Goal: Task Accomplishment & Management: Use online tool/utility

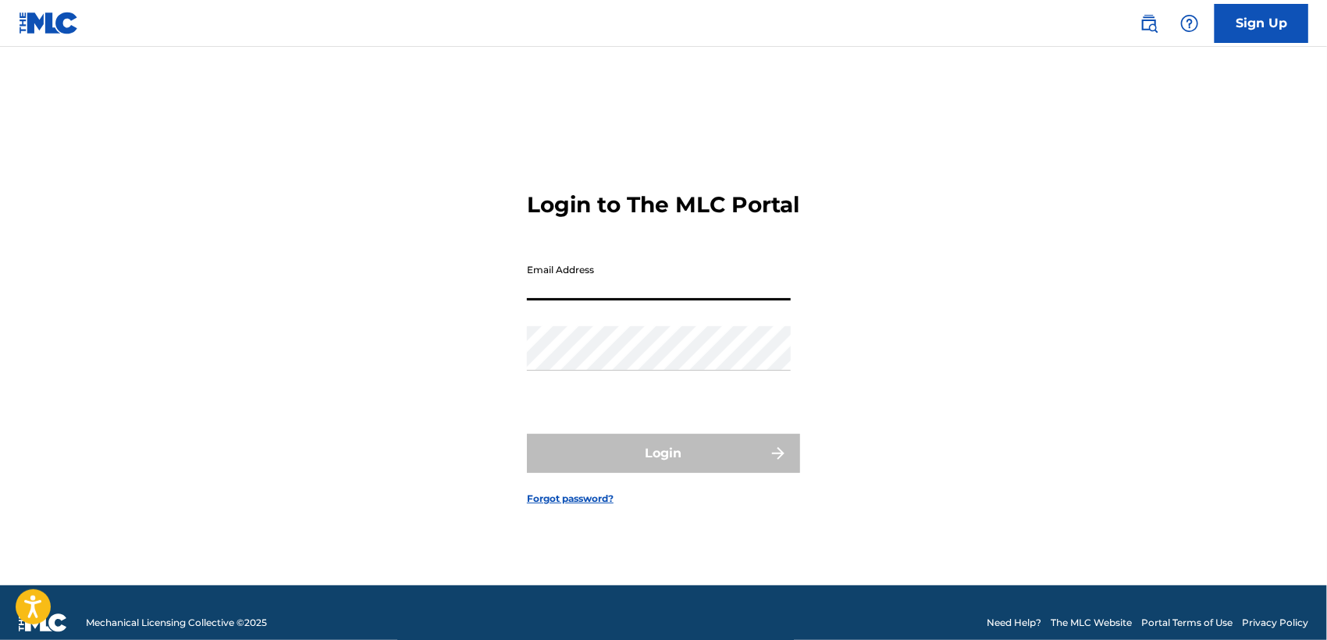
click at [742, 300] on input "Email Address" at bounding box center [659, 278] width 264 height 44
type input "[EMAIL_ADDRESS][DOMAIN_NAME]"
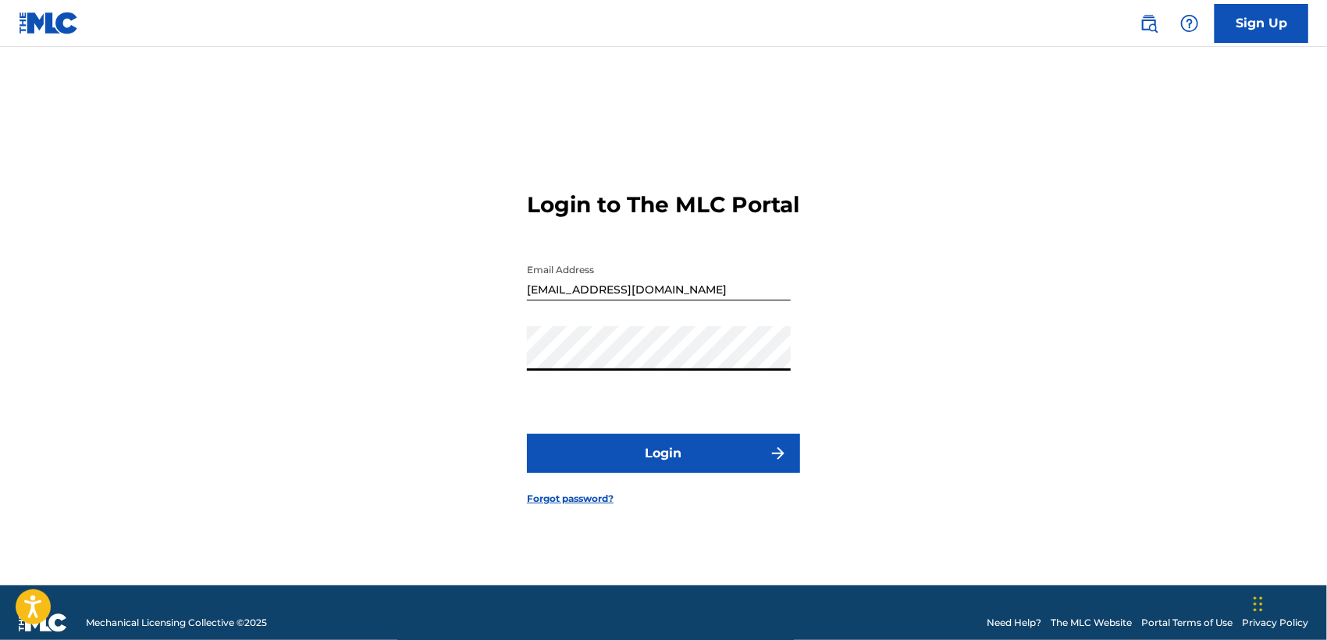
click at [671, 464] on button "Login" at bounding box center [663, 453] width 273 height 39
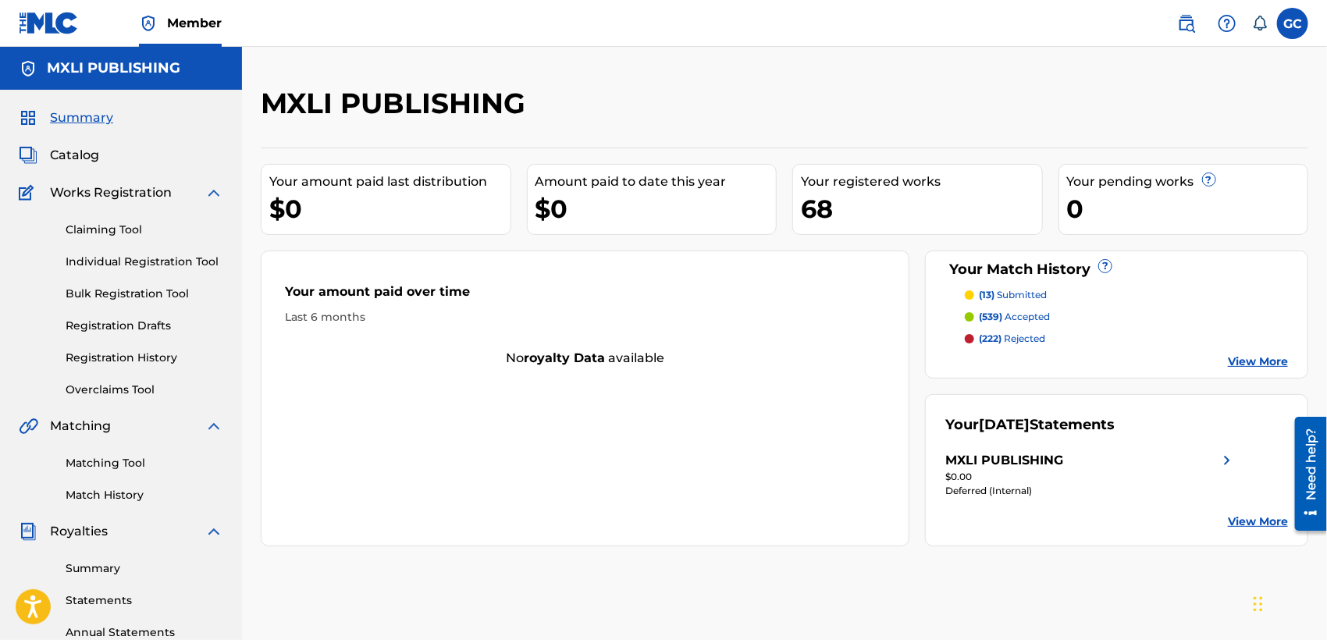
click at [126, 233] on link "Claiming Tool" at bounding box center [145, 230] width 158 height 16
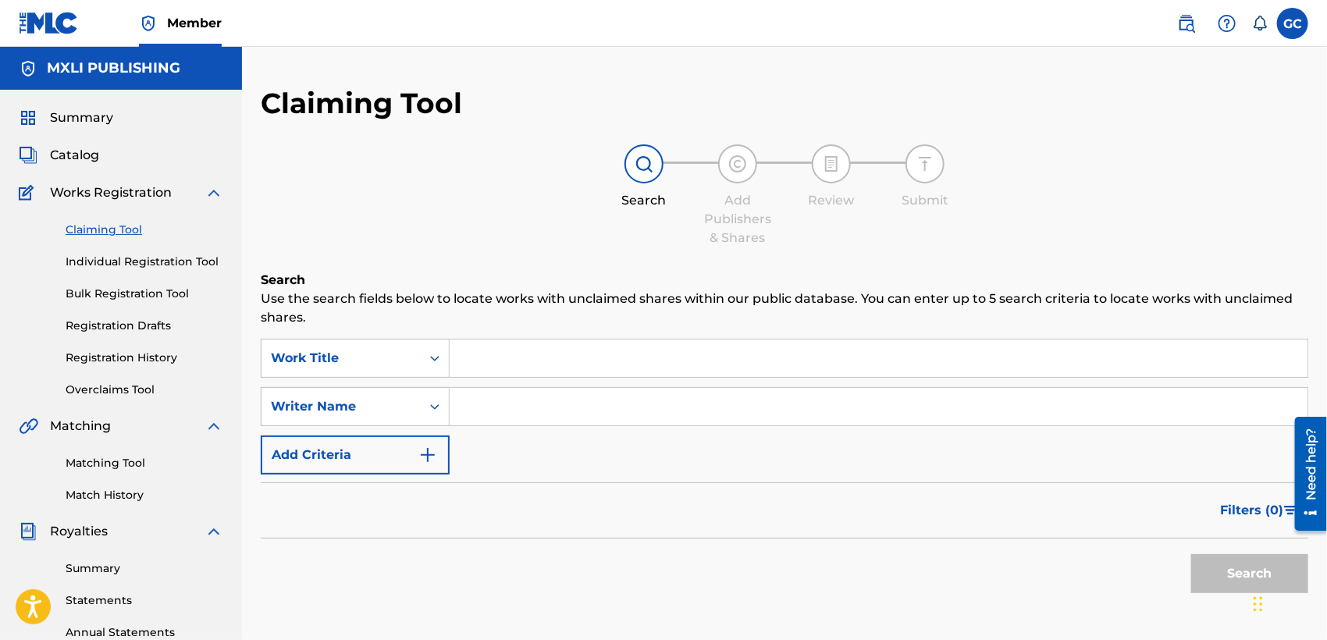
click at [617, 368] on input "Search Form" at bounding box center [879, 357] width 858 height 37
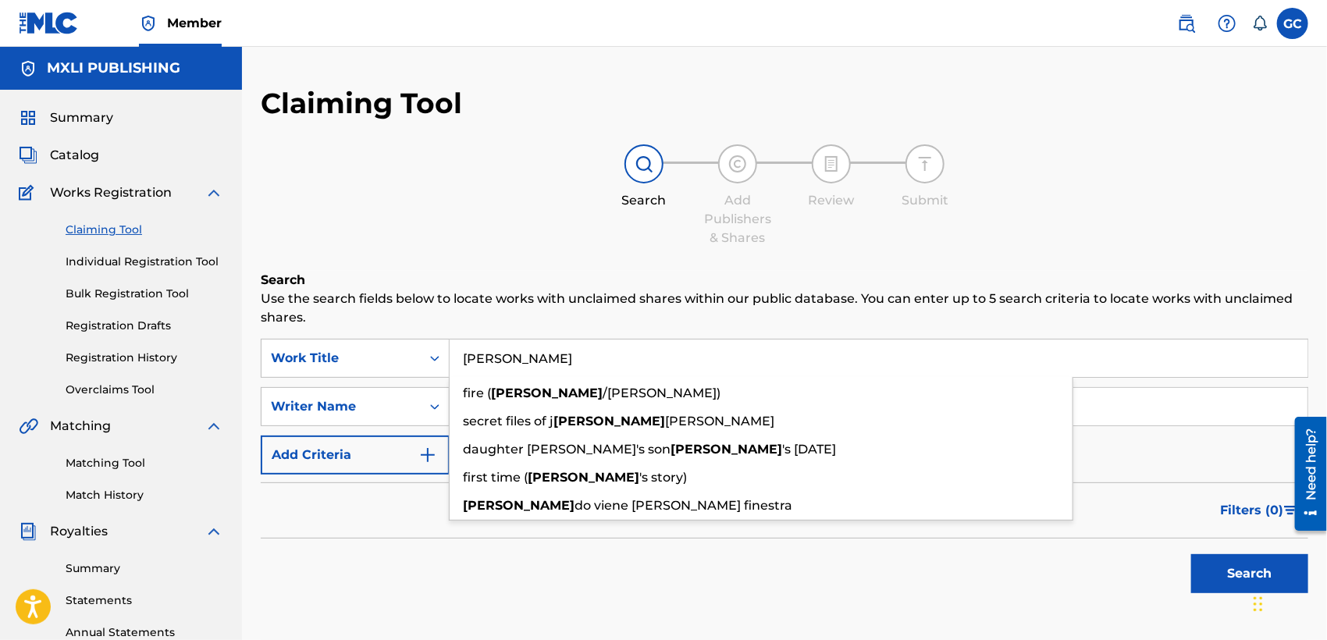
type input "[PERSON_NAME]"
click at [1191, 554] on button "Search" at bounding box center [1249, 573] width 117 height 39
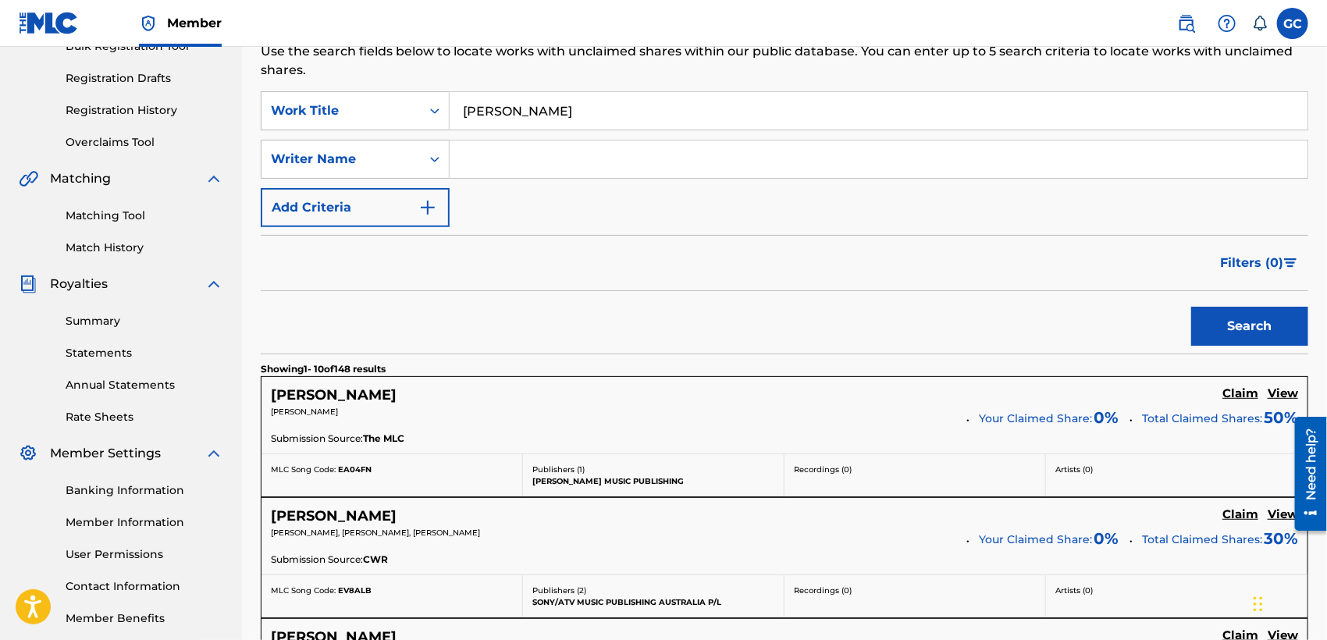
scroll to position [260, 0]
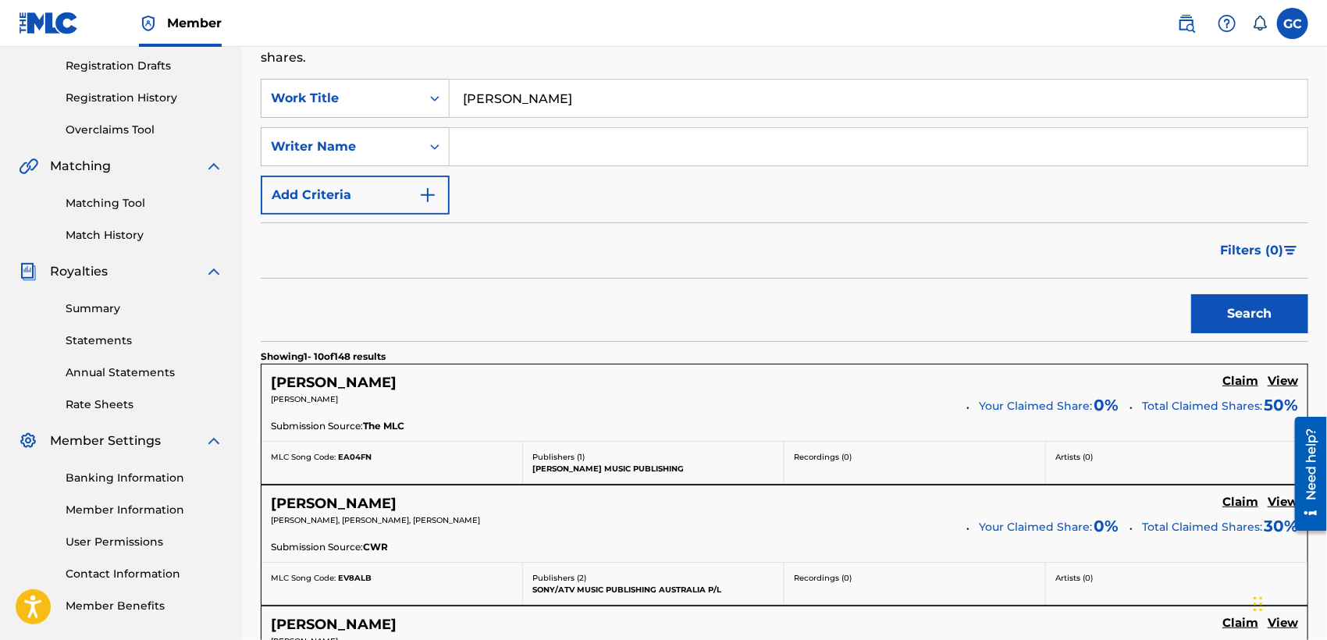
drag, startPoint x: 560, startPoint y: 98, endPoint x: 462, endPoint y: 116, distance: 99.1
click at [462, 116] on input "[PERSON_NAME]" at bounding box center [879, 98] width 858 height 37
drag, startPoint x: 512, startPoint y: 99, endPoint x: 487, endPoint y: 107, distance: 26.2
click at [487, 107] on input "[PERSON_NAME]" at bounding box center [879, 98] width 858 height 37
click at [523, 151] on input "Search Form" at bounding box center [879, 146] width 858 height 37
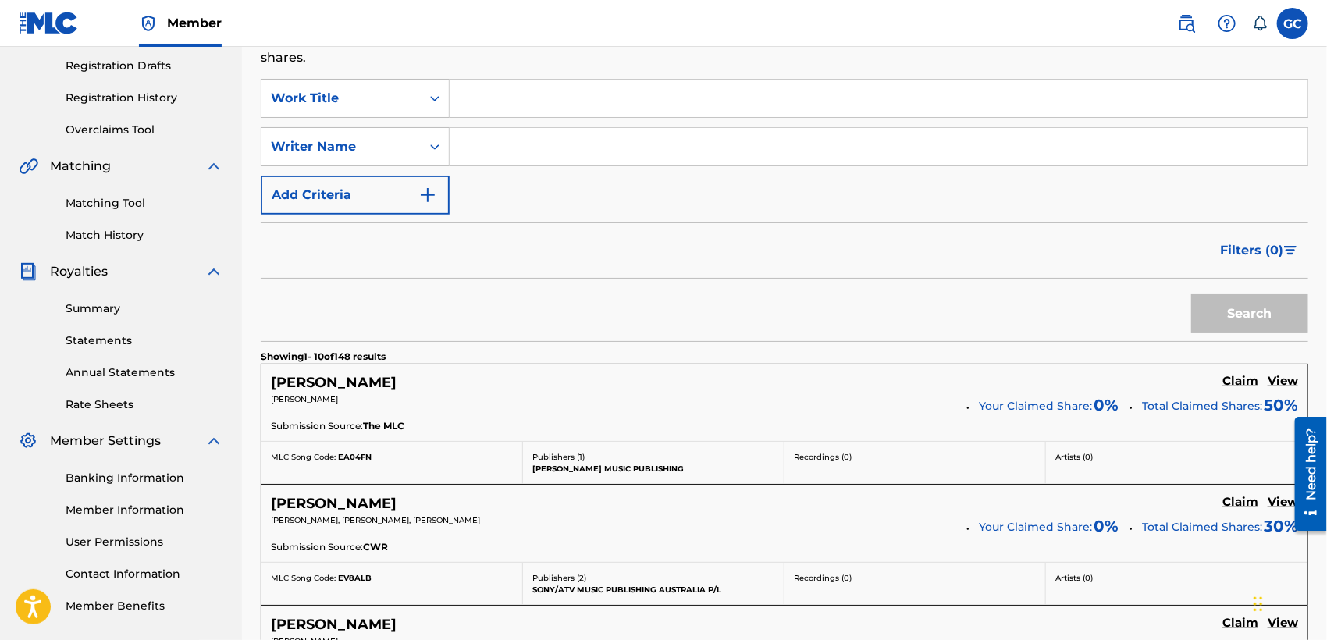
type input "[PERSON_NAME]"
click at [1214, 310] on button "Search" at bounding box center [1249, 313] width 117 height 39
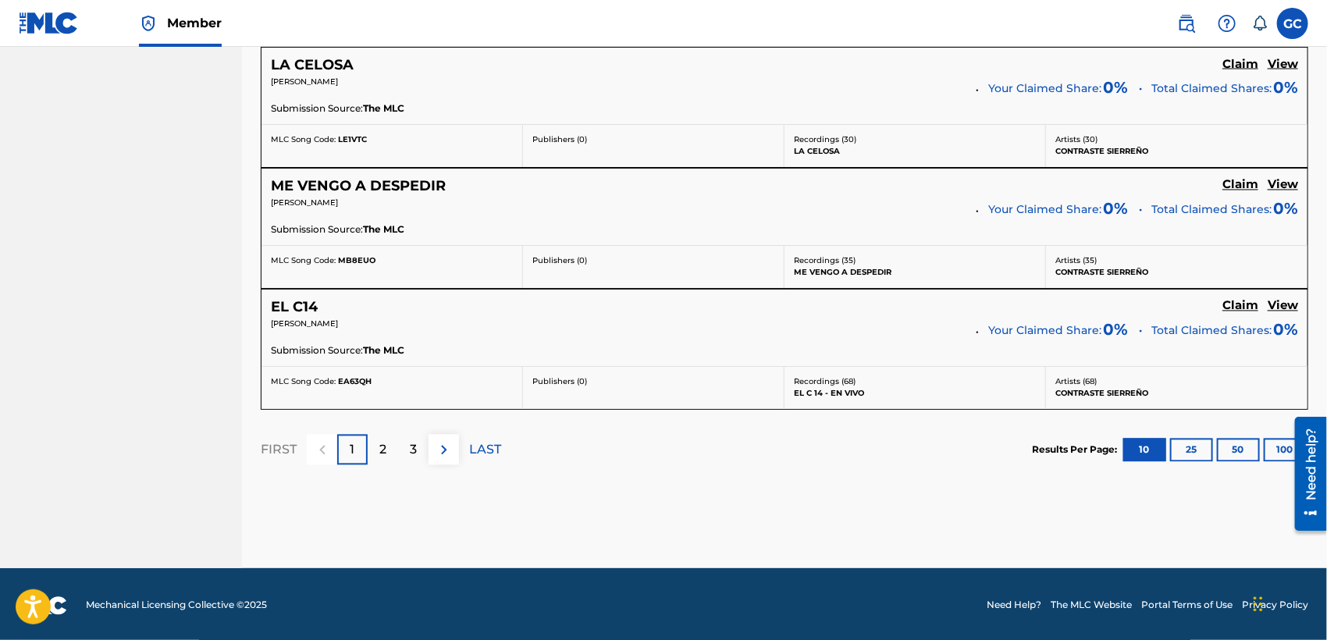
scroll to position [1424, 0]
click at [1277, 441] on button "100" at bounding box center [1285, 450] width 43 height 23
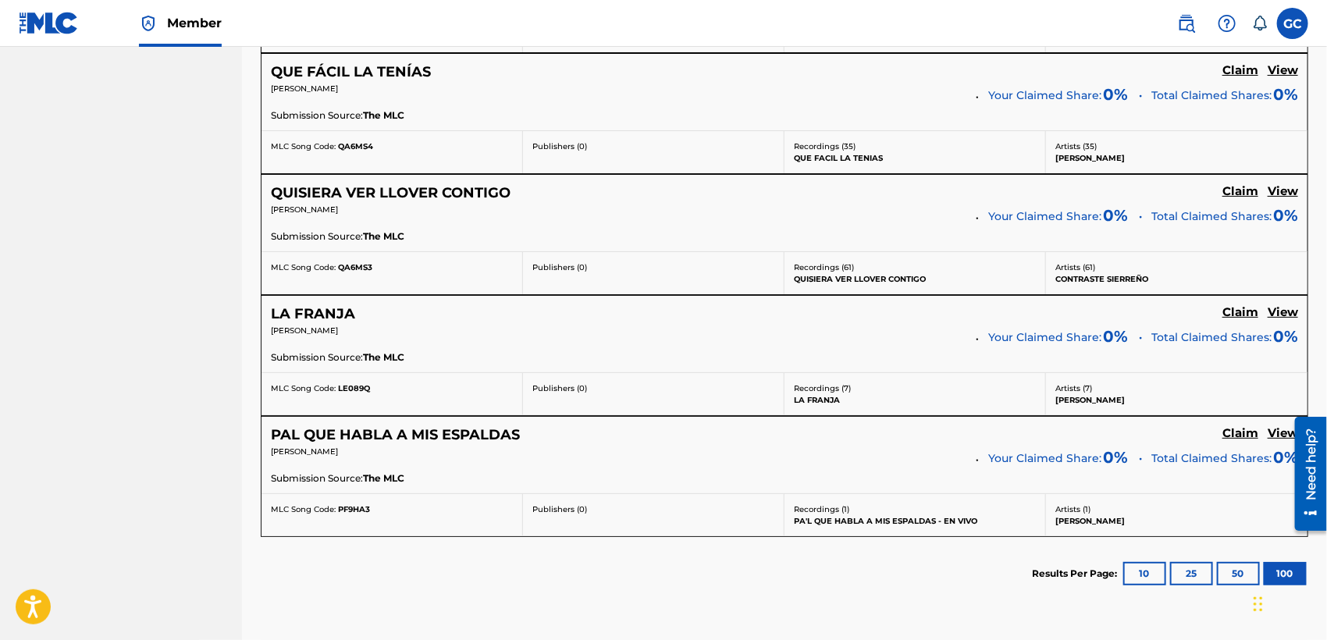
scroll to position [5978, 0]
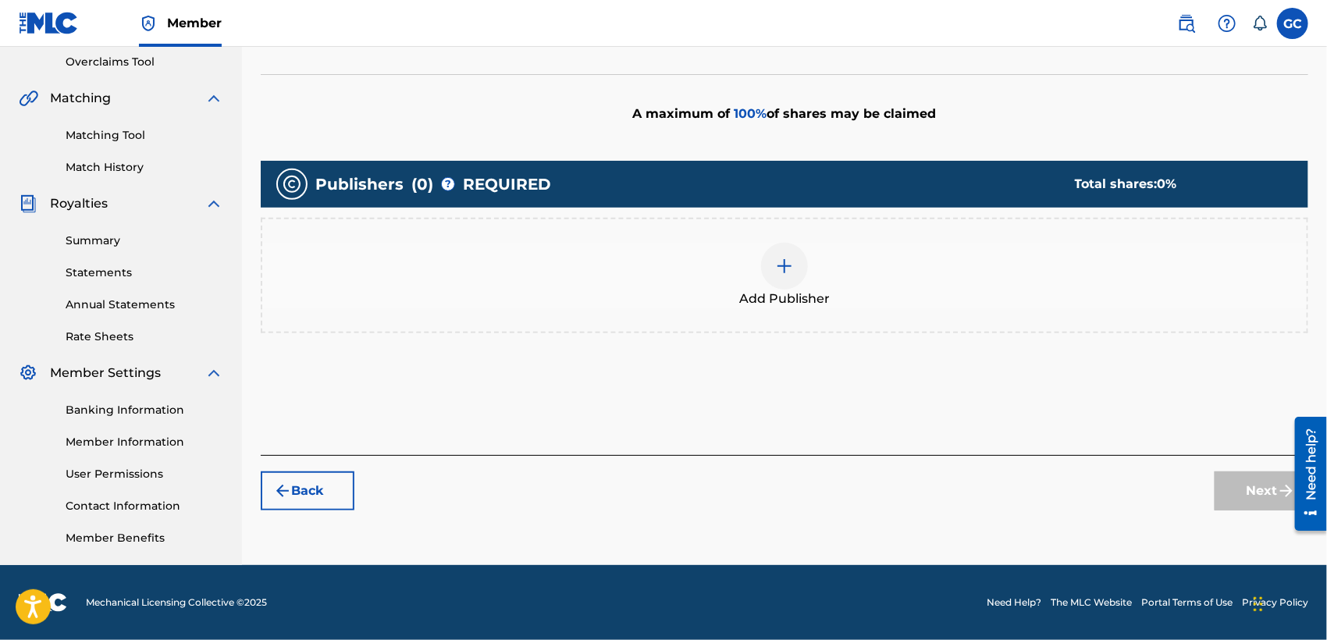
click at [866, 283] on div "Add Publisher" at bounding box center [784, 276] width 1044 height 66
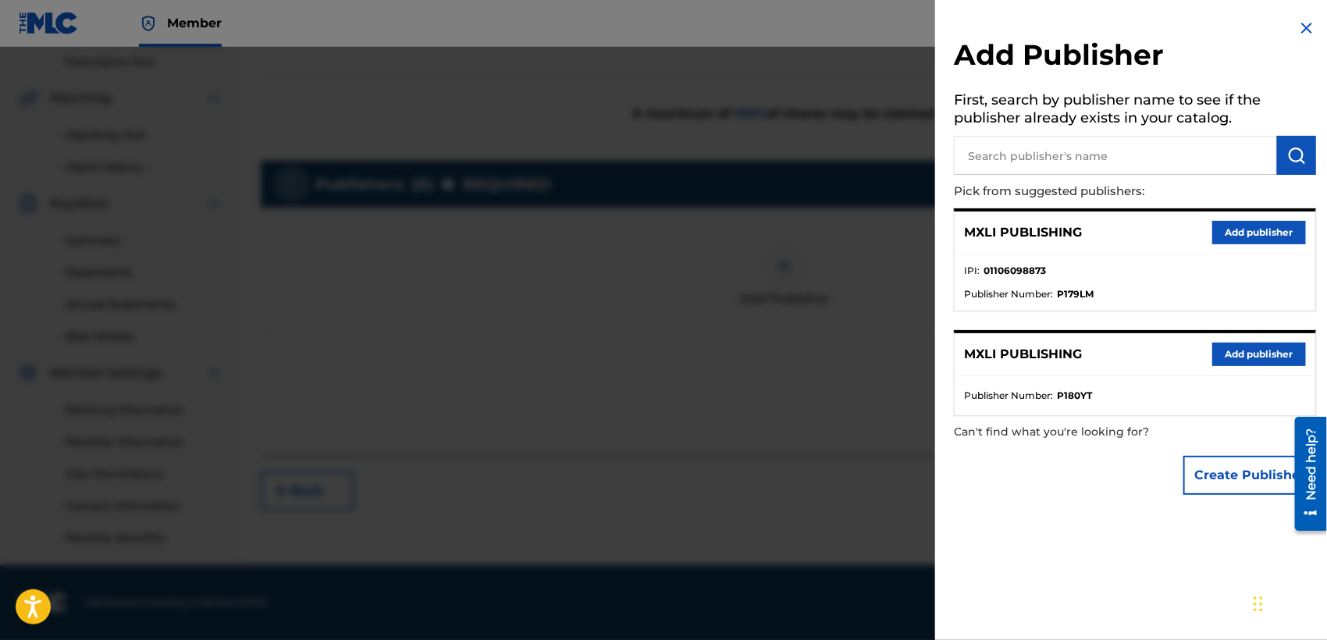
click at [1257, 347] on button "Add publisher" at bounding box center [1259, 354] width 94 height 23
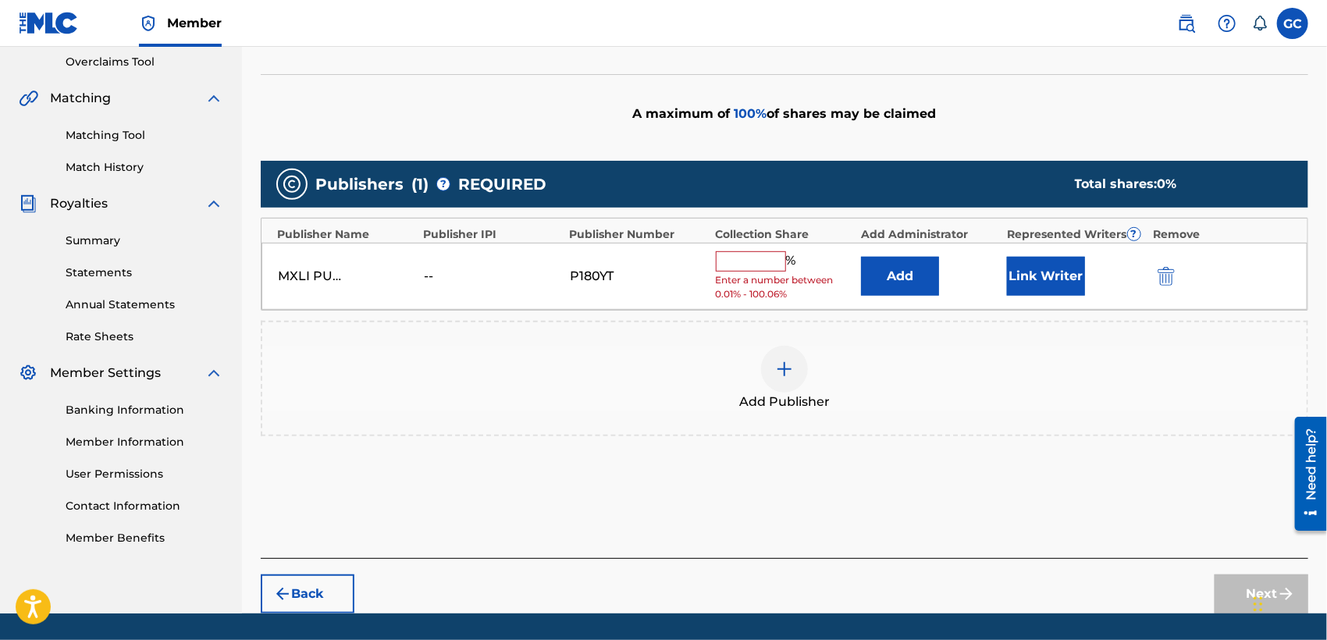
click at [770, 254] on input "text" at bounding box center [751, 261] width 70 height 20
type input "100.06"
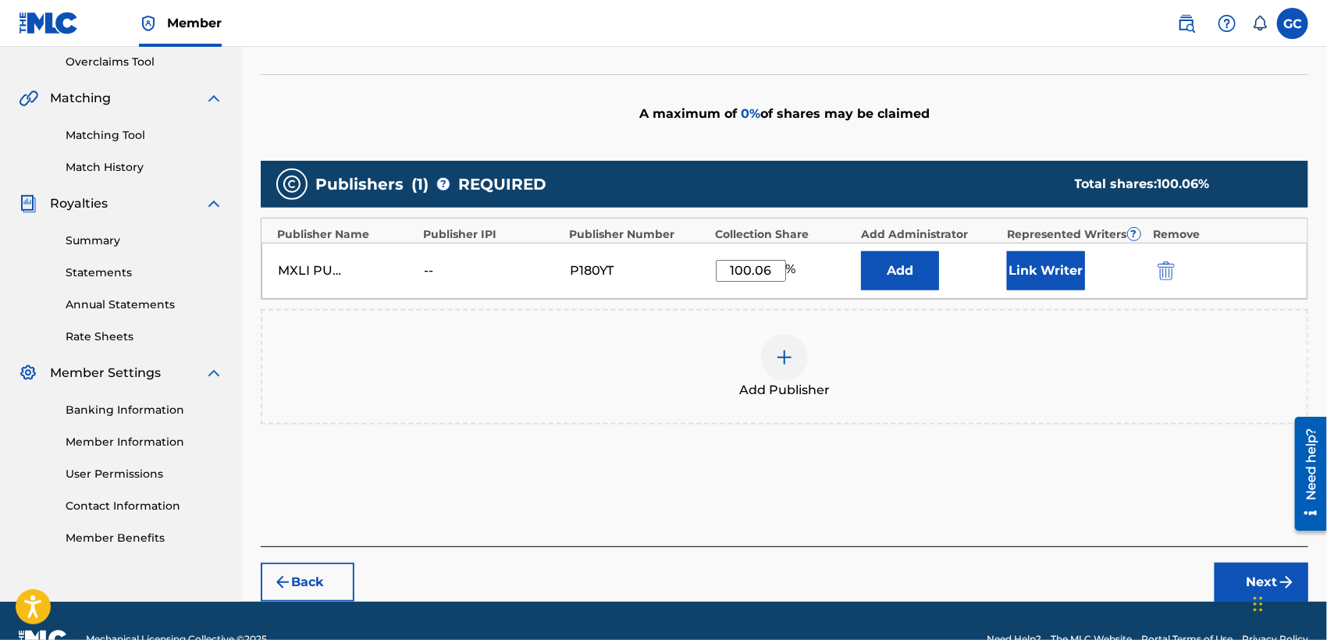
click at [1036, 277] on button "Link Writer" at bounding box center [1046, 270] width 78 height 39
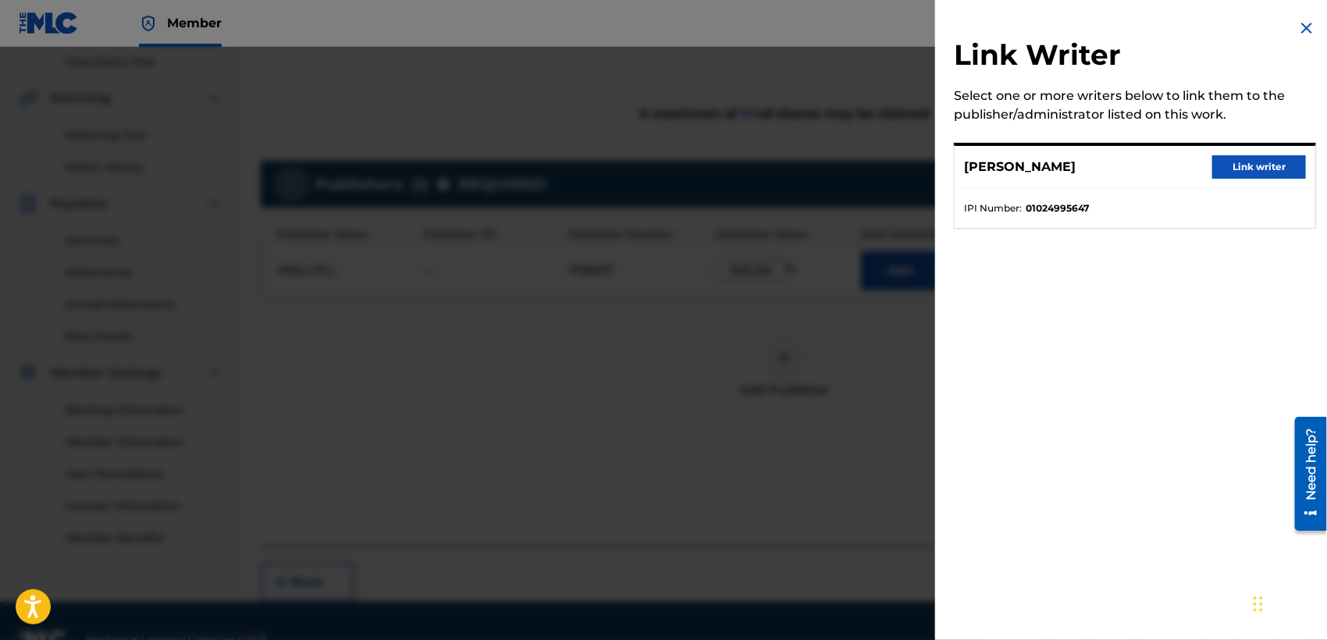
click at [1236, 160] on button "Link writer" at bounding box center [1259, 166] width 94 height 23
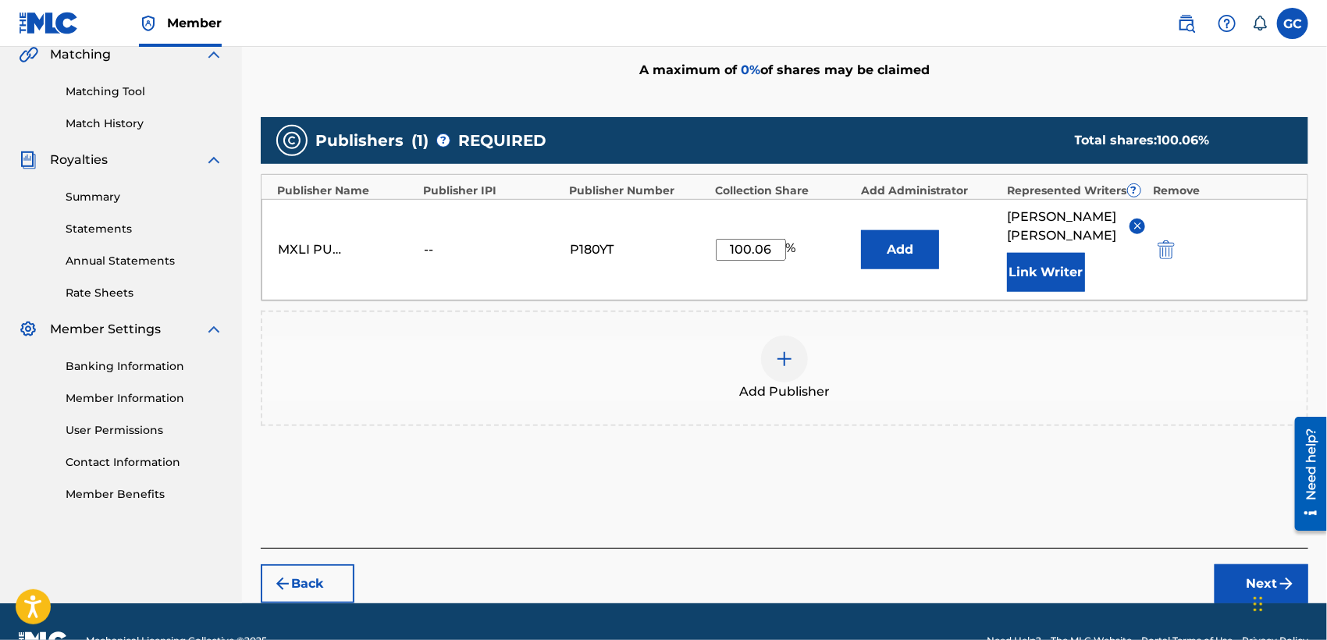
scroll to position [390, 0]
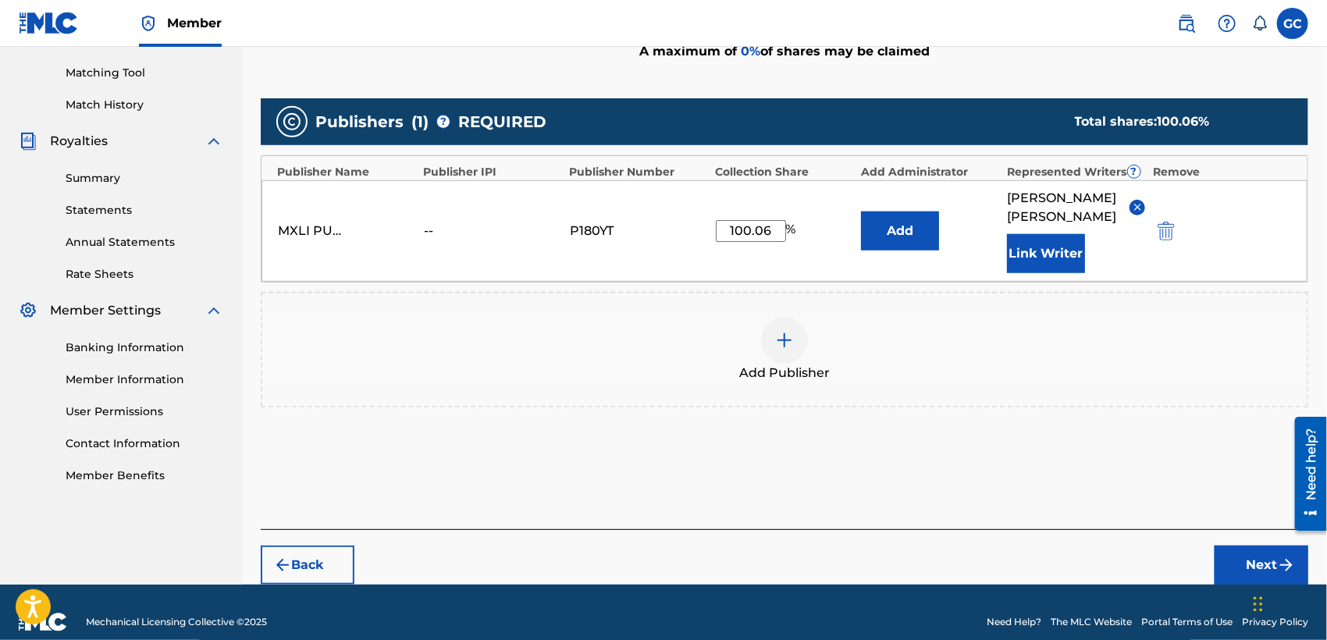
click at [1229, 546] on button "Next" at bounding box center [1261, 565] width 94 height 39
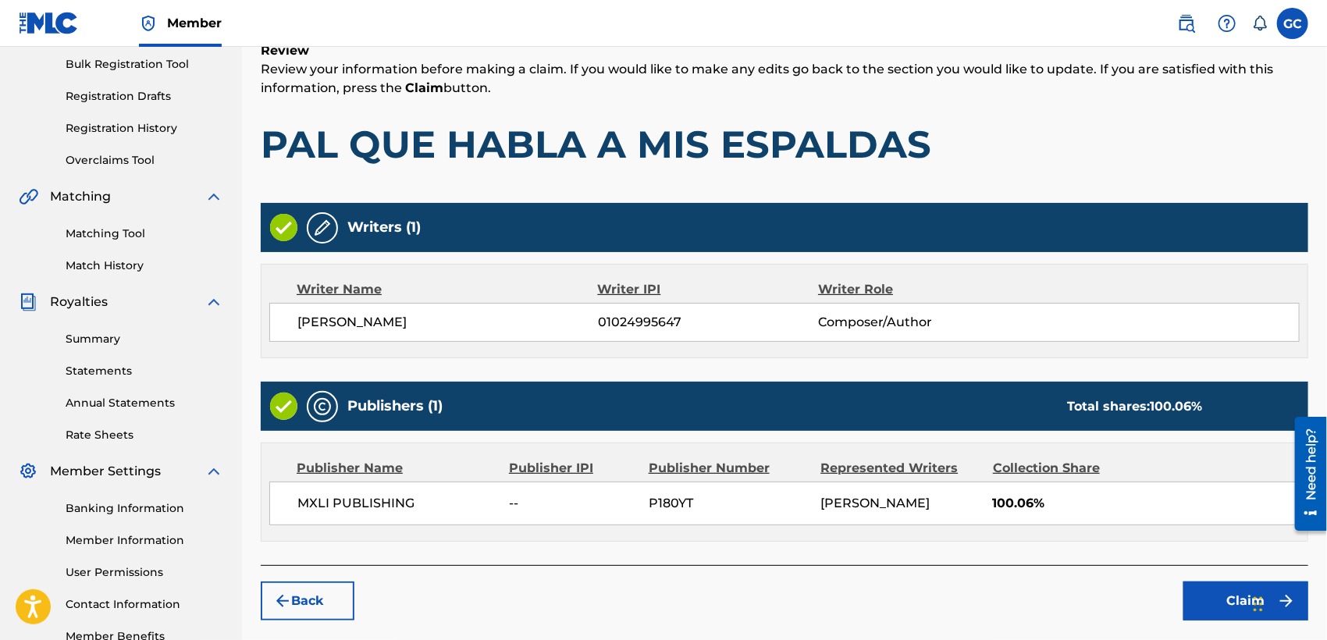
scroll to position [260, 0]
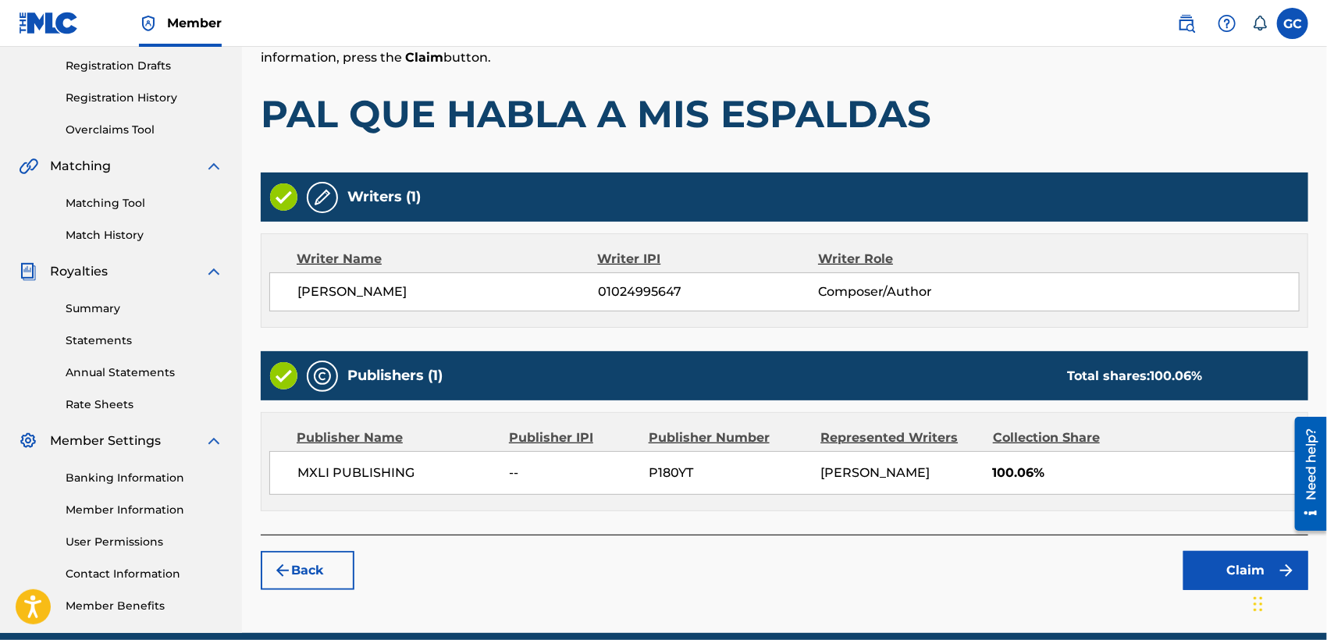
click at [1215, 564] on button "Claim" at bounding box center [1245, 570] width 125 height 39
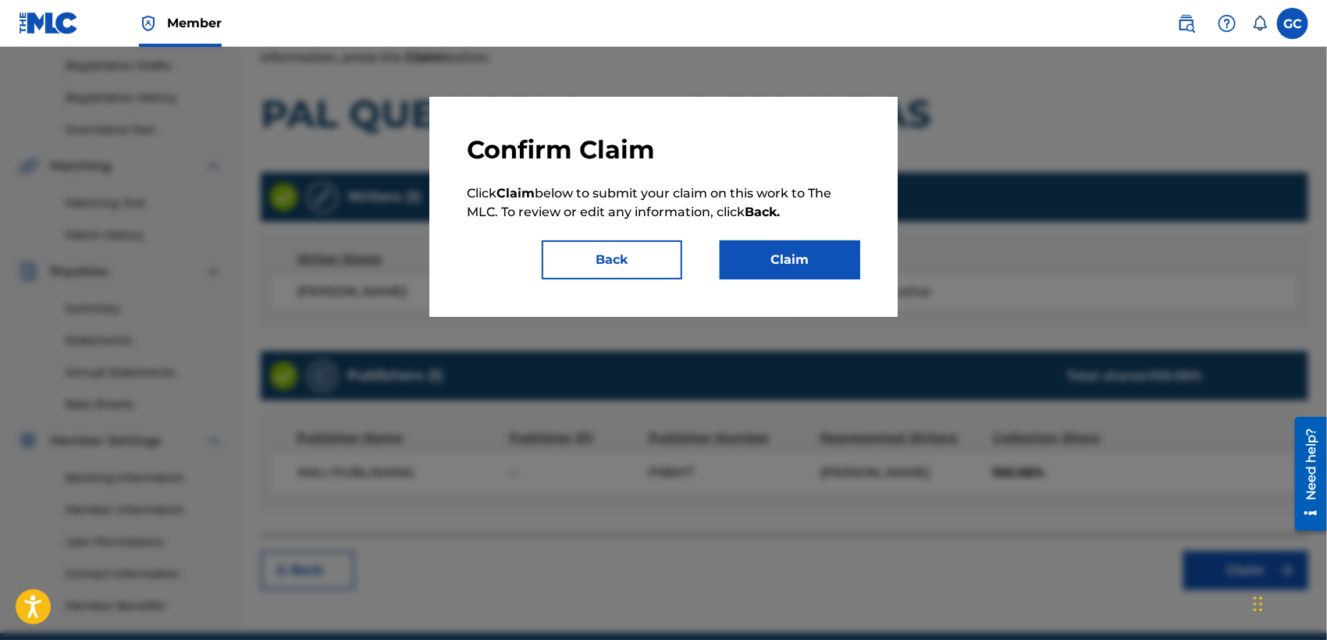
click at [796, 261] on button "Claim" at bounding box center [790, 259] width 140 height 39
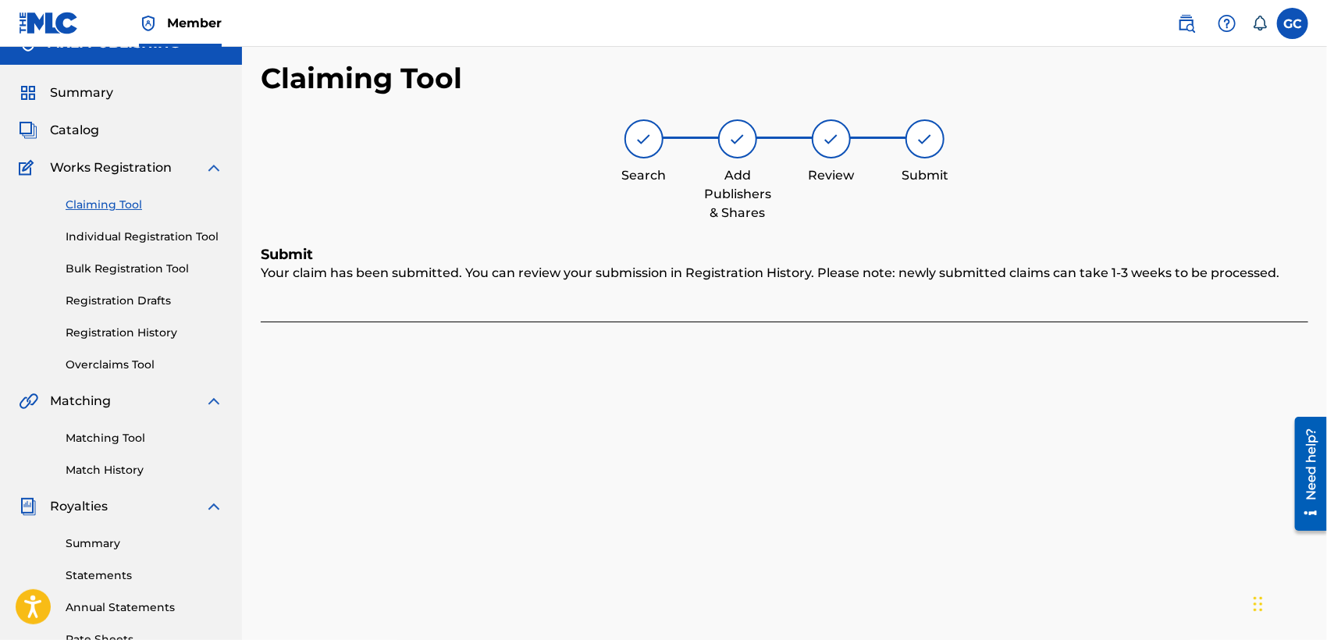
scroll to position [0, 0]
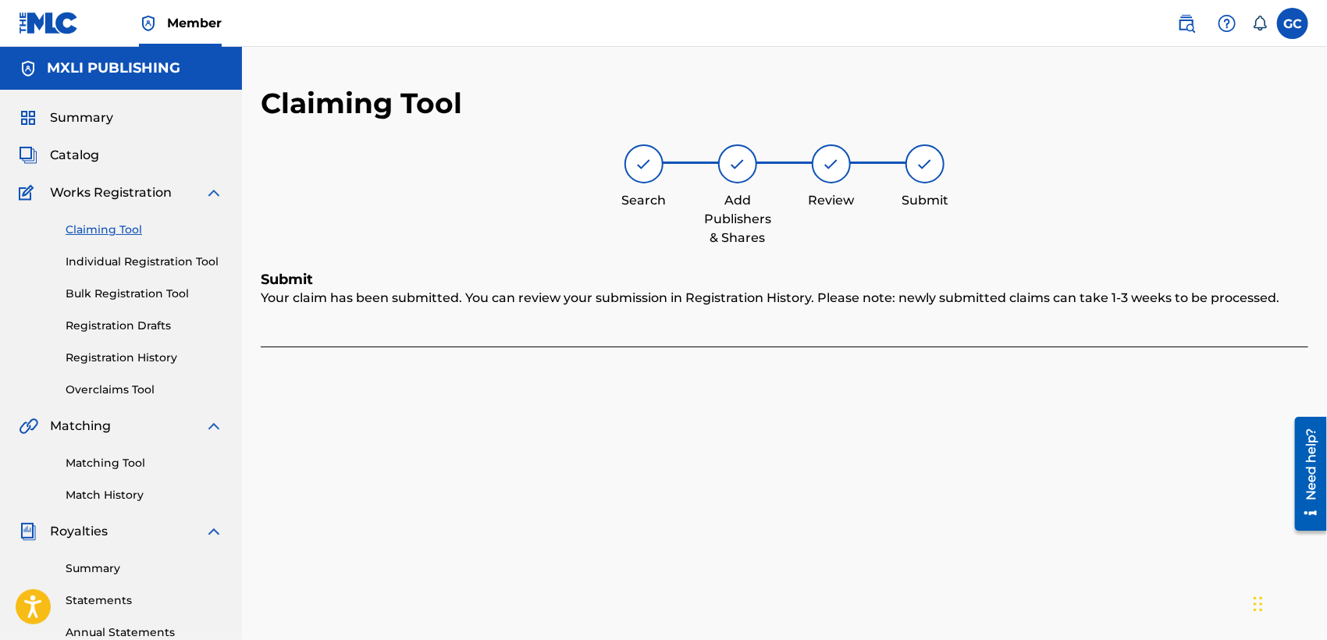
click at [113, 353] on link "Registration History" at bounding box center [145, 358] width 158 height 16
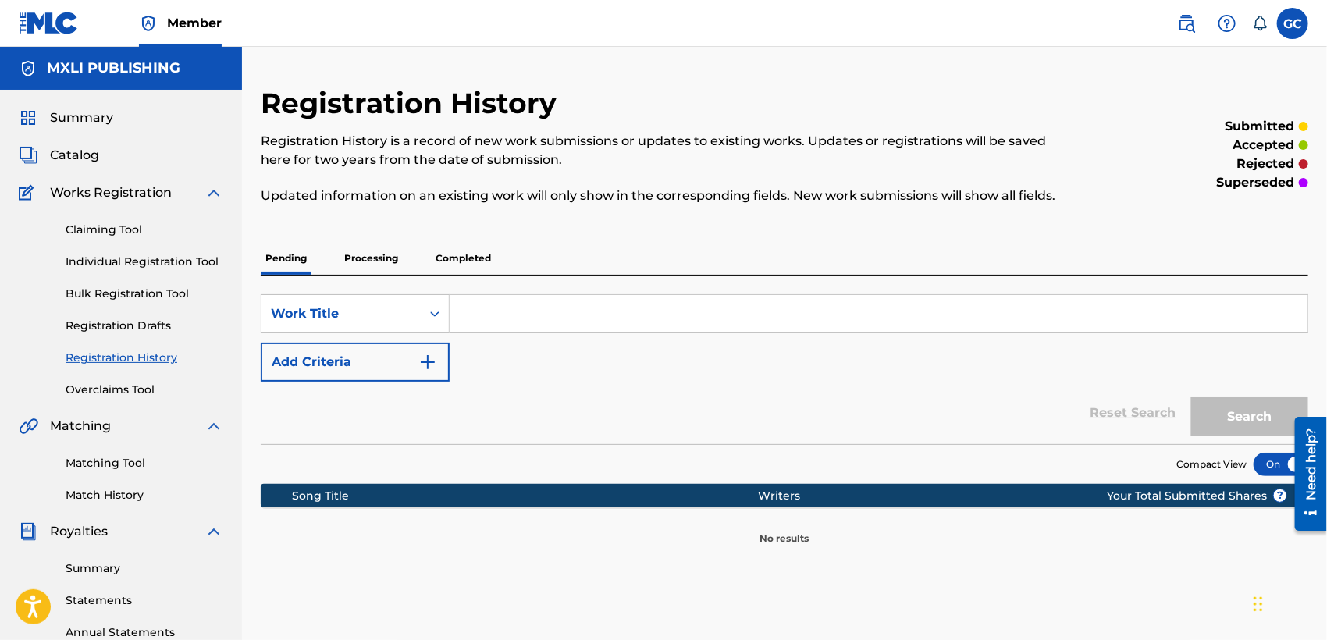
click at [379, 260] on p "Processing" at bounding box center [370, 258] width 63 height 33
click at [455, 256] on p "Completed" at bounding box center [463, 258] width 65 height 33
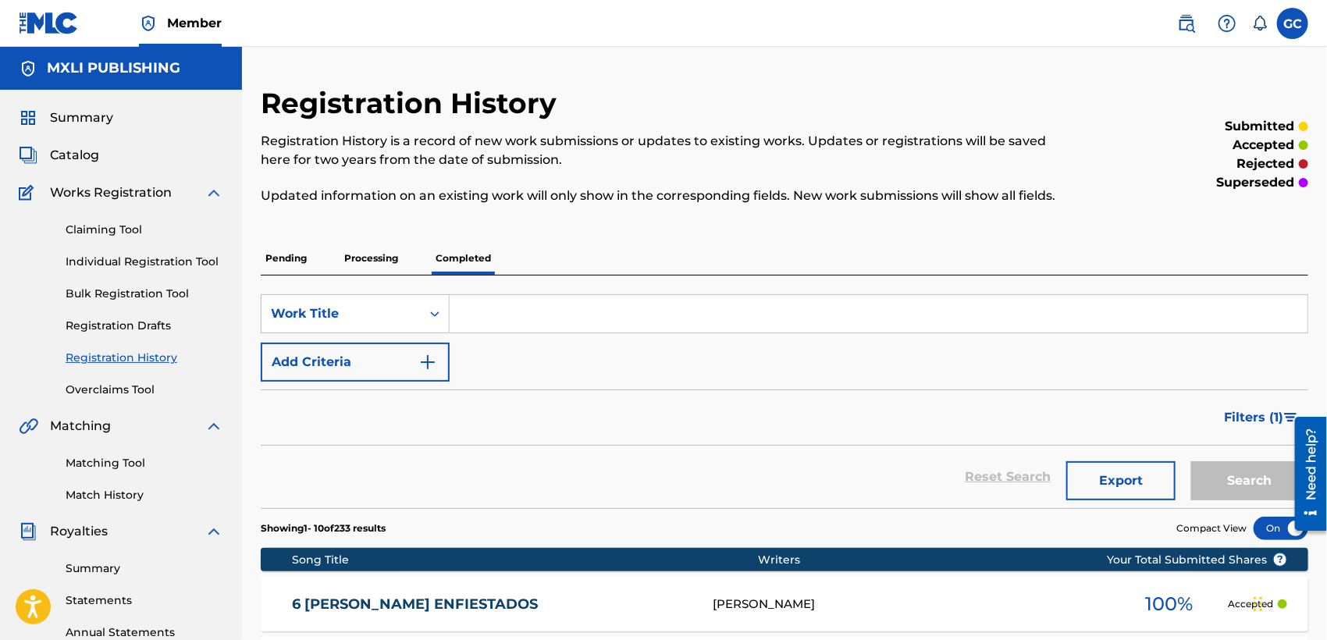
click at [137, 235] on link "Claiming Tool" at bounding box center [145, 230] width 158 height 16
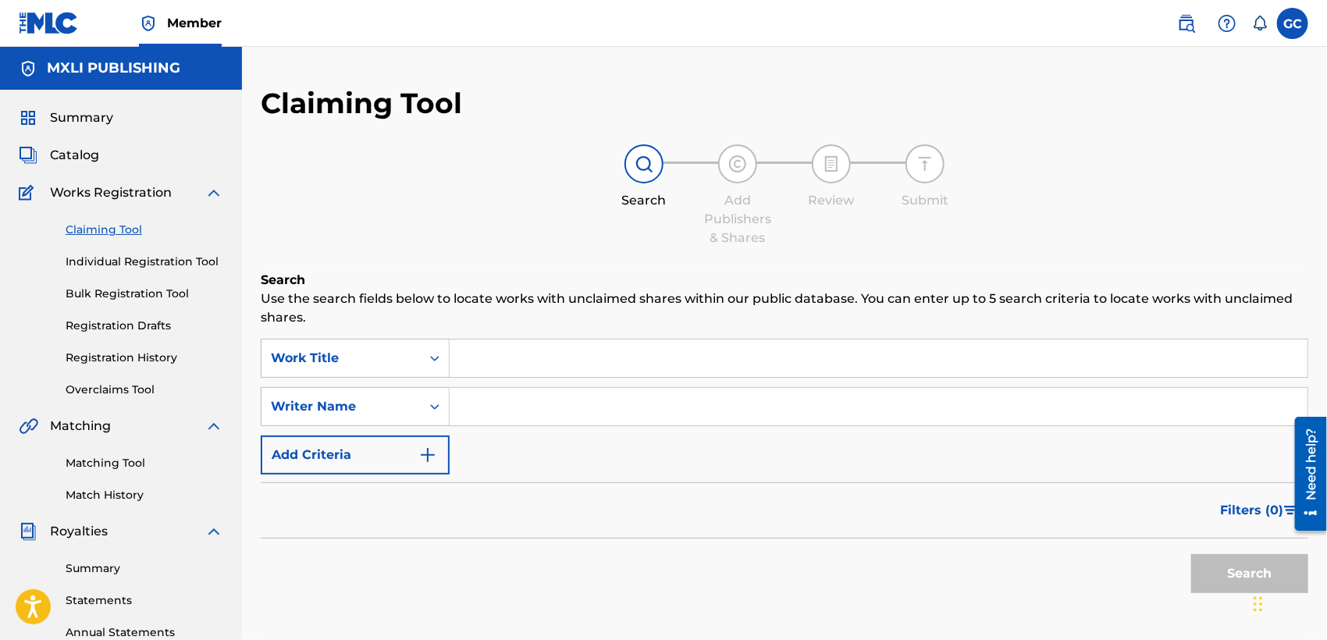
click at [497, 412] on input "Search Form" at bounding box center [879, 406] width 858 height 37
type input "[PERSON_NAME]"
click at [1207, 560] on button "Search" at bounding box center [1249, 573] width 117 height 39
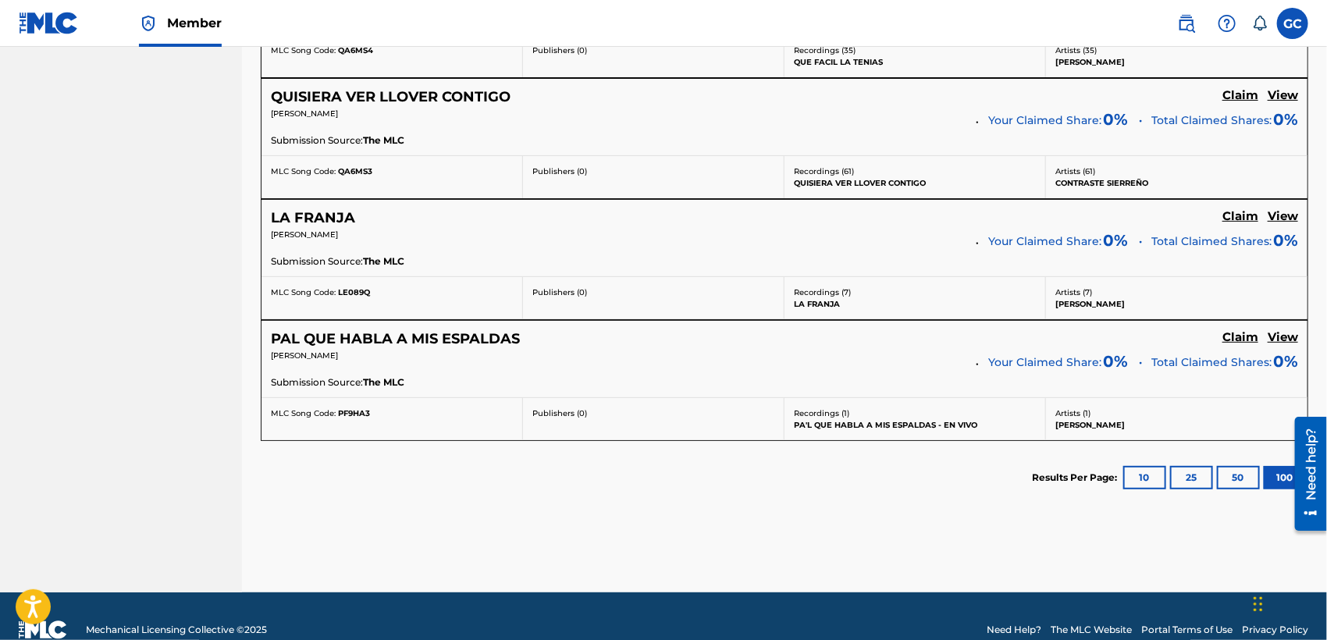
scroll to position [6125, 0]
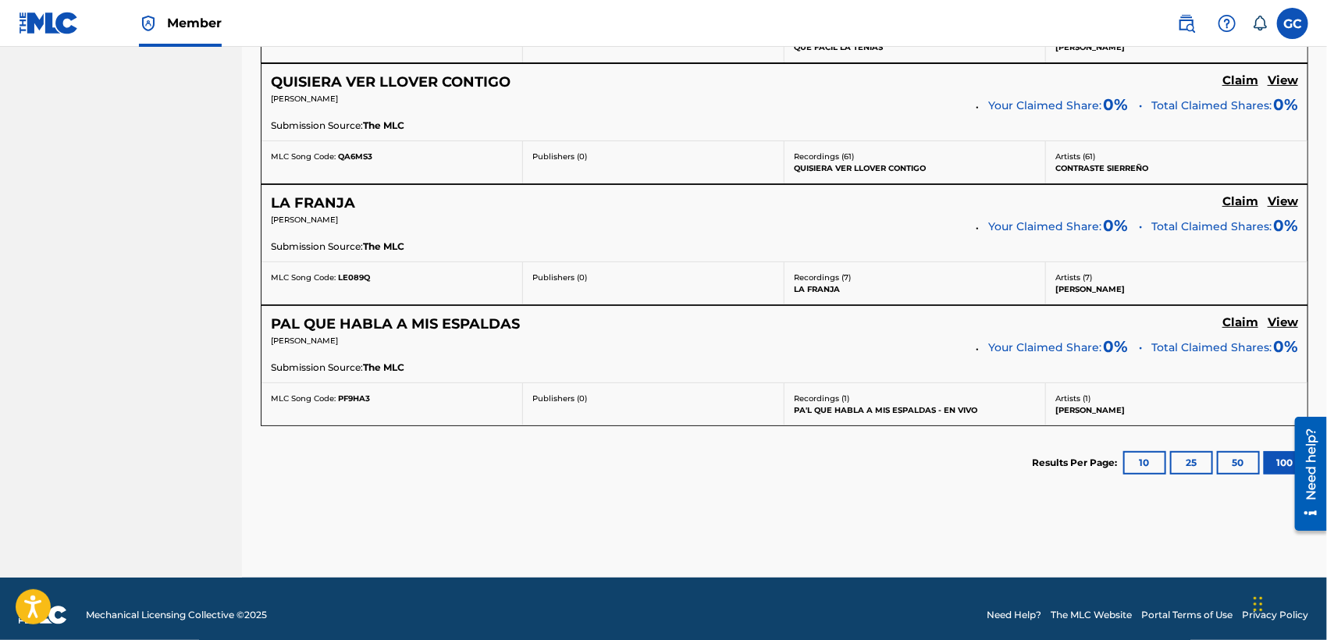
click at [1281, 451] on button "100" at bounding box center [1285, 462] width 43 height 23
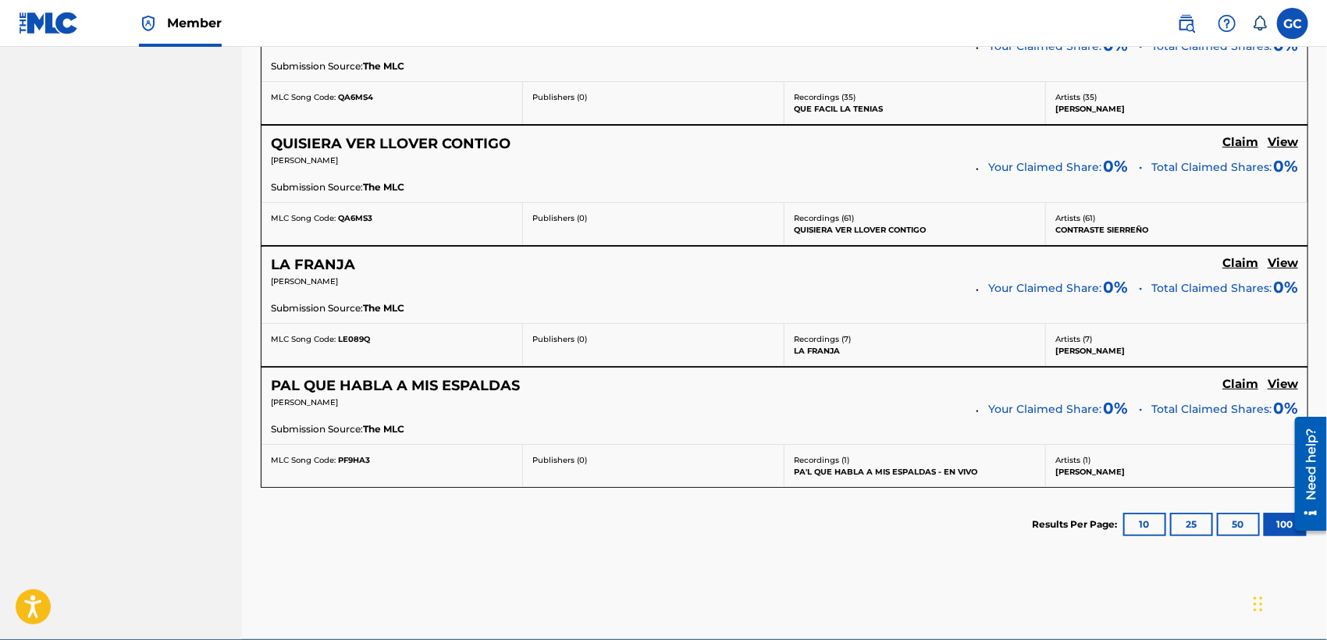
scroll to position [6037, 0]
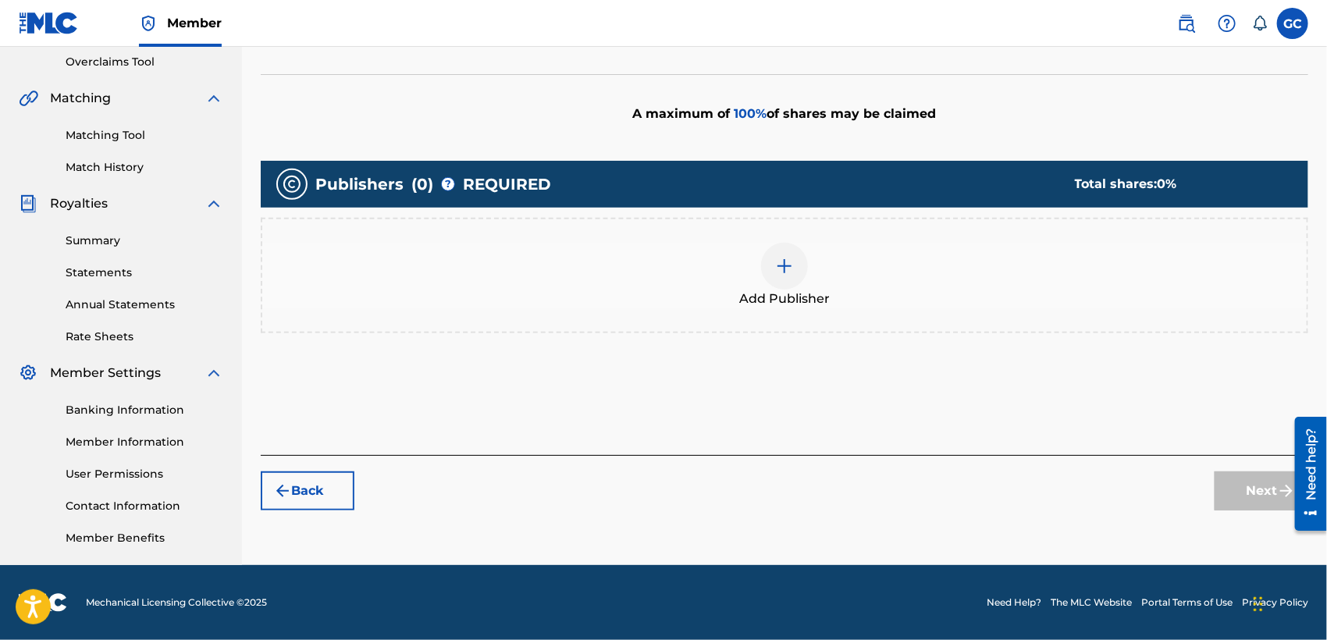
click at [856, 250] on div "Add Publisher" at bounding box center [784, 276] width 1044 height 66
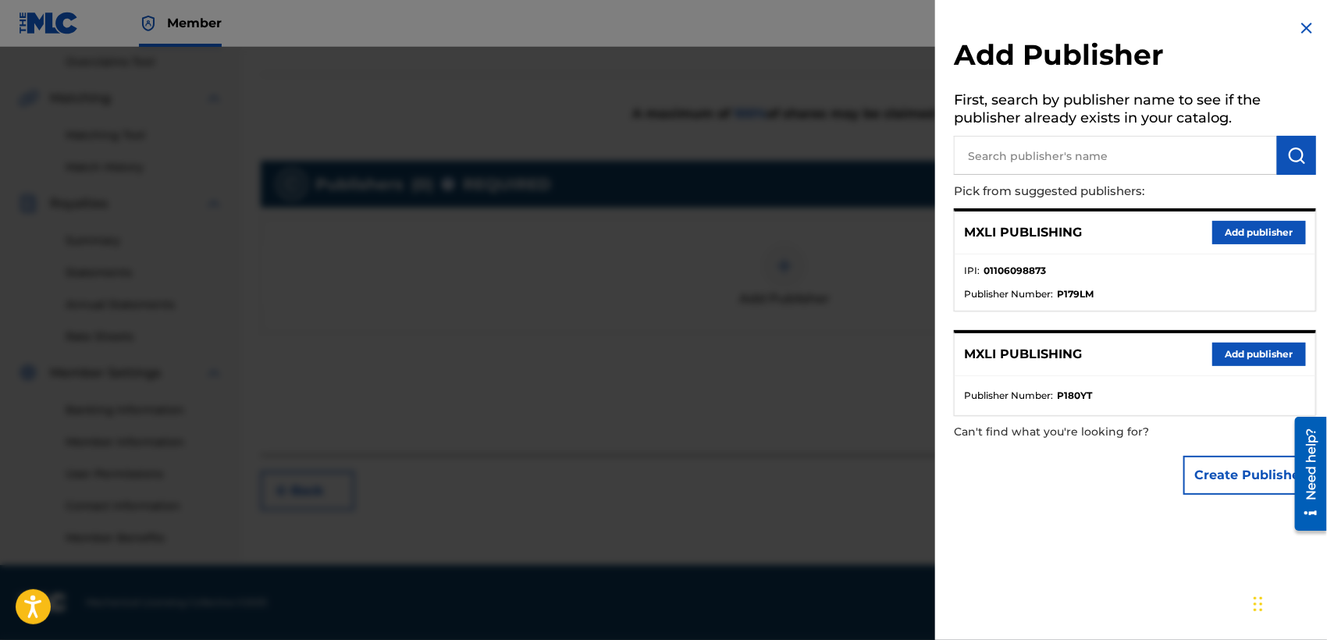
click at [1249, 230] on button "Add publisher" at bounding box center [1259, 232] width 94 height 23
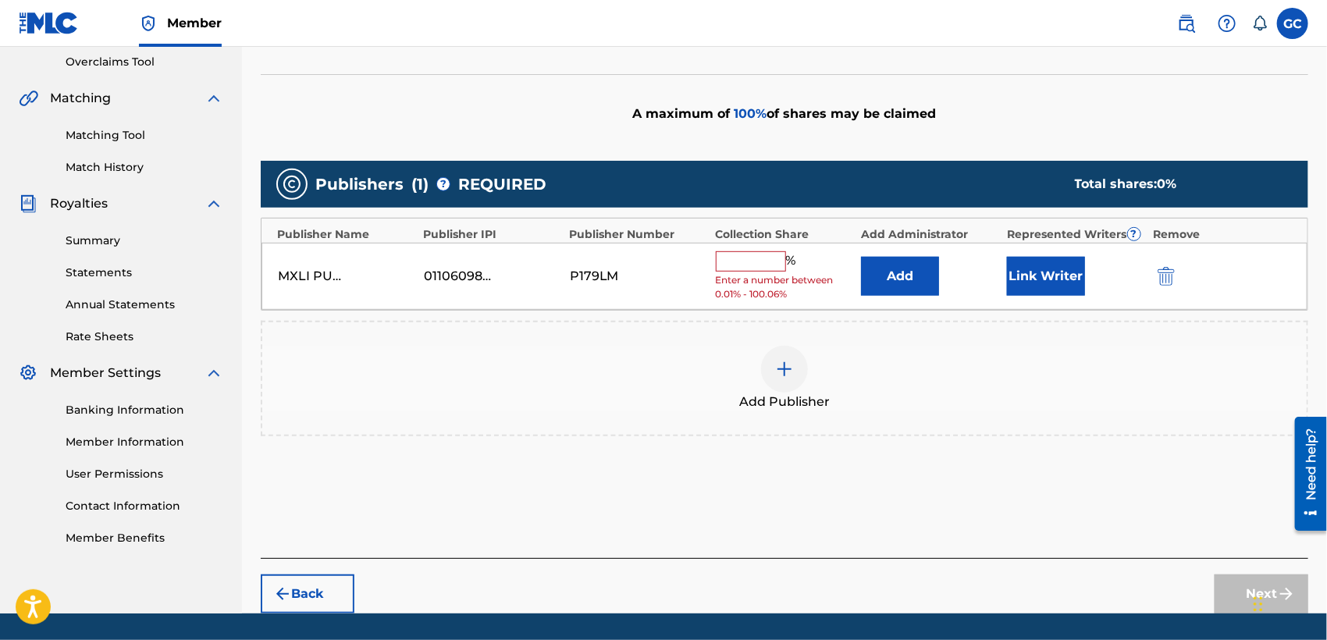
click at [775, 254] on input "text" at bounding box center [751, 261] width 70 height 20
type input "100.06"
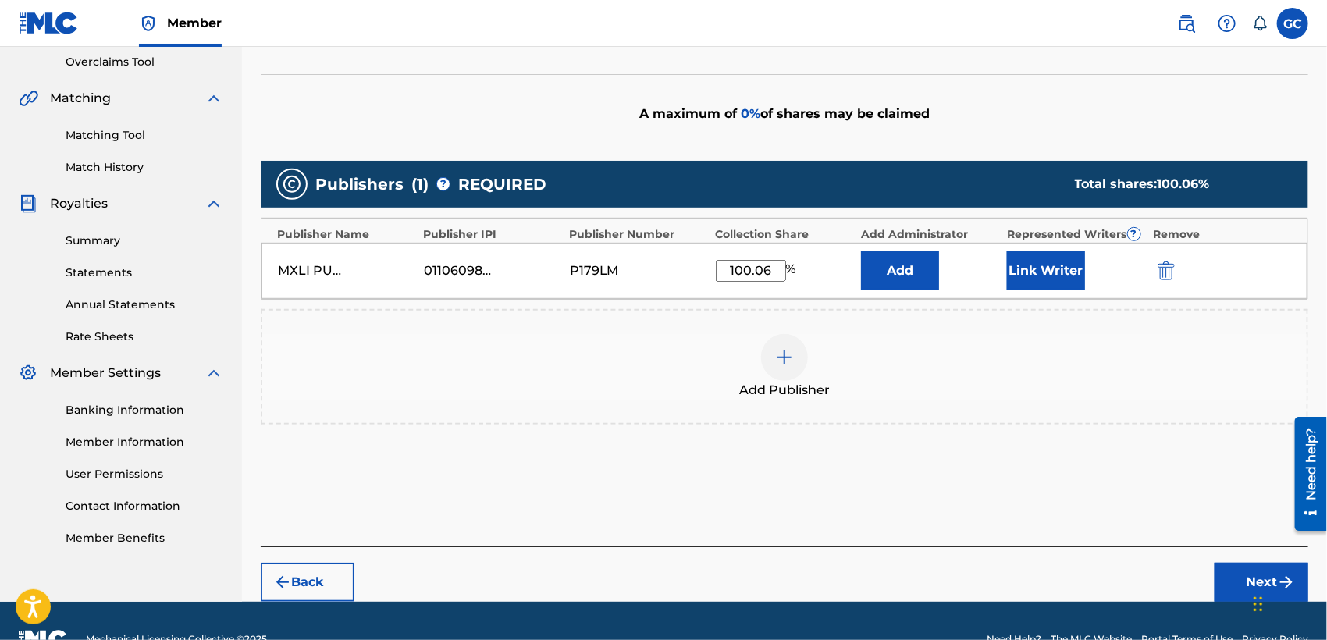
click at [1049, 264] on button "Link Writer" at bounding box center [1046, 270] width 78 height 39
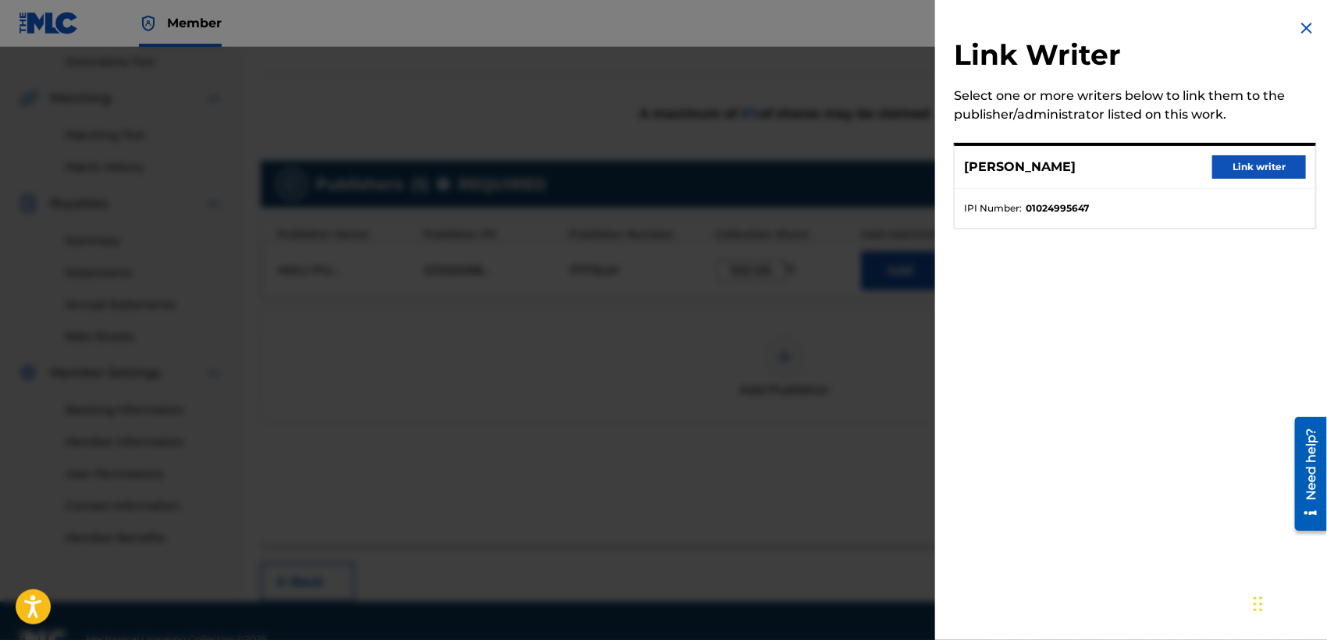
click at [1264, 166] on button "Link writer" at bounding box center [1259, 166] width 94 height 23
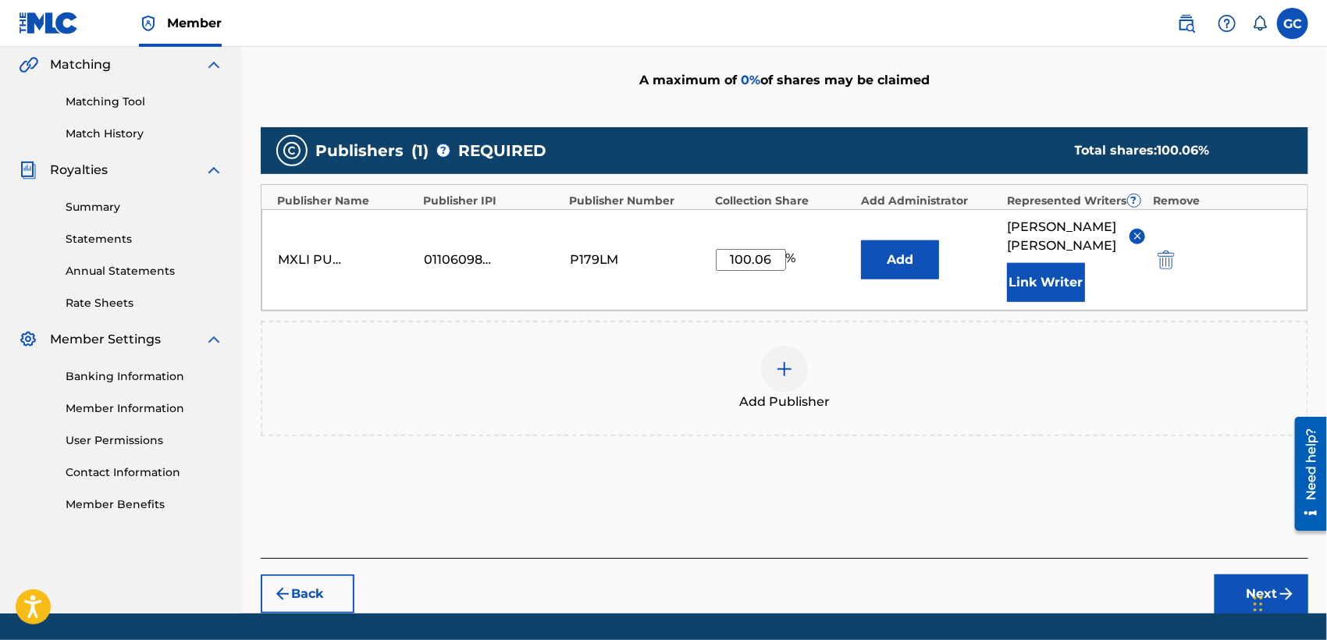
scroll to position [390, 0]
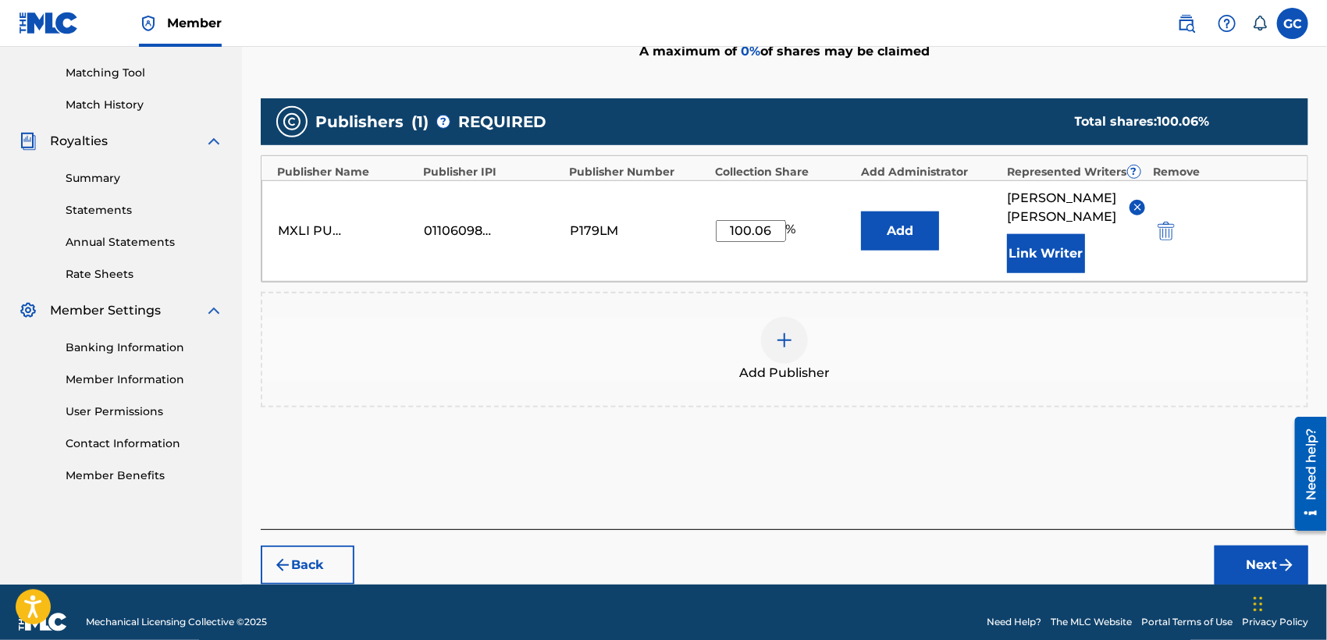
click at [1241, 550] on button "Next" at bounding box center [1261, 565] width 94 height 39
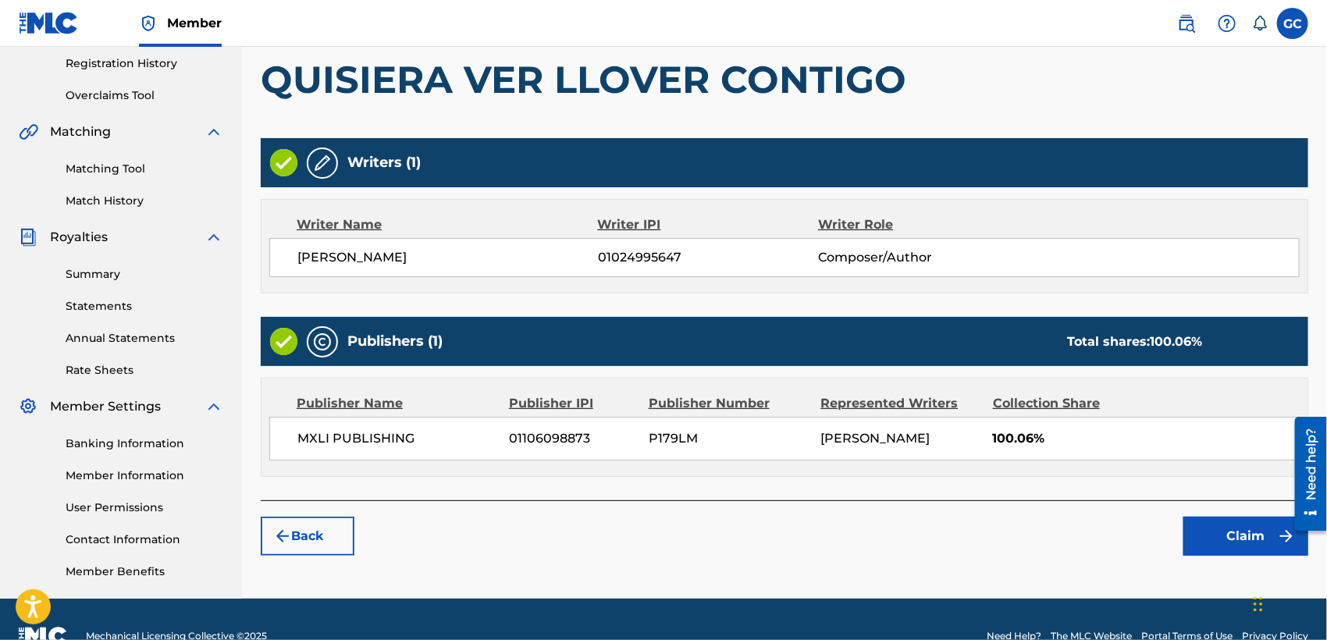
scroll to position [328, 0]
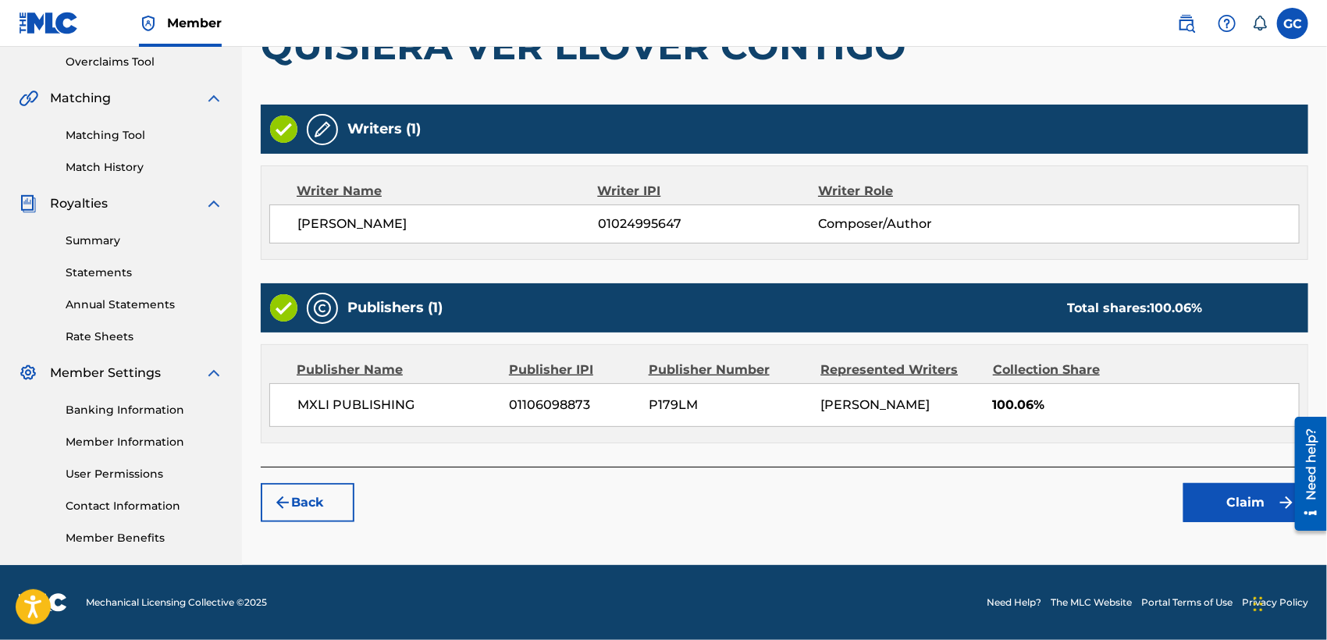
click at [1225, 495] on button "Claim" at bounding box center [1245, 502] width 125 height 39
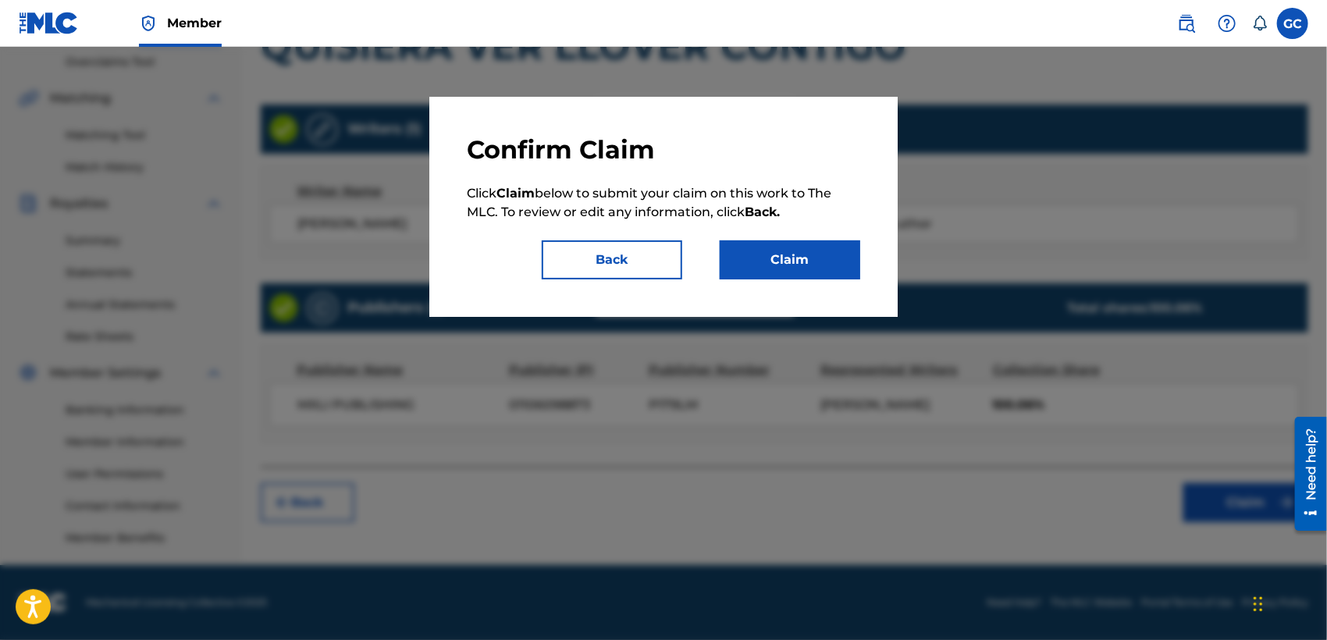
click at [800, 247] on button "Claim" at bounding box center [790, 259] width 140 height 39
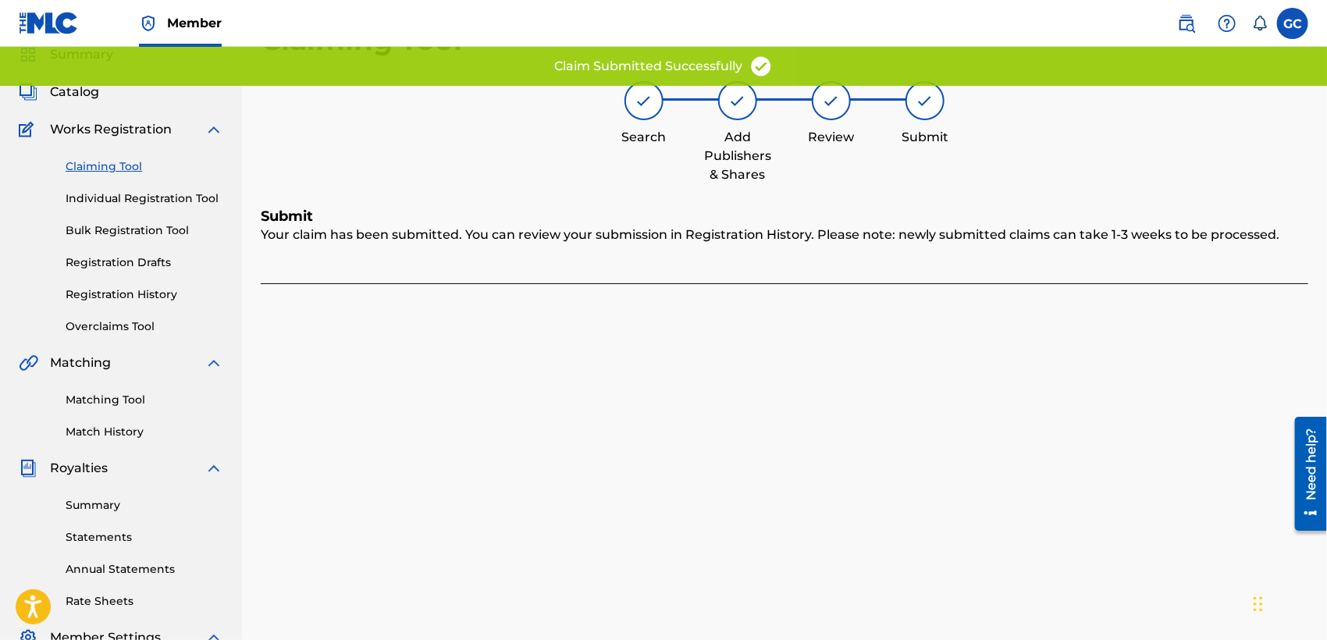
scroll to position [57, 0]
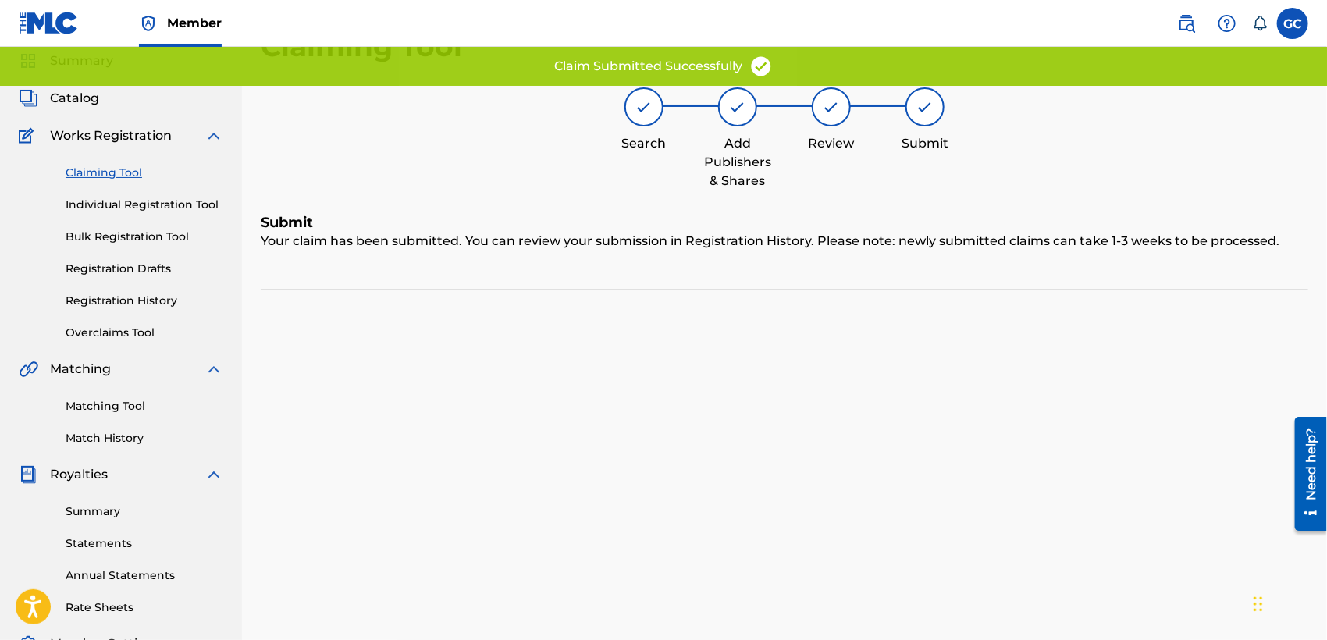
click at [119, 169] on link "Claiming Tool" at bounding box center [145, 173] width 158 height 16
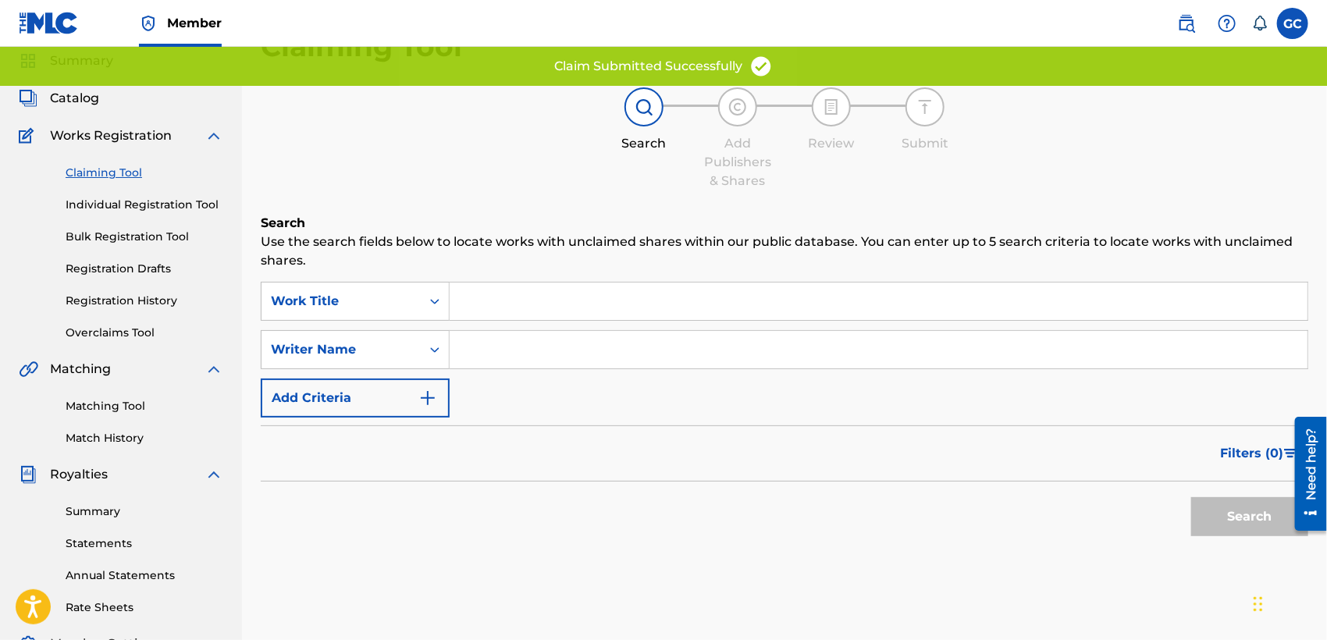
scroll to position [0, 0]
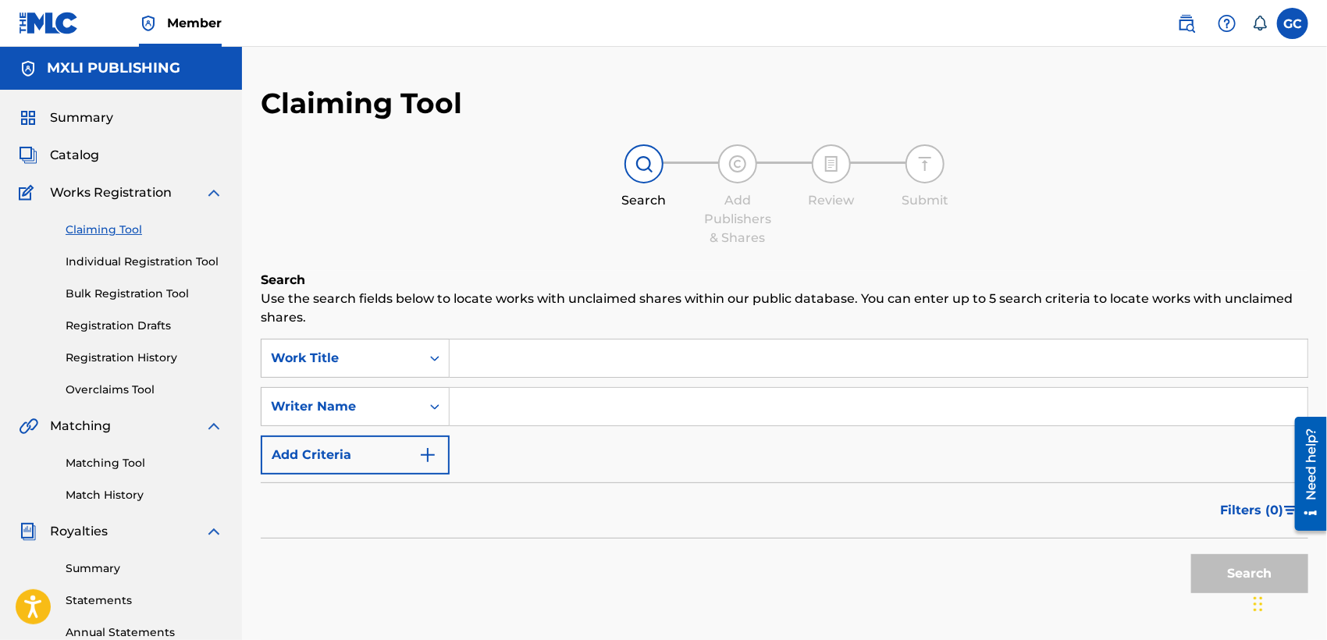
drag, startPoint x: 481, startPoint y: 417, endPoint x: 492, endPoint y: 417, distance: 11.7
click at [482, 417] on input "Search Form" at bounding box center [879, 406] width 858 height 37
type input "[PERSON_NAME]"
click at [1213, 570] on button "Search" at bounding box center [1249, 573] width 117 height 39
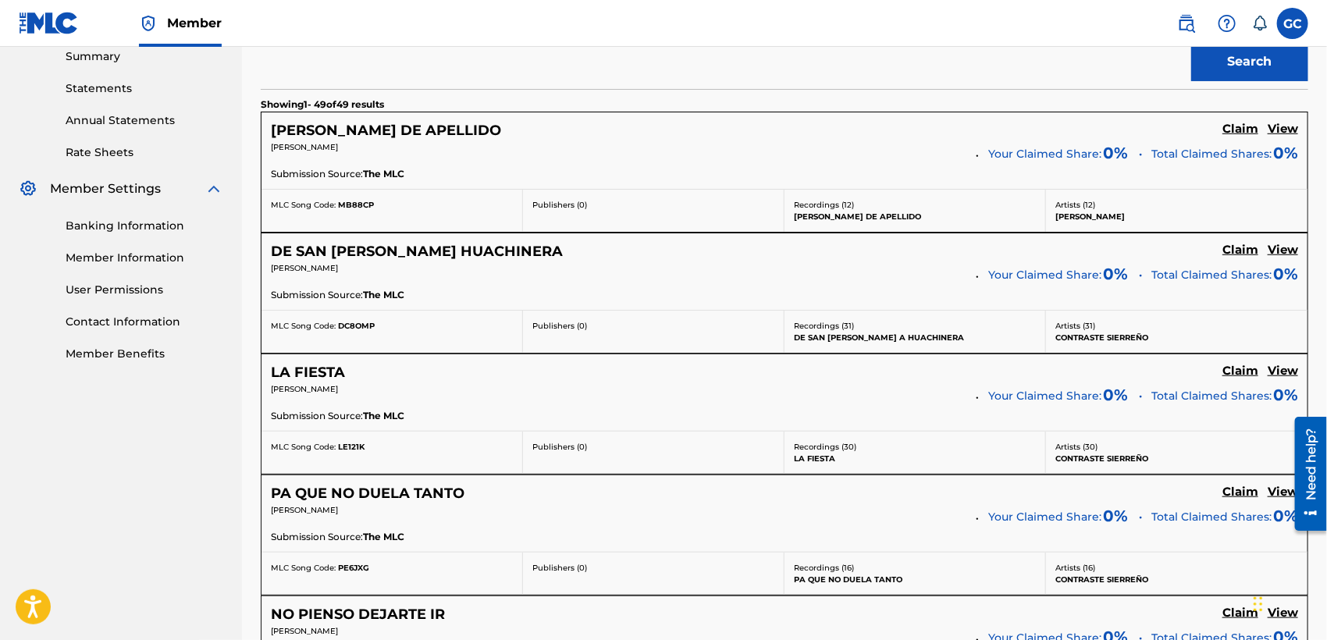
scroll to position [520, 0]
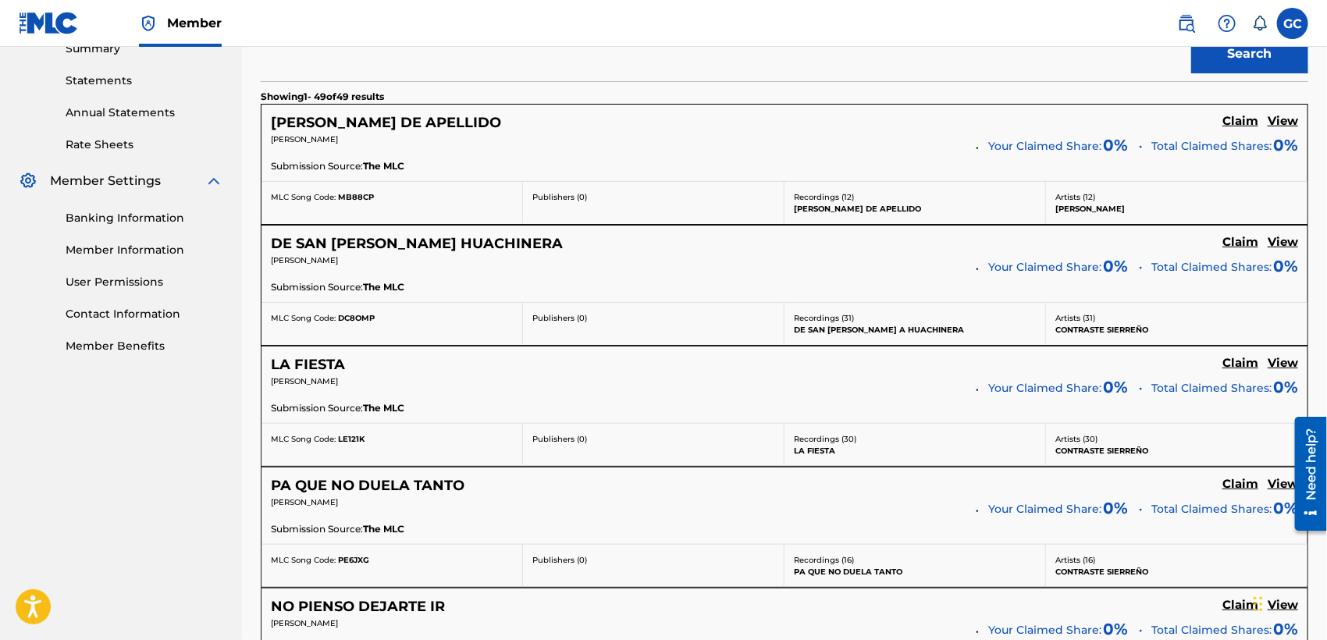
click at [1232, 120] on h5 "Claim" at bounding box center [1240, 121] width 36 height 15
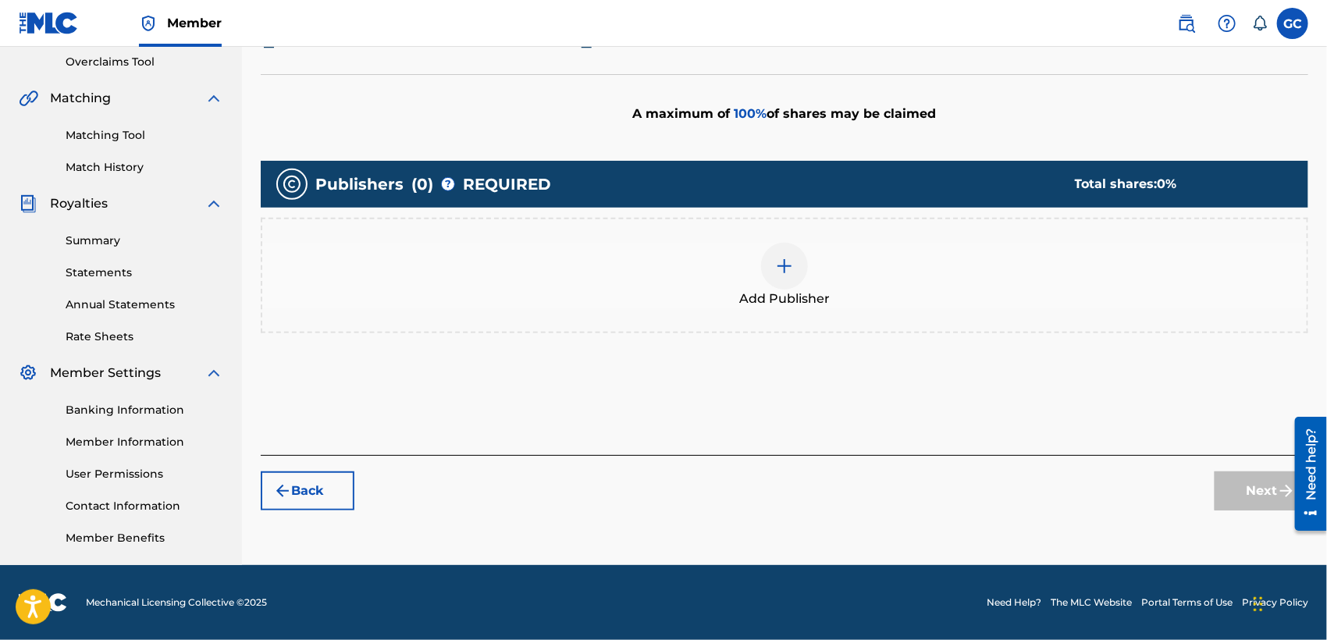
scroll to position [328, 0]
click at [965, 290] on div "Add Publisher" at bounding box center [784, 276] width 1044 height 66
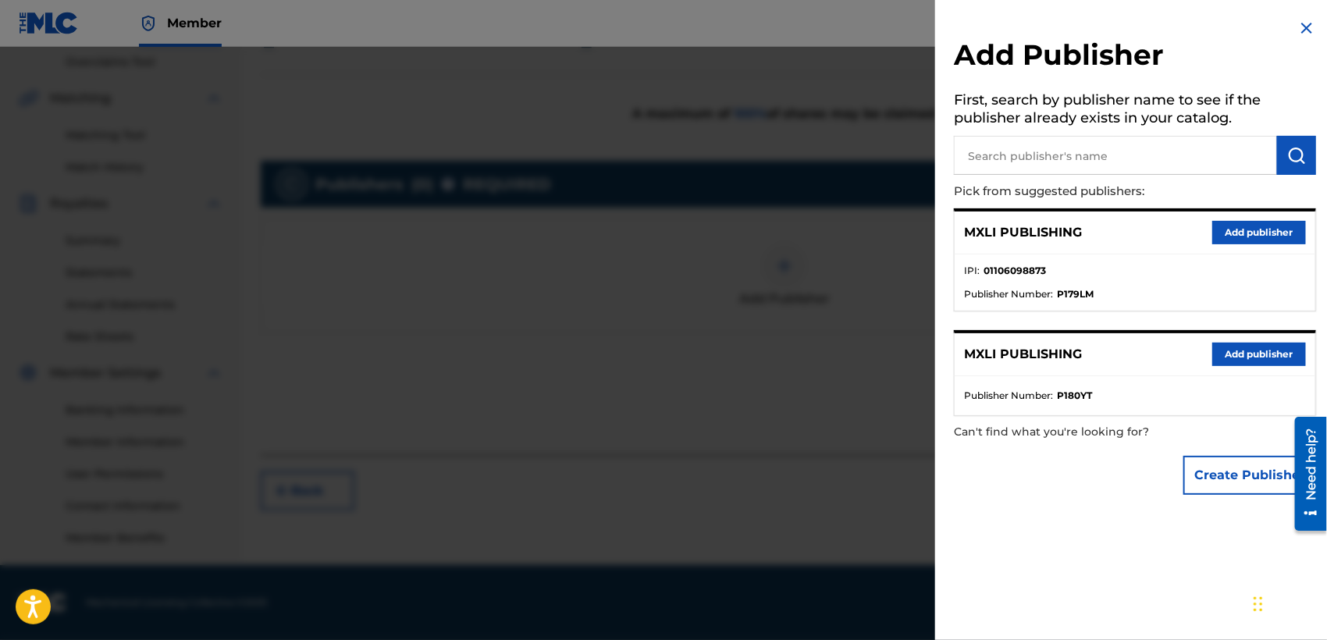
click at [1242, 221] on button "Add publisher" at bounding box center [1259, 232] width 94 height 23
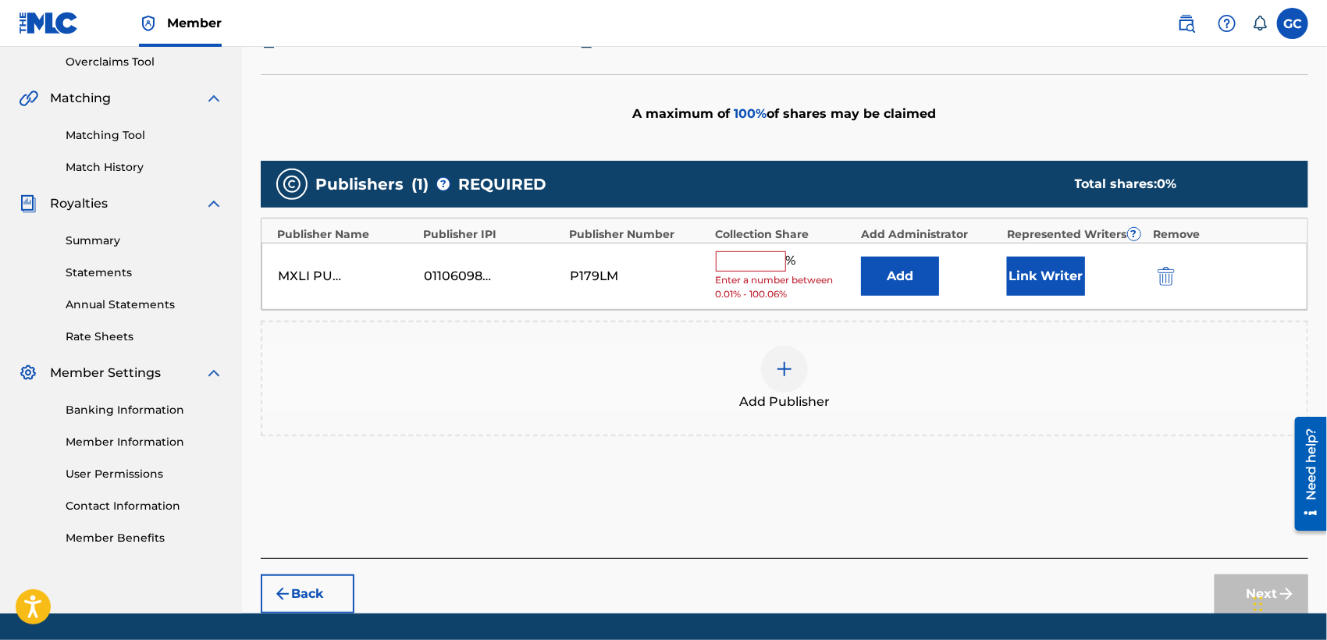
click at [754, 259] on input "text" at bounding box center [751, 261] width 70 height 20
type input "100.06"
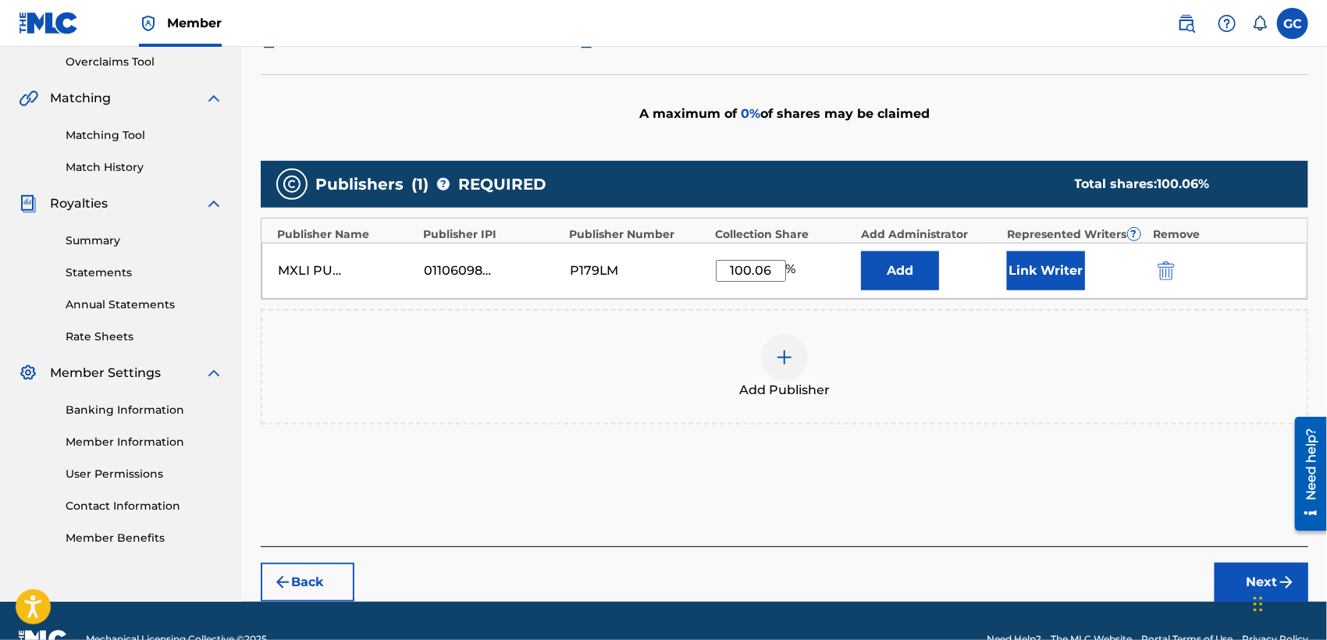
click at [1063, 274] on button "Link Writer" at bounding box center [1046, 270] width 78 height 39
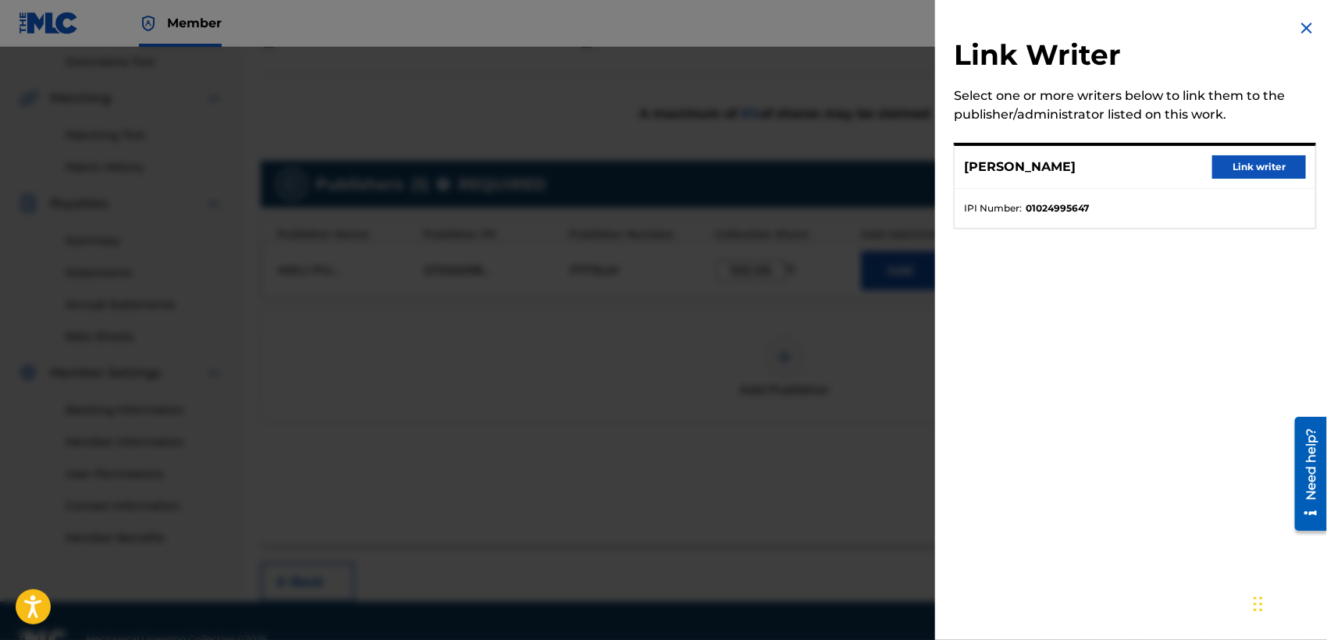
click at [1245, 170] on button "Link writer" at bounding box center [1259, 166] width 94 height 23
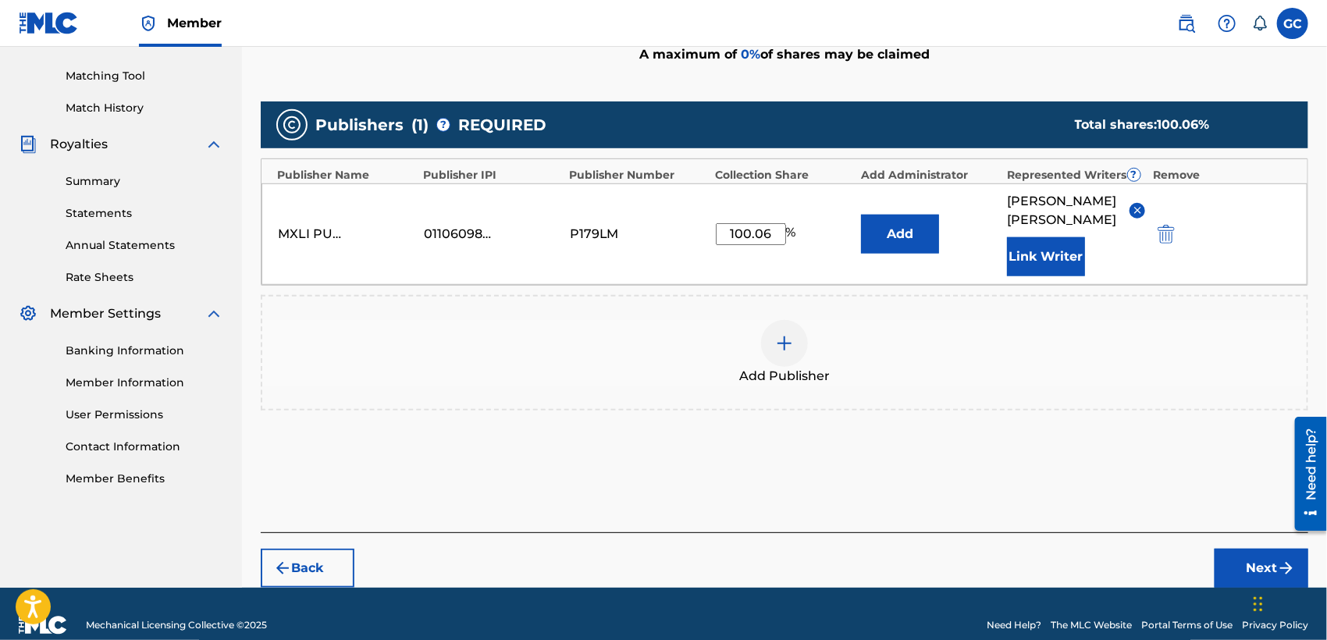
scroll to position [390, 0]
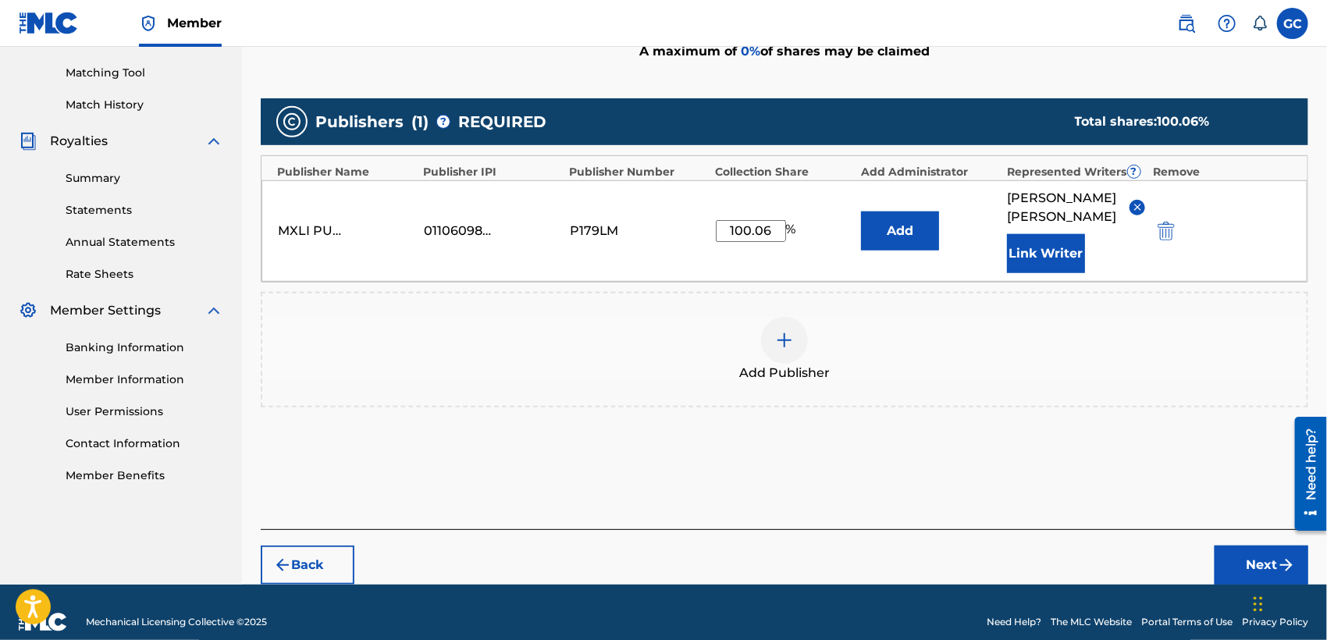
click at [1253, 546] on button "Next" at bounding box center [1261, 565] width 94 height 39
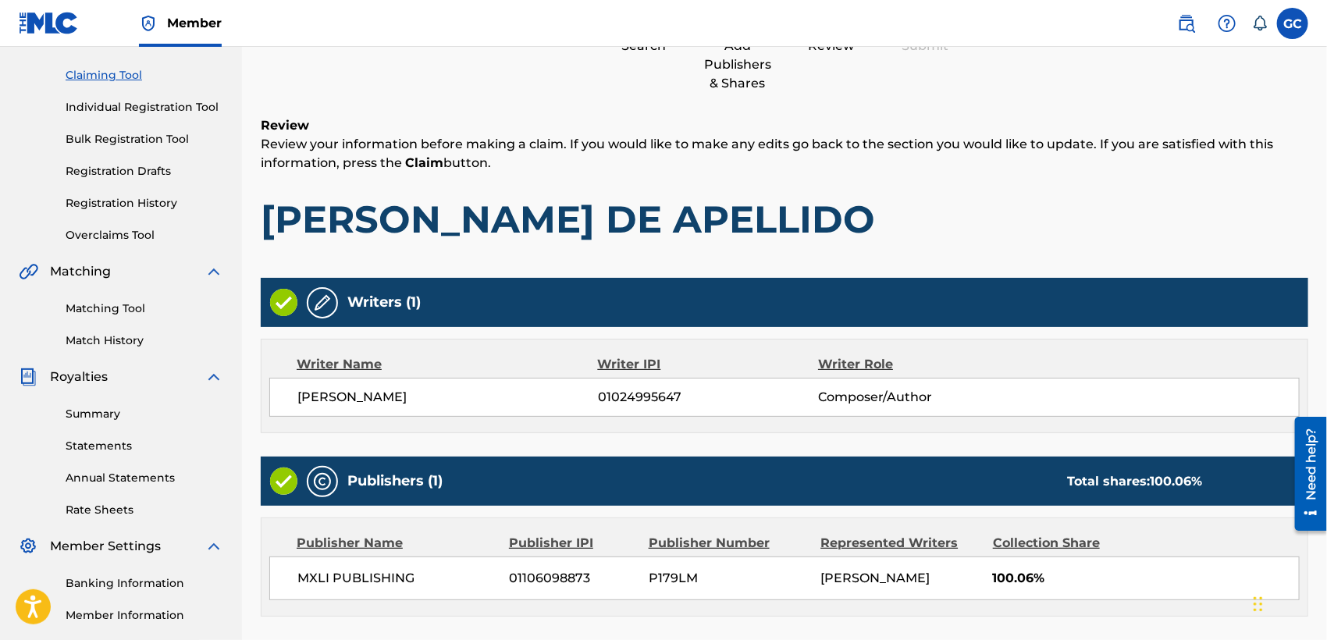
scroll to position [328, 0]
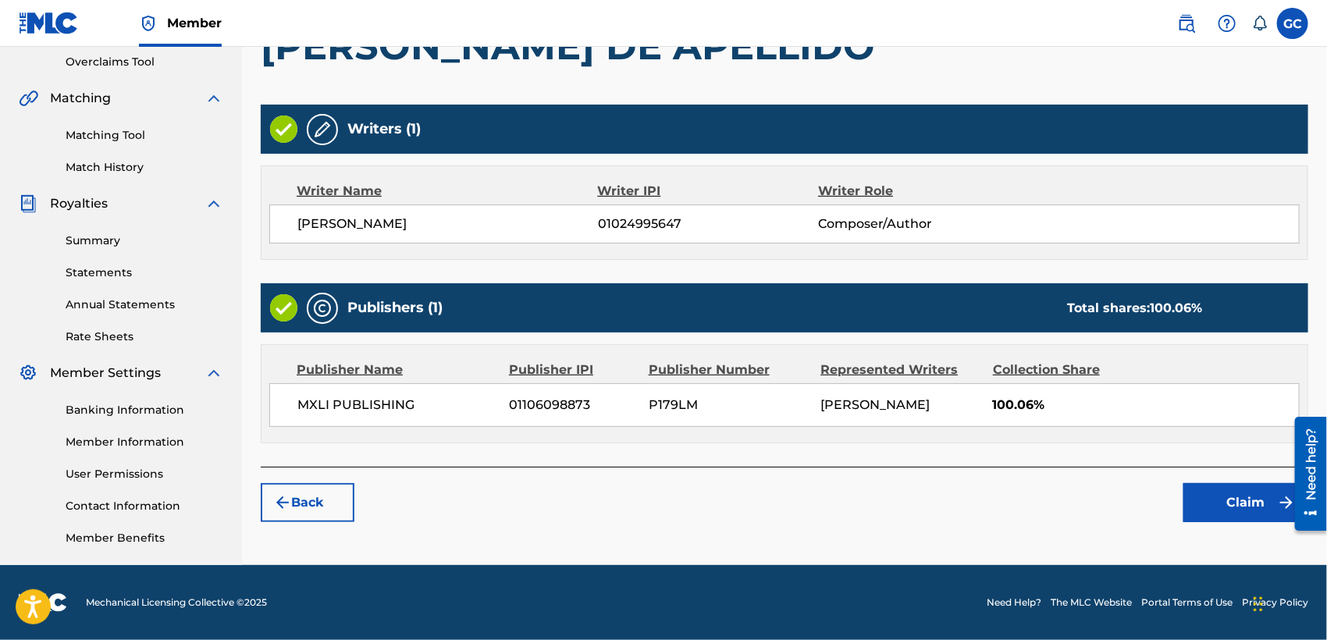
click at [1206, 496] on button "Claim" at bounding box center [1245, 502] width 125 height 39
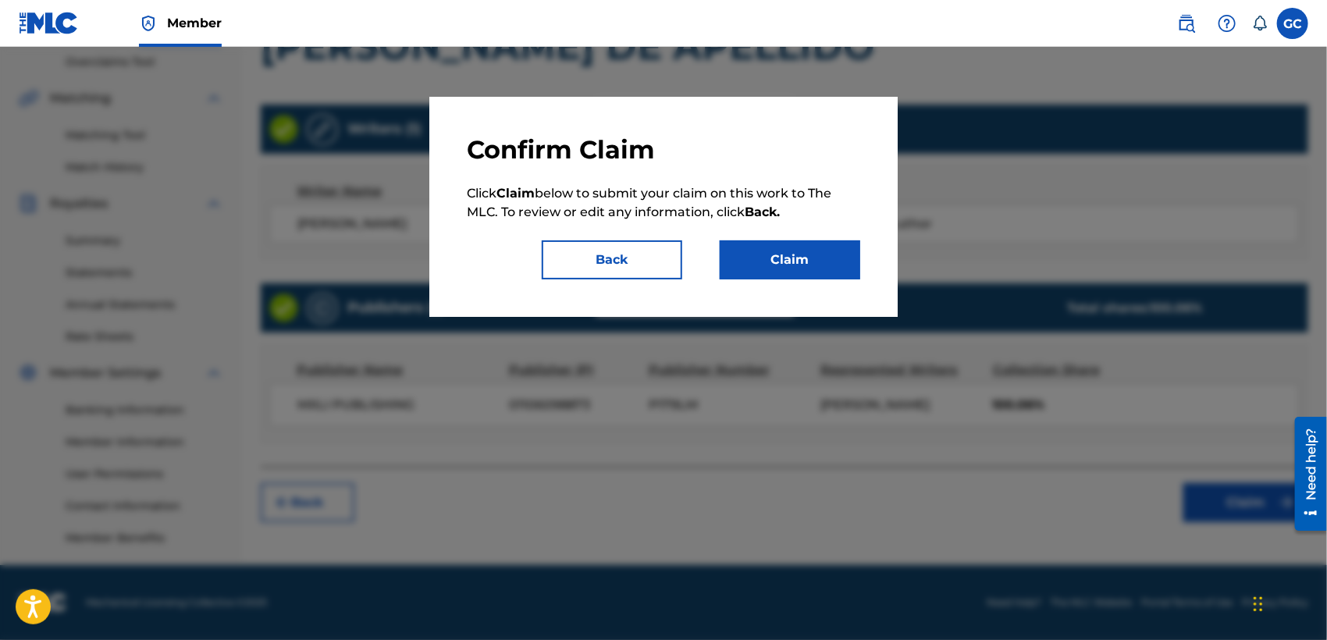
click at [841, 258] on button "Claim" at bounding box center [790, 259] width 140 height 39
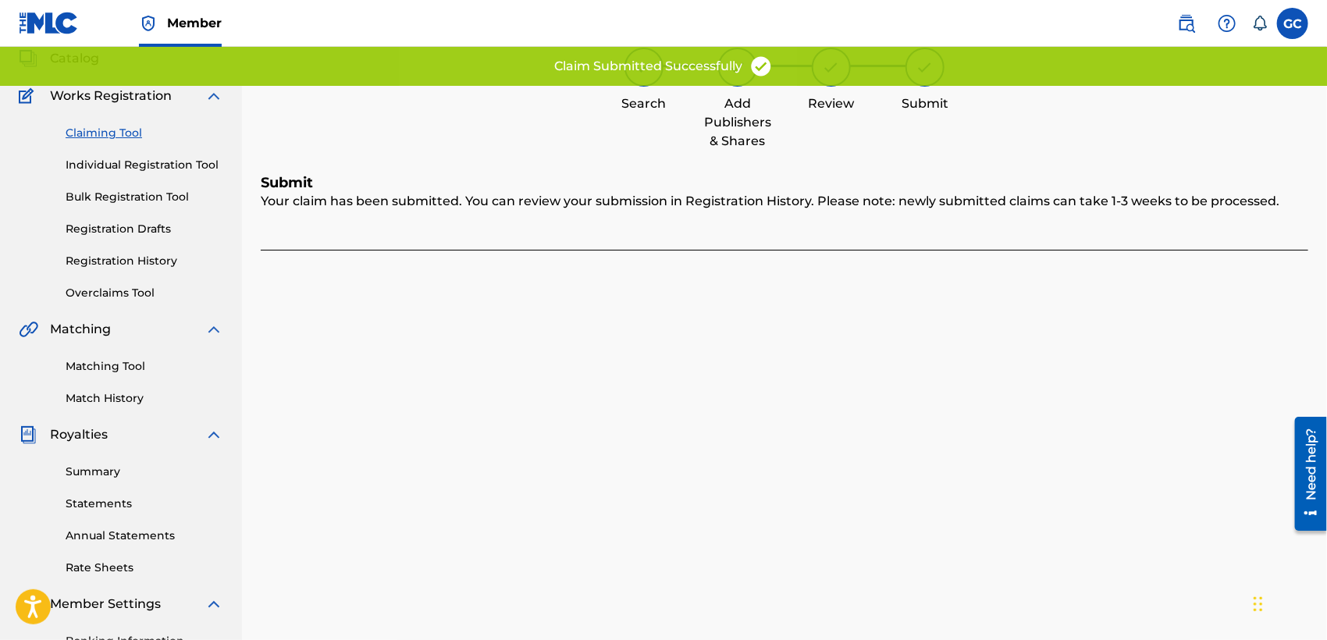
scroll to position [68, 0]
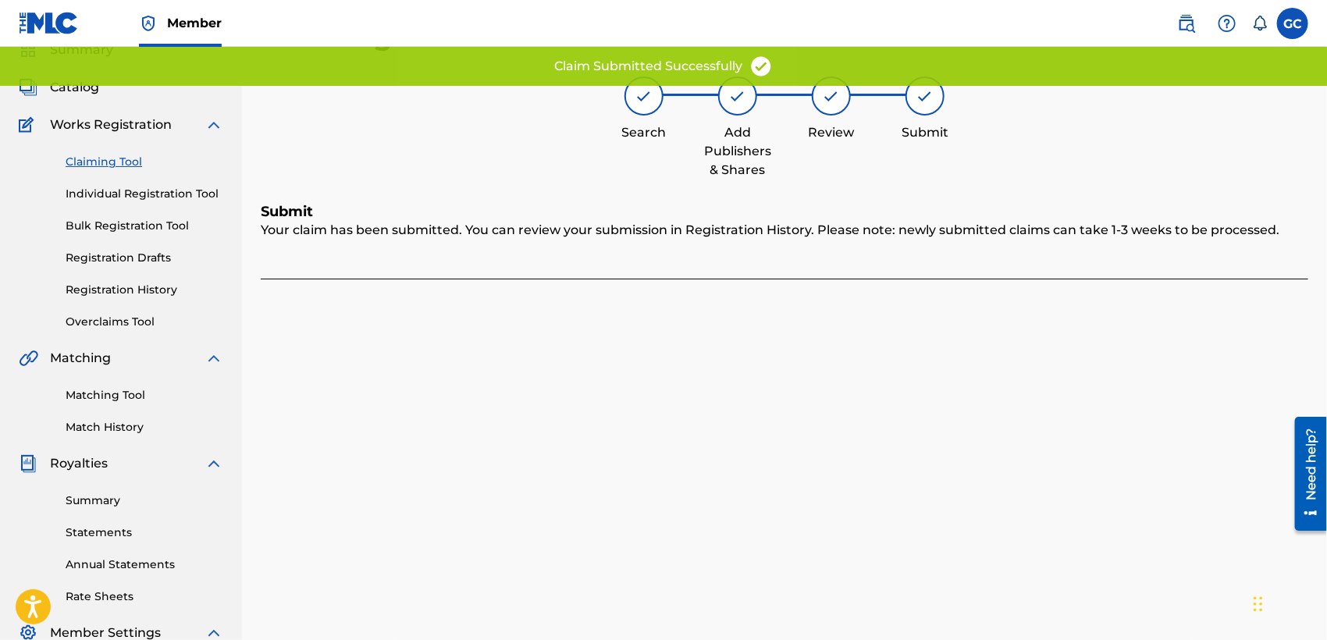
click at [108, 155] on link "Claiming Tool" at bounding box center [145, 162] width 158 height 16
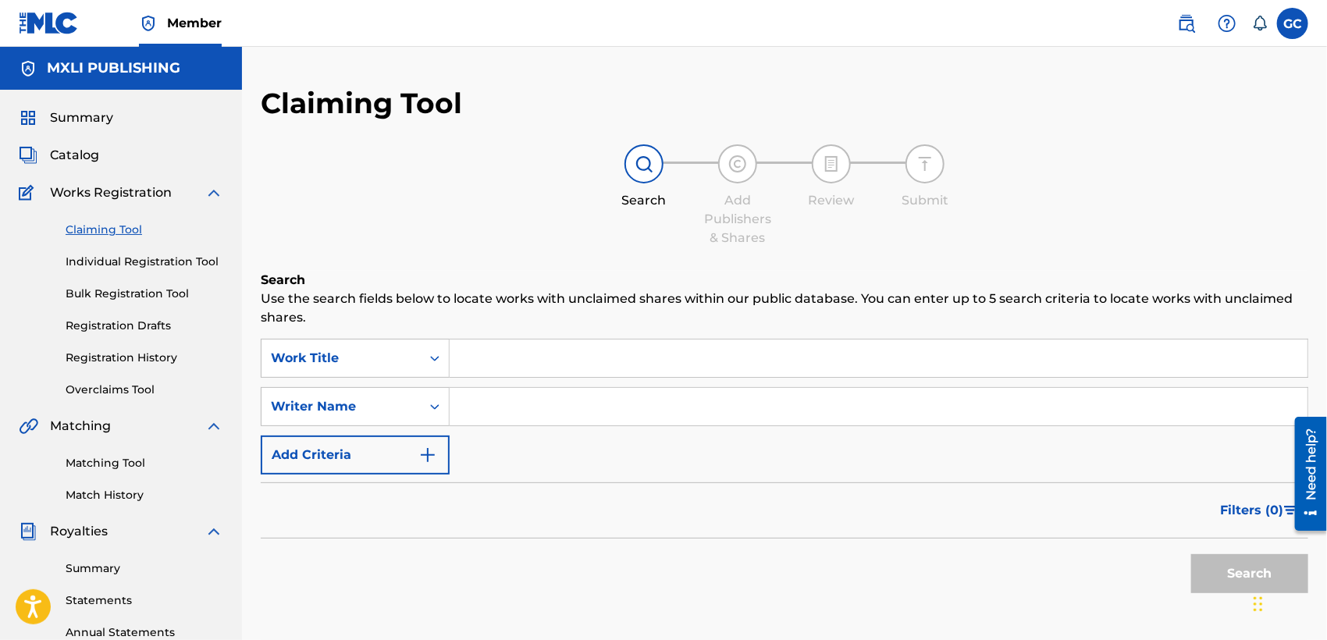
click at [513, 407] on input "Search Form" at bounding box center [879, 406] width 858 height 37
type input "[PERSON_NAME]"
click at [1232, 571] on button "Search" at bounding box center [1249, 573] width 117 height 39
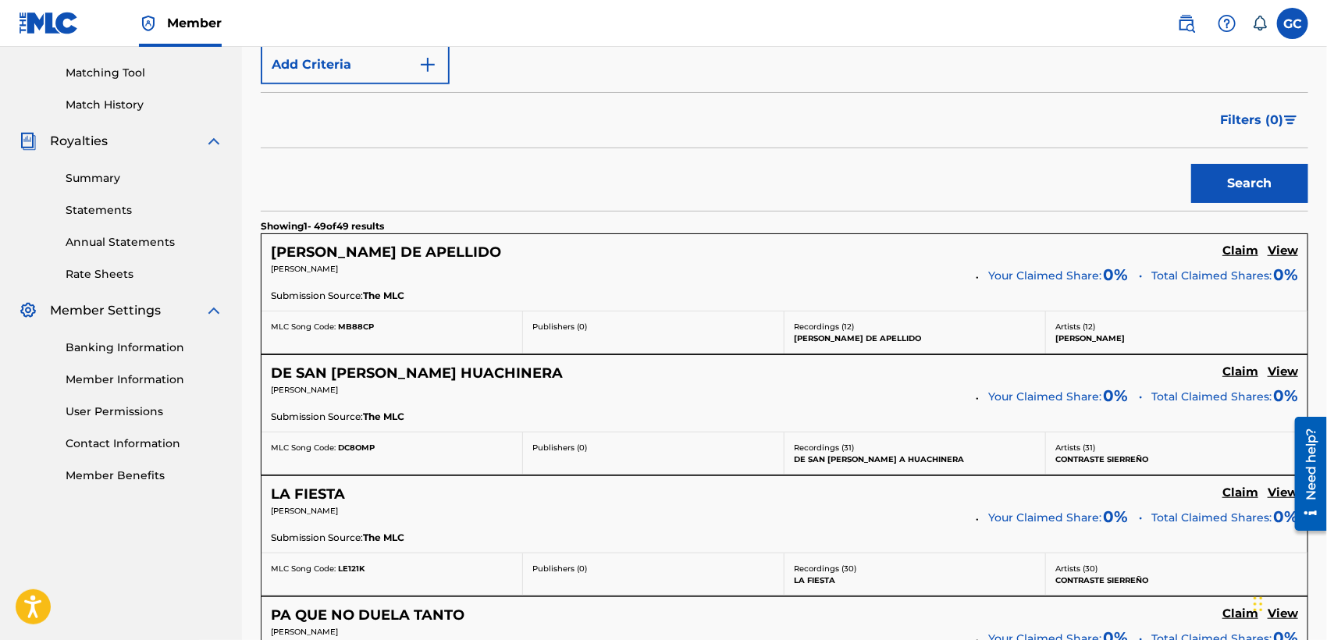
scroll to position [433, 0]
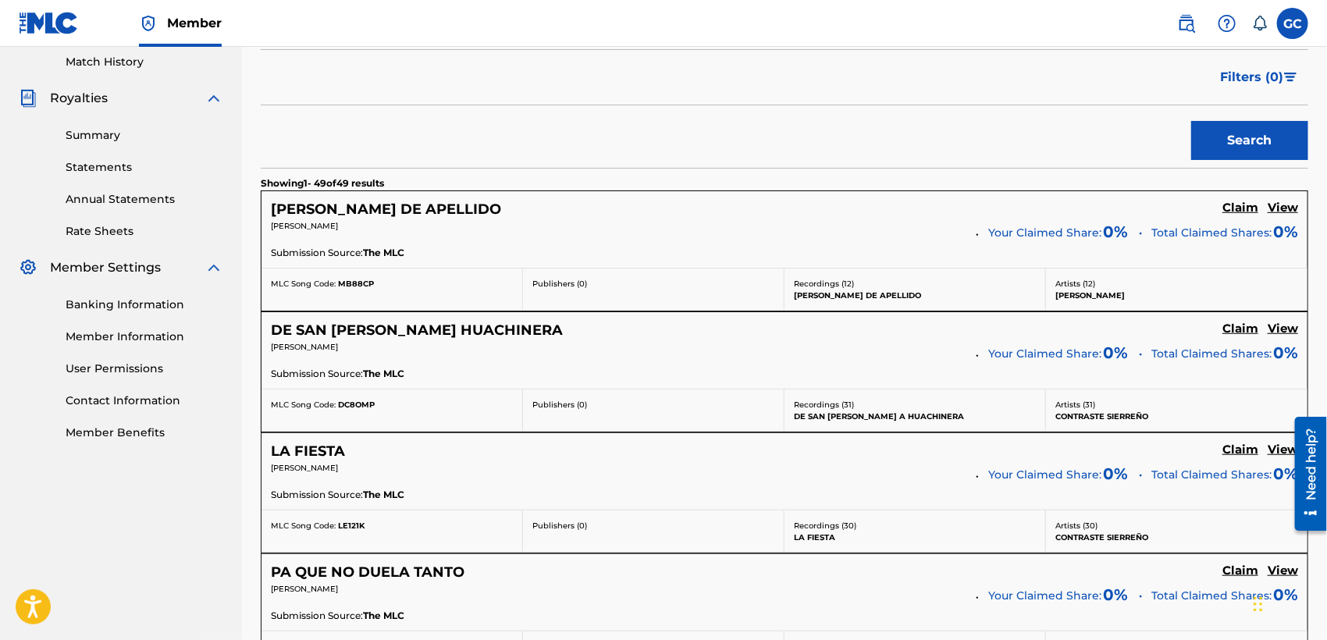
click at [1243, 215] on h5 "Claim" at bounding box center [1240, 208] width 36 height 15
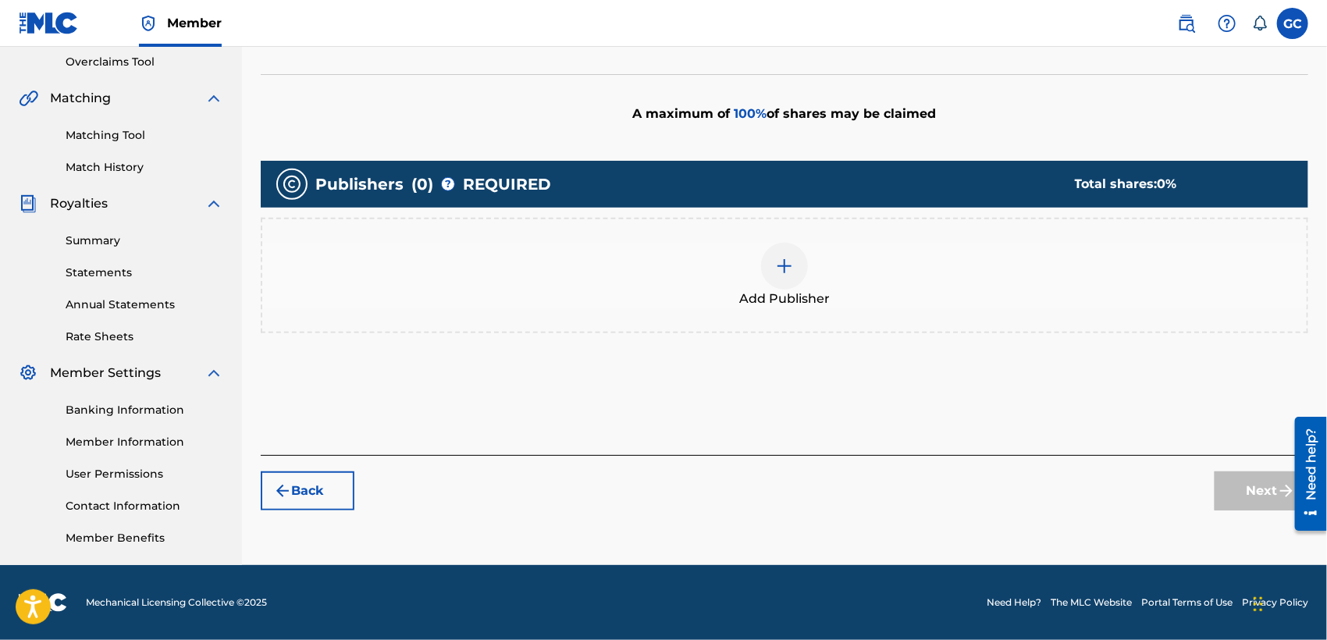
click at [787, 267] on img at bounding box center [784, 266] width 19 height 19
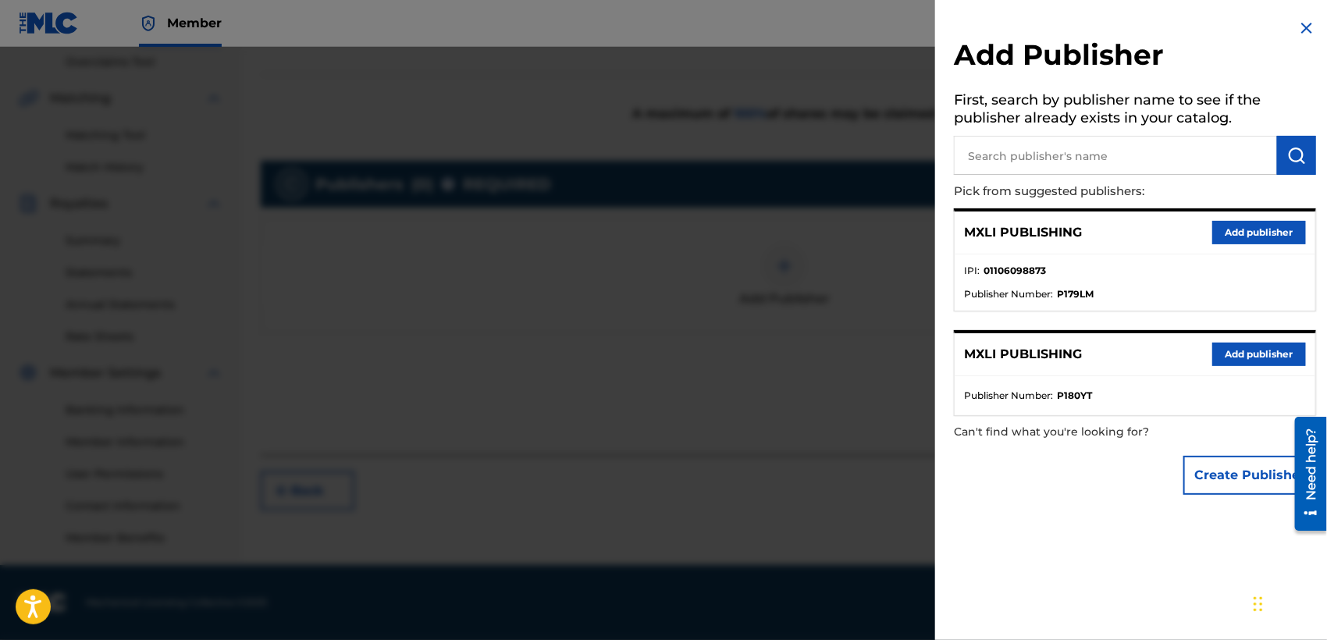
click at [1251, 234] on button "Add publisher" at bounding box center [1259, 232] width 94 height 23
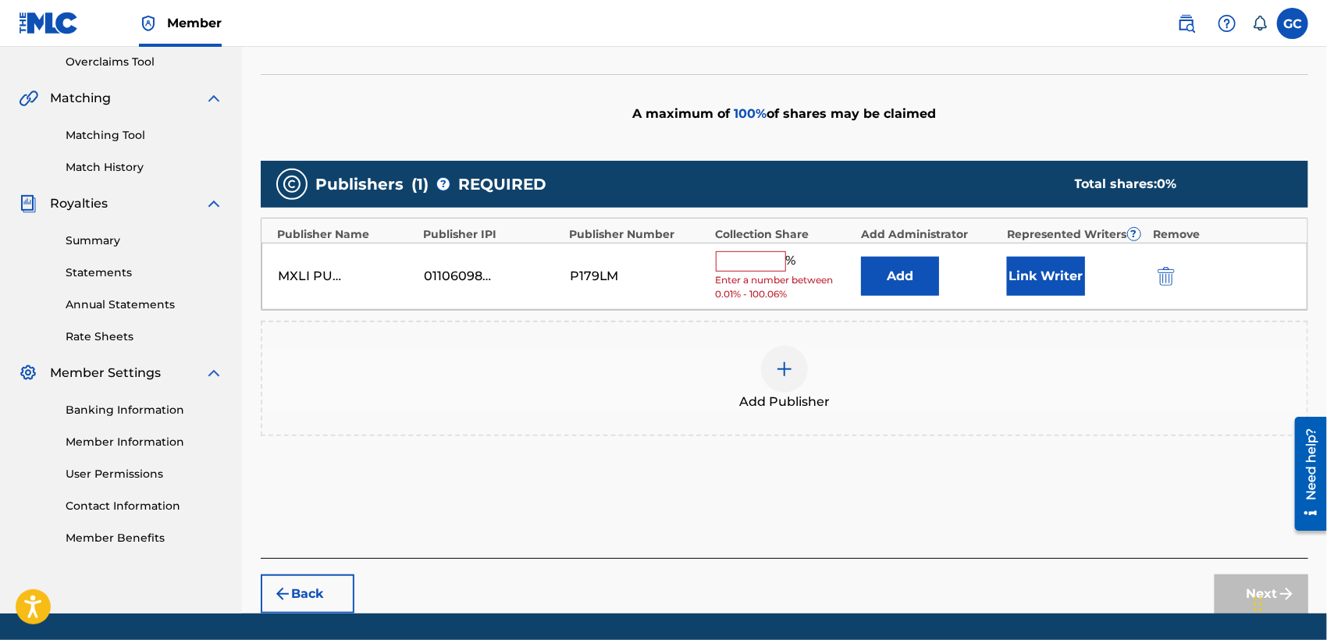
click at [749, 266] on input "text" at bounding box center [751, 261] width 70 height 20
type input "100.06"
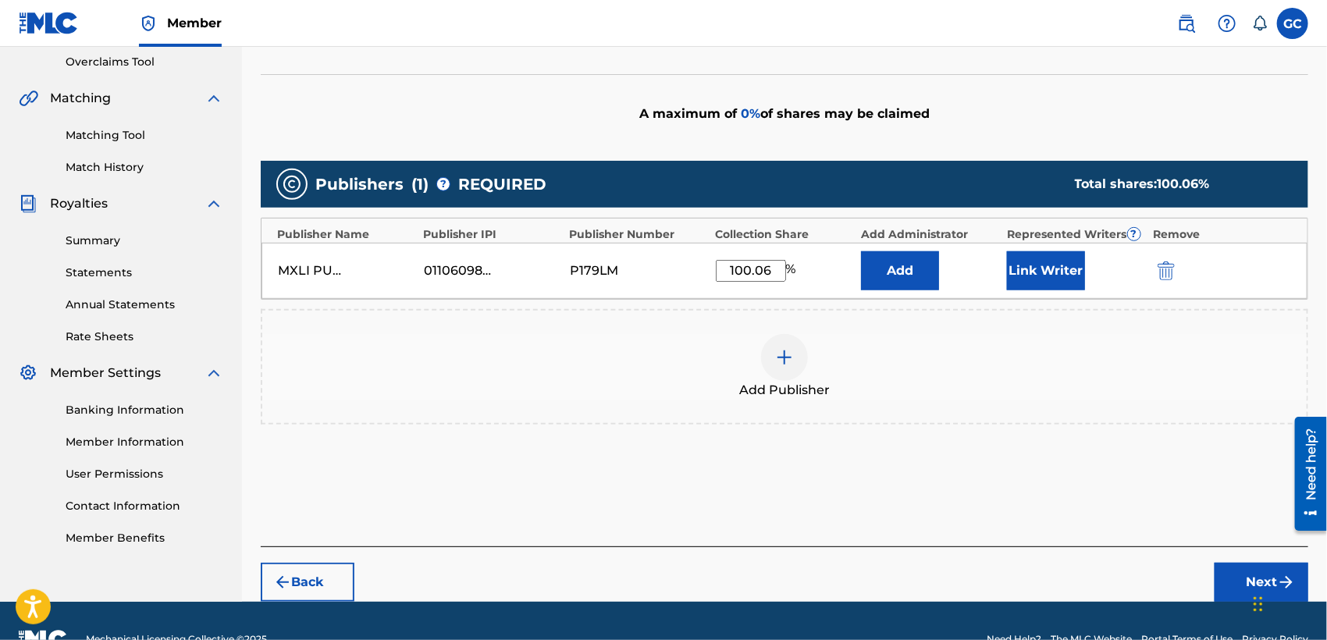
click at [1041, 269] on button "Link Writer" at bounding box center [1046, 270] width 78 height 39
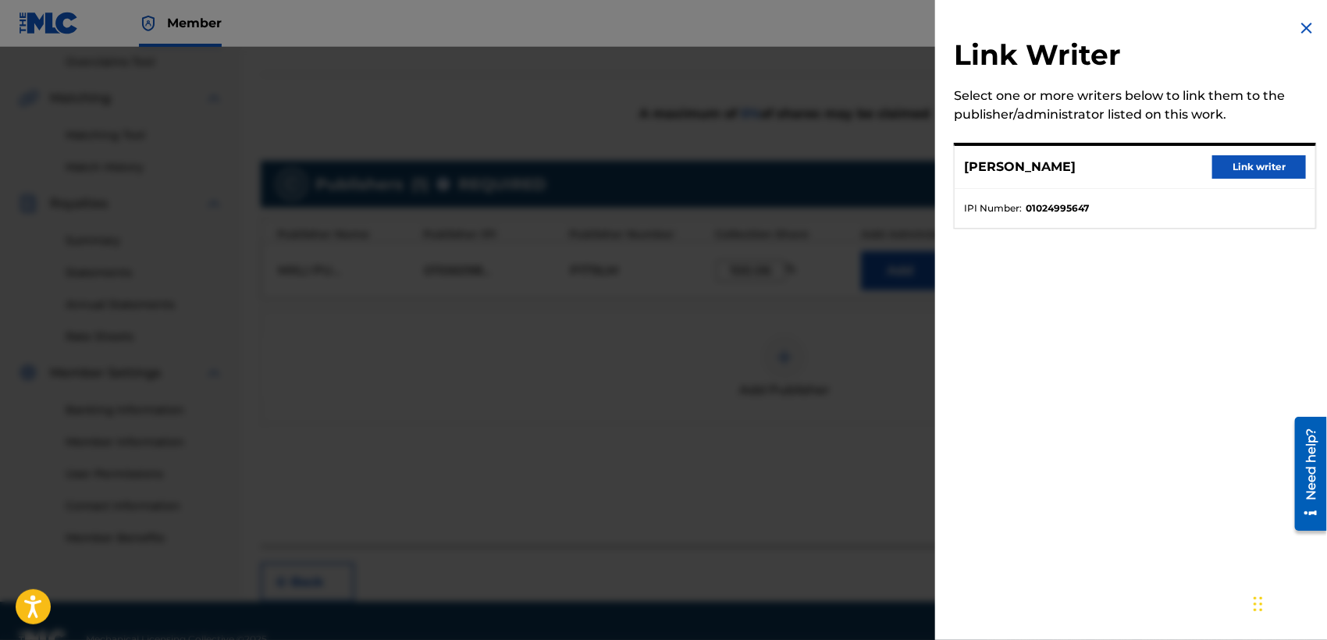
click at [1246, 169] on button "Link writer" at bounding box center [1259, 166] width 94 height 23
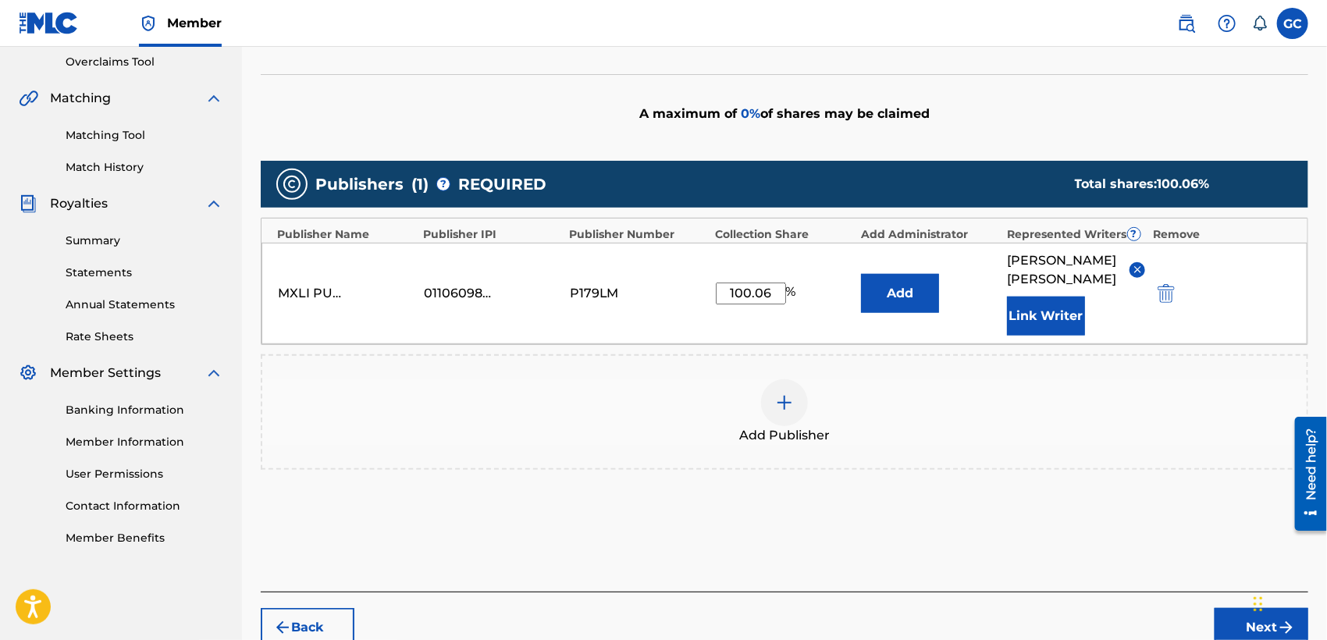
scroll to position [390, 0]
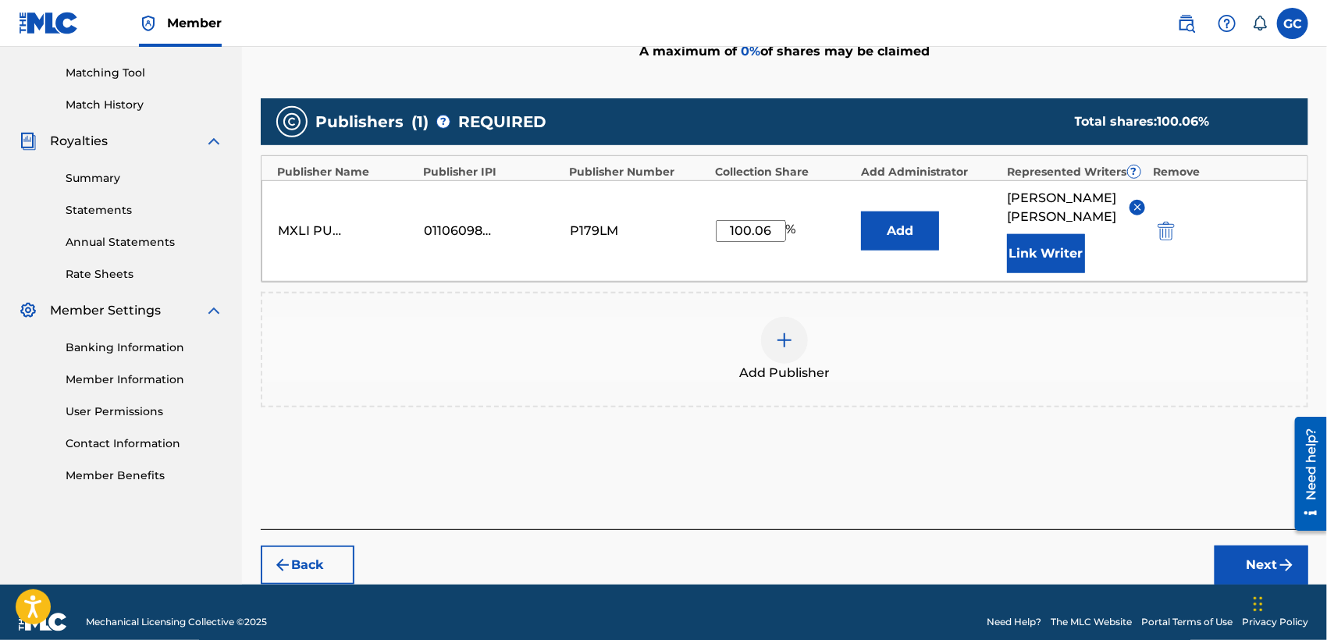
click at [1232, 546] on button "Next" at bounding box center [1261, 565] width 94 height 39
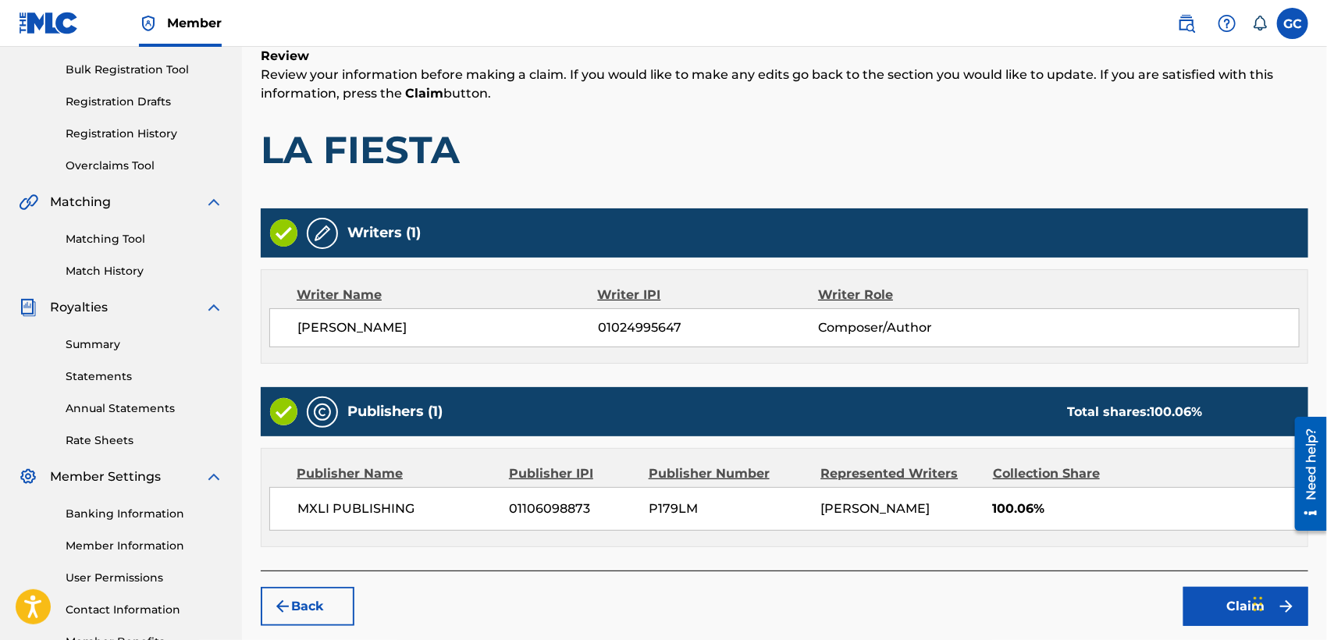
scroll to position [328, 0]
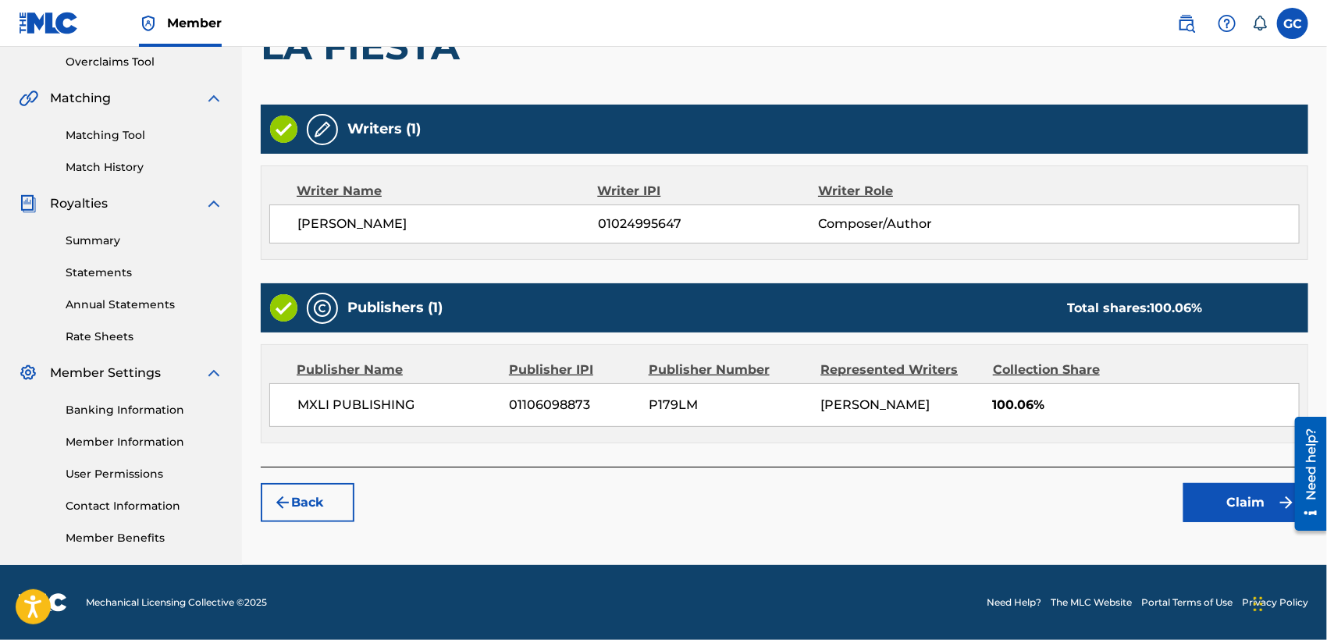
click at [1228, 502] on button "Claim" at bounding box center [1245, 502] width 125 height 39
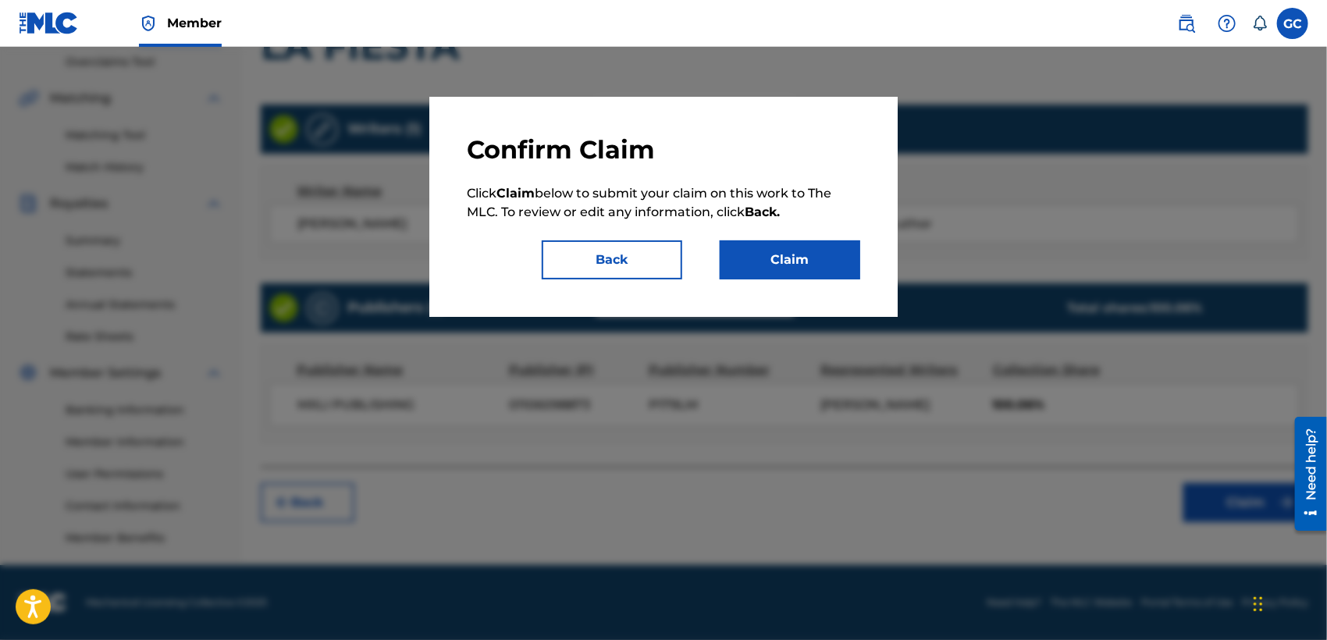
click at [793, 258] on button "Claim" at bounding box center [790, 259] width 140 height 39
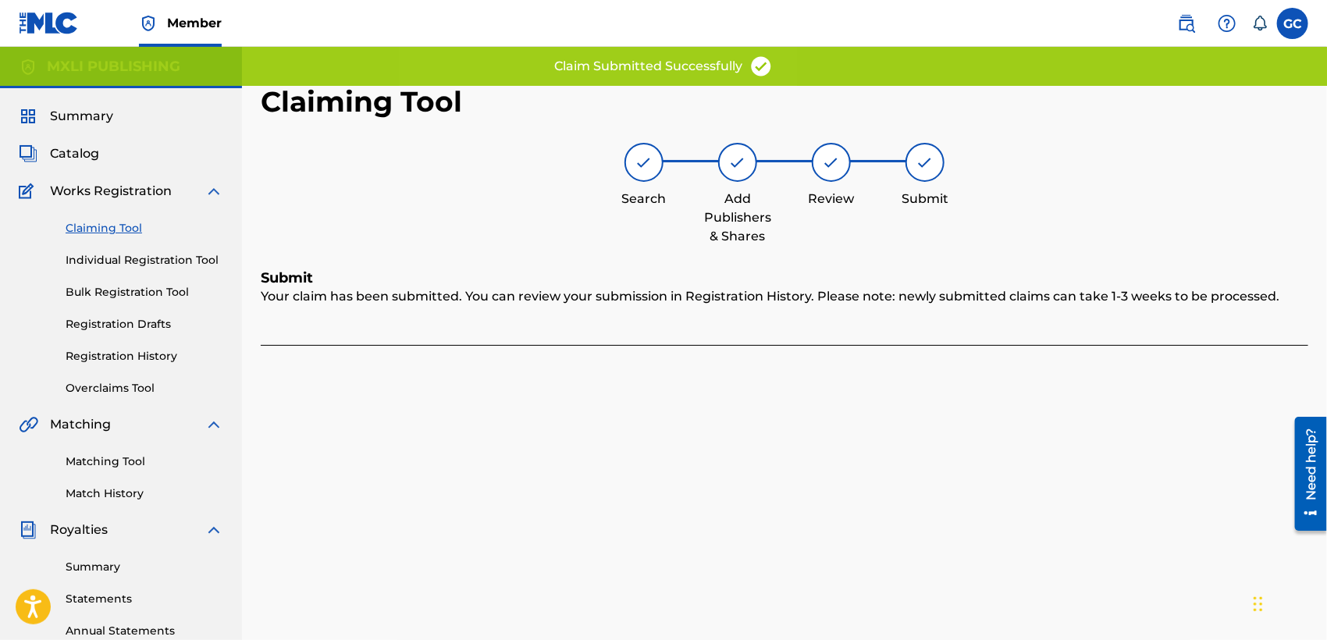
scroll to position [0, 0]
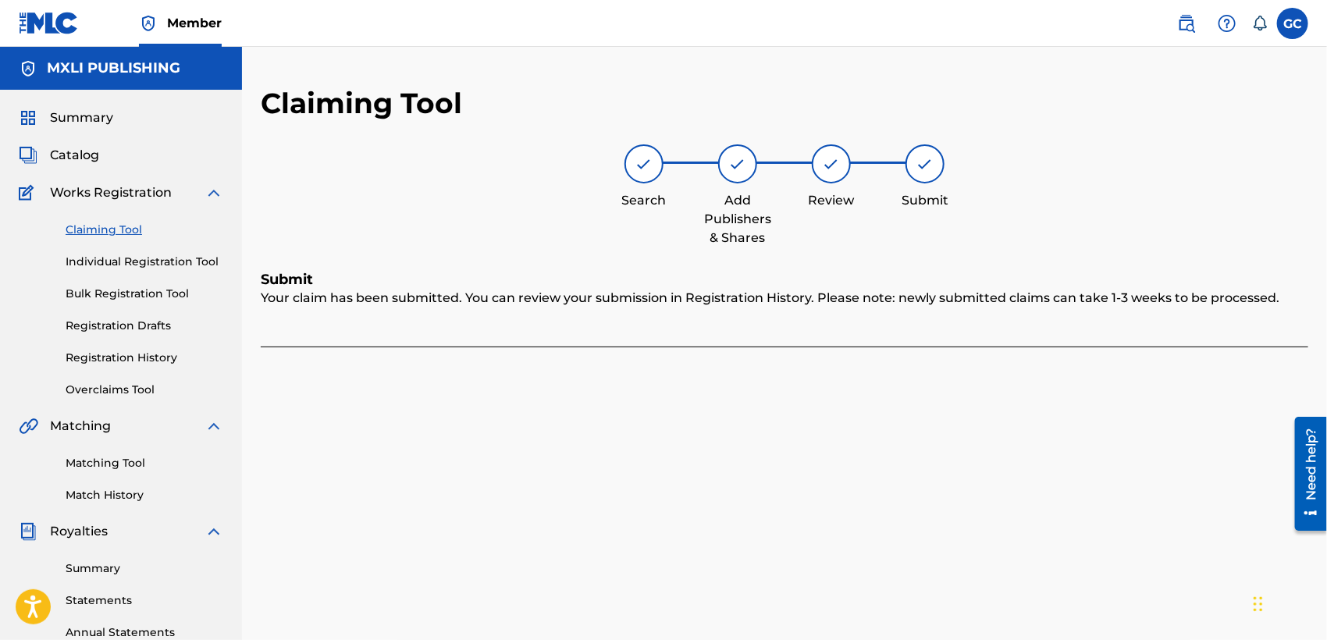
click at [137, 464] on link "Matching Tool" at bounding box center [145, 463] width 158 height 16
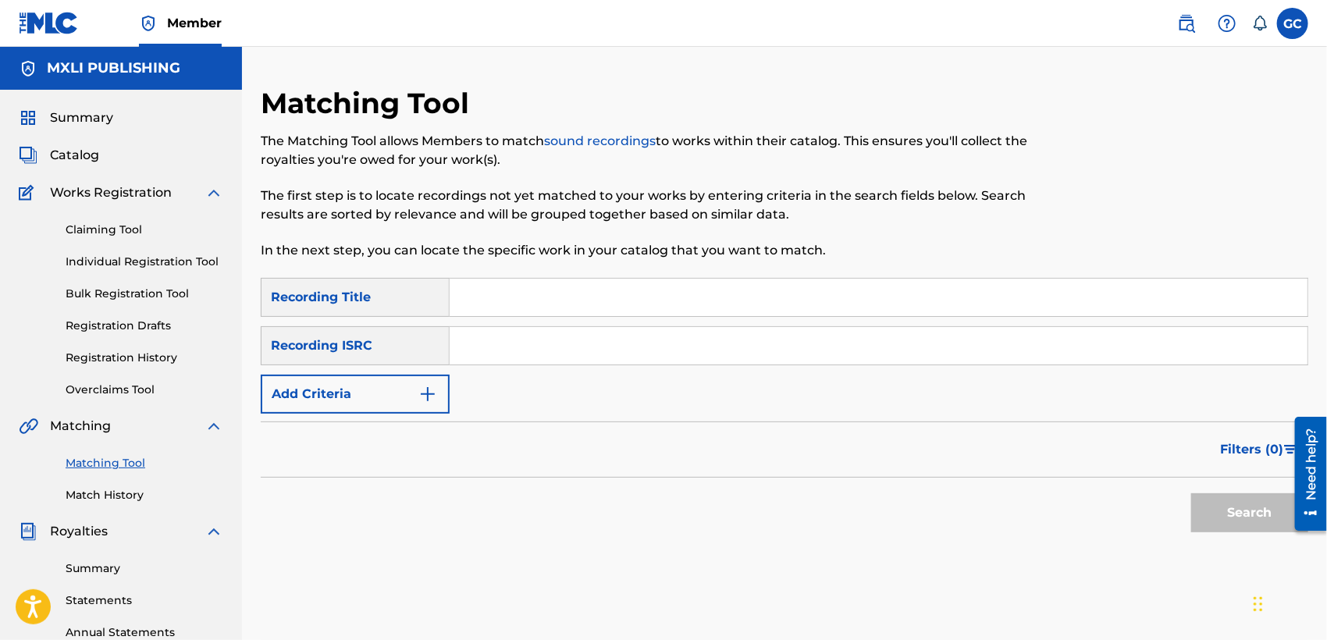
click at [386, 389] on button "Add Criteria" at bounding box center [355, 394] width 189 height 39
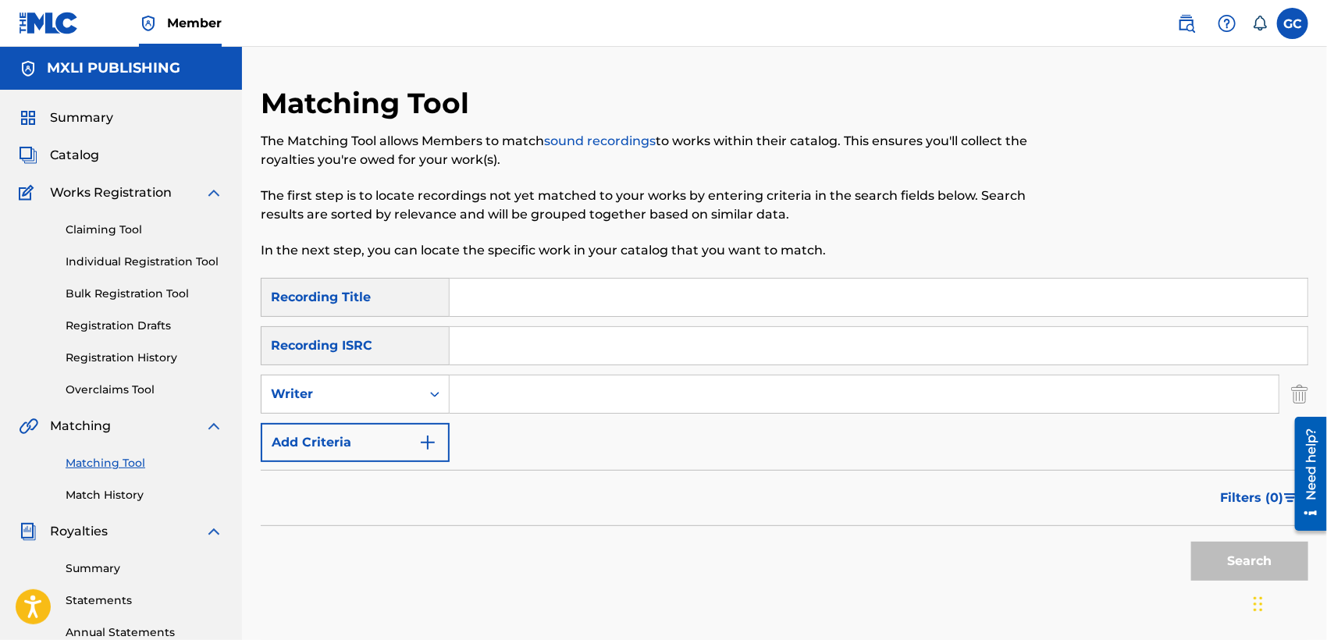
click at [512, 378] on input "Search Form" at bounding box center [864, 393] width 829 height 37
click at [1219, 547] on button "Search" at bounding box center [1249, 561] width 117 height 39
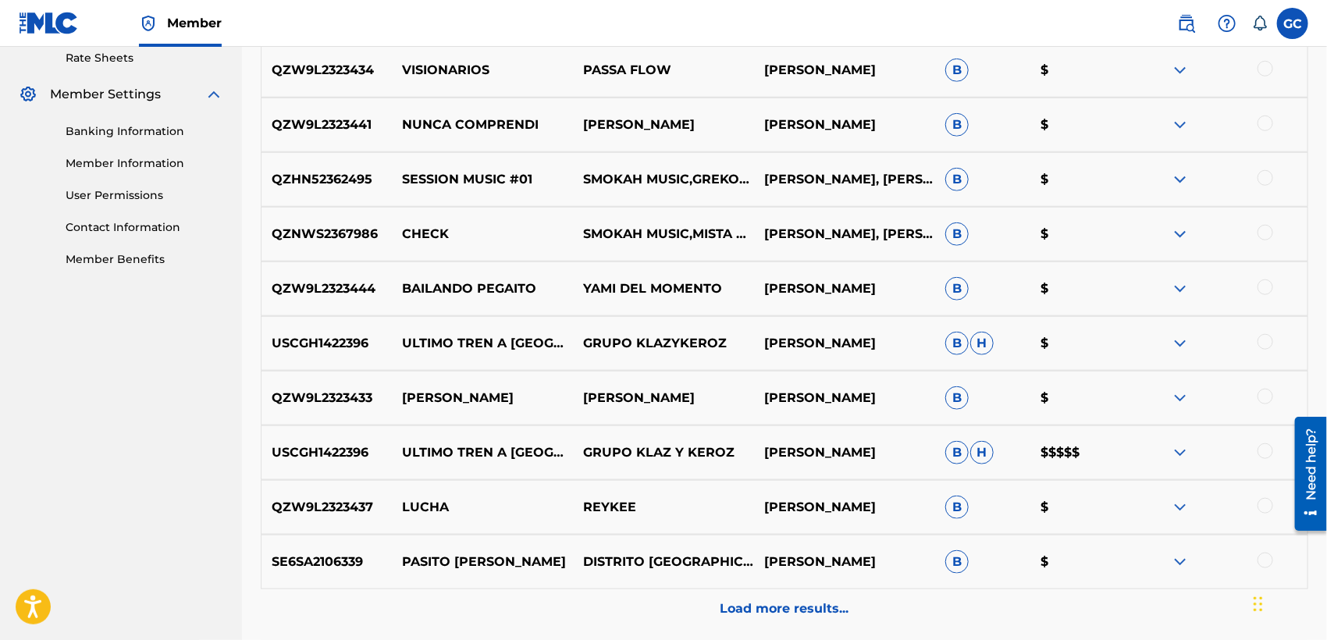
scroll to position [693, 0]
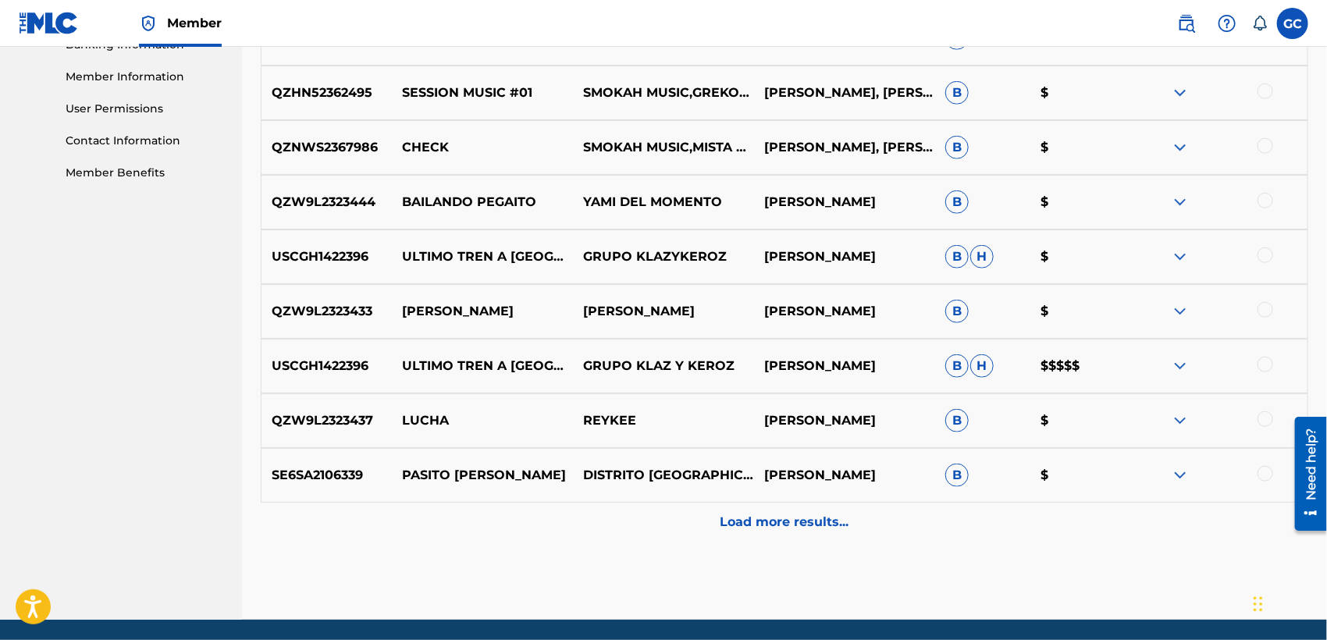
click at [805, 509] on div "Load more results..." at bounding box center [784, 522] width 1047 height 39
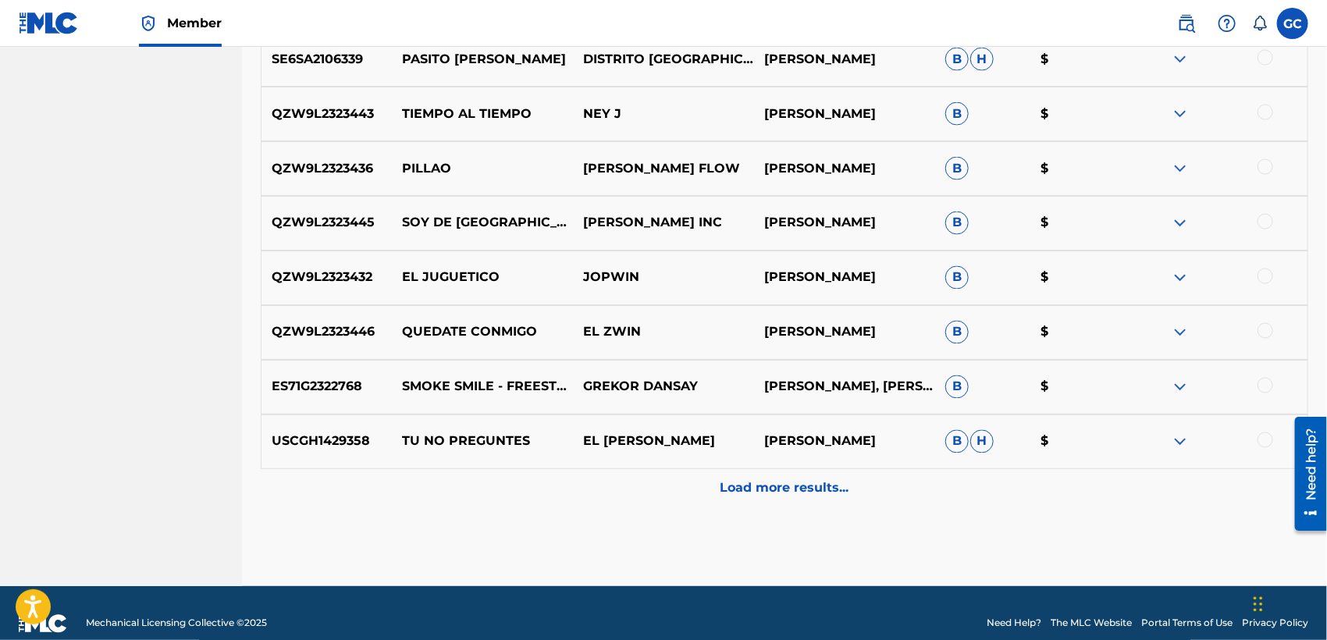
scroll to position [1294, 0]
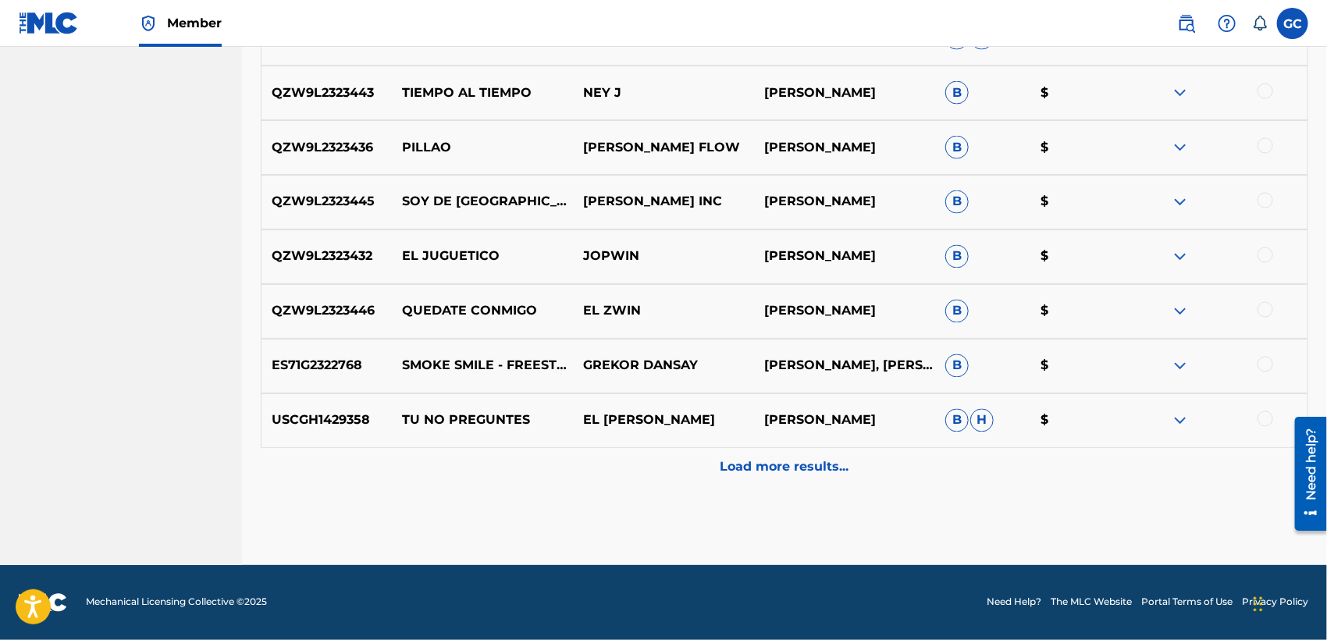
click at [846, 470] on p "Load more results..." at bounding box center [784, 467] width 129 height 19
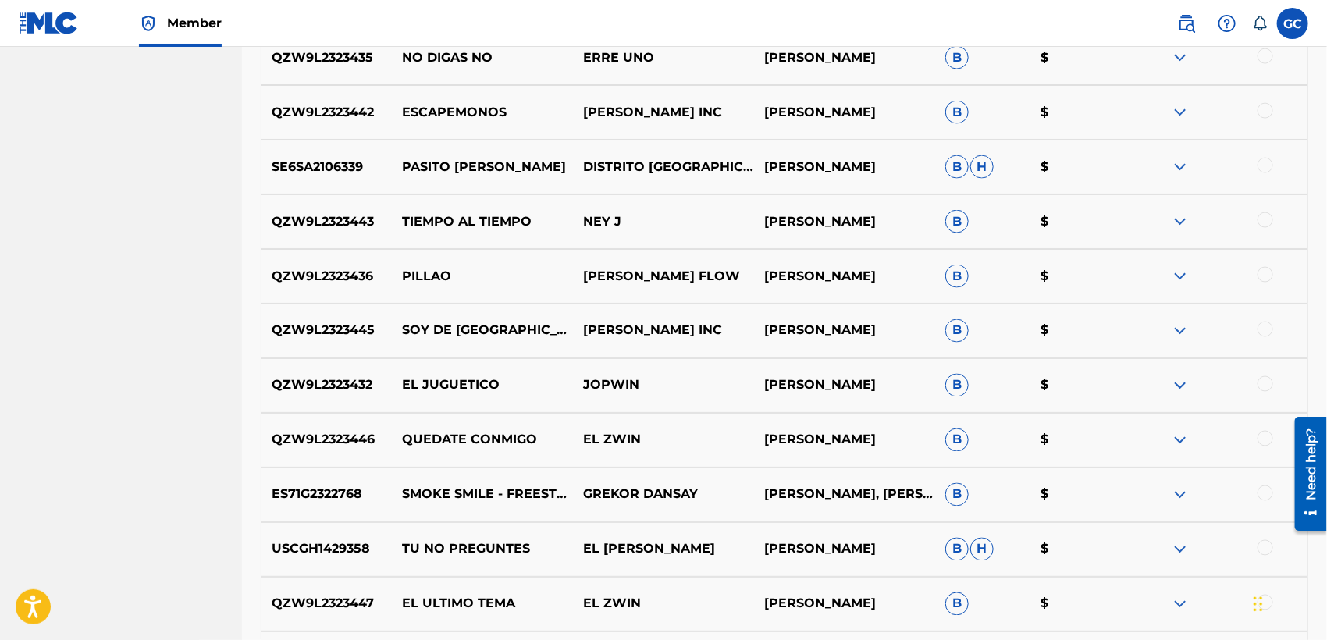
scroll to position [0, 0]
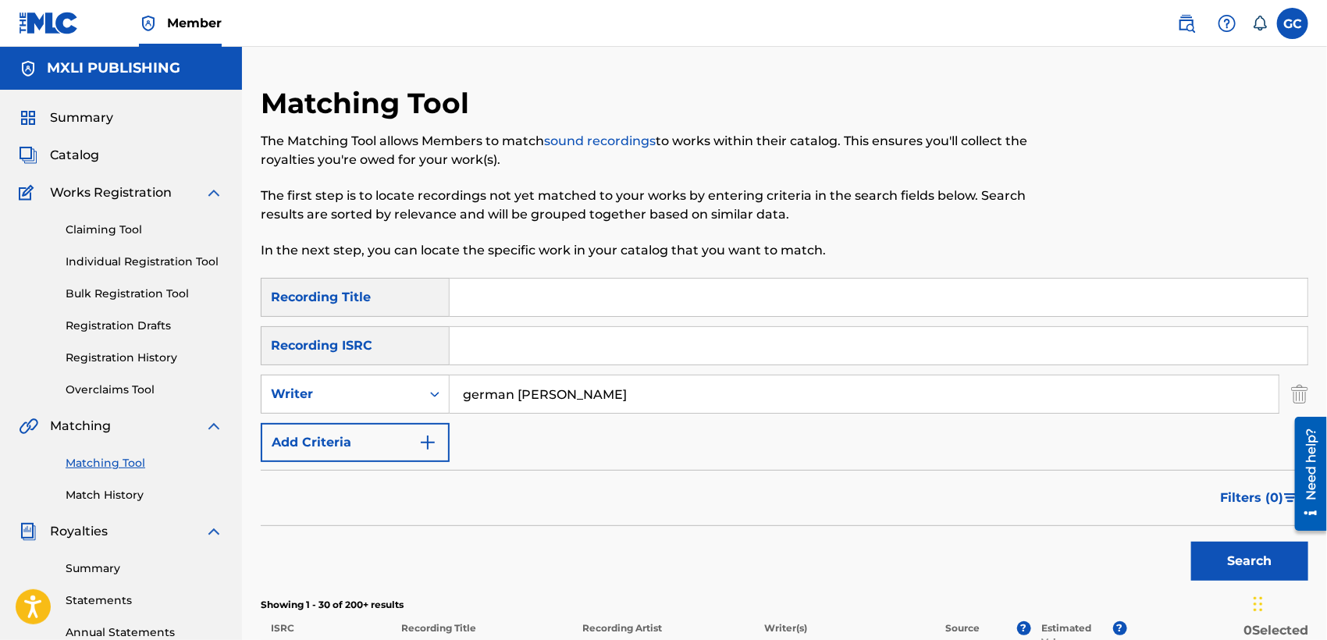
click at [628, 386] on input "german [PERSON_NAME]" at bounding box center [864, 393] width 829 height 37
type input "german [PERSON_NAME] [PERSON_NAME]"
click at [1217, 551] on button "Search" at bounding box center [1249, 561] width 117 height 39
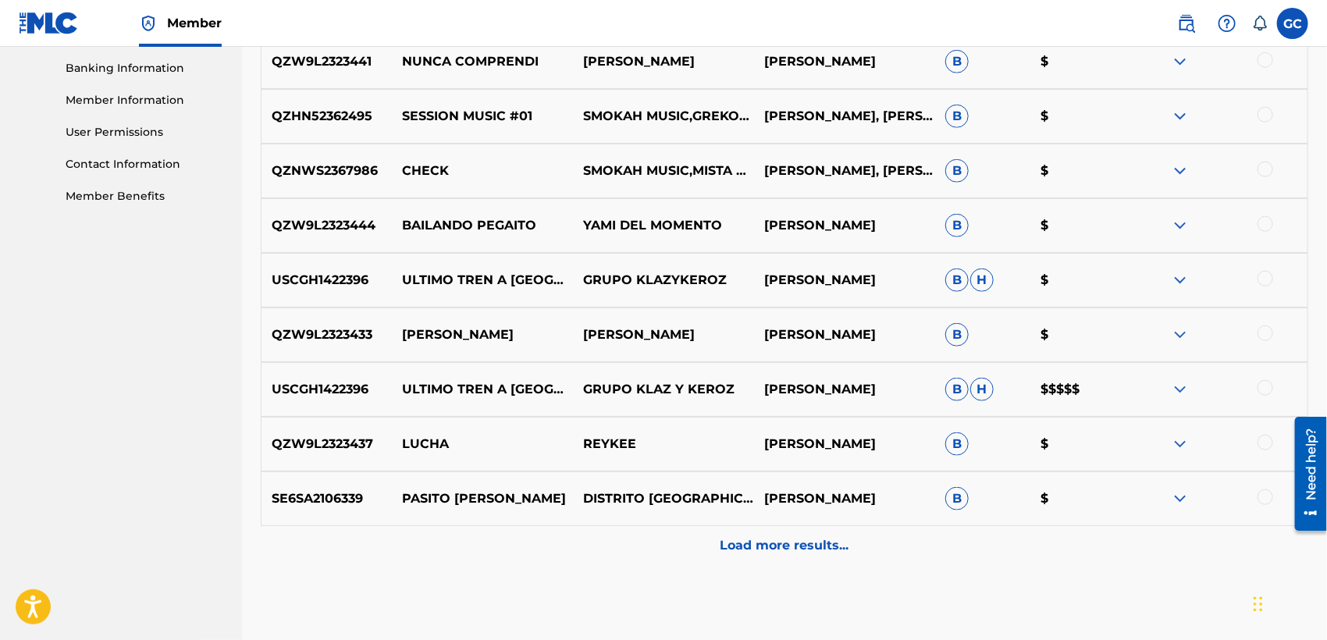
scroll to position [661, 0]
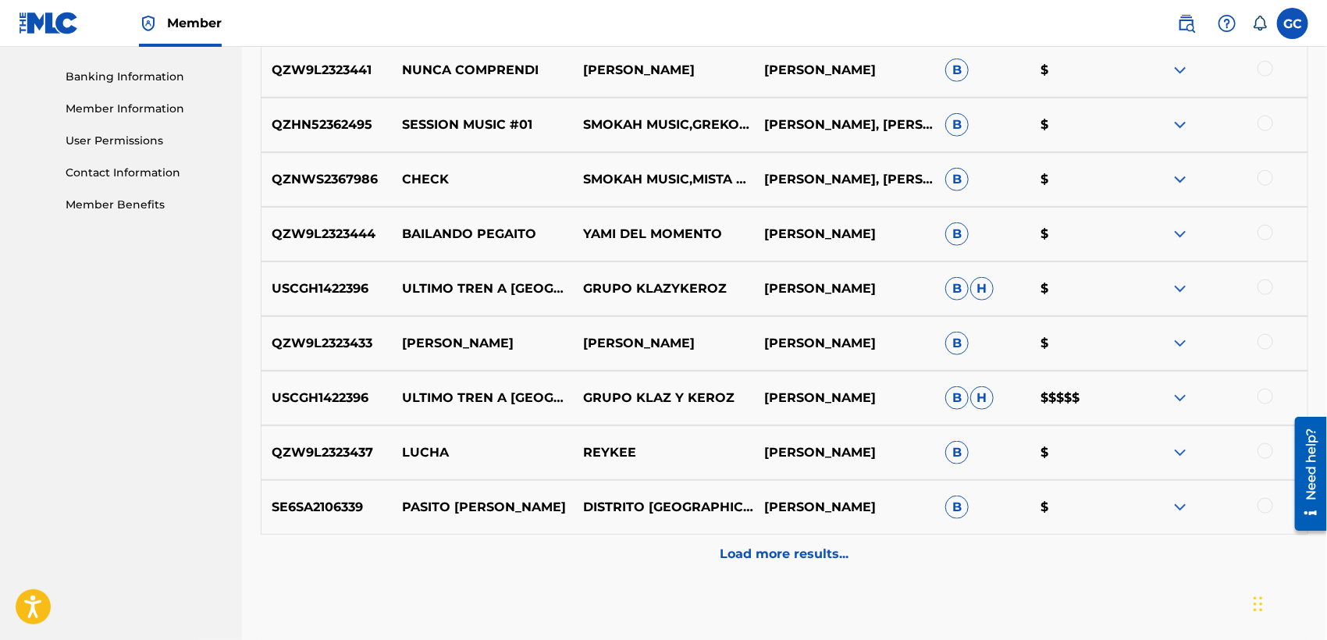
click at [801, 553] on p "Load more results..." at bounding box center [784, 554] width 129 height 19
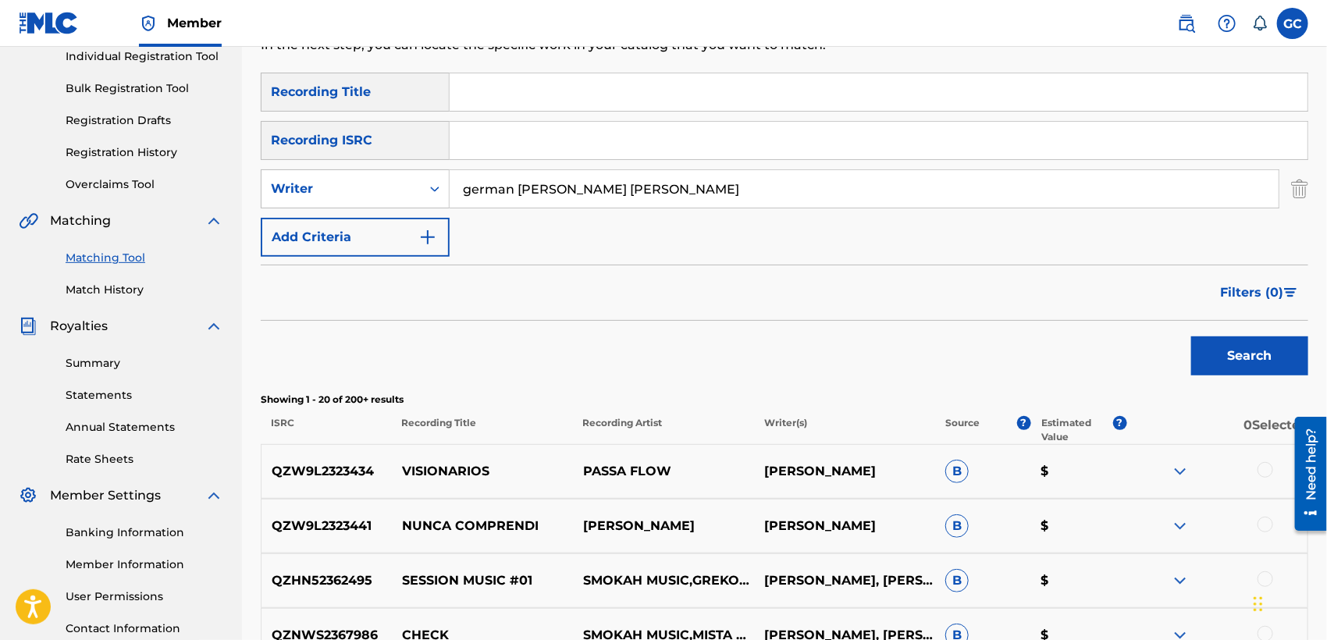
scroll to position [140, 0]
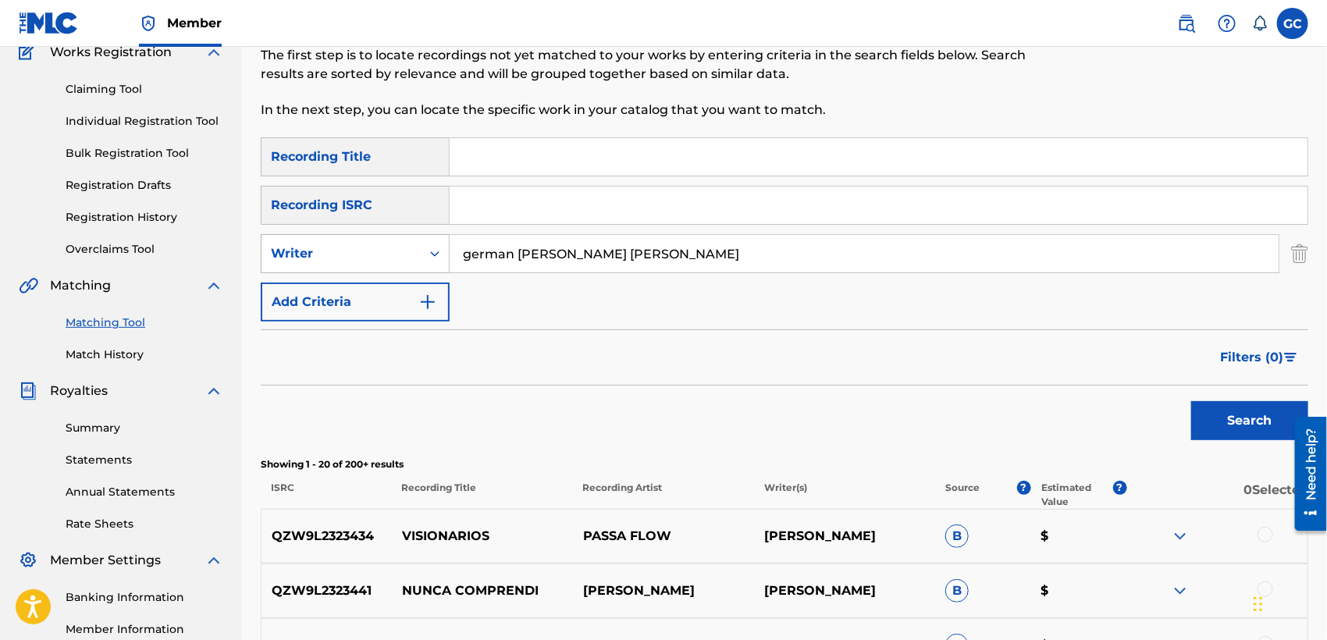
drag, startPoint x: 606, startPoint y: 238, endPoint x: 390, endPoint y: 235, distance: 215.4
click at [390, 235] on div "SearchWithCriteriaa0a6595c-7bc1-49b7-b31f-0b03163c9583 Writer german [PERSON_NA…" at bounding box center [784, 253] width 1047 height 39
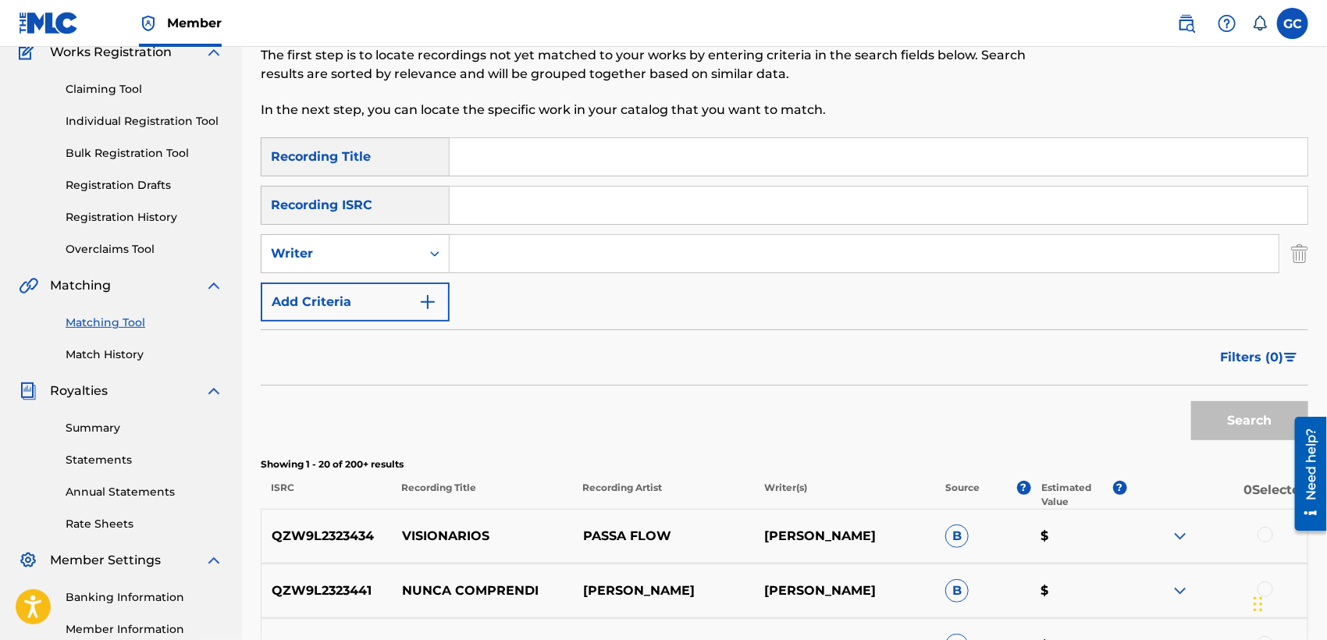
click at [576, 164] on input "Search Form" at bounding box center [879, 156] width 858 height 37
type input "mananitas"
click at [1191, 401] on button "Search" at bounding box center [1249, 420] width 117 height 39
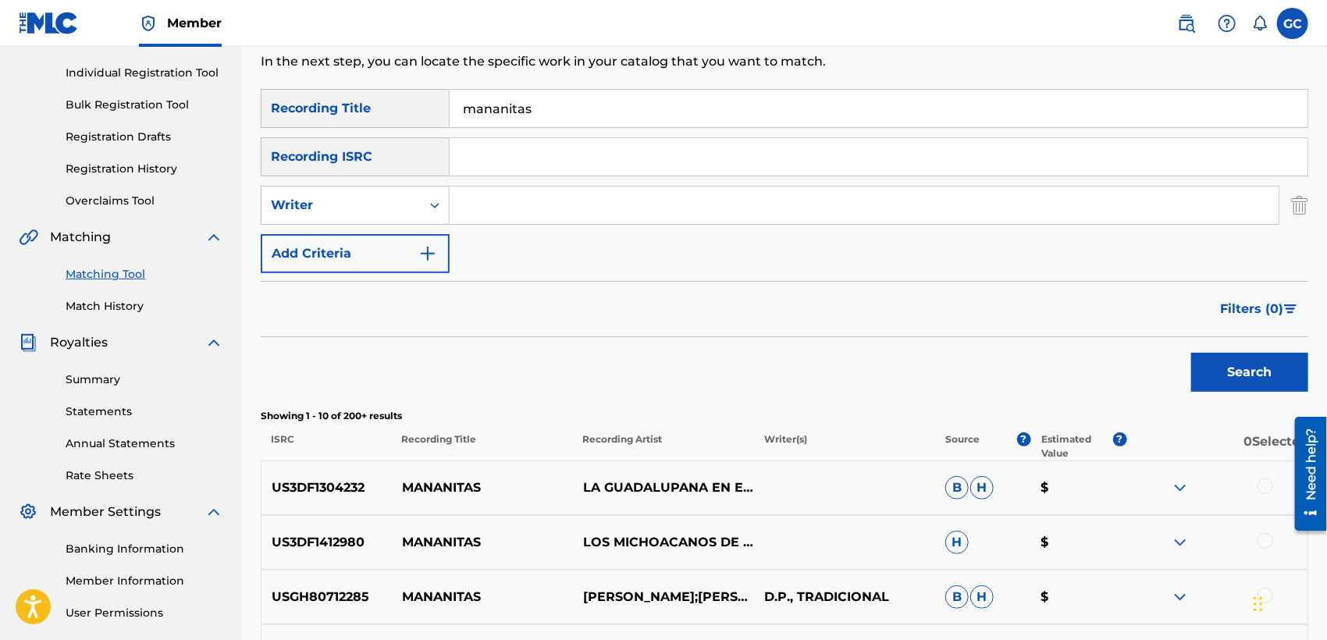
scroll to position [314, 0]
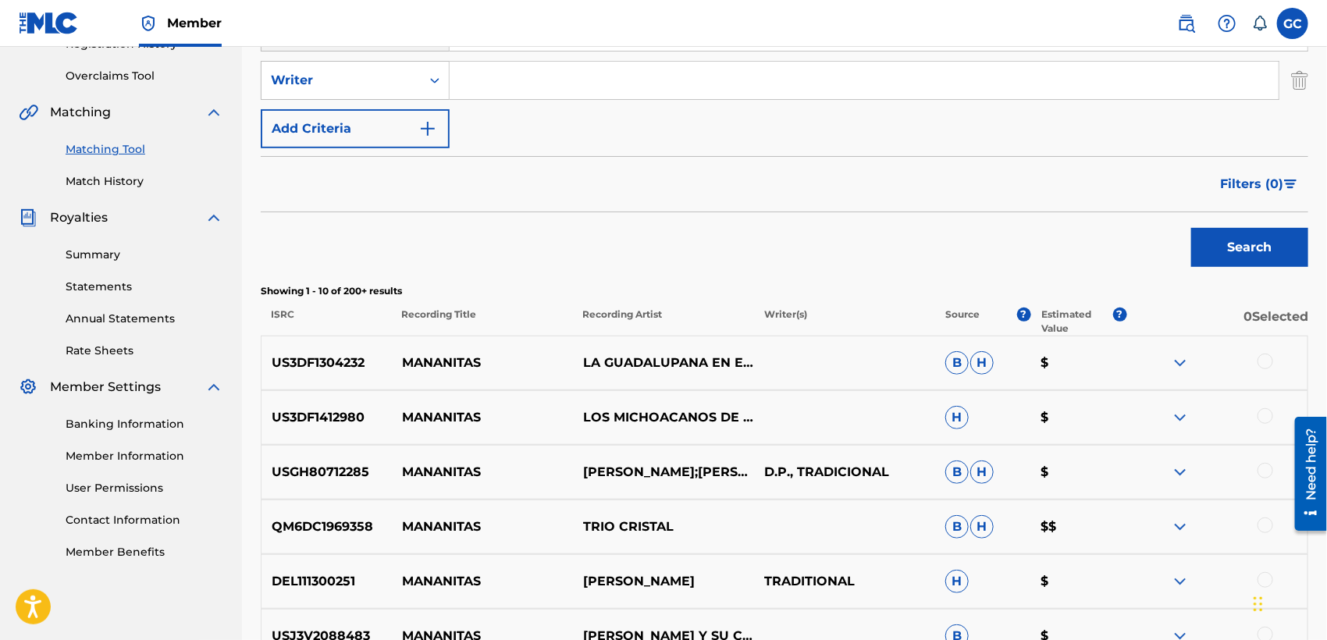
click at [1274, 186] on span "Filters ( 0 )" at bounding box center [1251, 184] width 63 height 19
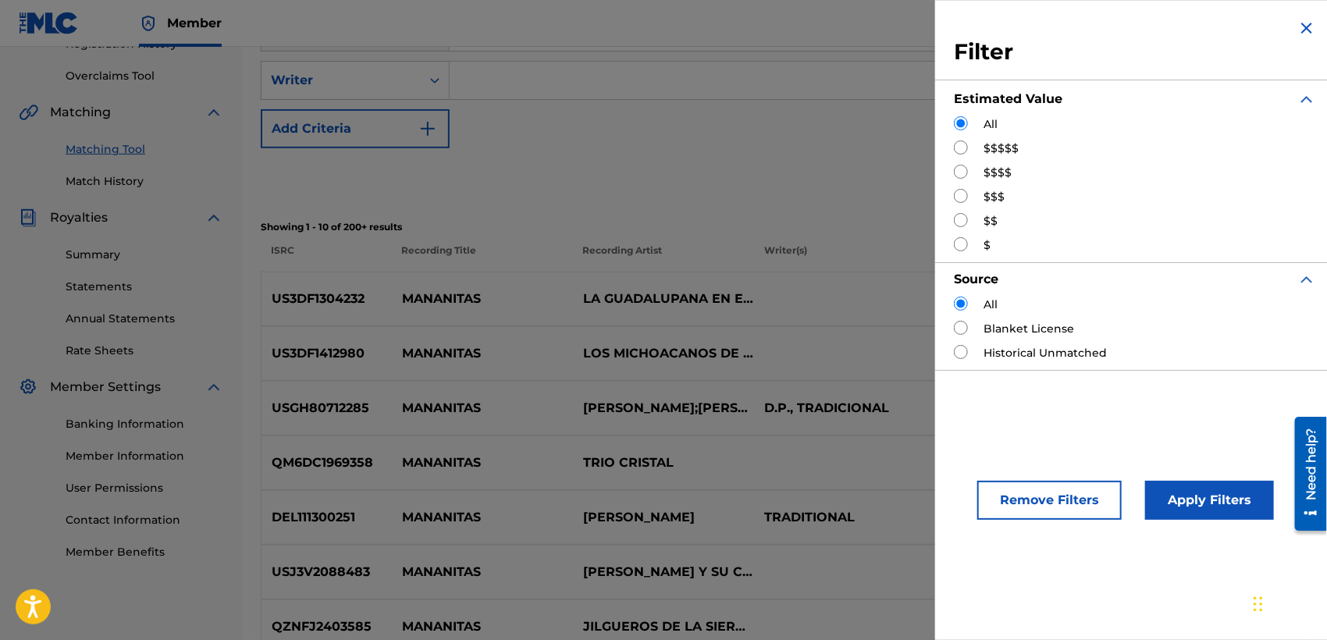
click at [993, 148] on label "$$$$$" at bounding box center [1000, 148] width 35 height 16
click at [963, 167] on input "Search Form" at bounding box center [961, 172] width 14 height 14
radio input "true"
click at [1186, 496] on button "Apply Filters" at bounding box center [1209, 500] width 129 height 39
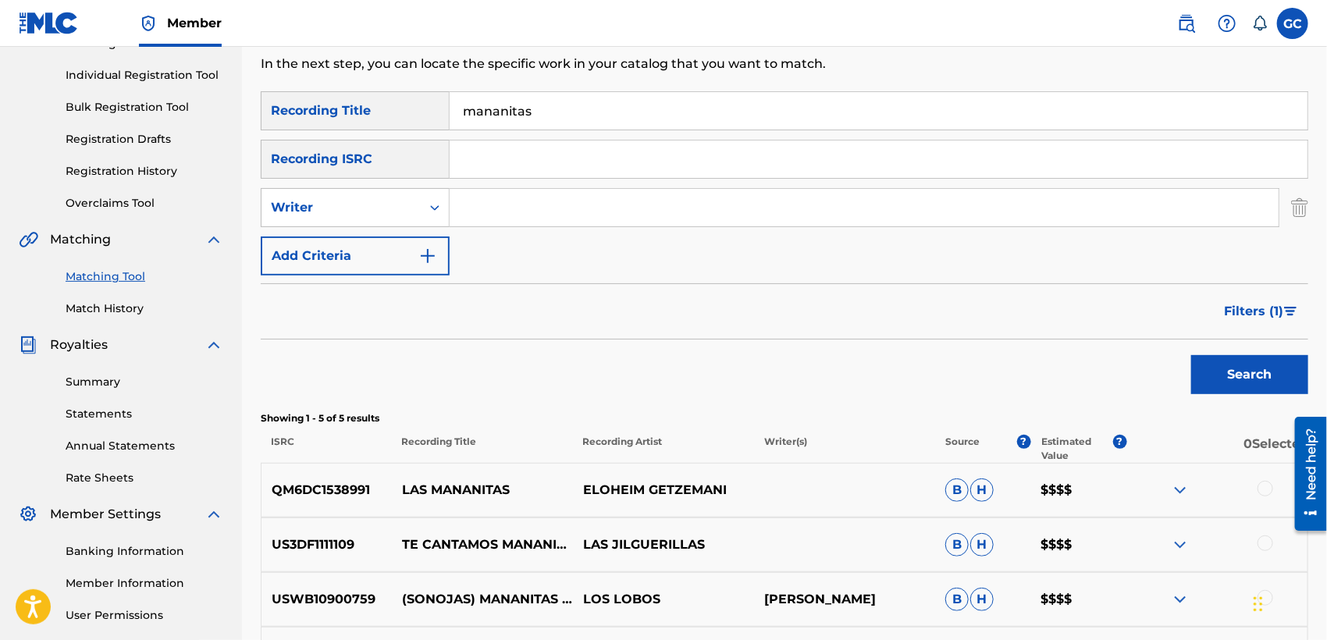
scroll to position [175, 0]
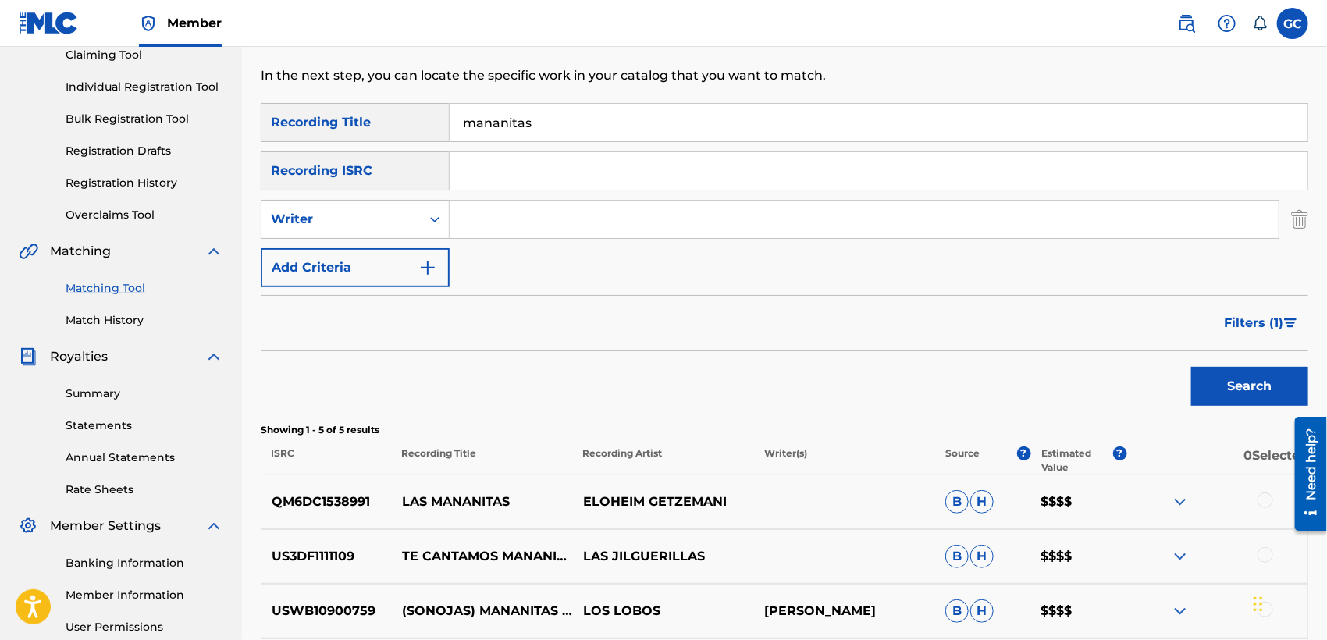
click at [1289, 321] on img "Search Form" at bounding box center [1290, 322] width 13 height 9
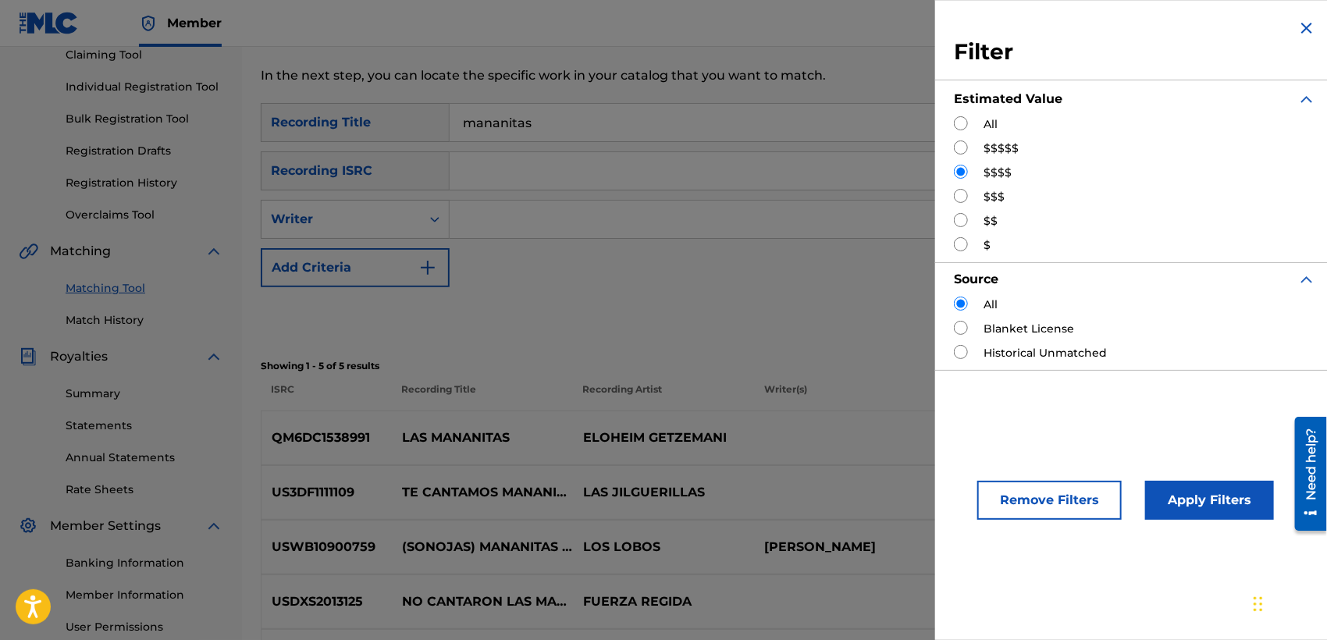
click at [999, 140] on label "$$$$$" at bounding box center [1000, 148] width 35 height 16
click at [967, 147] on input "Search Form" at bounding box center [961, 147] width 14 height 14
radio input "true"
click at [1181, 496] on button "Apply Filters" at bounding box center [1209, 500] width 129 height 39
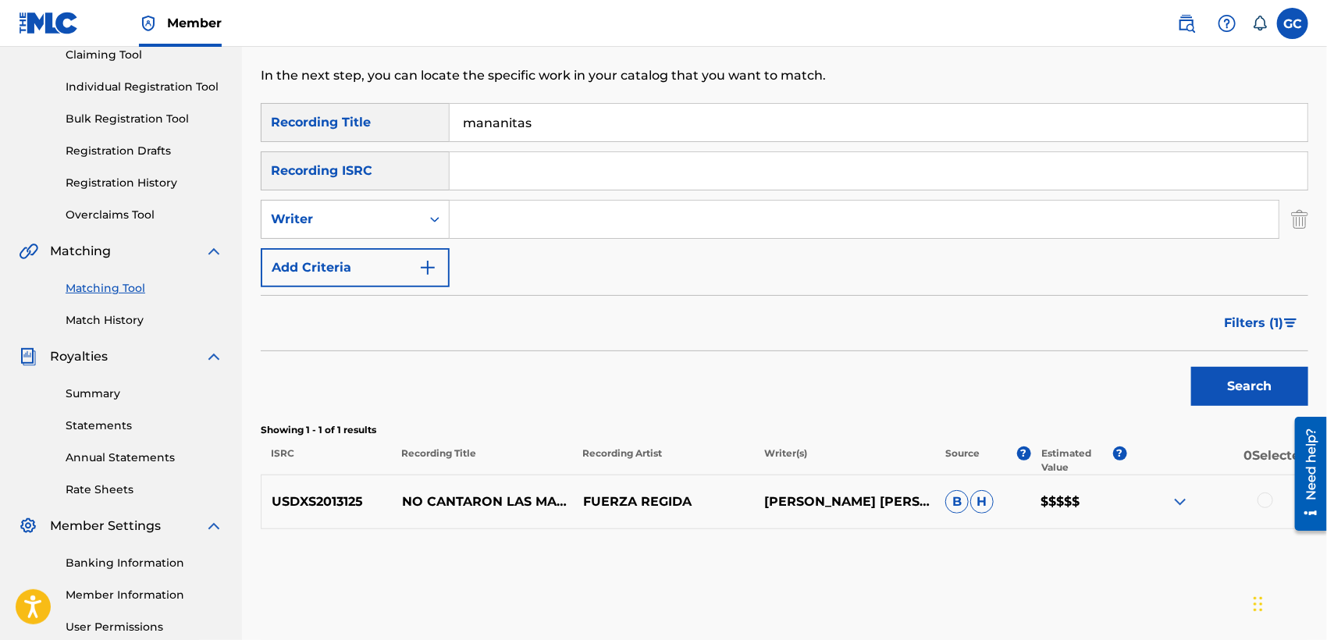
drag, startPoint x: 576, startPoint y: 124, endPoint x: 437, endPoint y: 126, distance: 138.9
click at [440, 127] on div "SearchWithCriteriab9157b61-7874-44c3-9519-44f2ffcf6949 Recording Title mananitas" at bounding box center [784, 122] width 1047 height 39
type input "las mananitas"
click at [1230, 393] on button "Search" at bounding box center [1249, 386] width 117 height 39
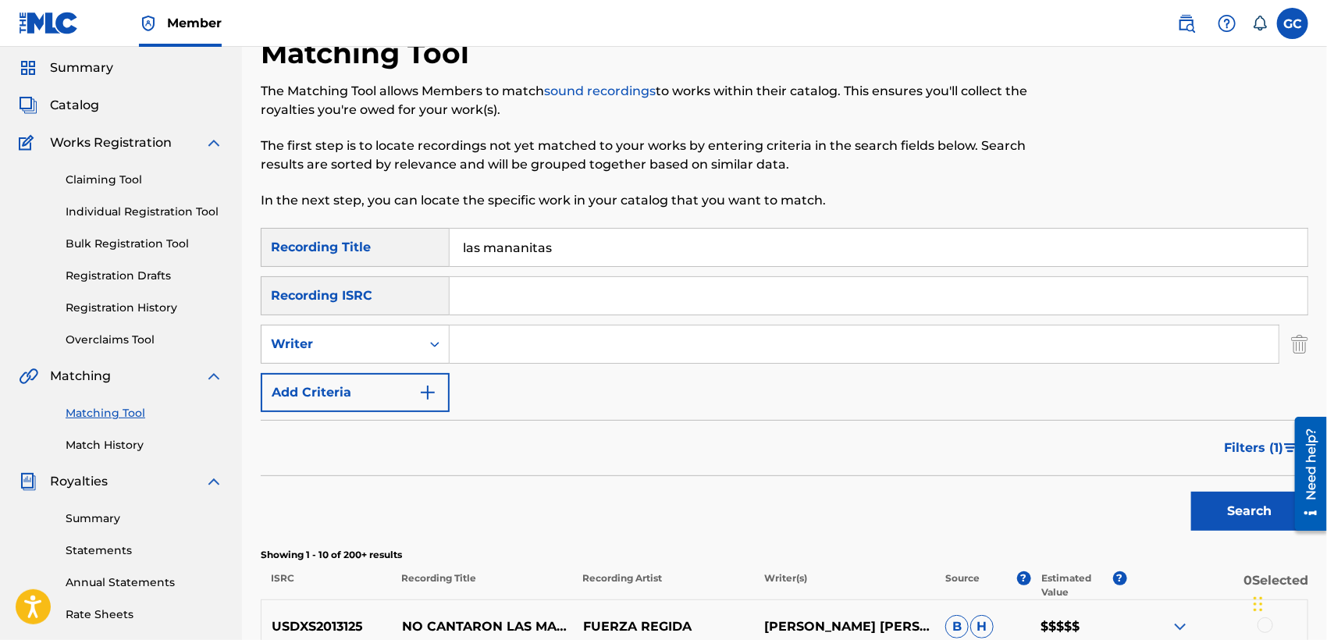
scroll to position [2, 0]
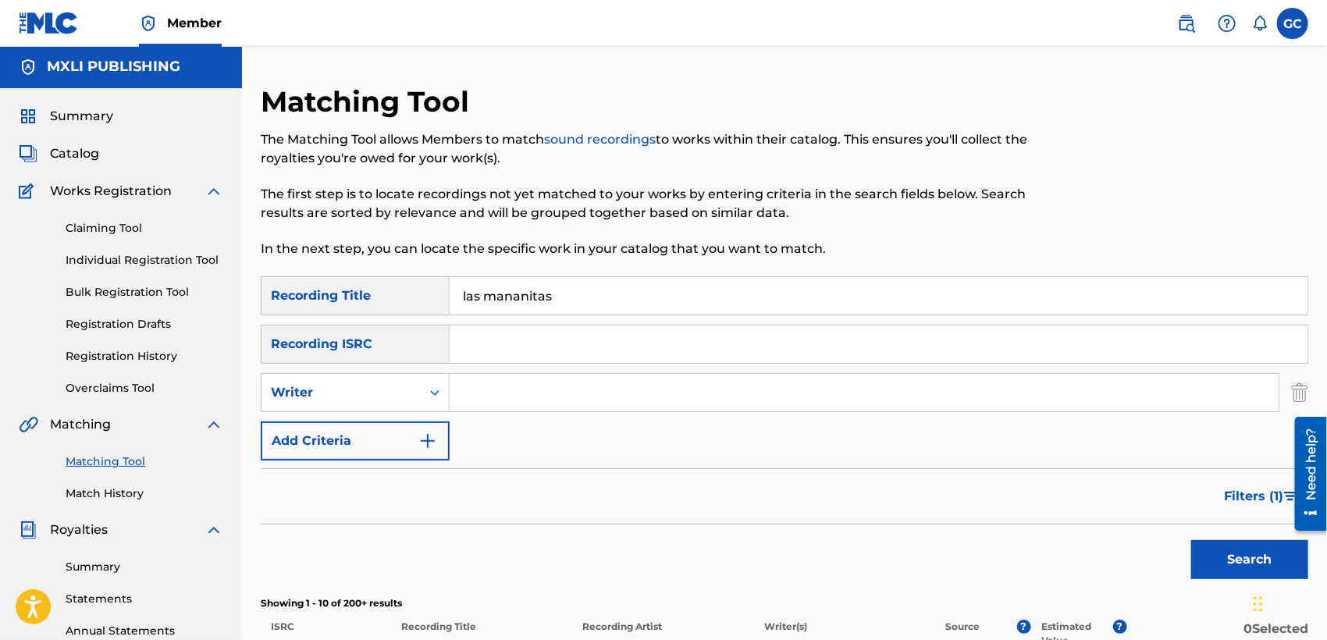
drag, startPoint x: 584, startPoint y: 289, endPoint x: 390, endPoint y: 309, distance: 194.6
click at [390, 309] on div "SearchWithCriteriab9157b61-7874-44c3-9519-44f2ffcf6949 Recording Title las mana…" at bounding box center [784, 295] width 1047 height 39
type input "la guadalupana"
click at [1191, 540] on button "Search" at bounding box center [1249, 559] width 117 height 39
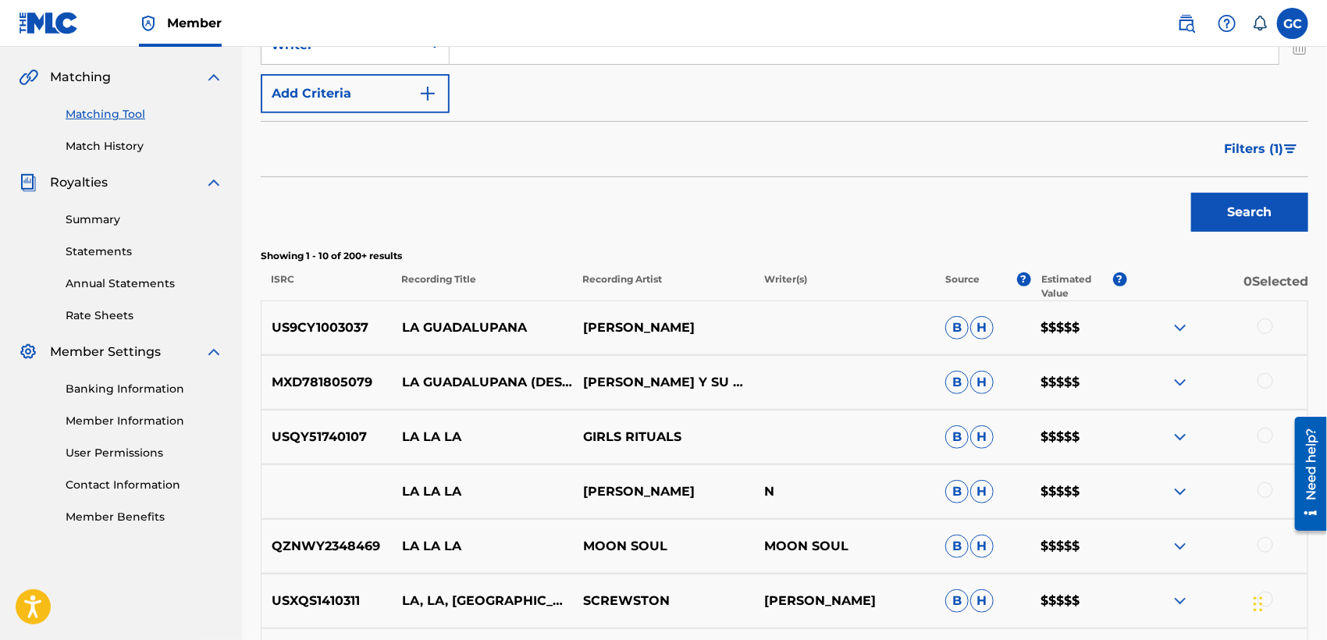
click at [1180, 382] on img at bounding box center [1180, 382] width 19 height 19
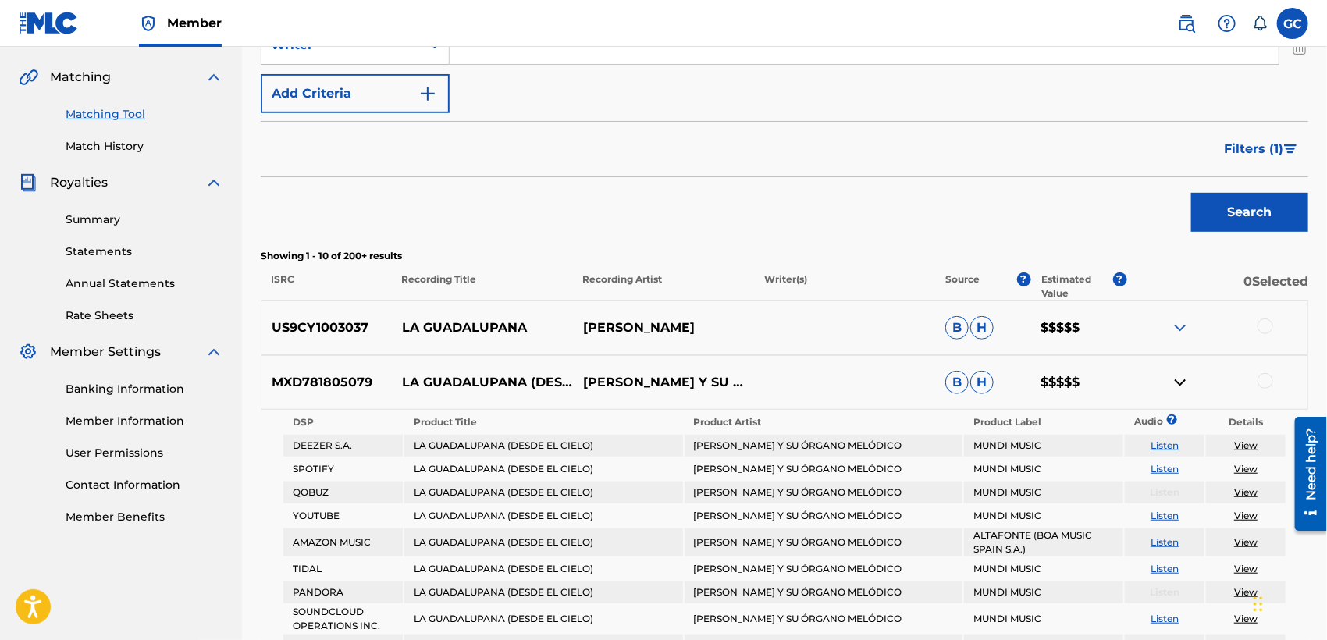
click at [1180, 382] on img at bounding box center [1180, 382] width 19 height 19
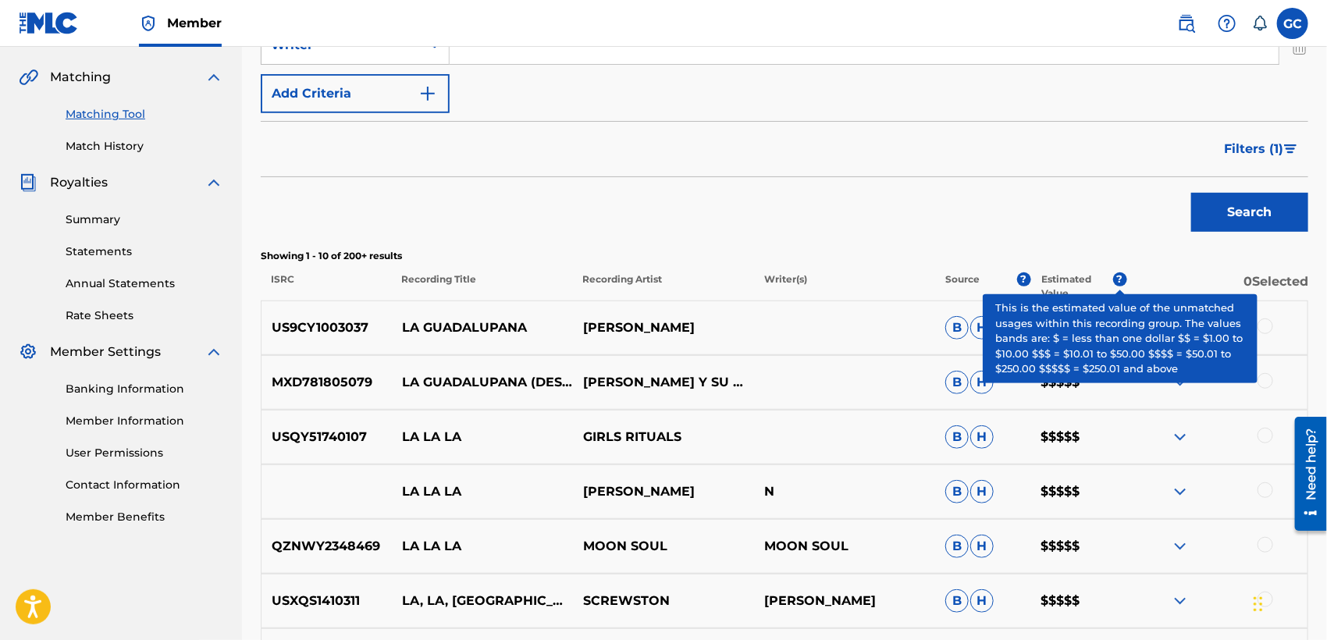
click at [1121, 283] on span "?" at bounding box center [1120, 279] width 14 height 14
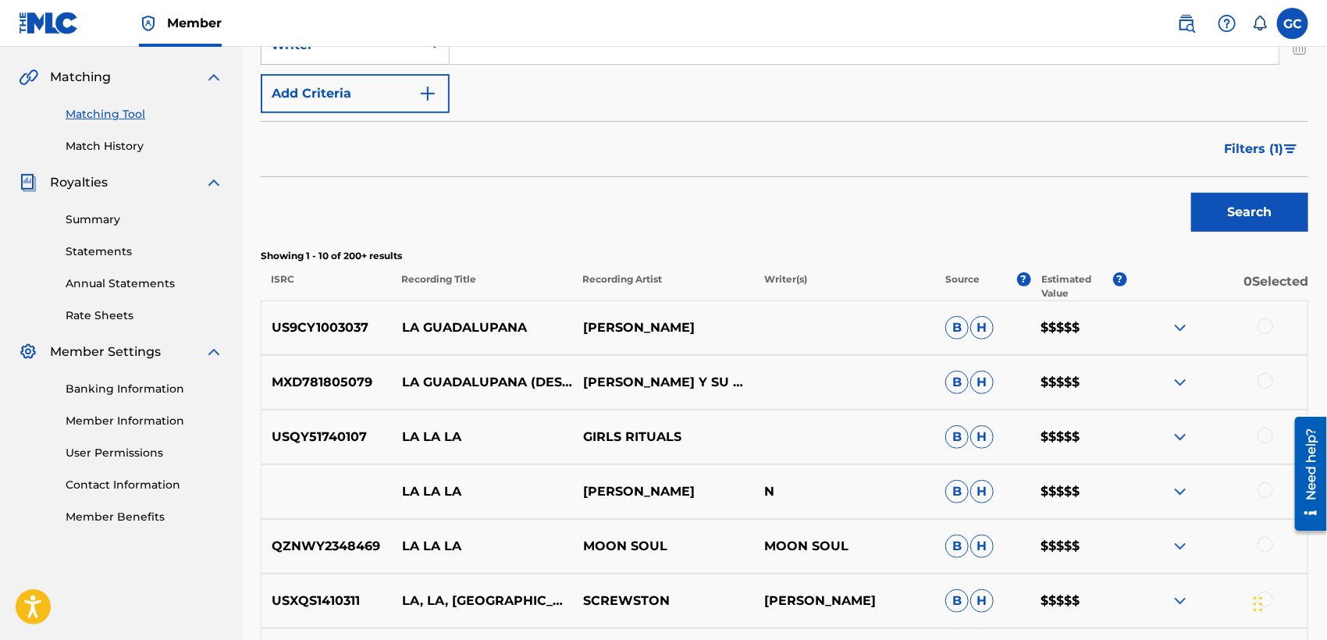
click at [958, 221] on div "Search" at bounding box center [784, 208] width 1047 height 62
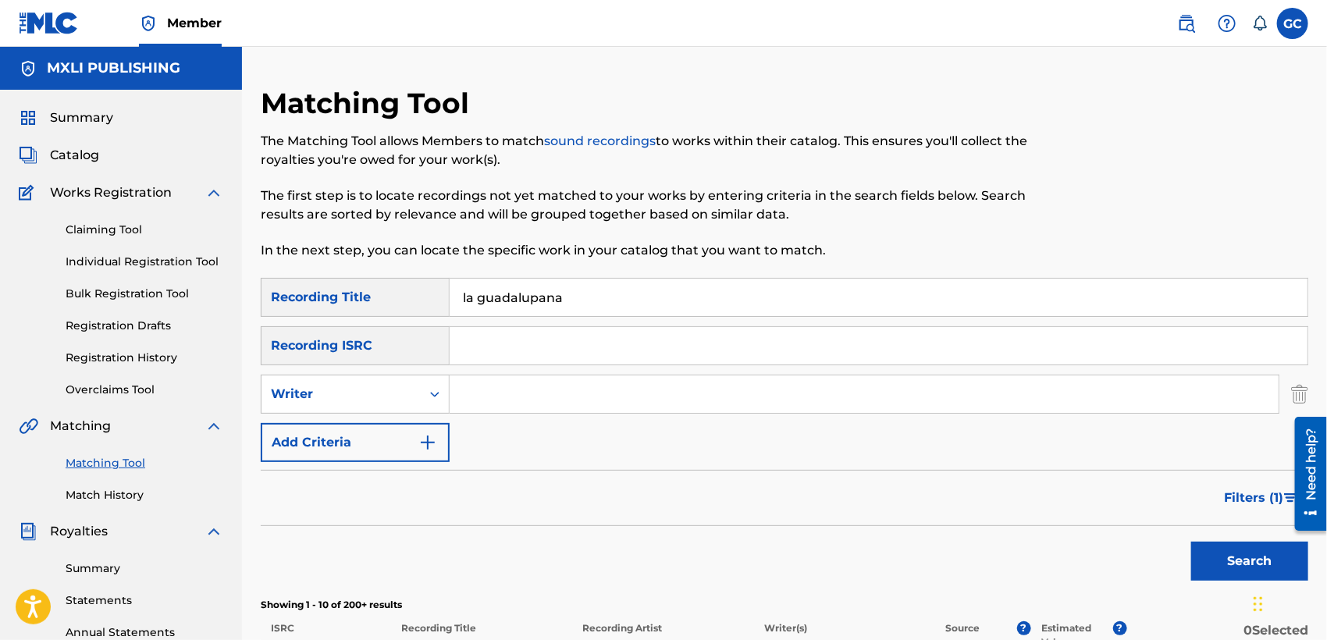
scroll to position [87, 0]
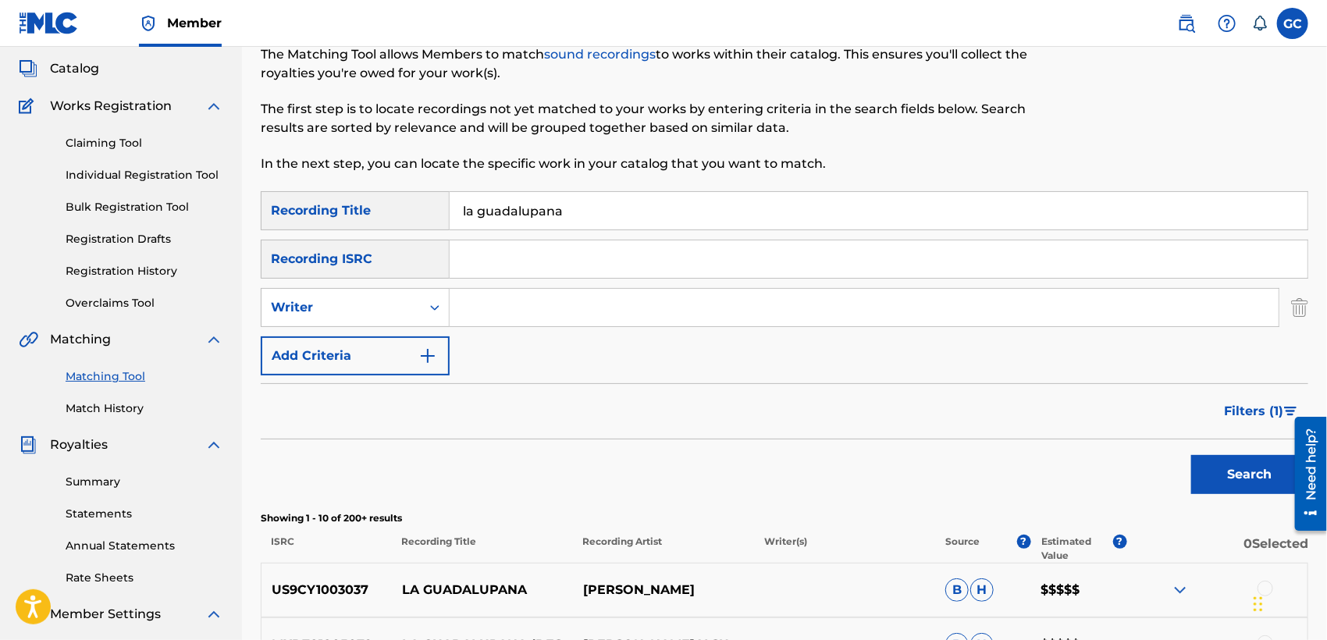
click at [80, 65] on span "Catalog" at bounding box center [74, 68] width 49 height 19
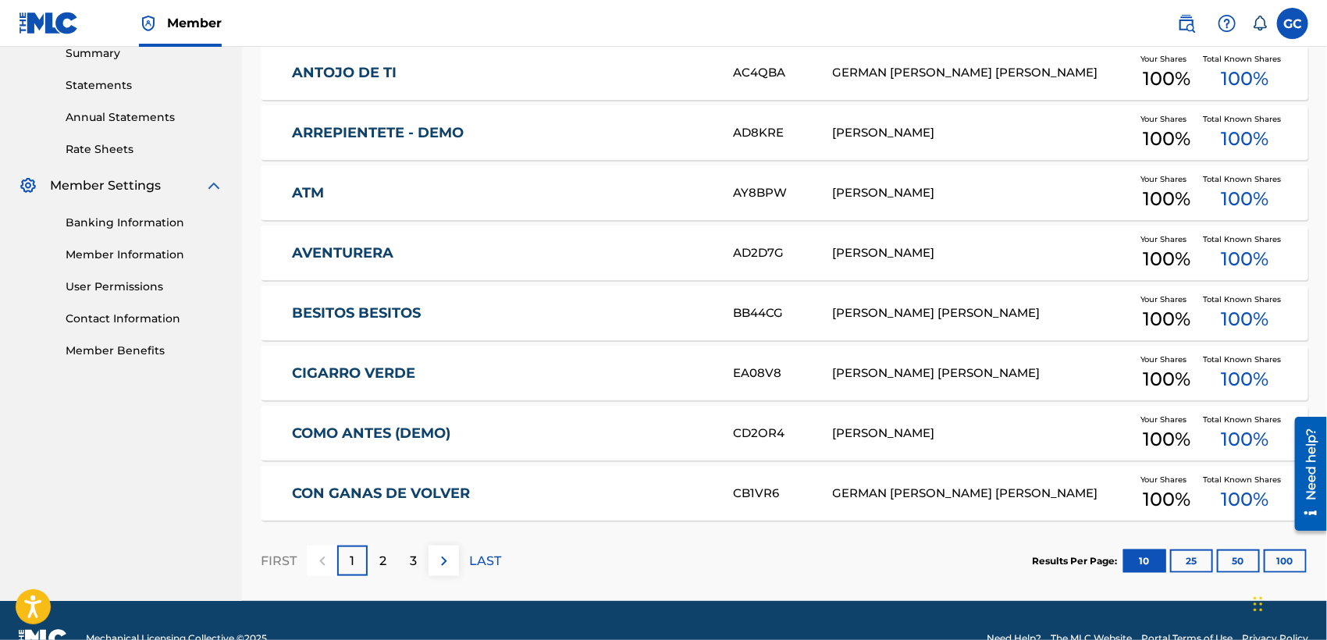
scroll to position [520, 0]
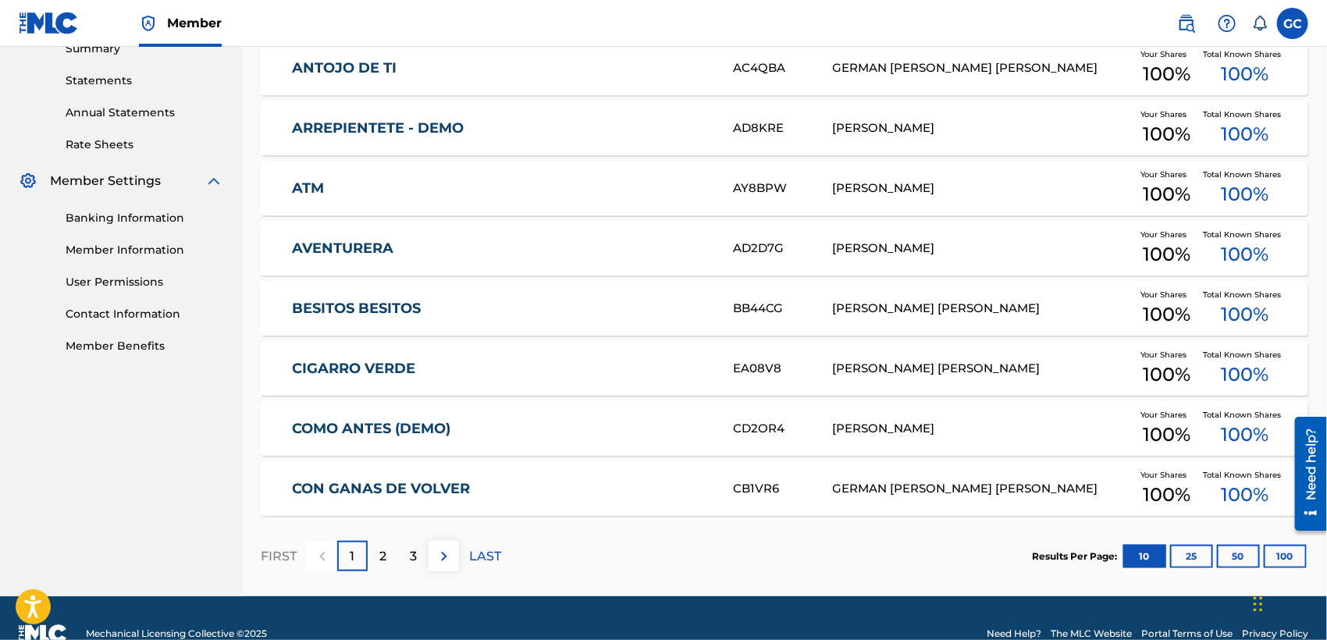
click at [388, 554] on div "2" at bounding box center [383, 556] width 30 height 30
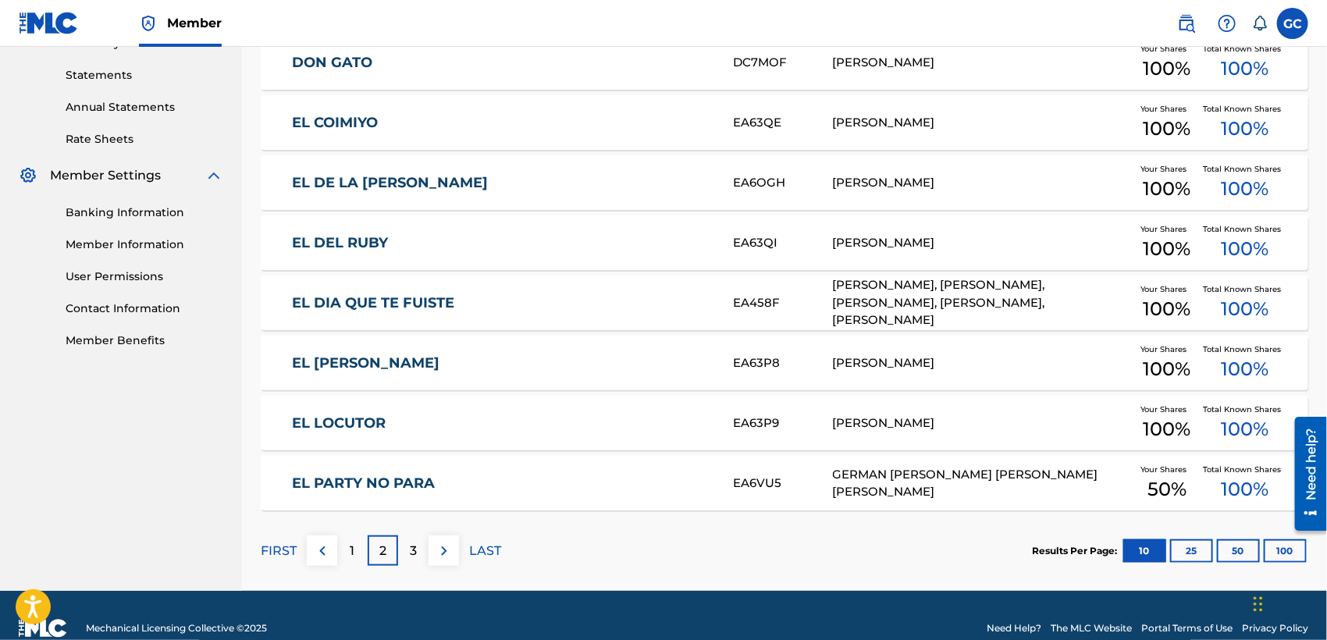
scroll to position [550, 0]
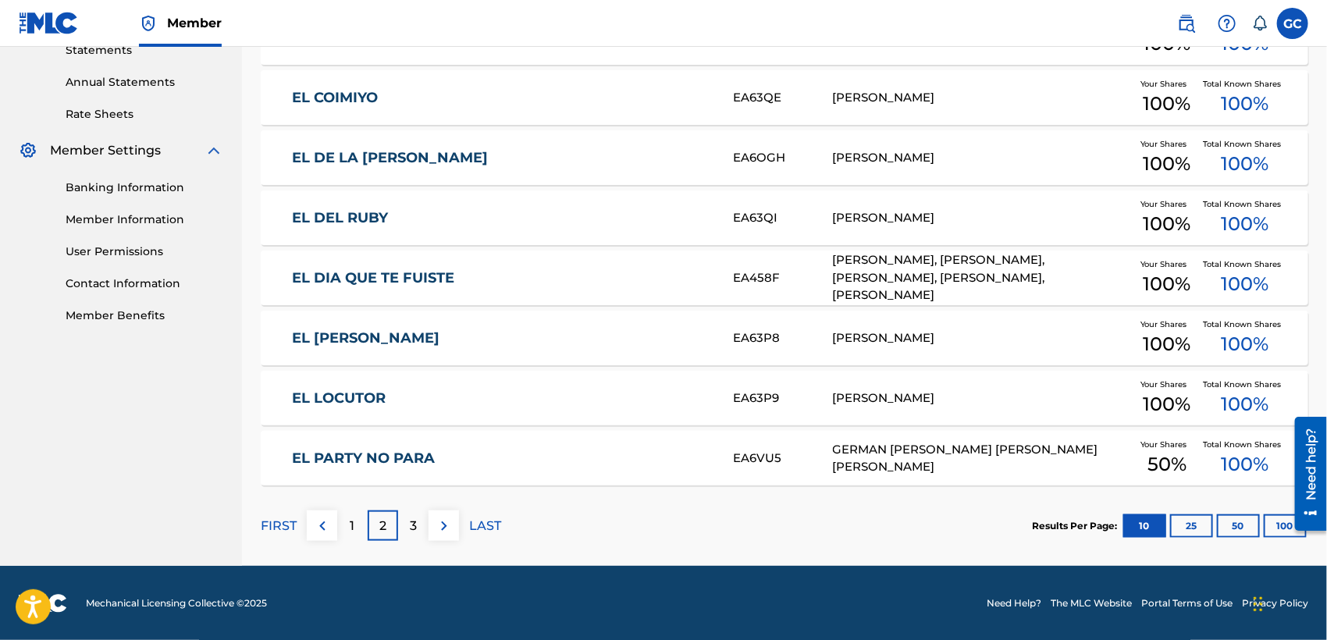
click at [414, 527] on p "3" at bounding box center [413, 526] width 7 height 19
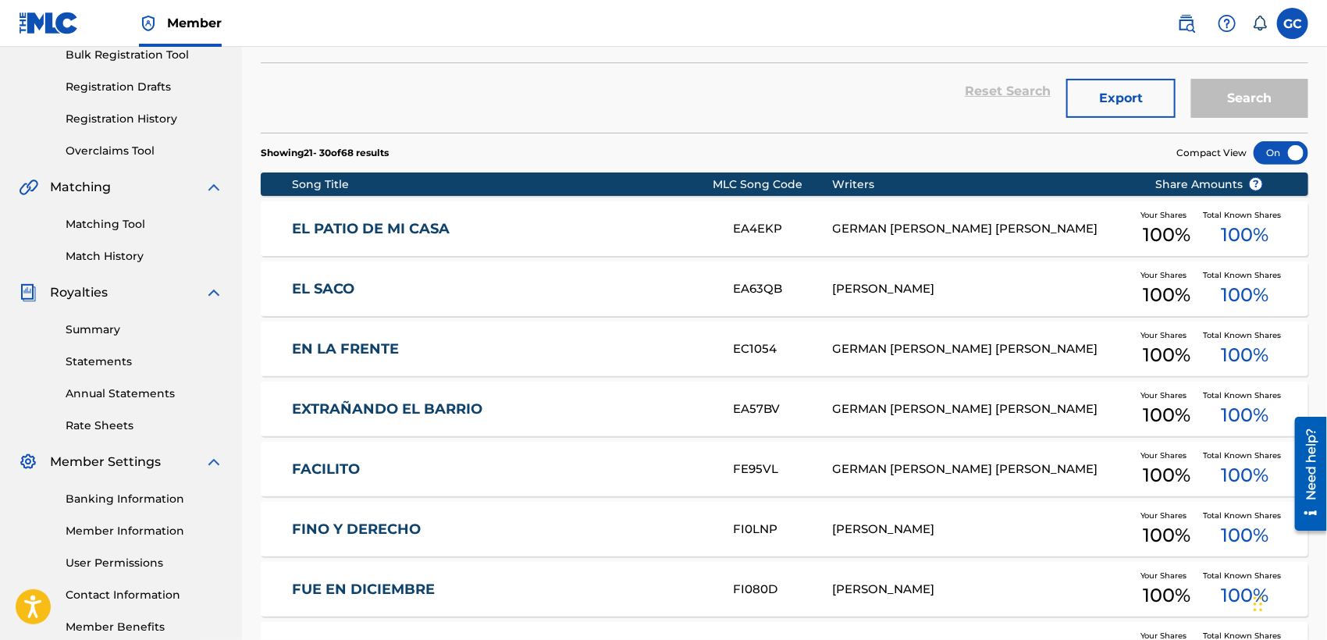
scroll to position [30, 0]
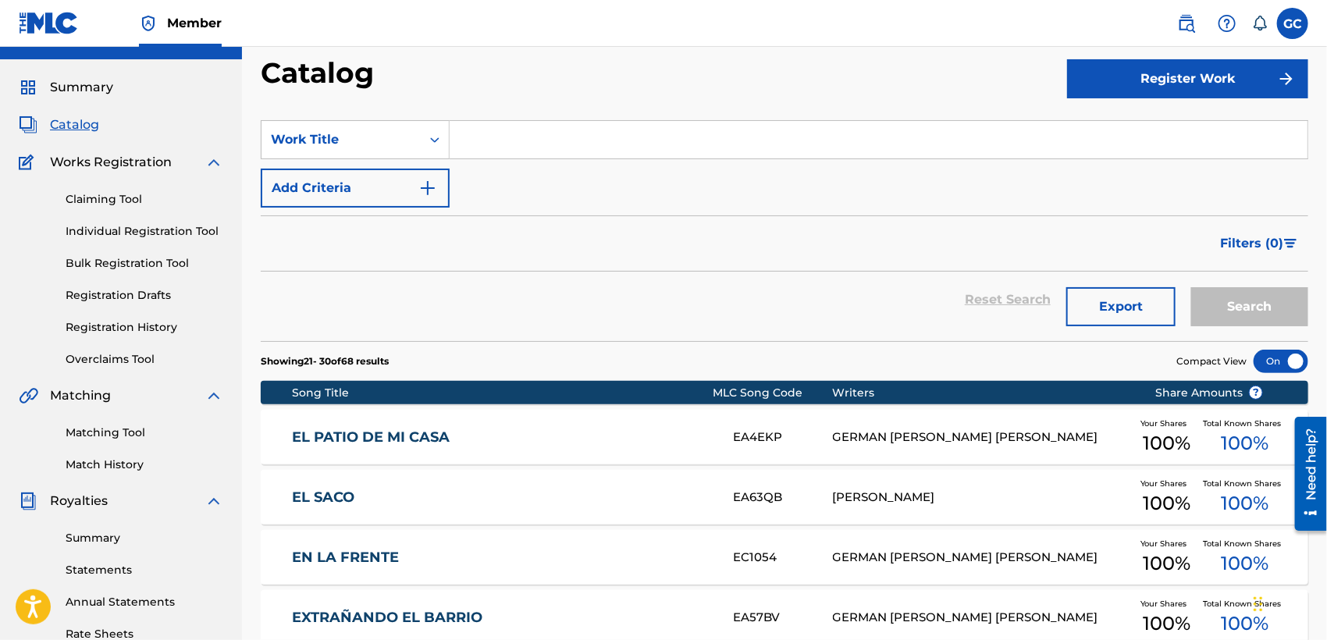
click at [101, 432] on link "Matching Tool" at bounding box center [145, 433] width 158 height 16
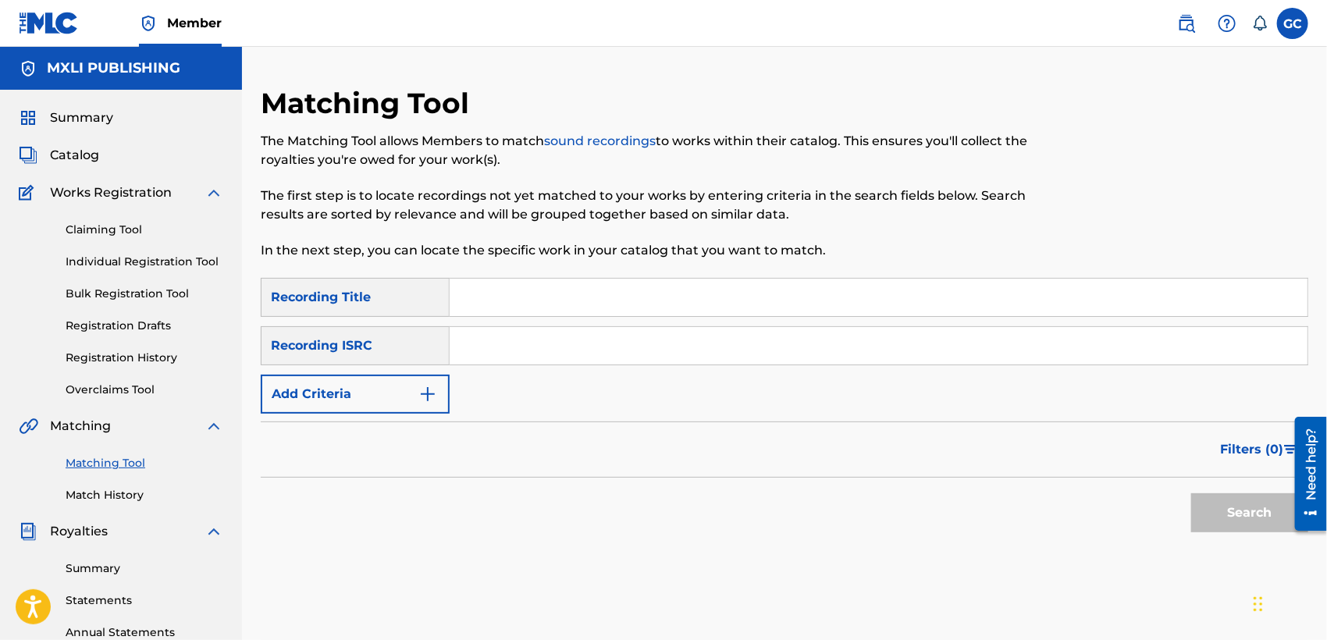
click at [505, 298] on input "Search Form" at bounding box center [879, 297] width 858 height 37
click at [1191, 493] on button "Search" at bounding box center [1249, 512] width 117 height 39
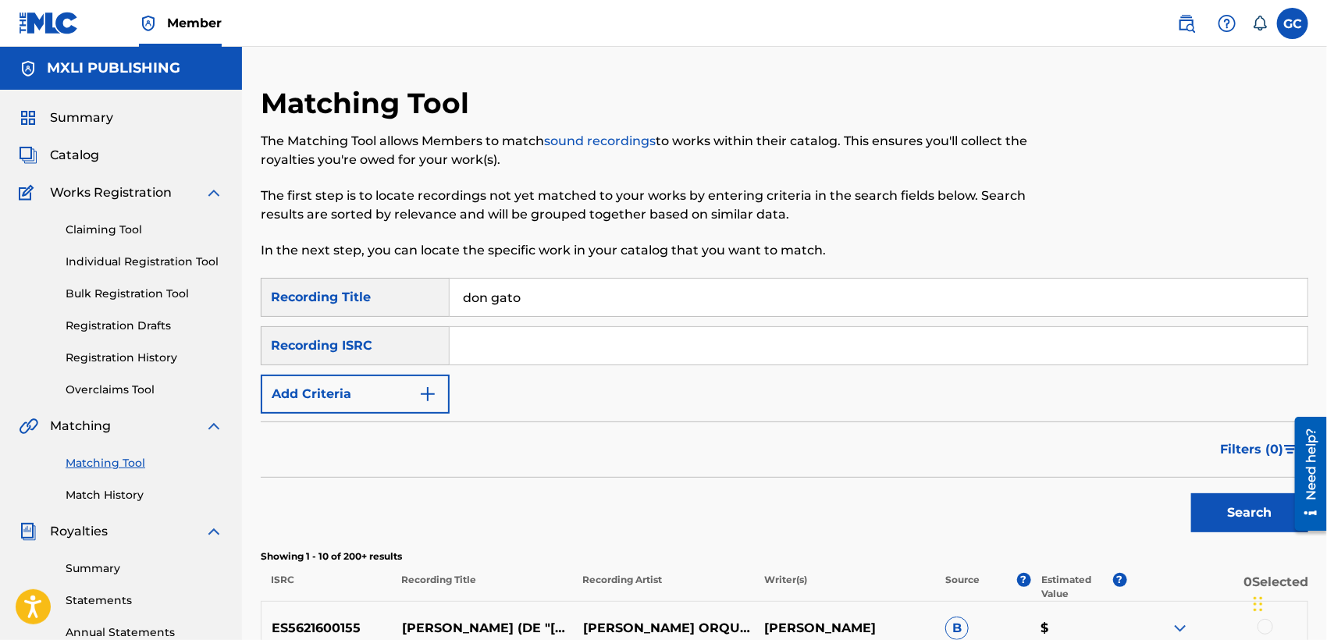
drag, startPoint x: 562, startPoint y: 304, endPoint x: 422, endPoint y: 297, distance: 139.9
click at [425, 302] on div "SearchWithCriteriab9157b61-7874-44c3-9519-44f2ffcf6949 Recording Title don gato" at bounding box center [784, 297] width 1047 height 39
type input "el patio de mi casa"
click at [1191, 493] on button "Search" at bounding box center [1249, 512] width 117 height 39
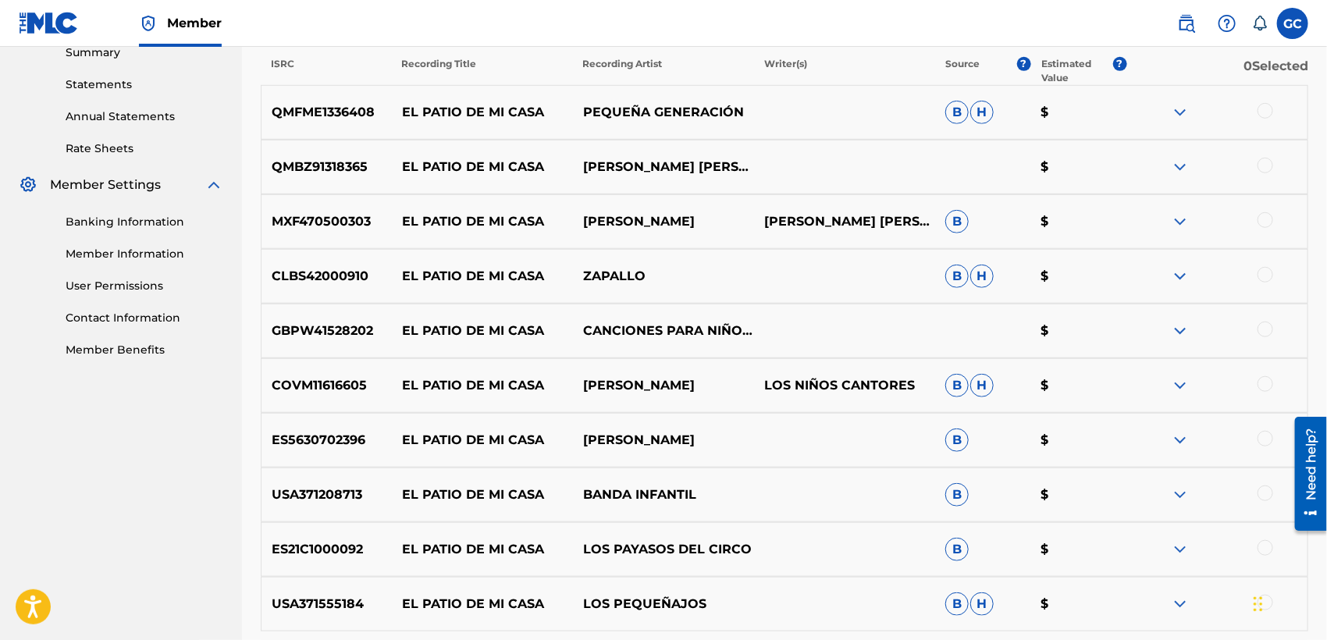
scroll to position [347, 0]
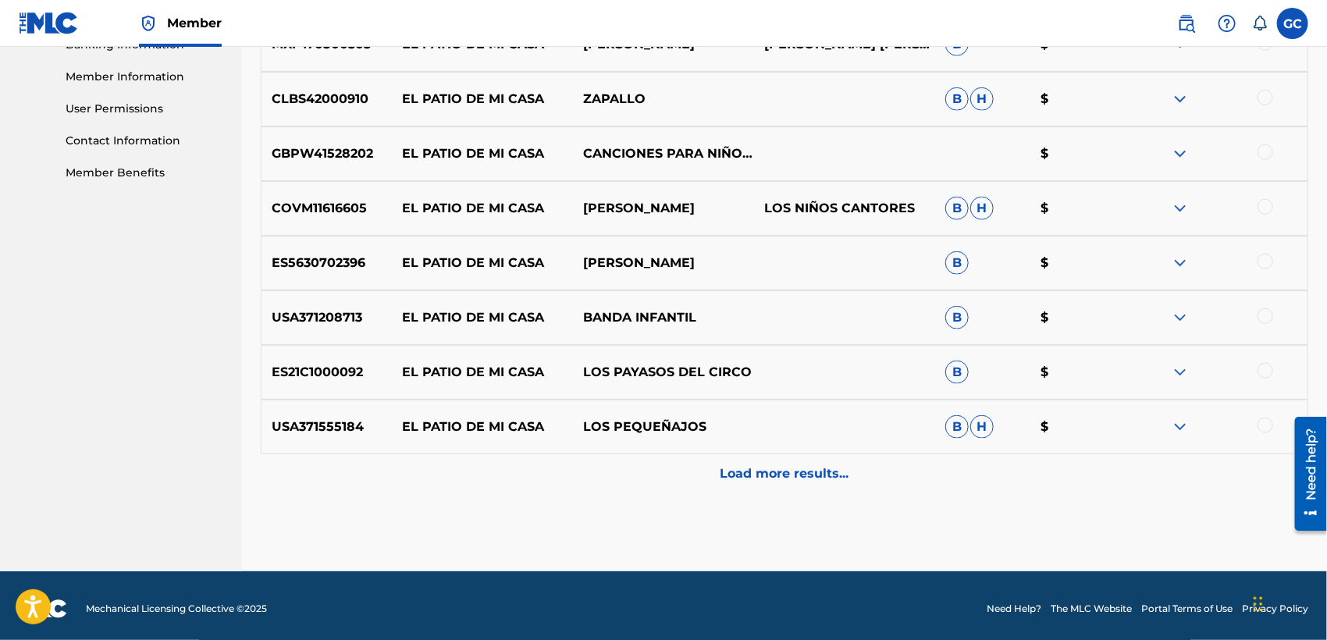
click at [780, 466] on p "Load more results..." at bounding box center [784, 473] width 129 height 19
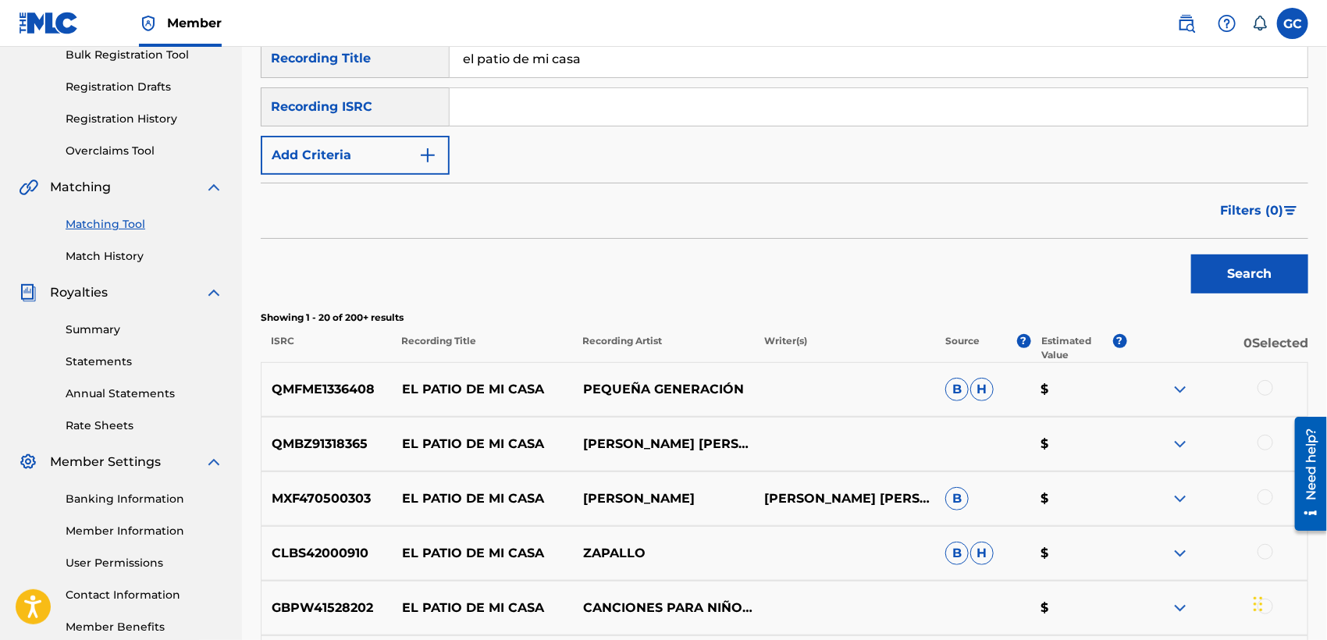
scroll to position [0, 0]
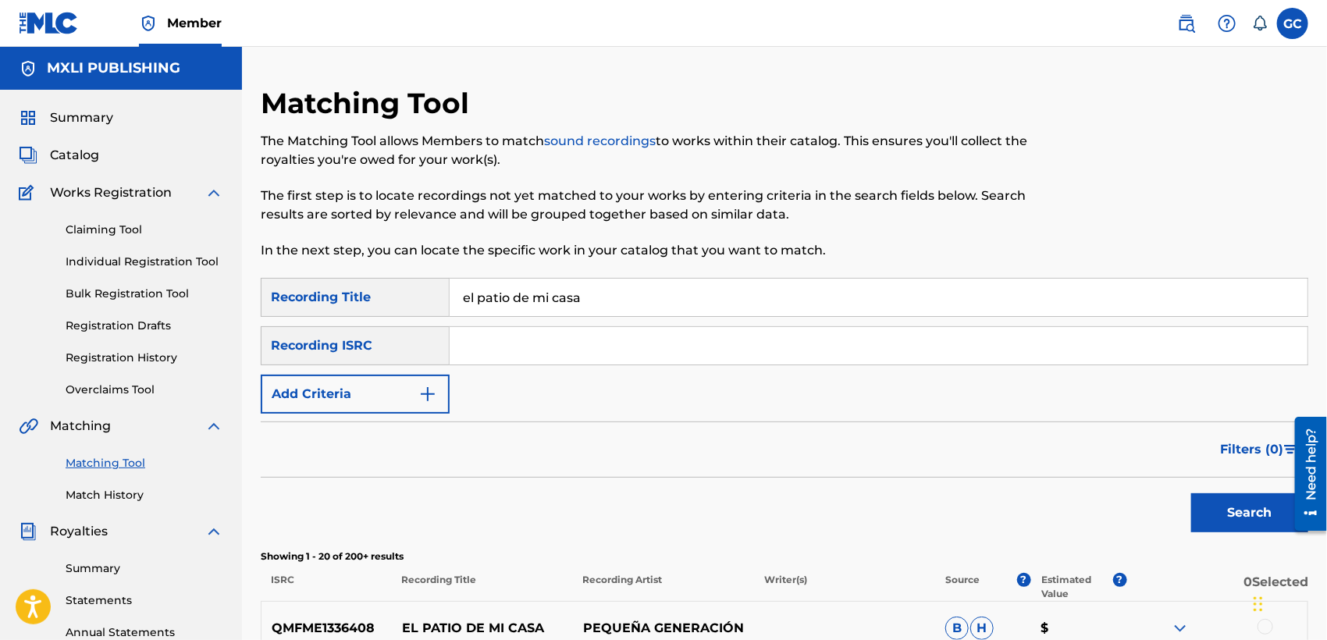
drag, startPoint x: 614, startPoint y: 295, endPoint x: 279, endPoint y: 295, distance: 335.6
click at [279, 295] on div "SearchWithCriteriab9157b61-7874-44c3-9519-44f2ffcf6949 Recording Title el patio…" at bounding box center [784, 297] width 1047 height 39
click at [376, 390] on button "Add Criteria" at bounding box center [355, 394] width 189 height 39
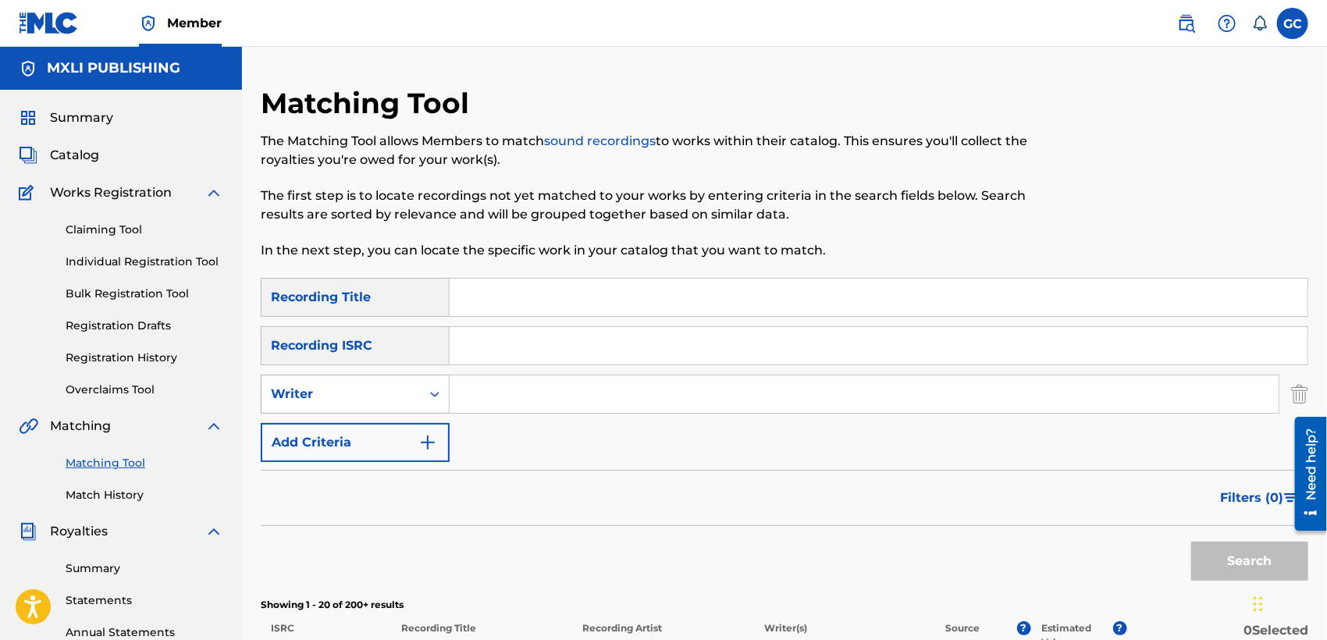
click at [386, 390] on div "Writer" at bounding box center [341, 394] width 140 height 19
click at [365, 432] on div "Recording Artist" at bounding box center [354, 433] width 187 height 39
click at [535, 400] on input "Search Form" at bounding box center [864, 393] width 829 height 37
click at [1191, 542] on button "Search" at bounding box center [1249, 561] width 117 height 39
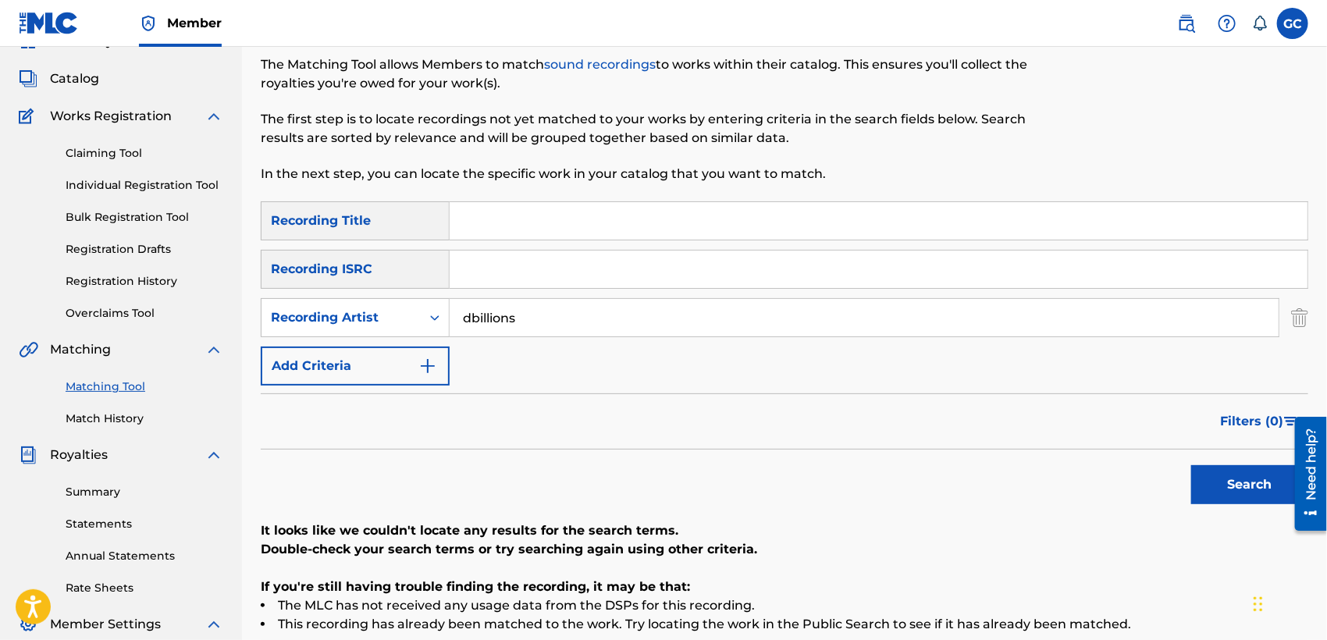
scroll to position [87, 0]
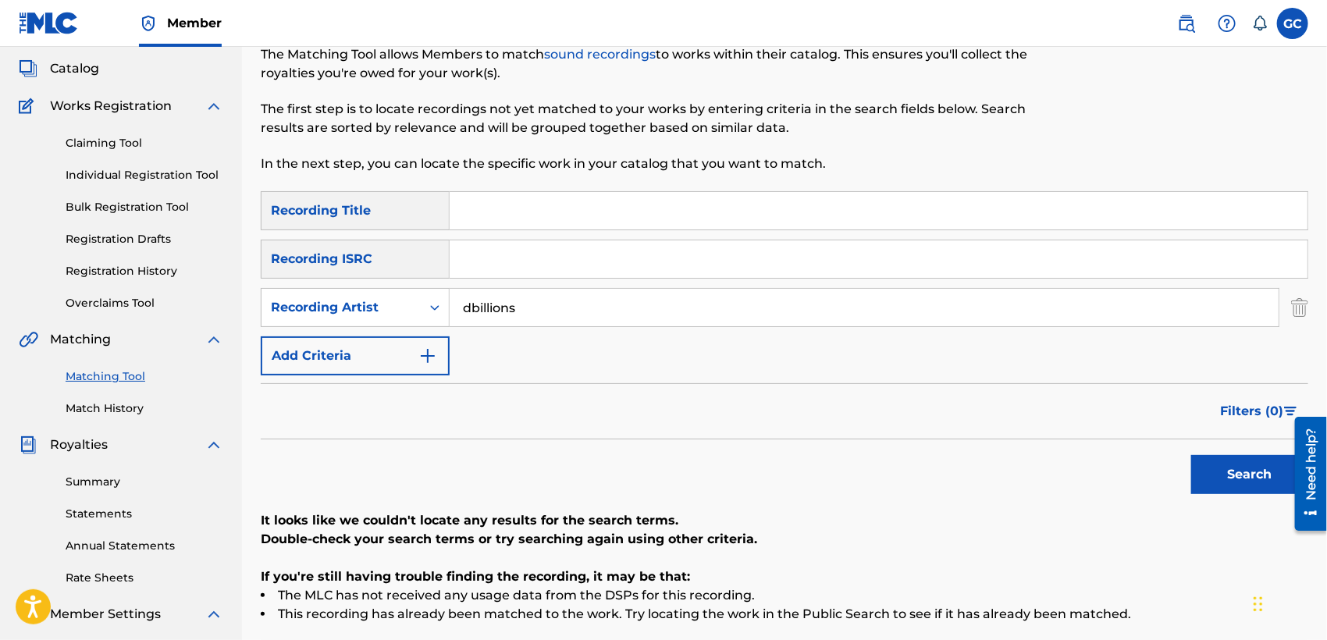
click at [472, 307] on input "dbillions" at bounding box center [864, 307] width 829 height 37
type input "d billions"
click at [1191, 455] on button "Search" at bounding box center [1249, 474] width 117 height 39
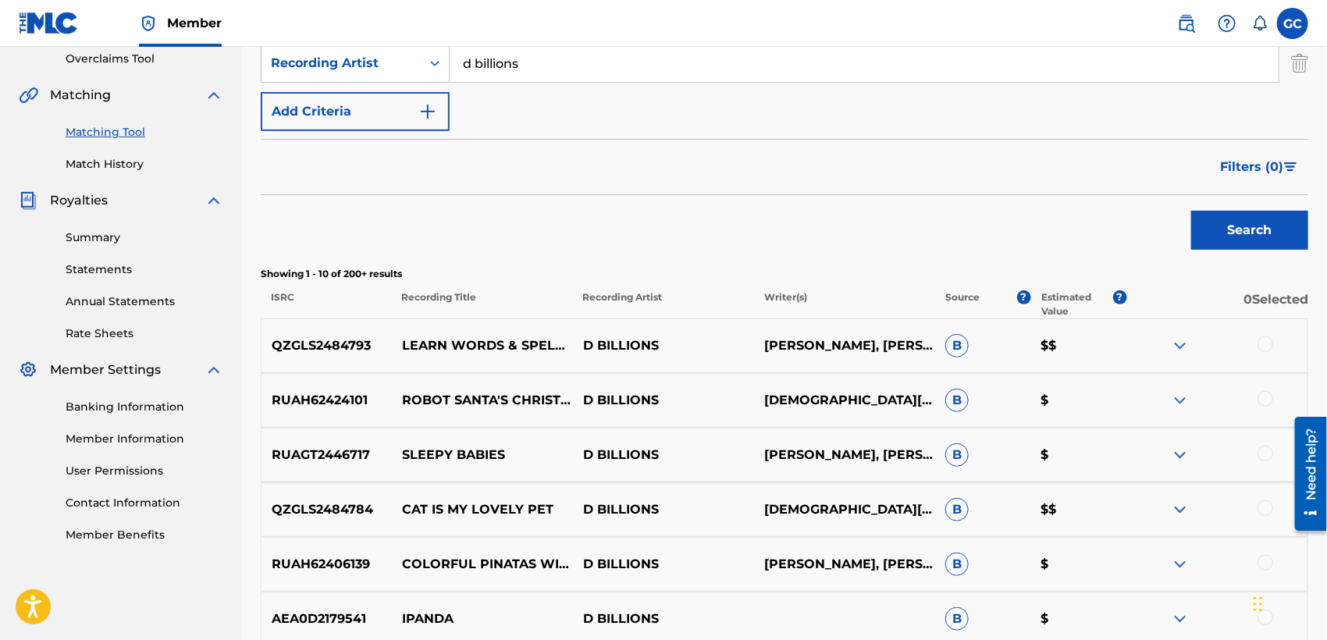
scroll to position [314, 0]
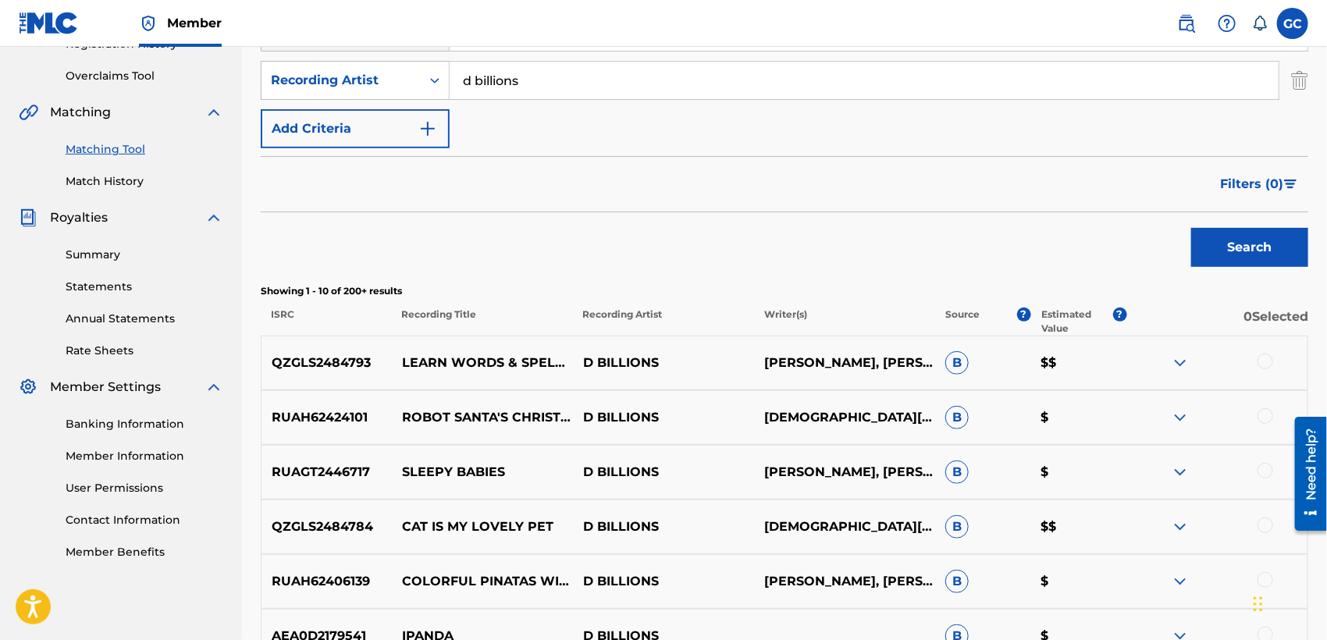
click at [1260, 181] on span "Filters ( 0 )" at bounding box center [1251, 184] width 63 height 19
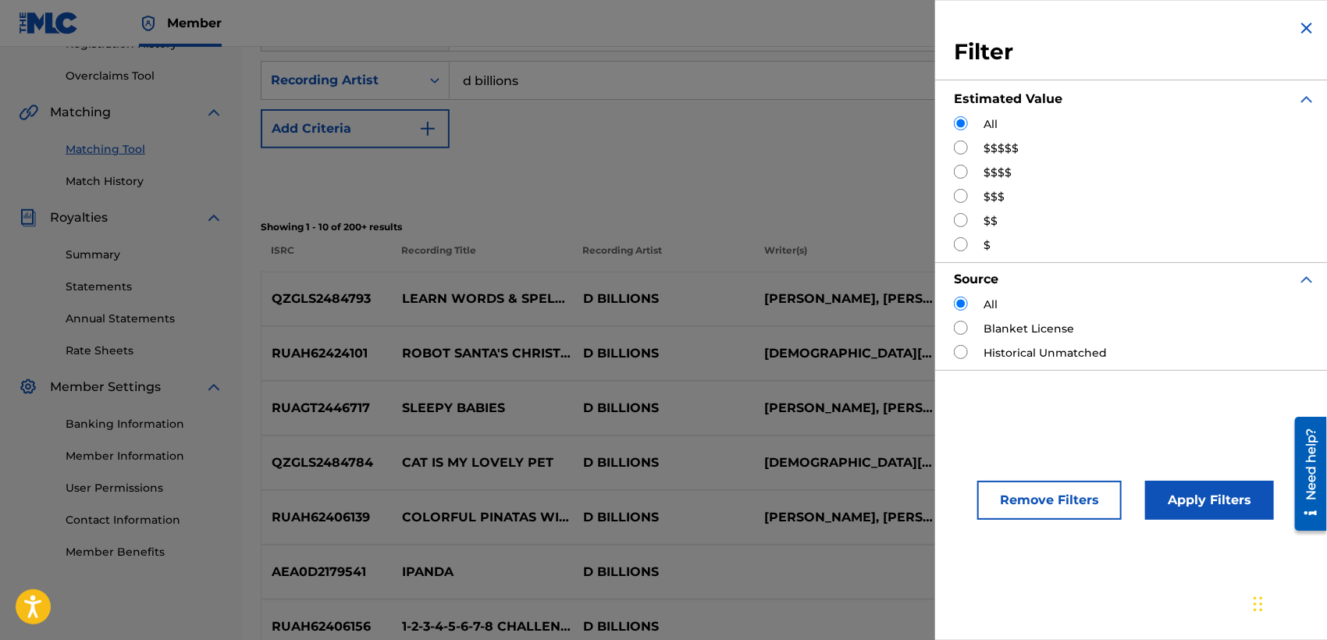
click at [974, 151] on div "$$$$$" at bounding box center [1135, 148] width 362 height 16
click at [964, 151] on input "Search Form" at bounding box center [961, 147] width 14 height 14
radio input "true"
click at [1180, 496] on button "Apply Filters" at bounding box center [1209, 500] width 129 height 39
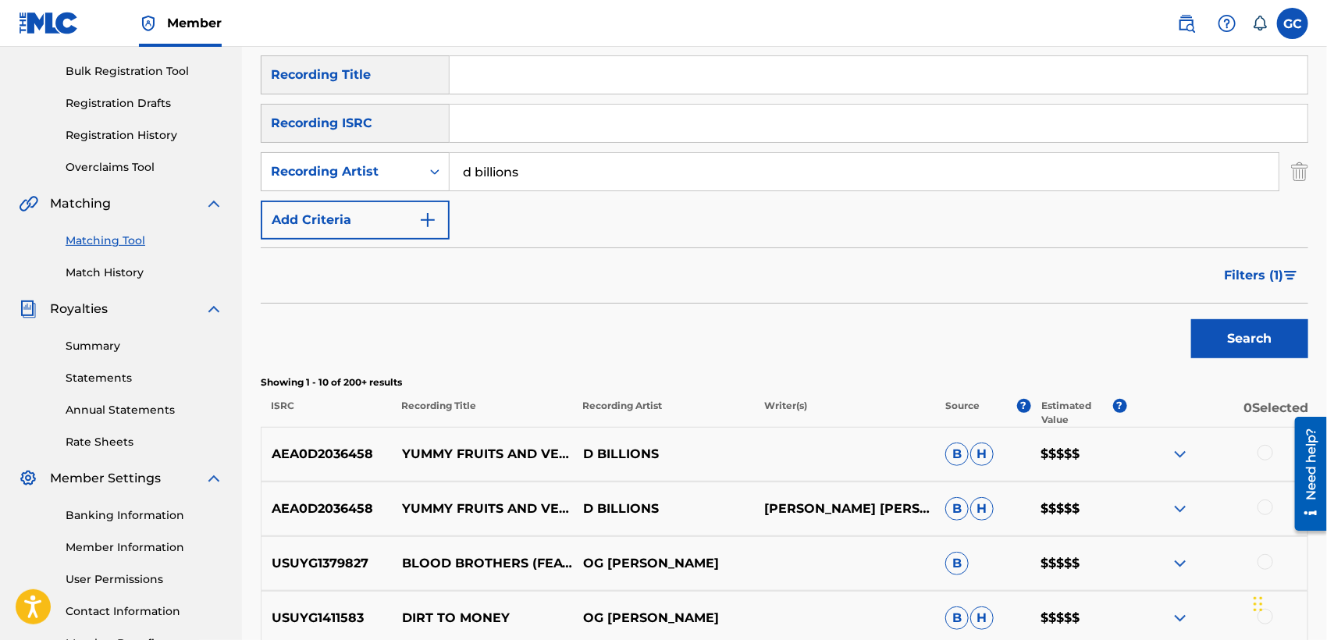
scroll to position [207, 0]
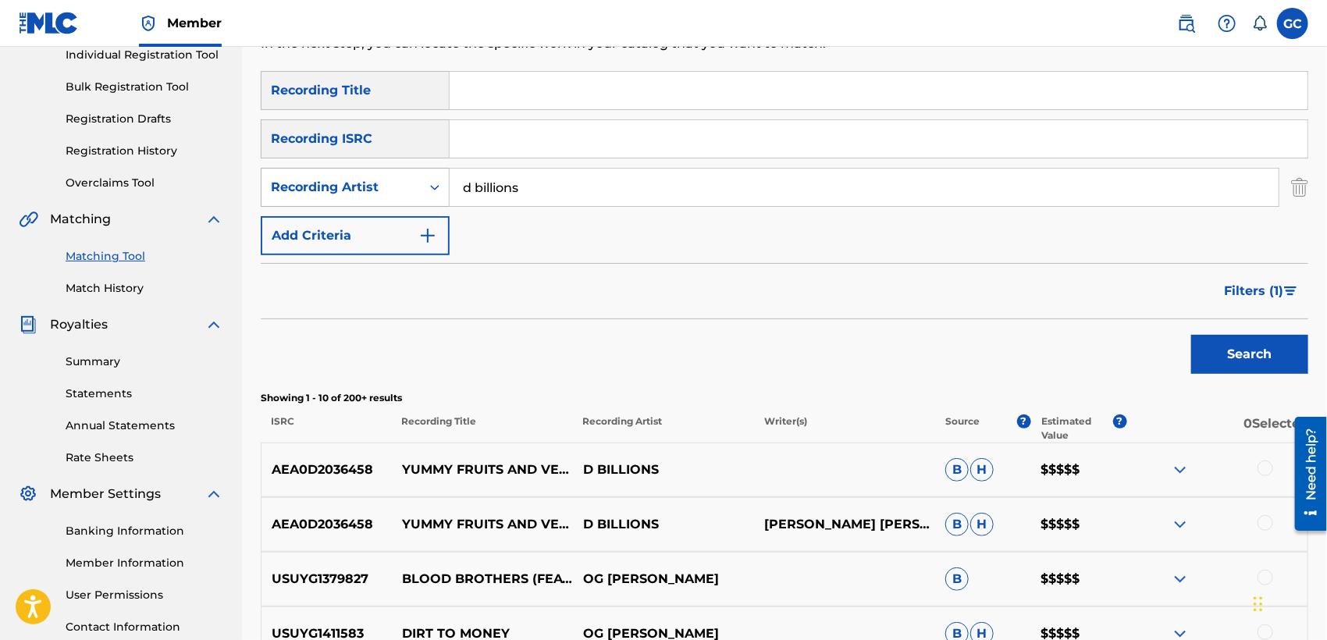
drag, startPoint x: 464, startPoint y: 187, endPoint x: 400, endPoint y: 187, distance: 64.0
click at [400, 187] on div "SearchWithCriteria3827a95a-2764-40fe-85d1-09e9858e9e7b Recording Artist d billi…" at bounding box center [784, 187] width 1047 height 39
click at [491, 94] on input "Search Form" at bounding box center [879, 90] width 858 height 37
type input "la cucaracha"
click at [1191, 335] on button "Search" at bounding box center [1249, 354] width 117 height 39
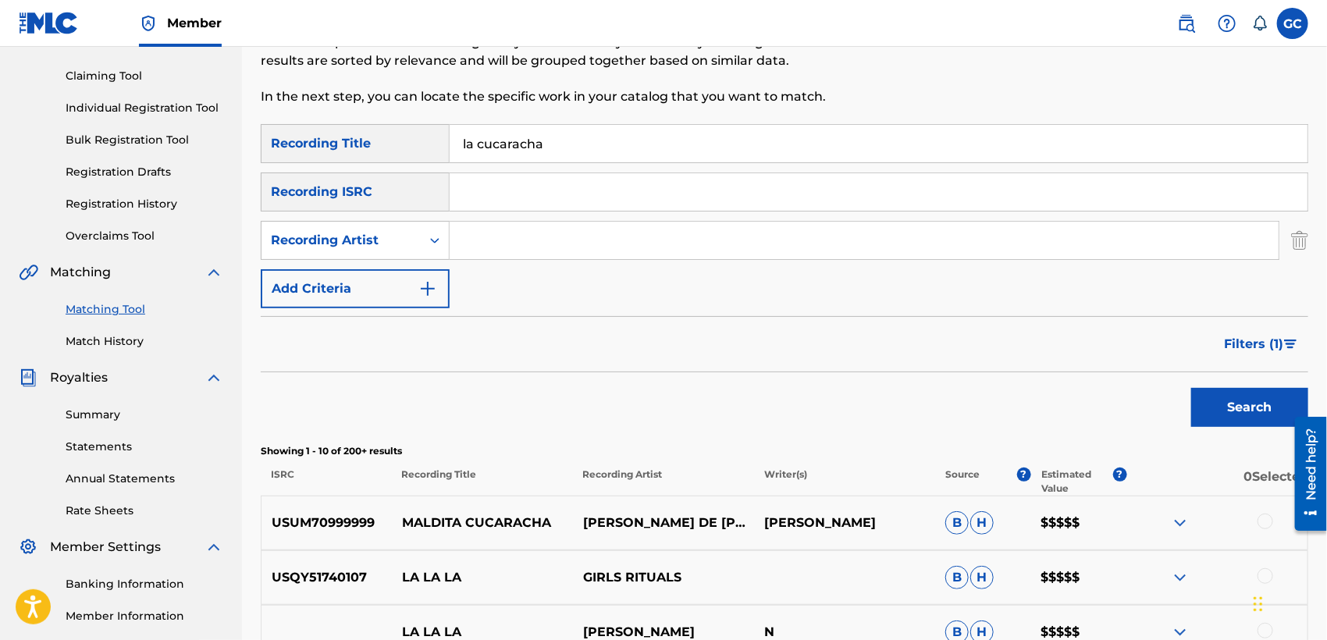
scroll to position [120, 0]
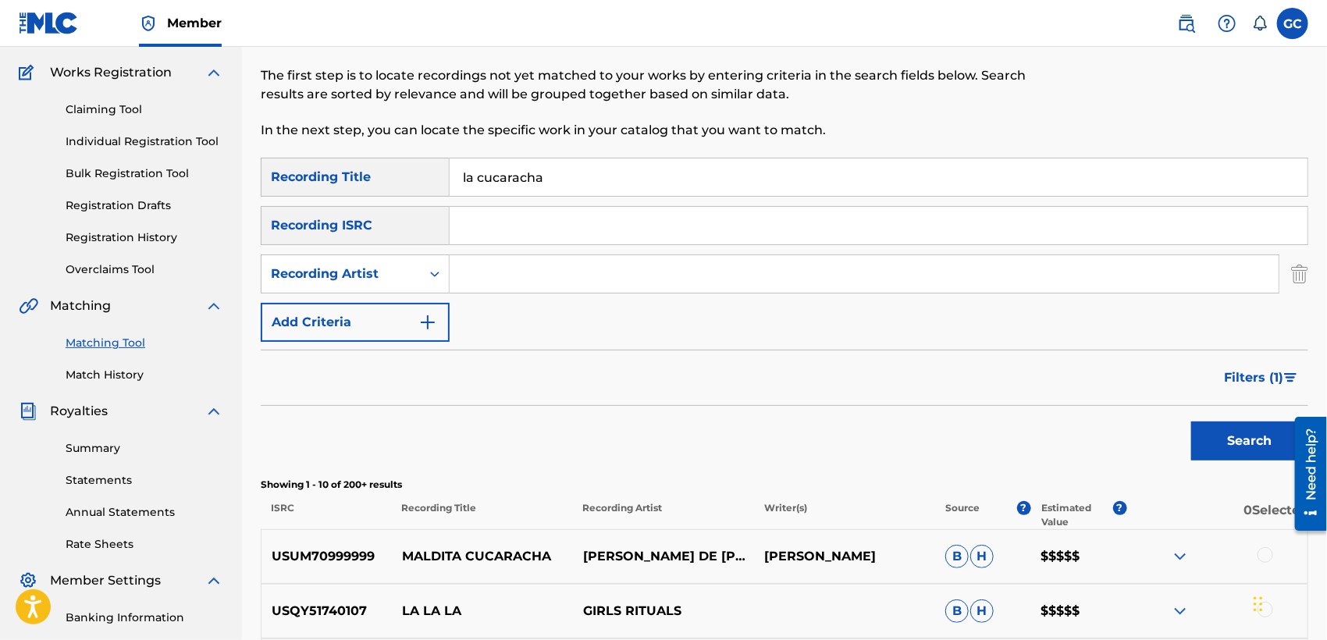
click at [125, 105] on link "Claiming Tool" at bounding box center [145, 109] width 158 height 16
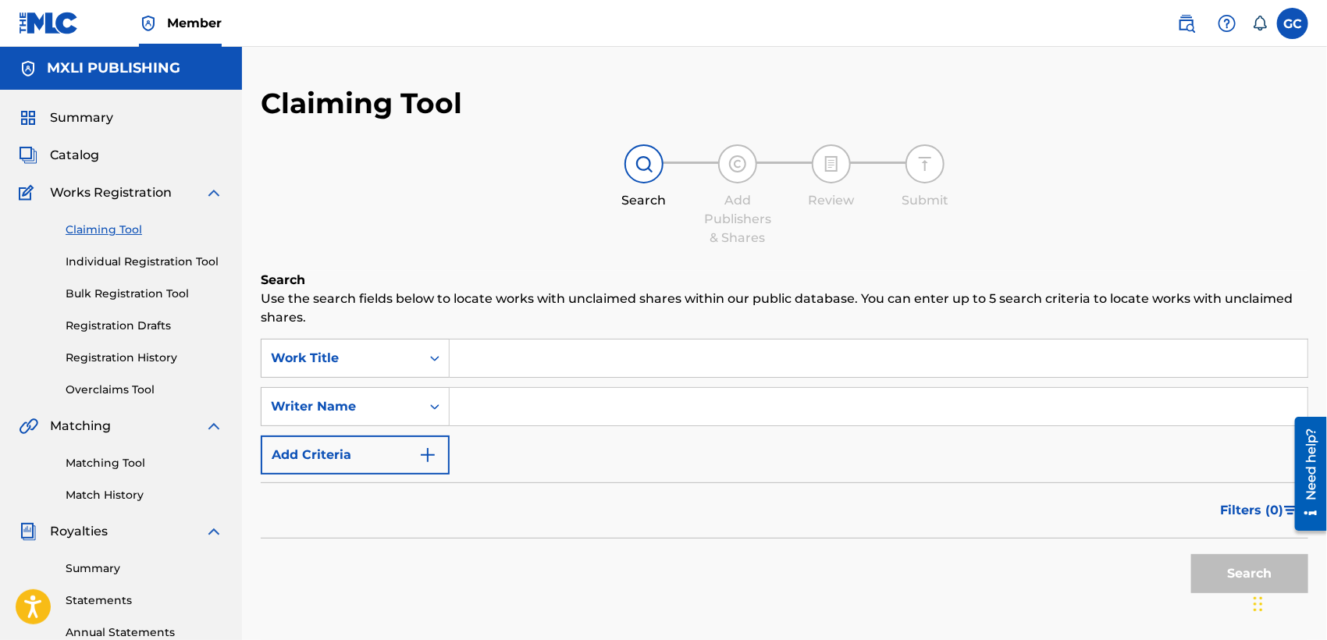
click at [494, 402] on input "Search Form" at bounding box center [879, 406] width 858 height 37
type input "german [PERSON_NAME] [PERSON_NAME]"
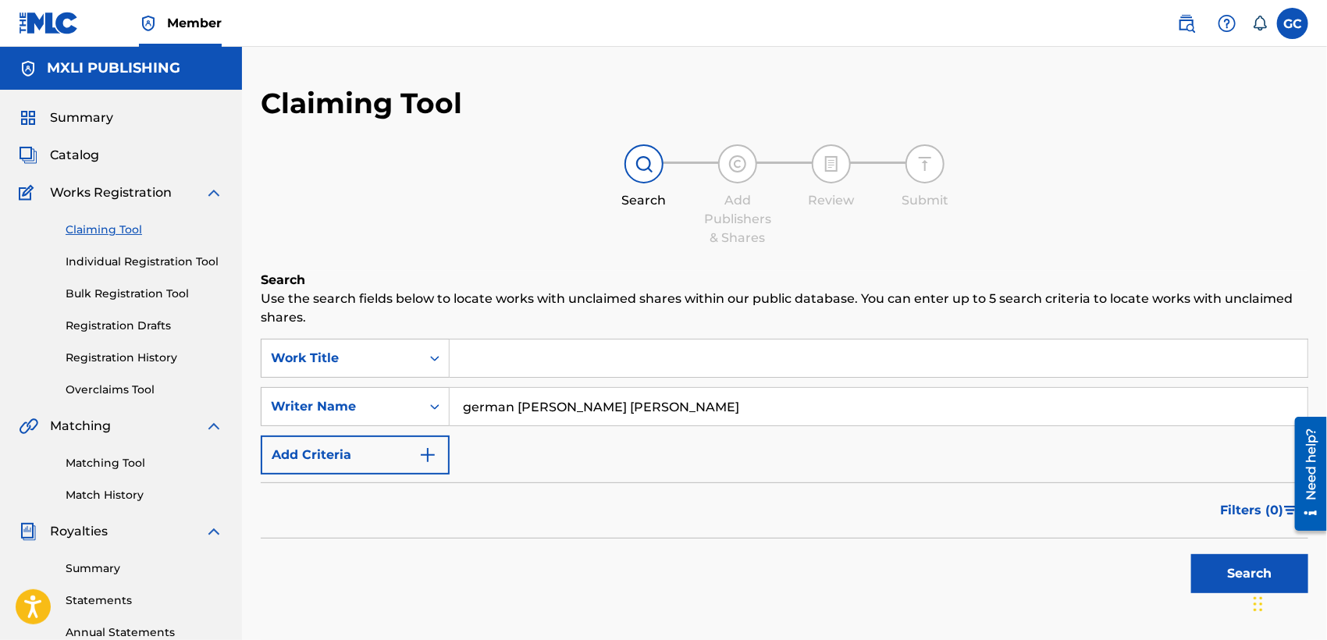
click at [1217, 566] on button "Search" at bounding box center [1249, 573] width 117 height 39
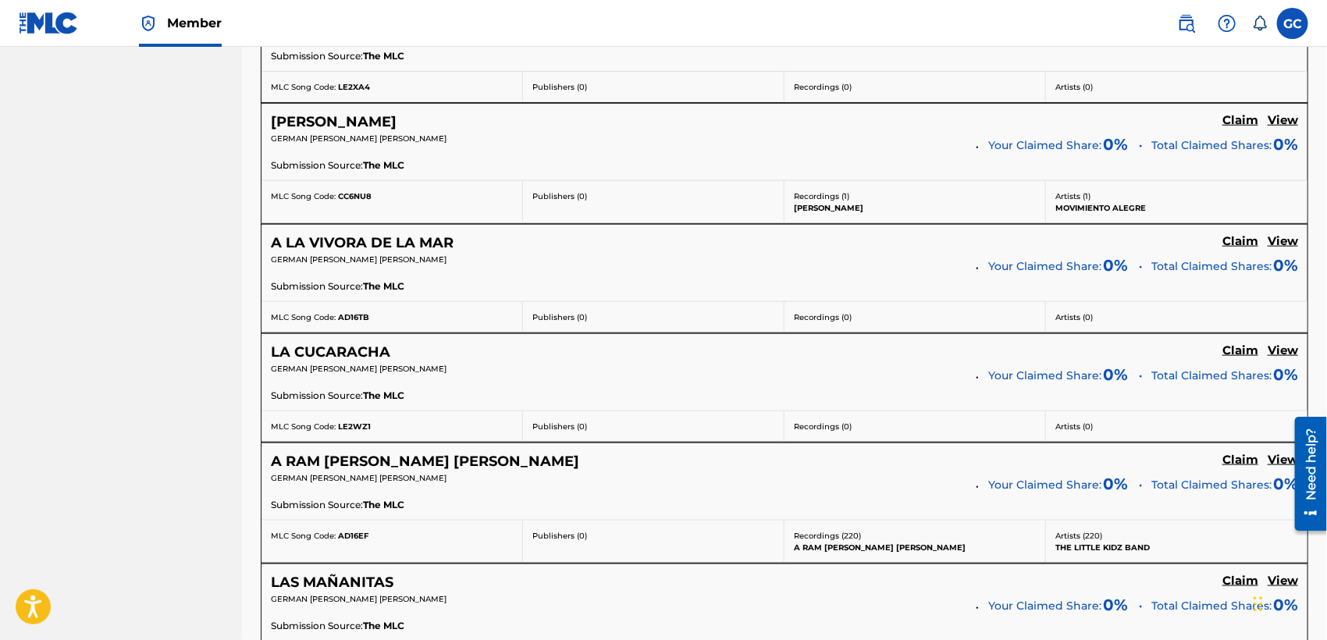
scroll to position [935, 0]
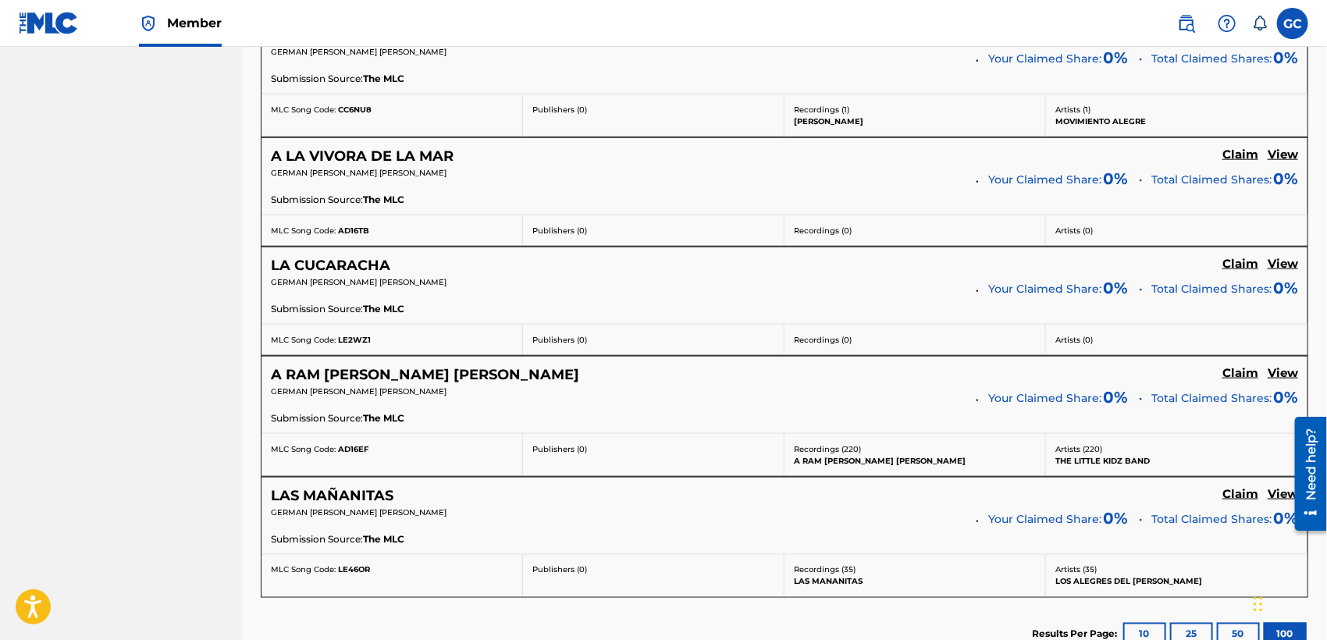
click at [379, 370] on h5 "A RAM [PERSON_NAME] [PERSON_NAME]" at bounding box center [425, 375] width 308 height 18
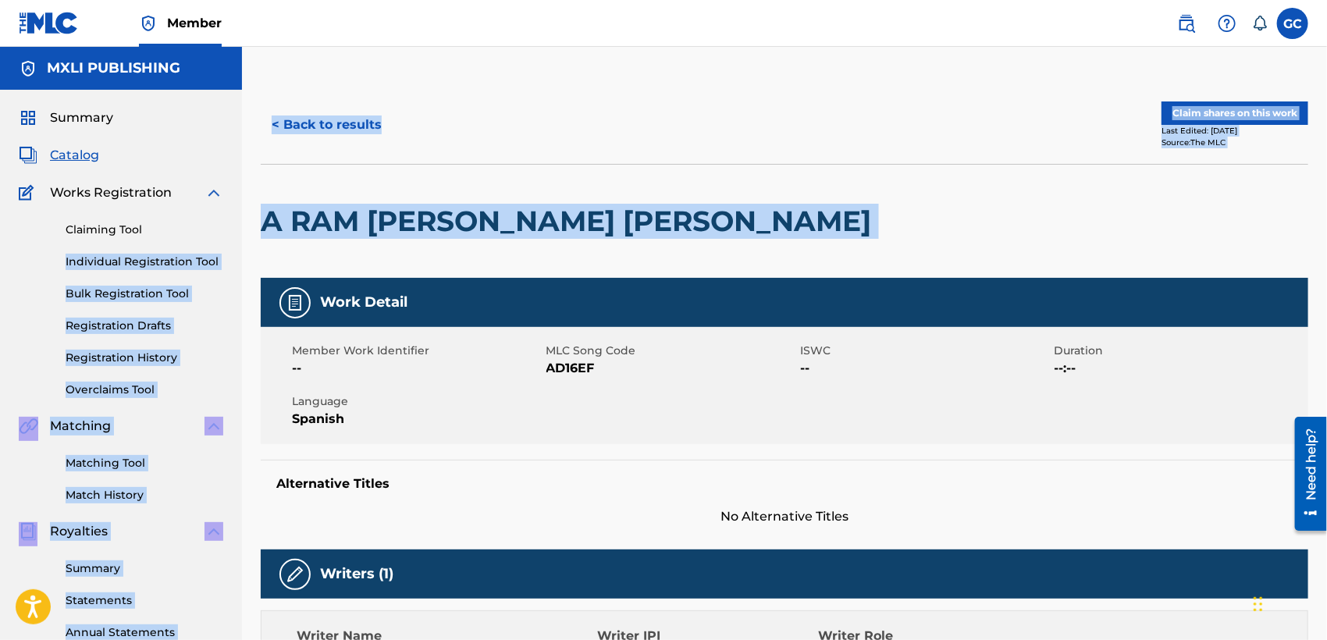
drag, startPoint x: 460, startPoint y: 219, endPoint x: 250, endPoint y: 219, distance: 209.9
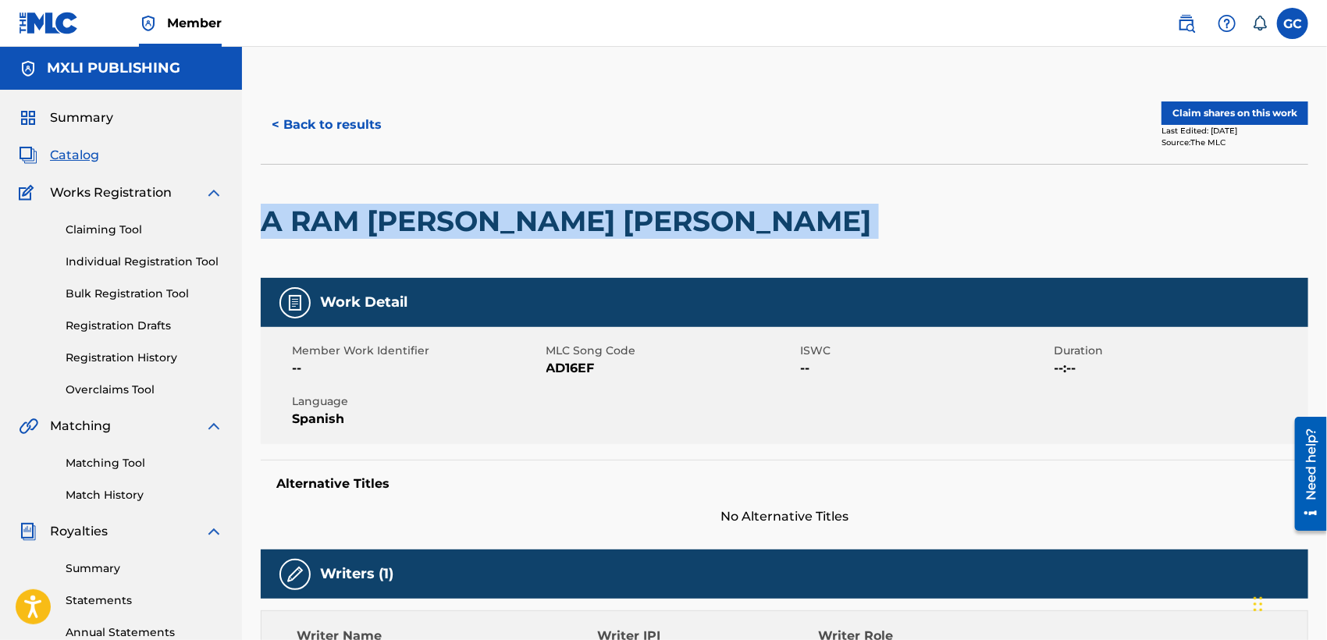
click at [879, 217] on div at bounding box center [999, 221] width 241 height 113
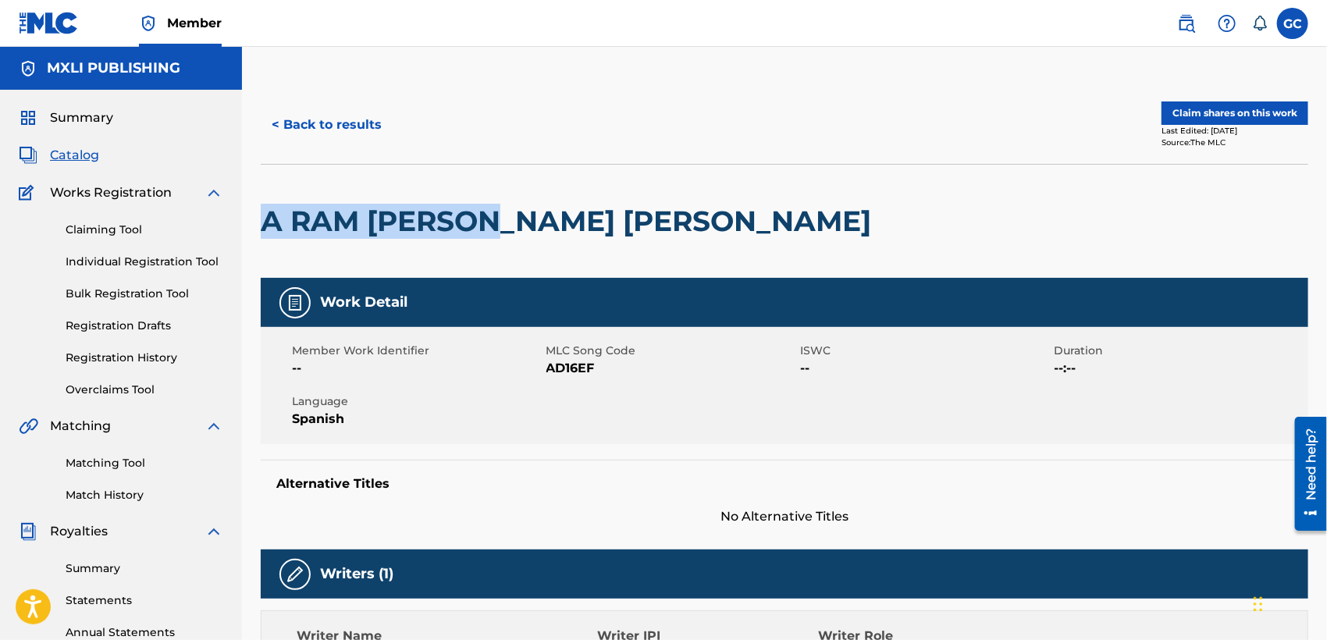
drag, startPoint x: 514, startPoint y: 217, endPoint x: 269, endPoint y: 225, distance: 244.4
click at [269, 225] on h2 "A RAM [PERSON_NAME] [PERSON_NAME]" at bounding box center [570, 221] width 618 height 35
copy h2 "A RAM [PERSON_NAME] [PERSON_NAME]"
click at [111, 461] on link "Matching Tool" at bounding box center [145, 463] width 158 height 16
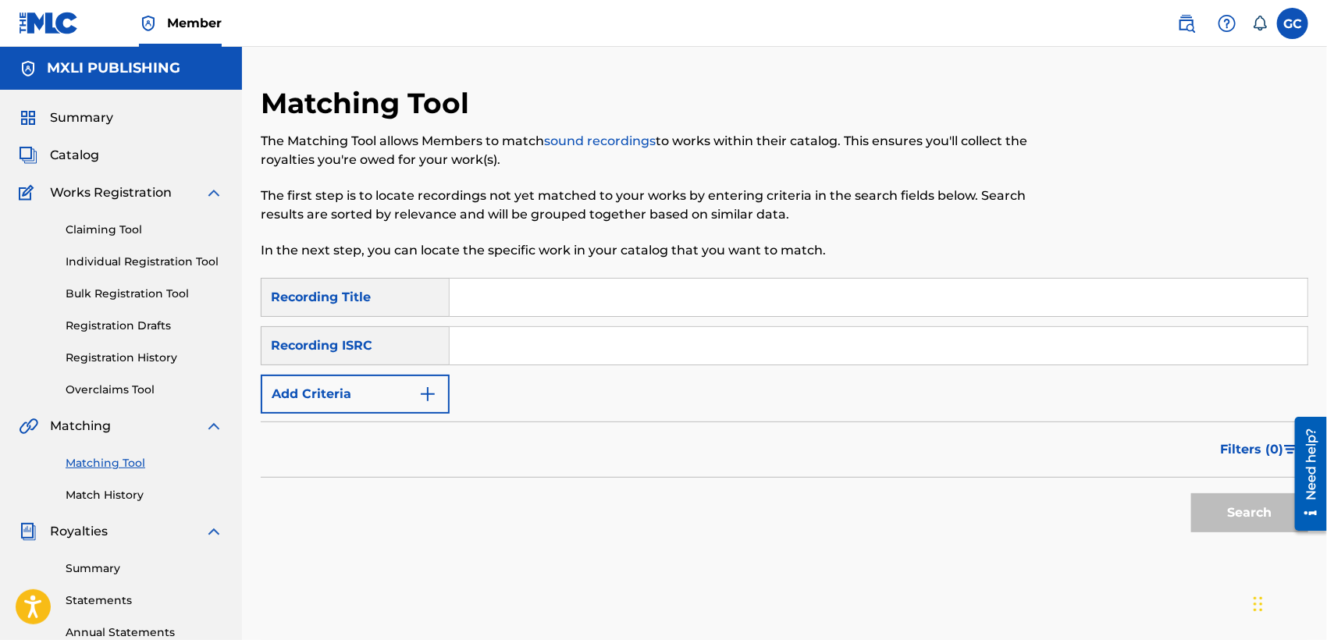
click at [518, 304] on input "Search Form" at bounding box center [879, 297] width 858 height 37
paste input "A RAM [PERSON_NAME] [PERSON_NAME]"
type input "A RAM [PERSON_NAME] [PERSON_NAME]"
click at [1208, 510] on button "Search" at bounding box center [1249, 512] width 117 height 39
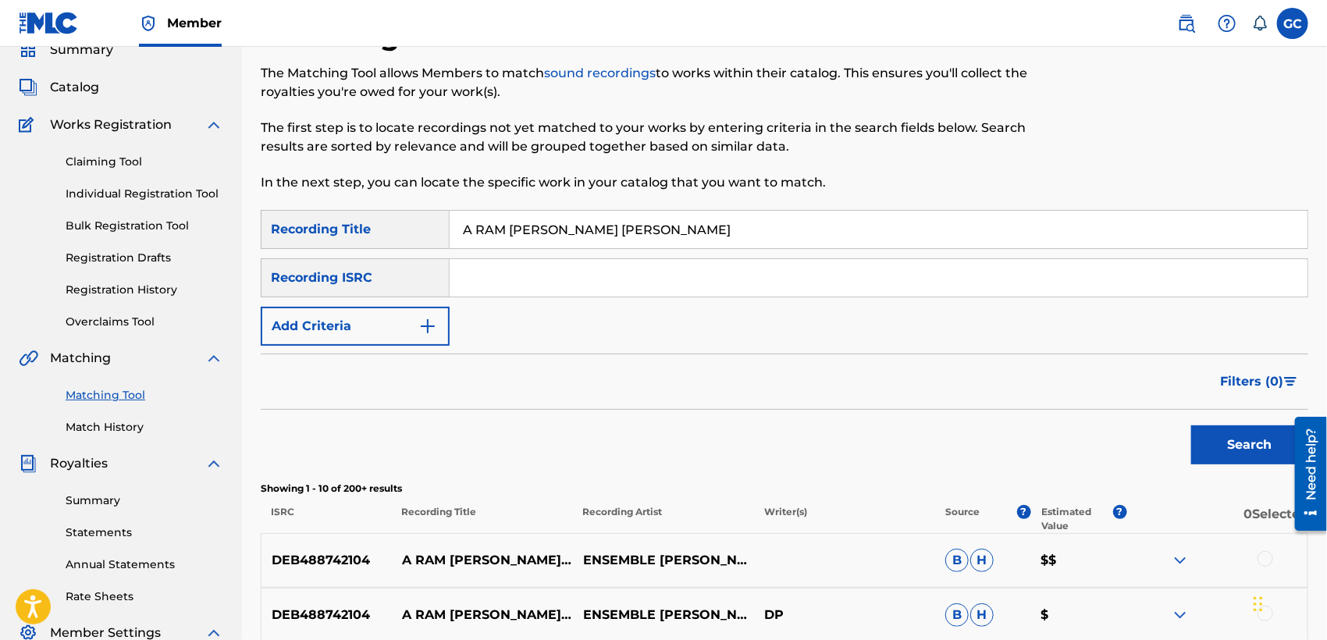
scroll to position [173, 0]
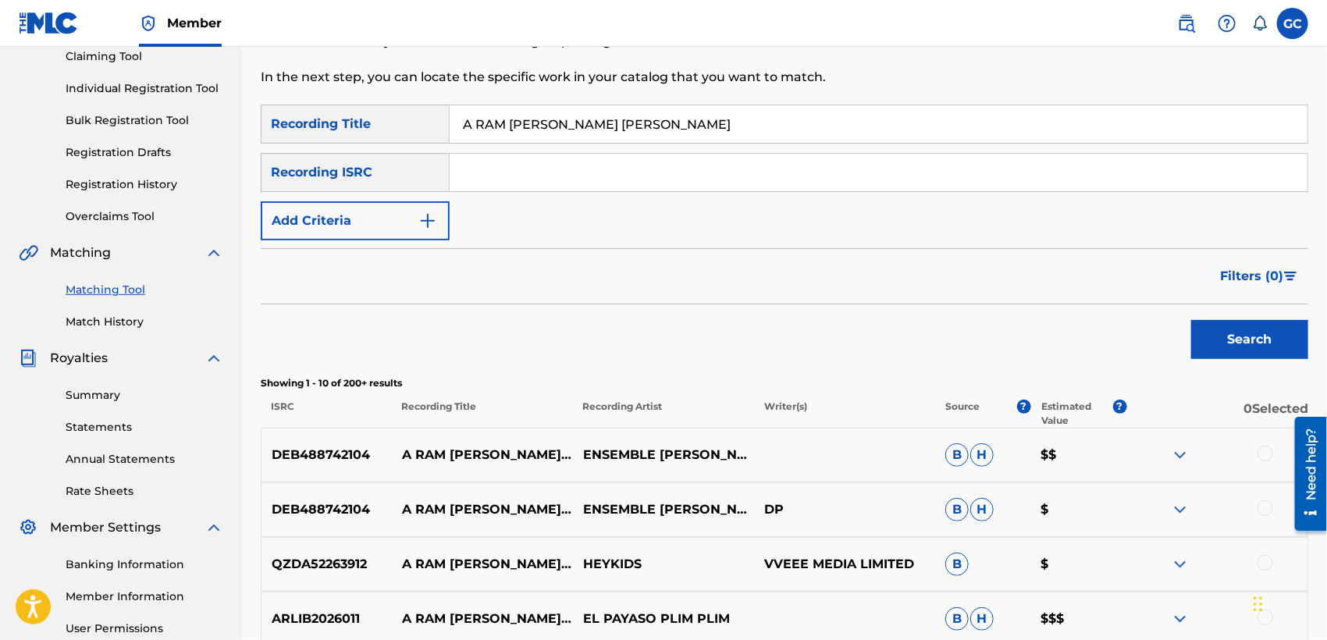
click at [1256, 275] on span "Filters ( 0 )" at bounding box center [1251, 276] width 63 height 19
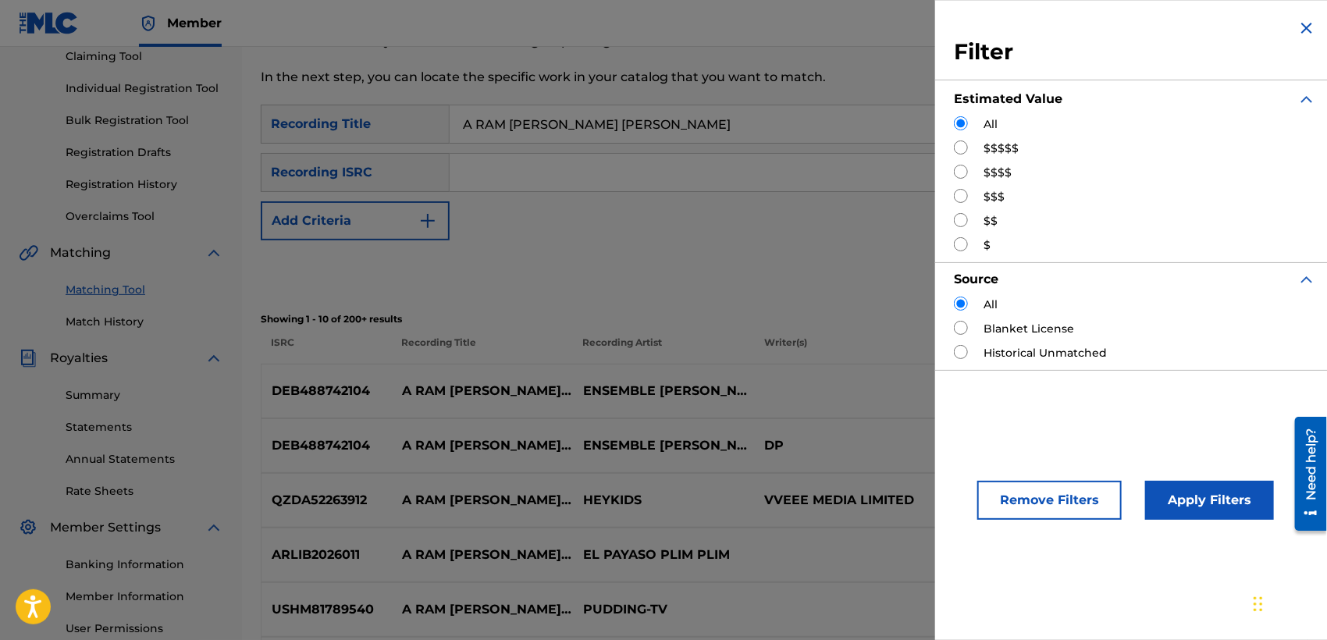
click at [1005, 146] on label "$$$$$" at bounding box center [1000, 148] width 35 height 16
click at [964, 145] on input "Search Form" at bounding box center [961, 147] width 14 height 14
radio input "true"
click at [1166, 499] on button "Apply Filters" at bounding box center [1209, 500] width 129 height 39
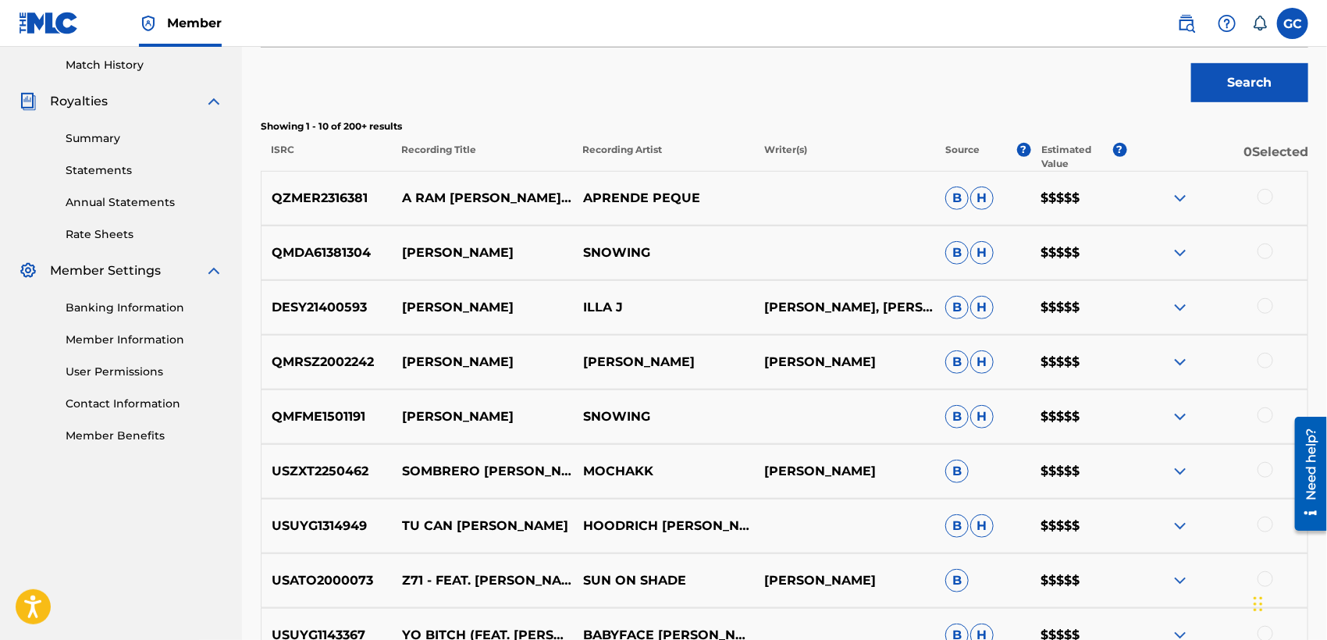
scroll to position [352, 0]
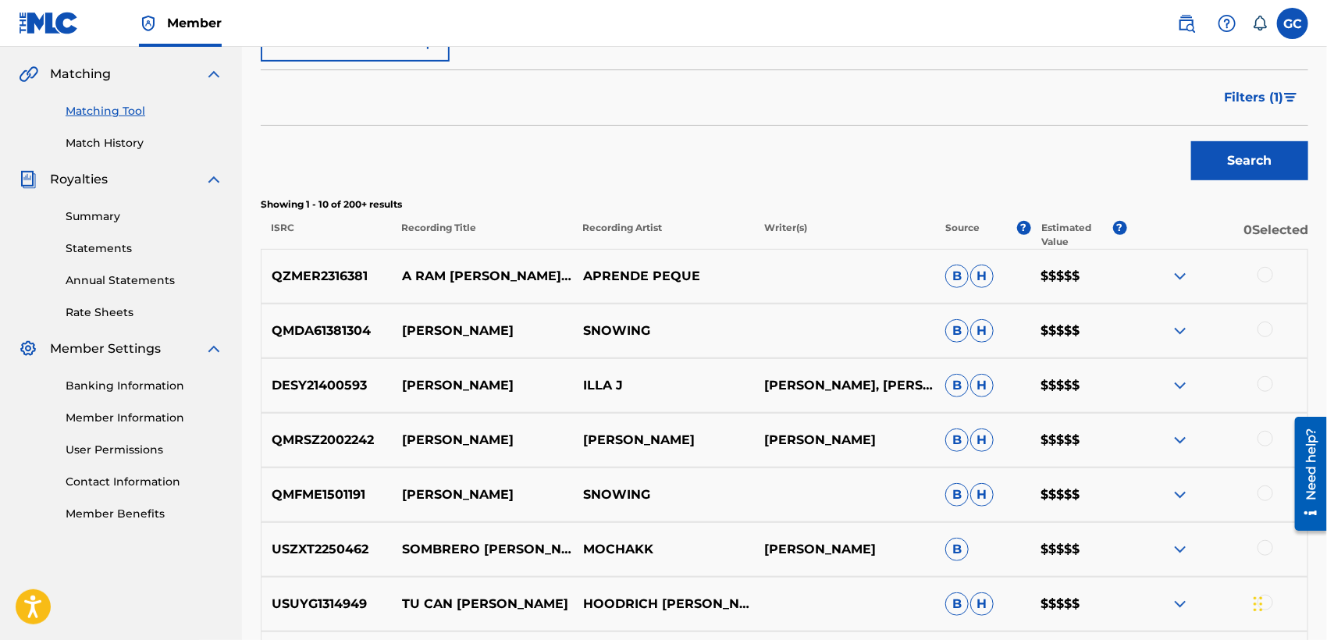
click at [1179, 279] on img at bounding box center [1180, 276] width 19 height 19
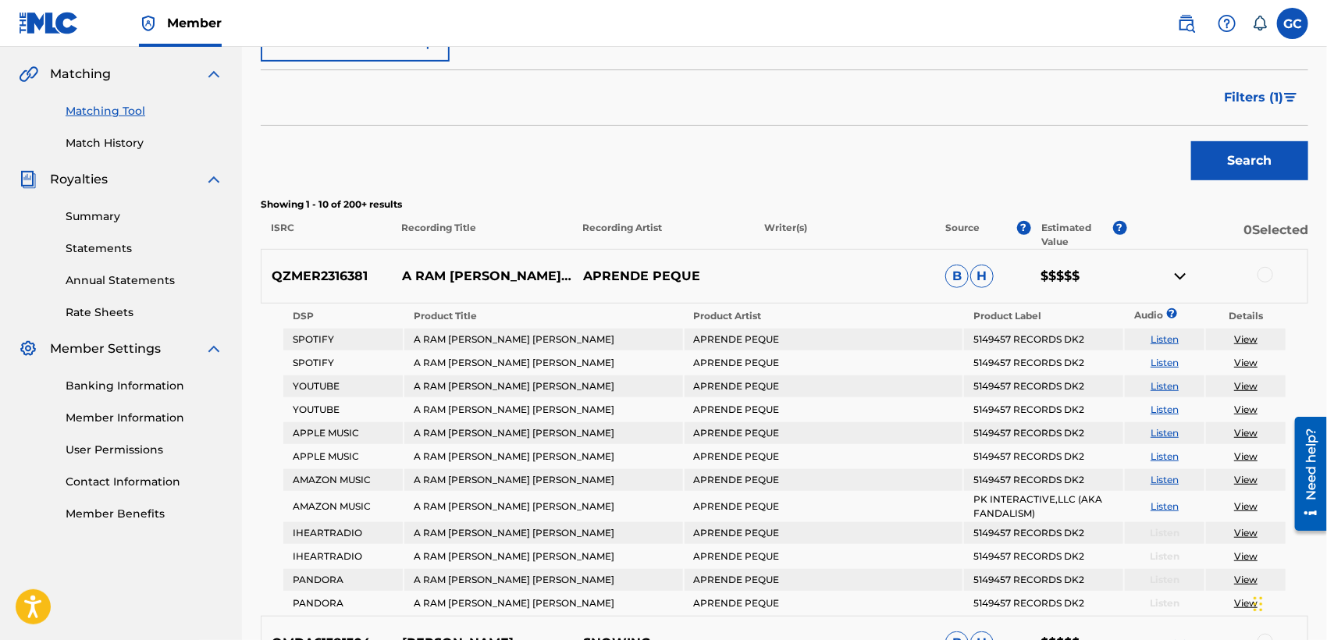
click at [1180, 279] on img at bounding box center [1180, 276] width 19 height 19
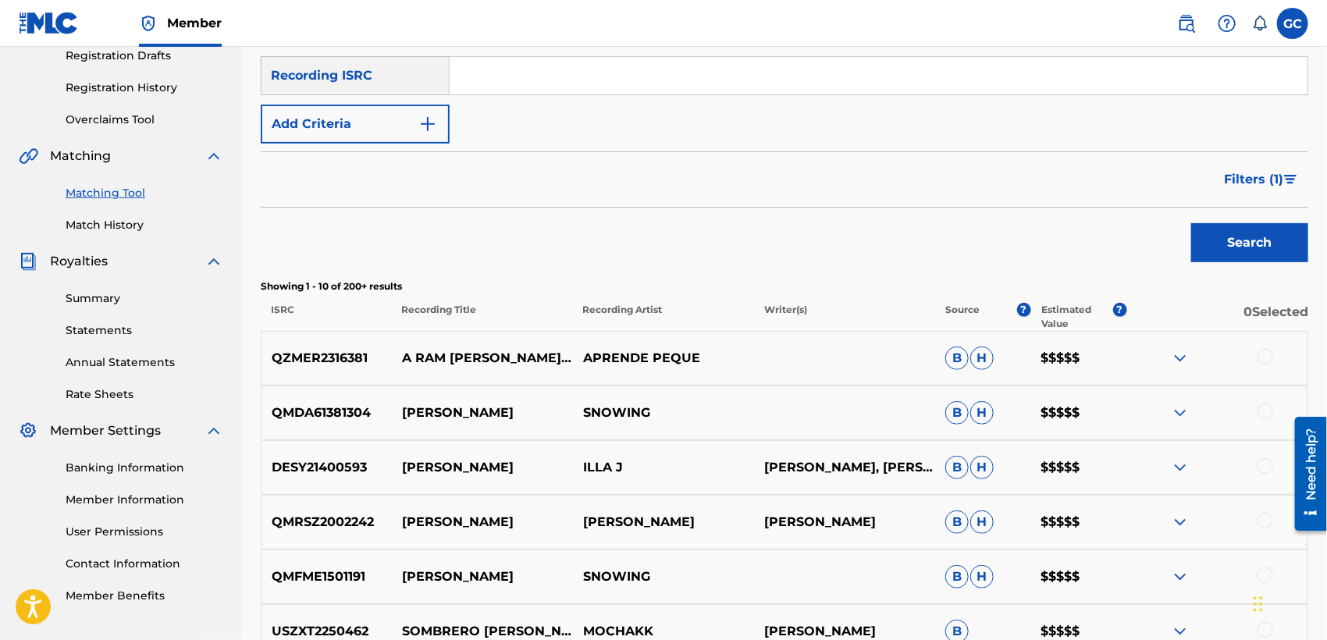
scroll to position [0, 0]
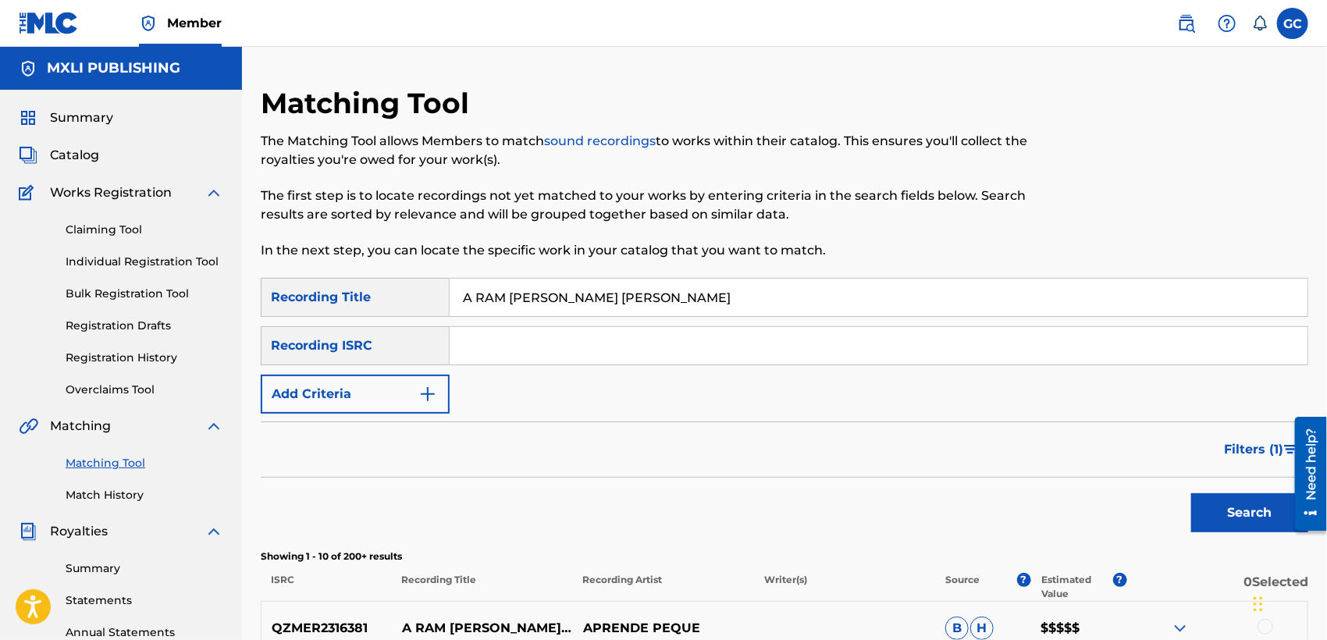
click at [120, 233] on link "Claiming Tool" at bounding box center [145, 230] width 158 height 16
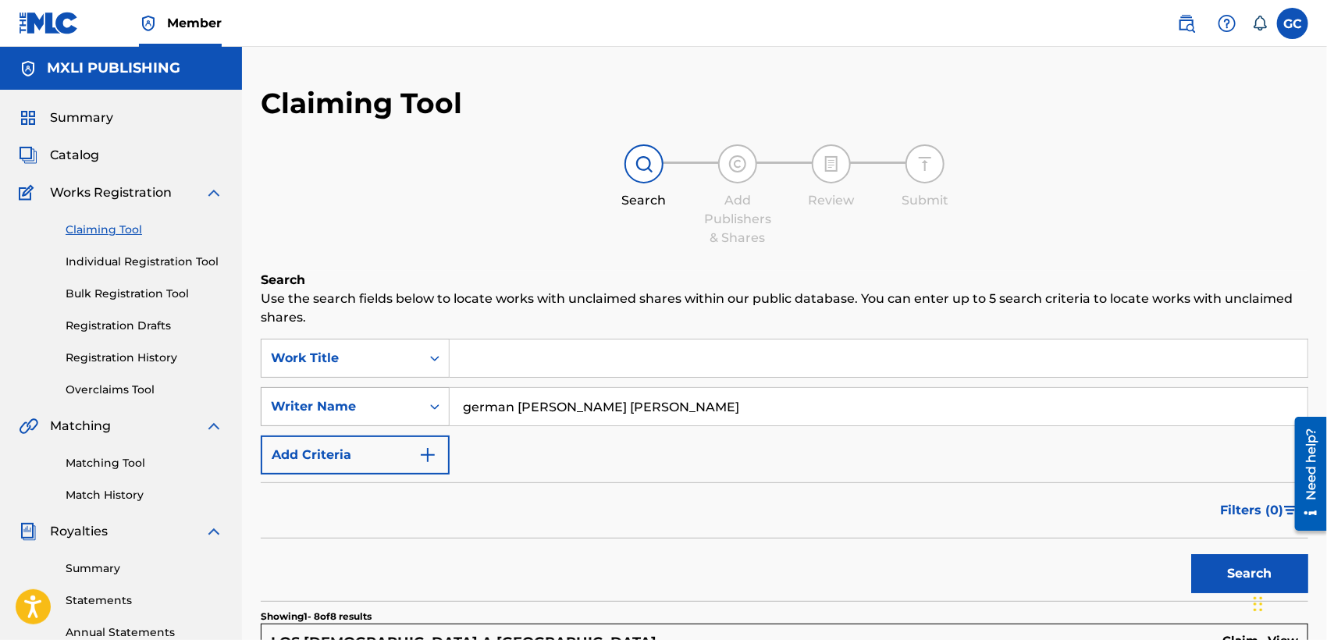
drag, startPoint x: 570, startPoint y: 409, endPoint x: 411, endPoint y: 413, distance: 158.5
click at [411, 413] on div "SearchWithCriteria670cbadd-1983-4b35-8642-e681f588406e Writer Name german [PERS…" at bounding box center [784, 406] width 1047 height 39
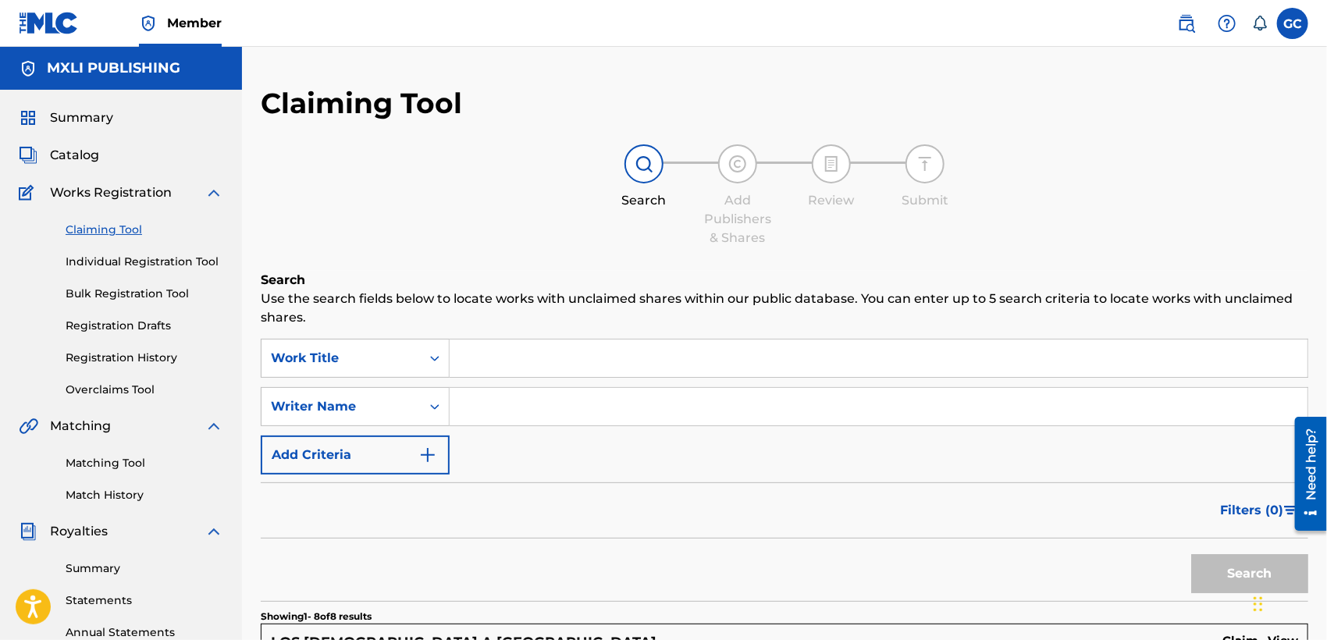
click at [543, 351] on input "Search Form" at bounding box center [879, 357] width 858 height 37
paste input "A RAM [PERSON_NAME] [PERSON_NAME]"
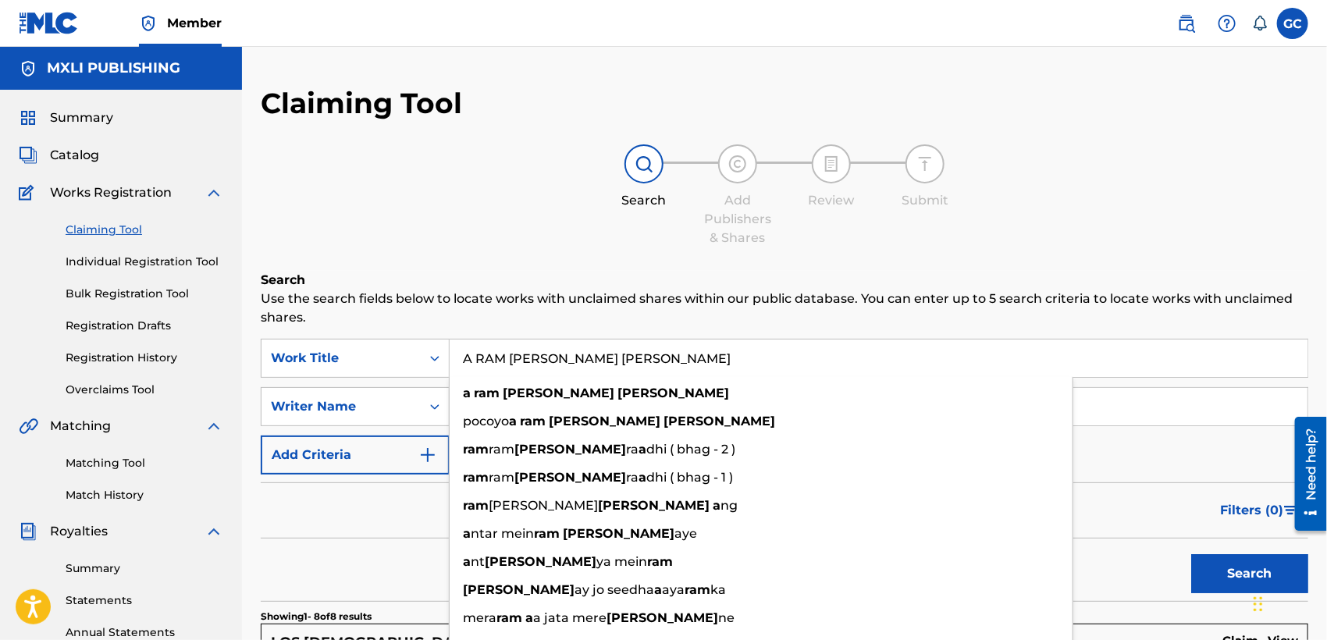
type input "A RAM [PERSON_NAME] [PERSON_NAME]"
click at [1219, 567] on button "Search" at bounding box center [1249, 573] width 117 height 39
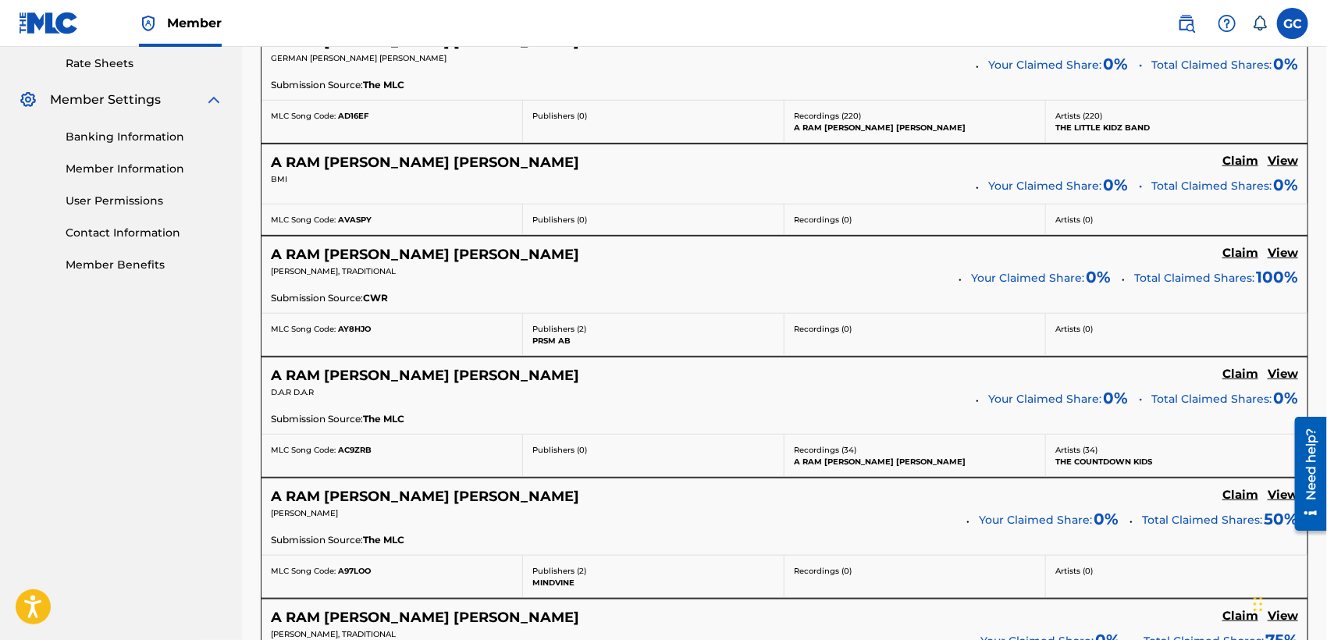
scroll to position [606, 0]
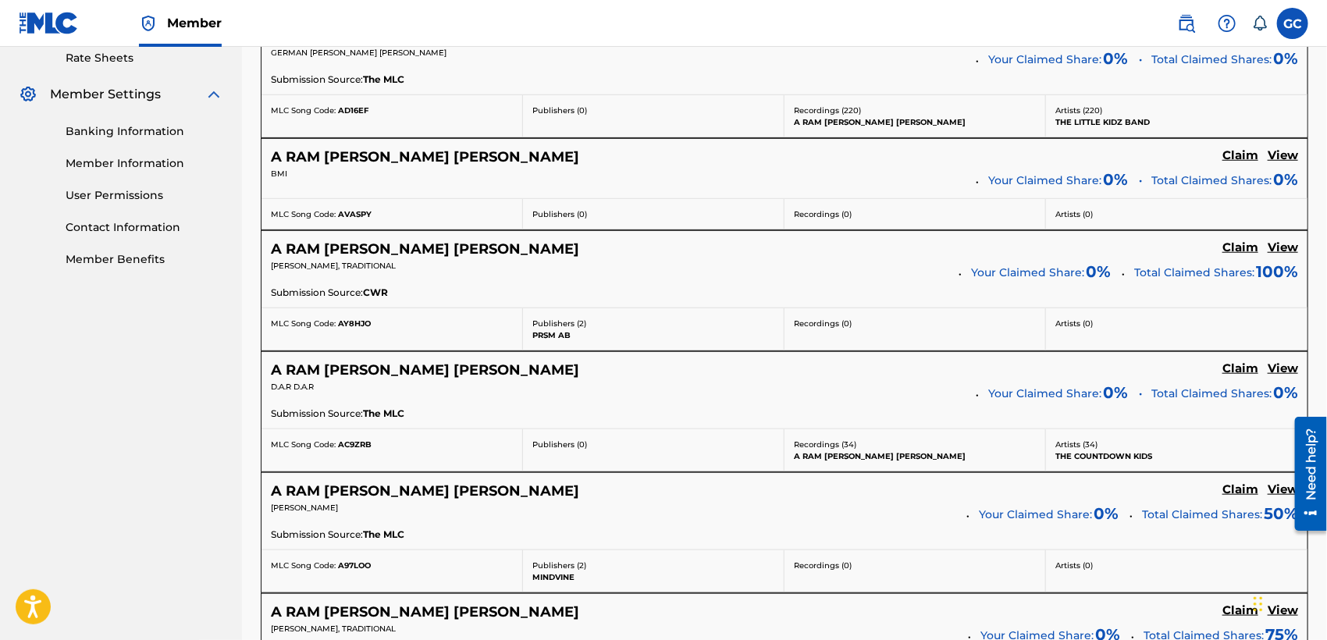
click at [1292, 364] on h5 "View" at bounding box center [1282, 368] width 30 height 15
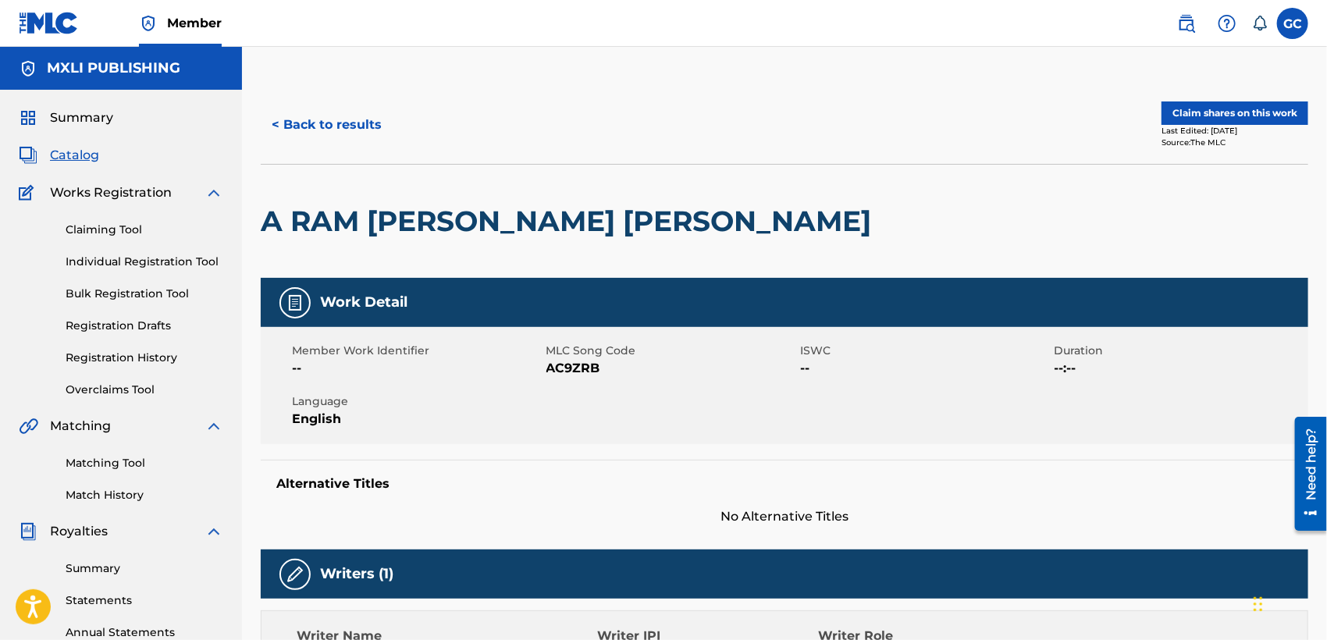
click at [91, 117] on span "Summary" at bounding box center [81, 117] width 63 height 19
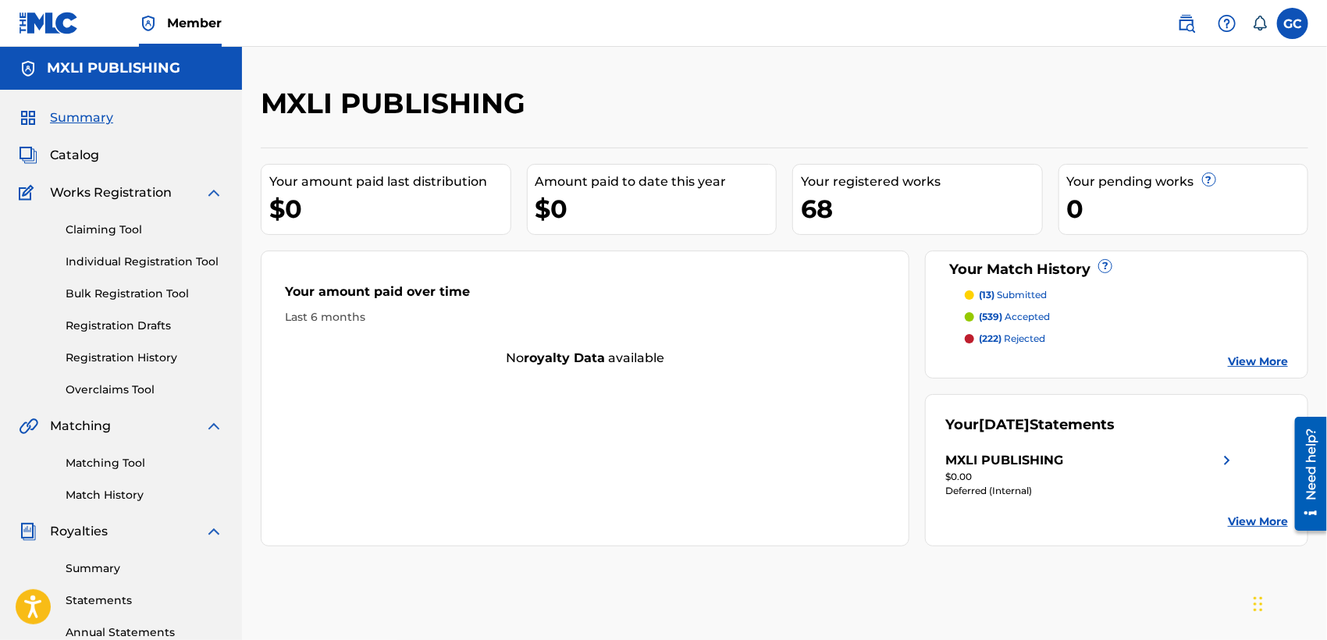
click at [1029, 332] on p "(222) rejected" at bounding box center [1012, 339] width 66 height 14
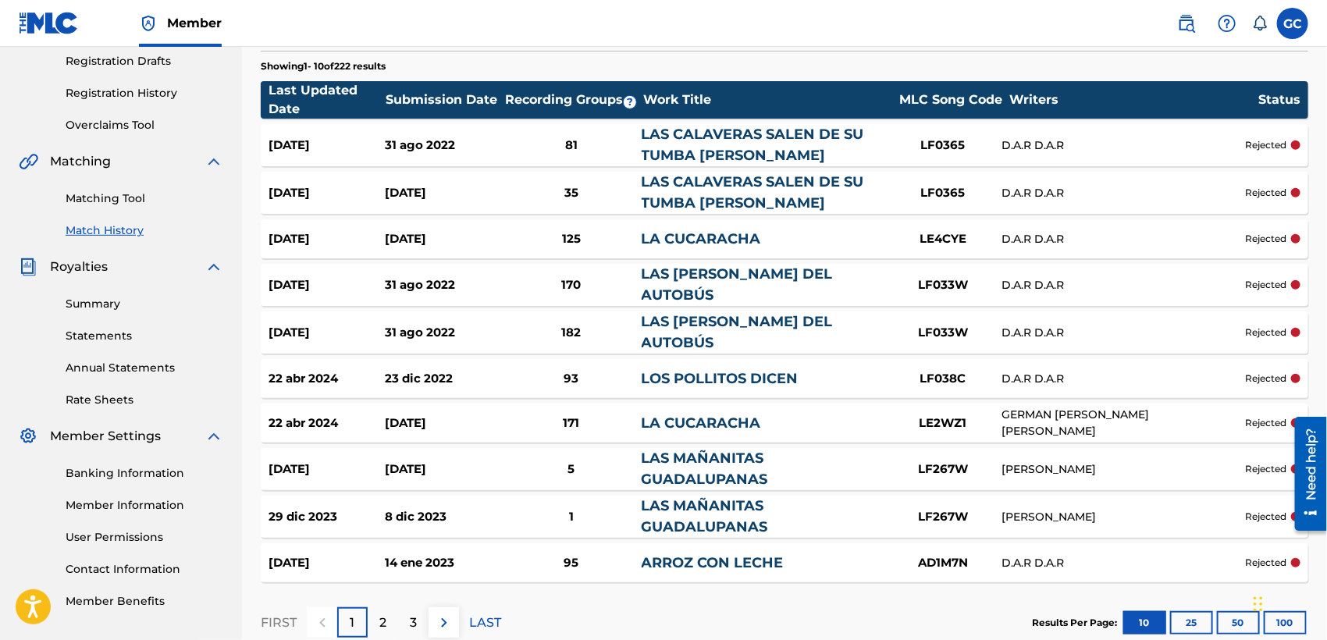
scroll to position [347, 0]
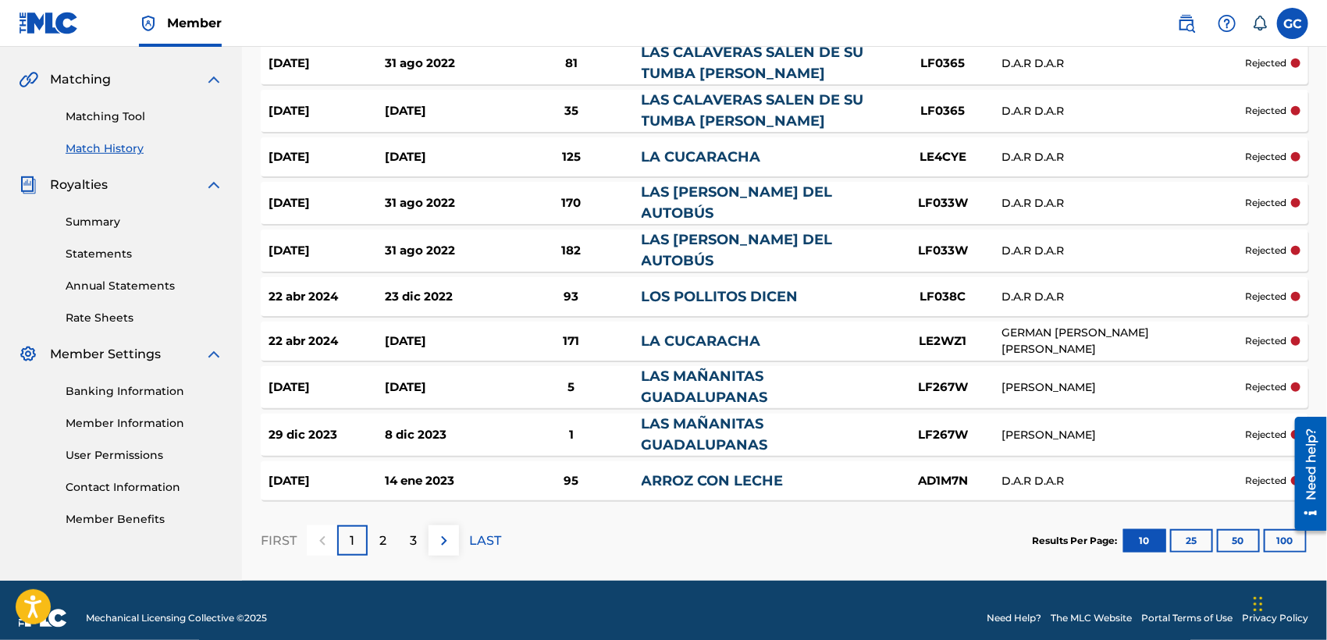
click at [1189, 541] on button "25" at bounding box center [1191, 540] width 43 height 23
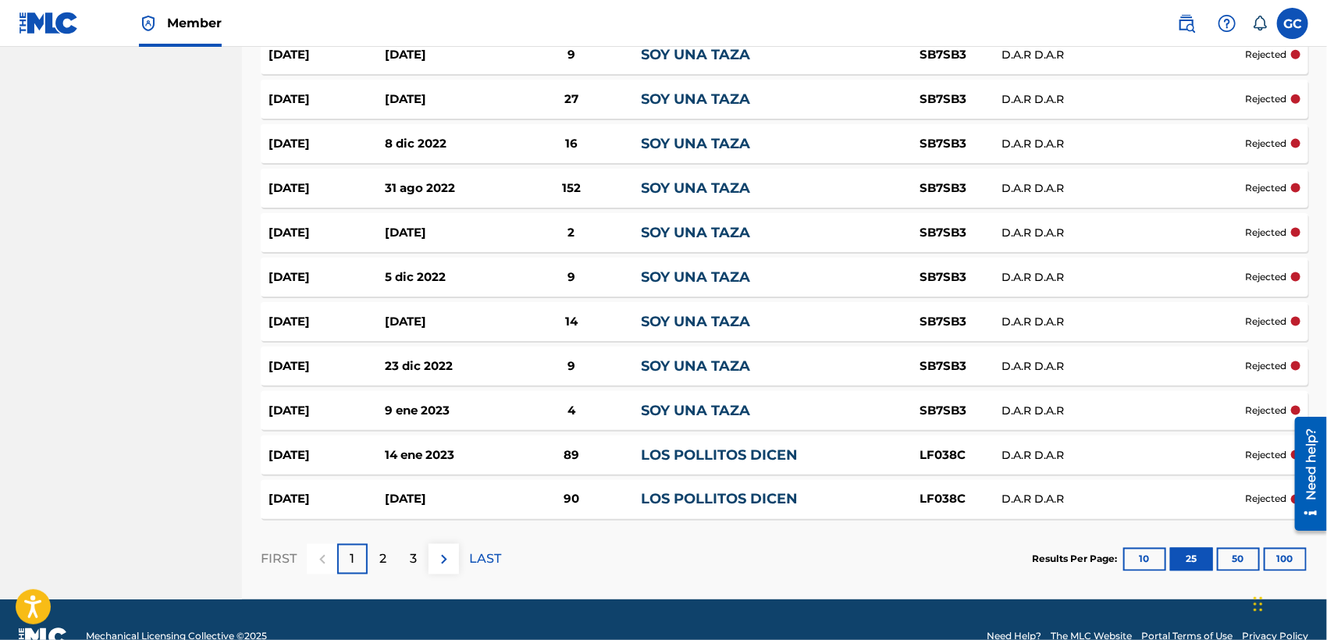
scroll to position [1022, 0]
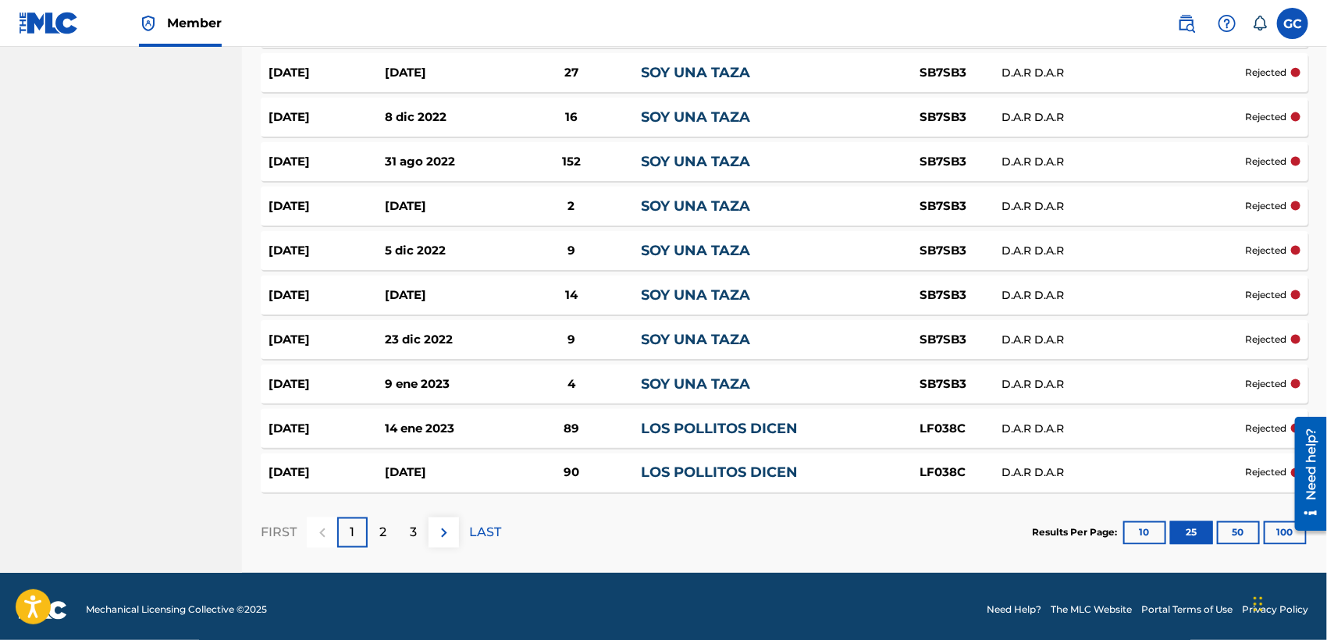
click at [1275, 524] on button "100" at bounding box center [1285, 532] width 43 height 23
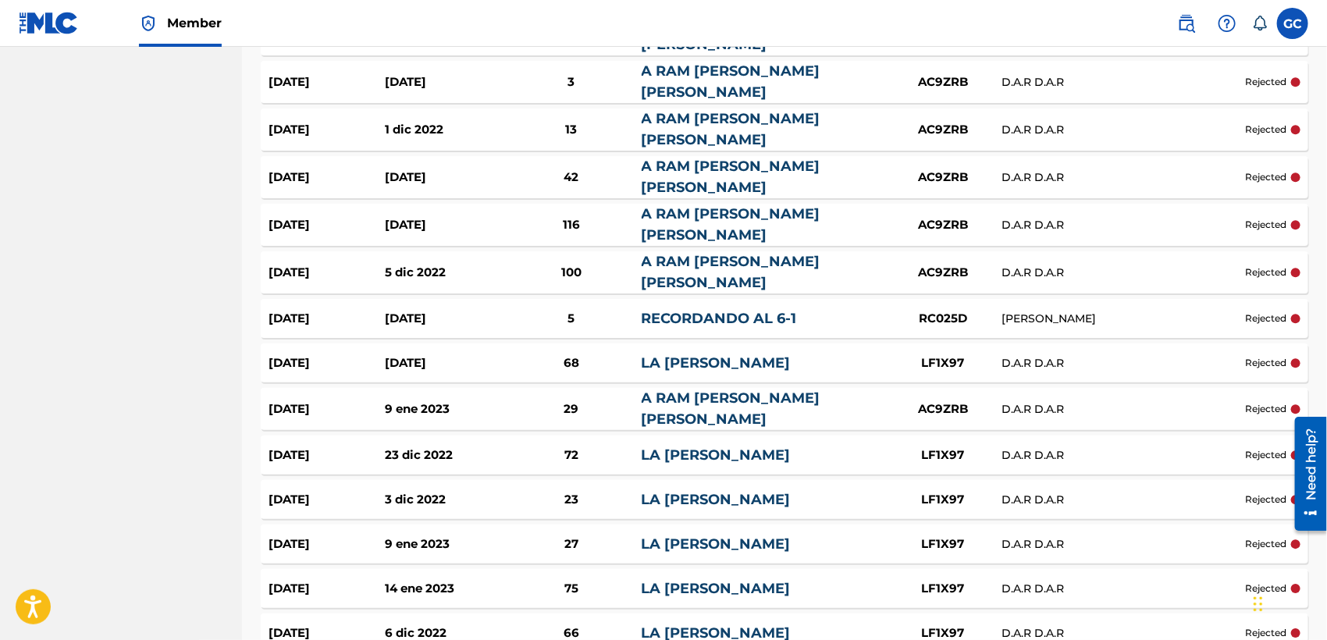
scroll to position [2117, 0]
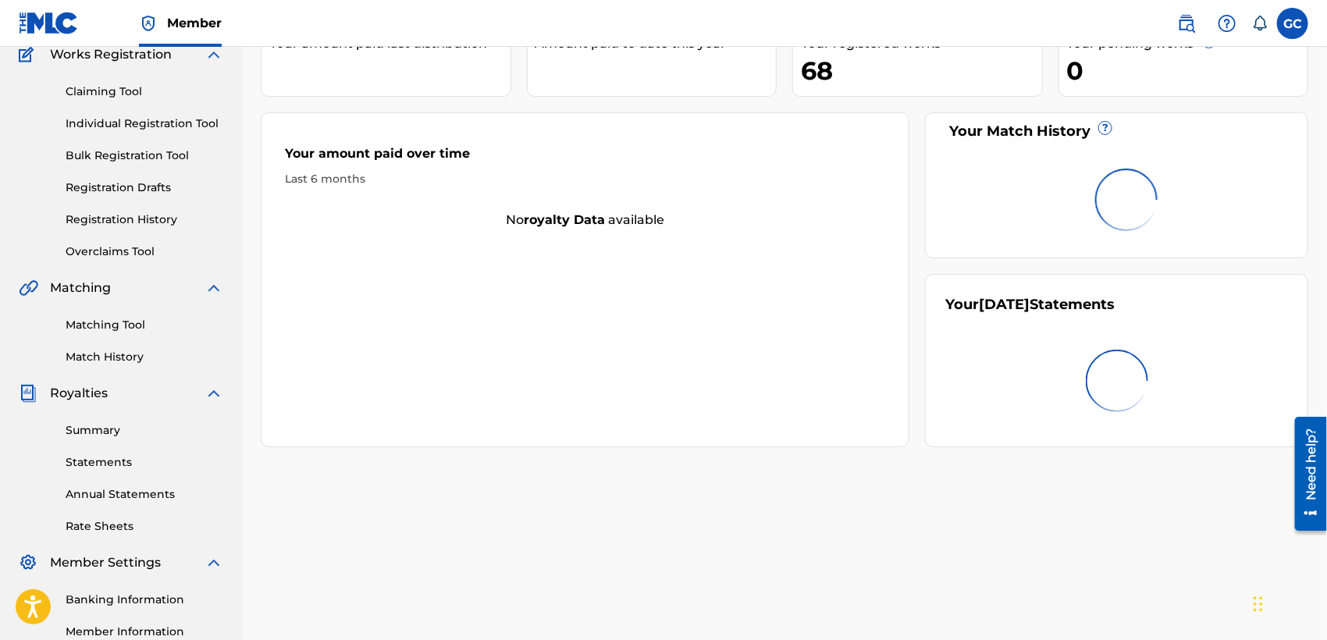
scroll to position [173, 0]
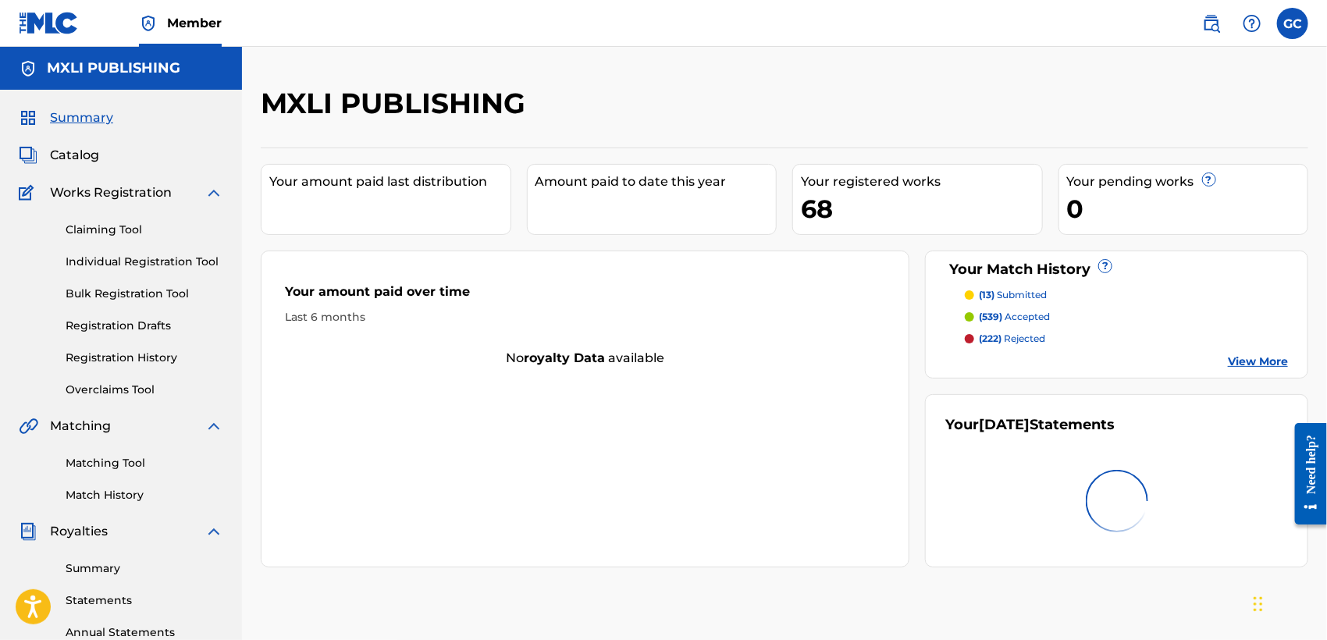
click at [1018, 318] on p "(539) accepted" at bounding box center [1014, 317] width 71 height 14
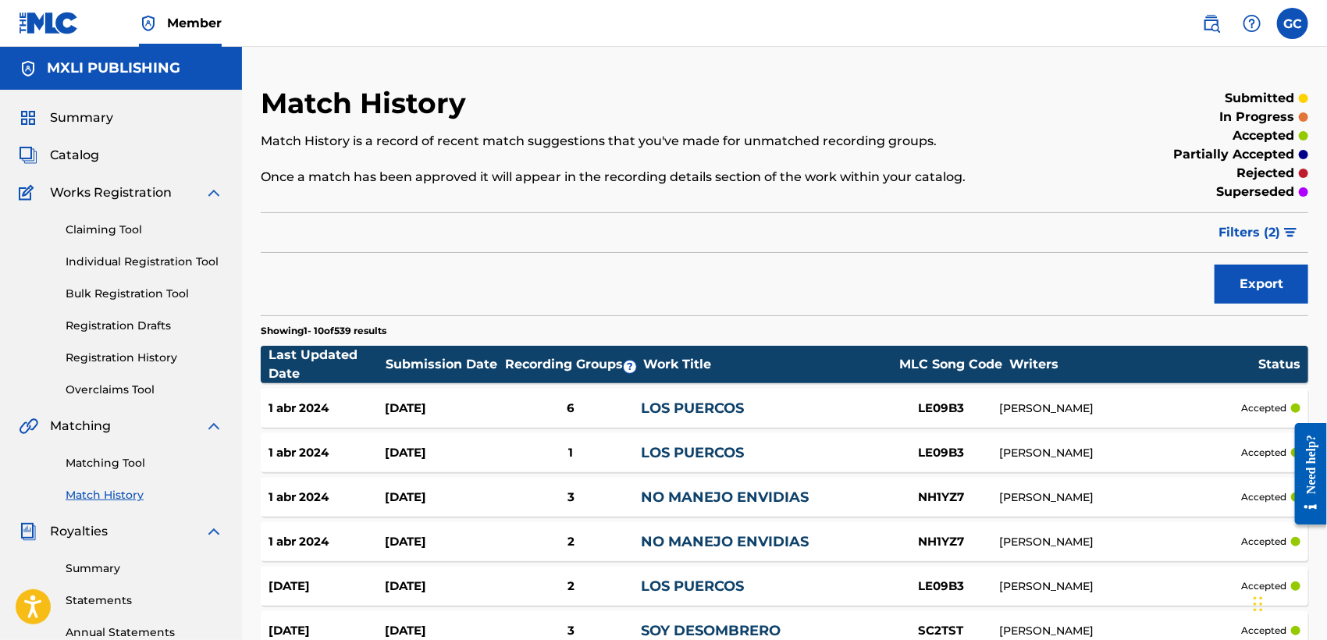
click at [75, 148] on span "Catalog" at bounding box center [74, 155] width 49 height 19
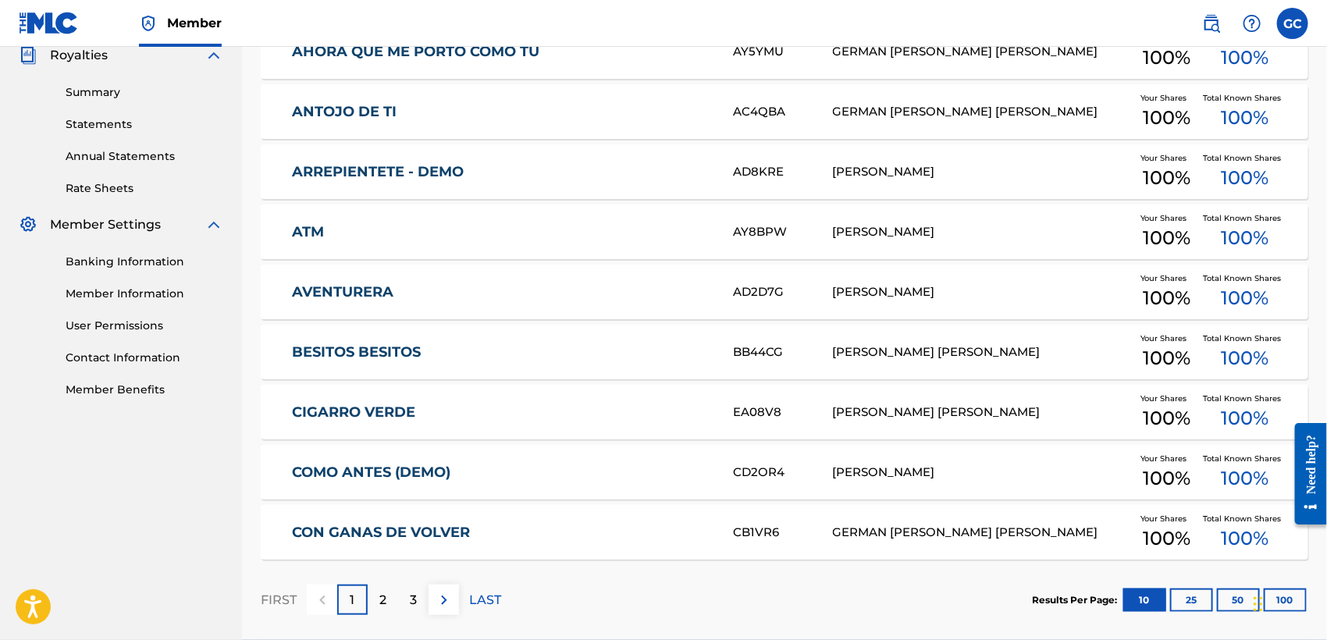
scroll to position [520, 0]
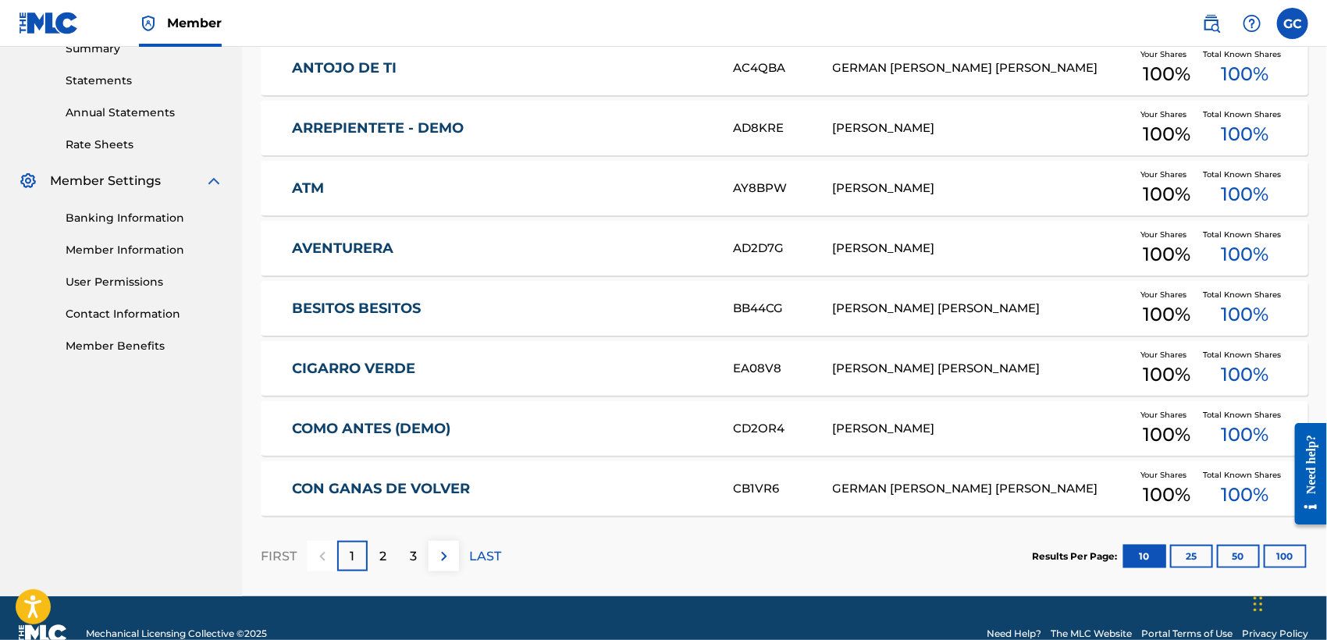
click at [387, 549] on div "2" at bounding box center [383, 556] width 30 height 30
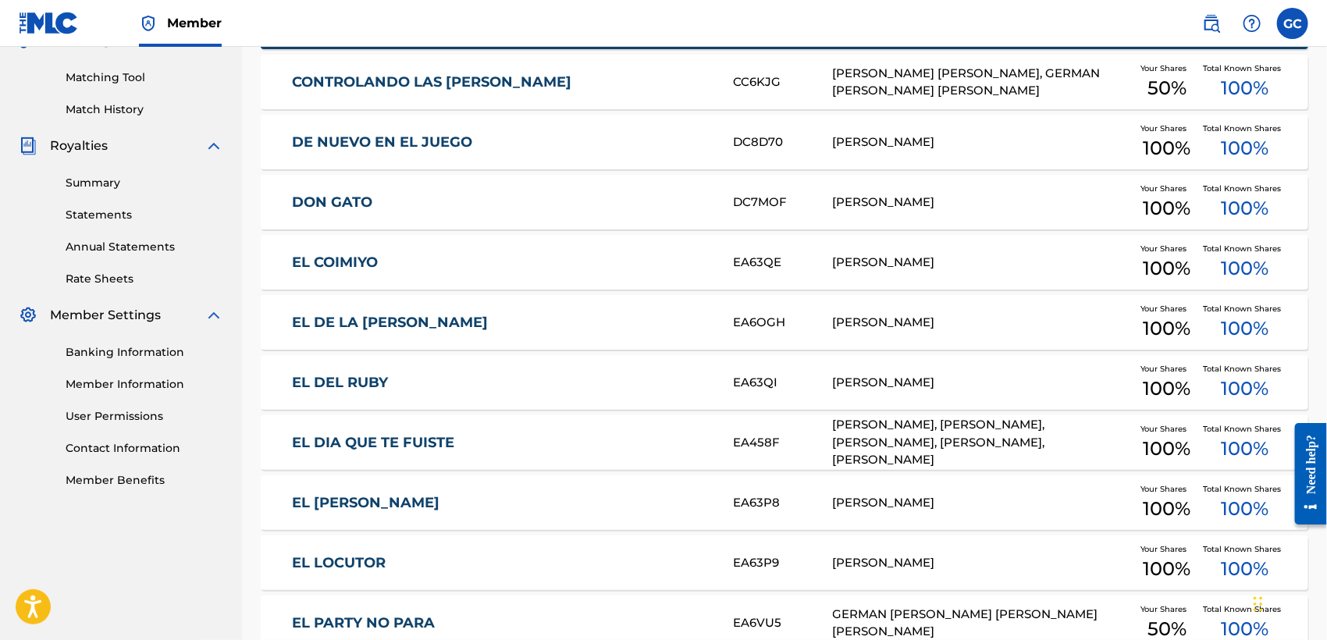
scroll to position [347, 0]
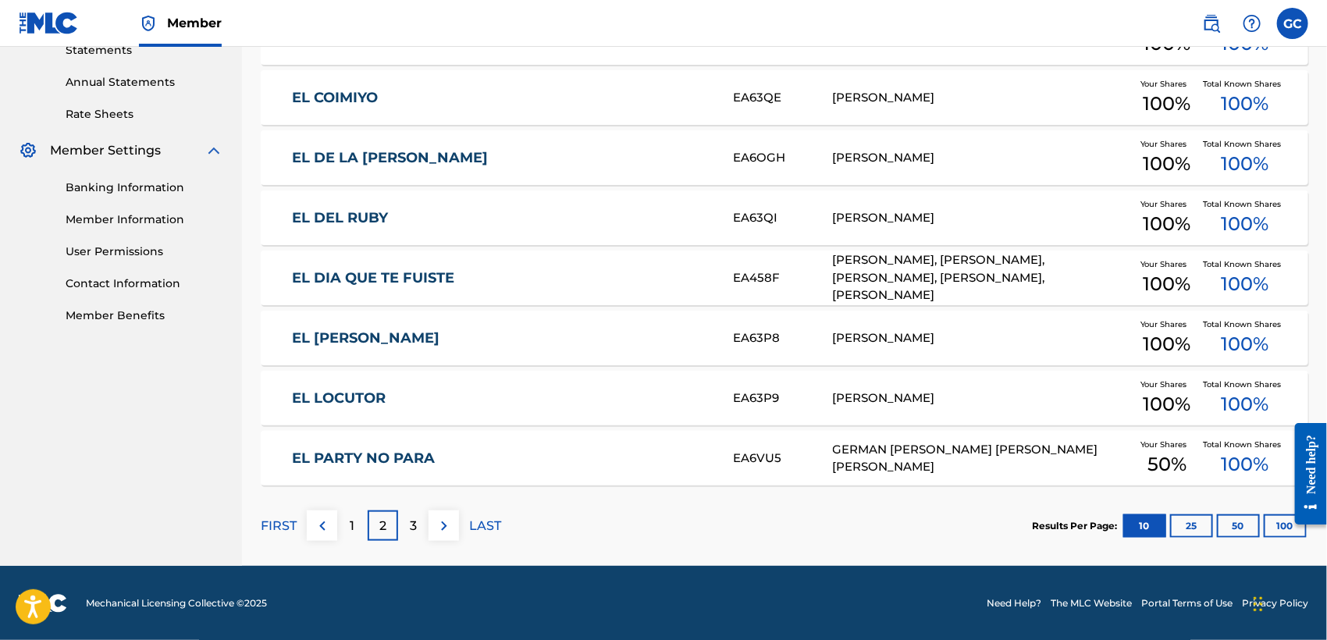
click at [407, 527] on div "3" at bounding box center [413, 525] width 30 height 30
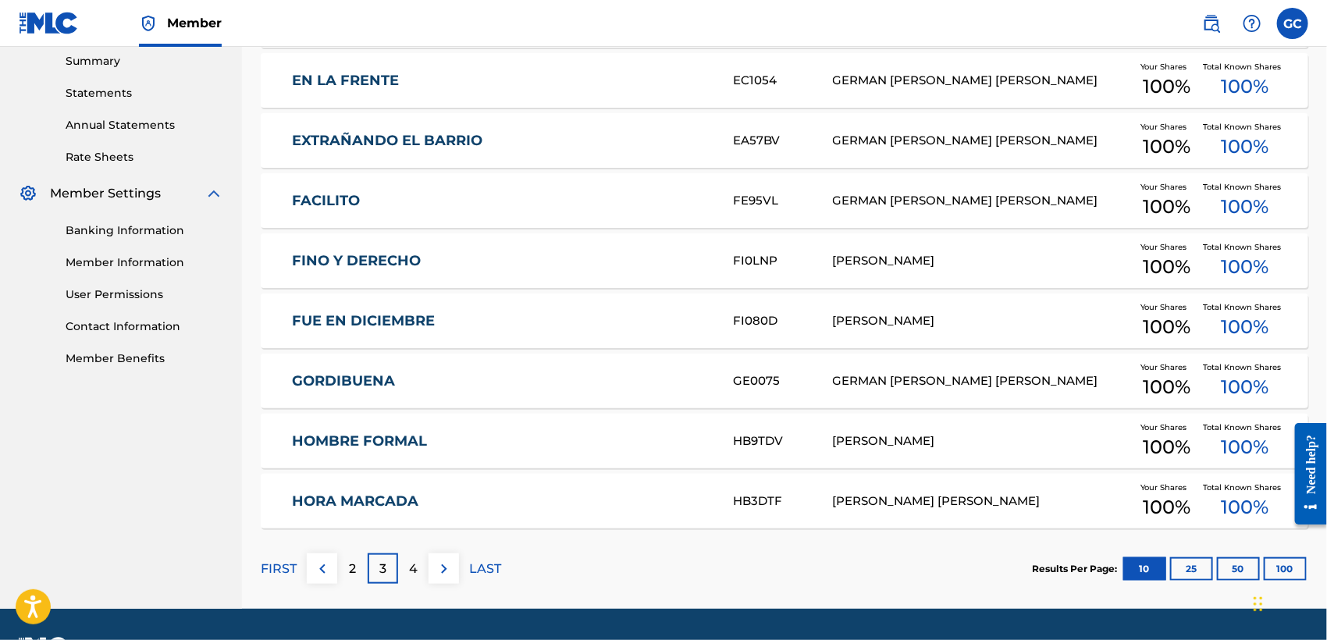
scroll to position [550, 0]
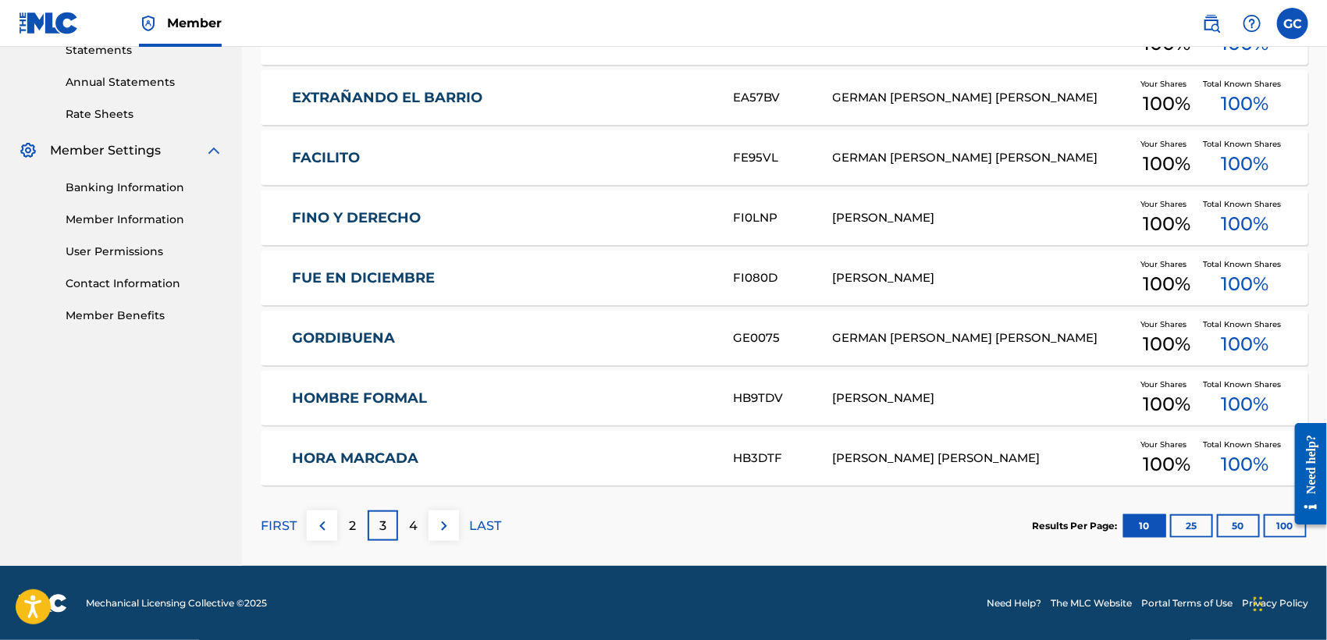
click at [415, 529] on p "4" at bounding box center [413, 526] width 9 height 19
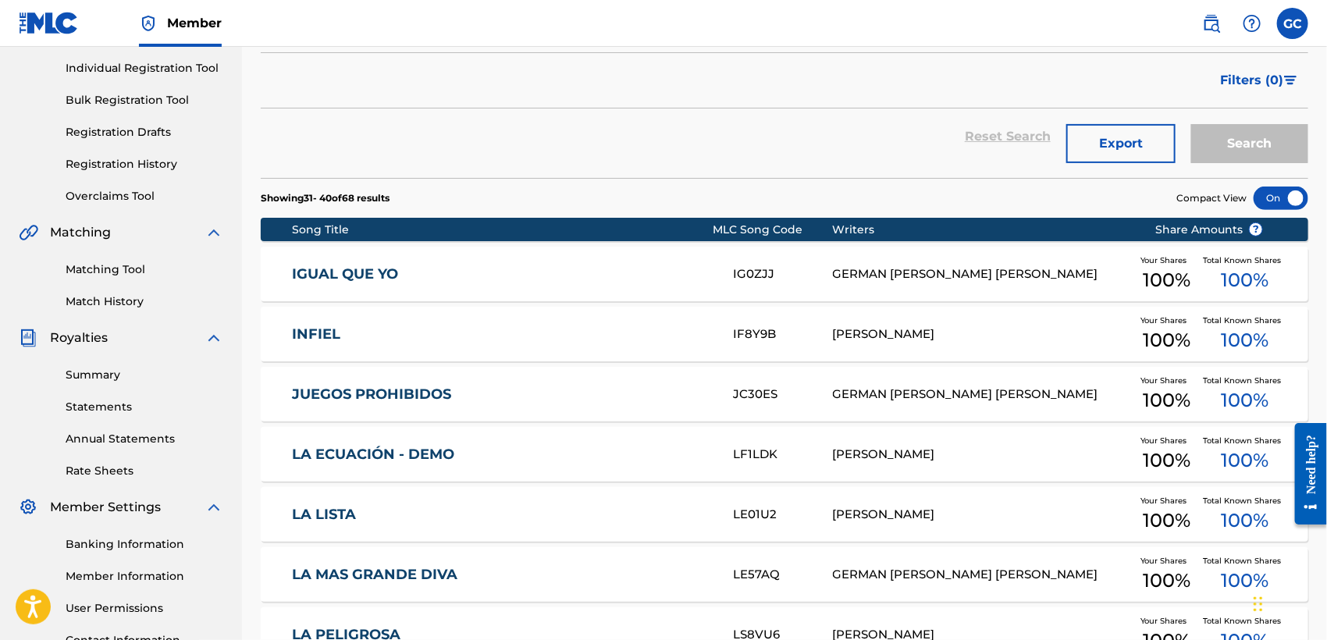
scroll to position [0, 0]
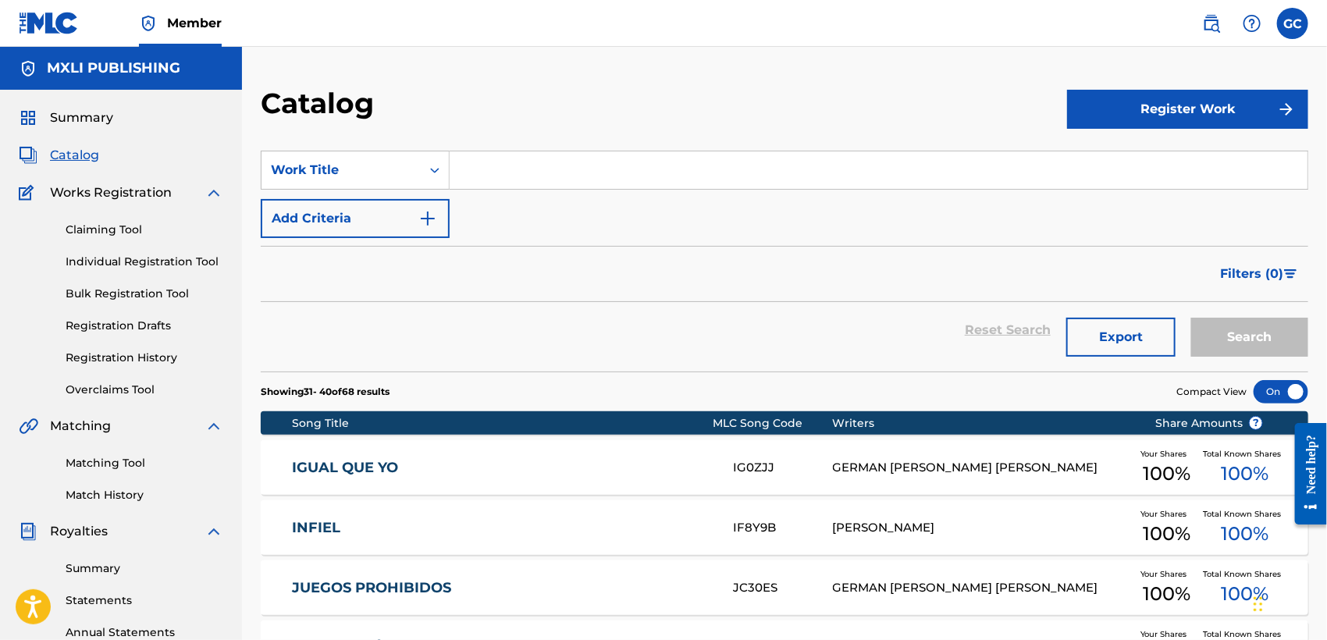
click at [112, 466] on link "Matching Tool" at bounding box center [145, 463] width 158 height 16
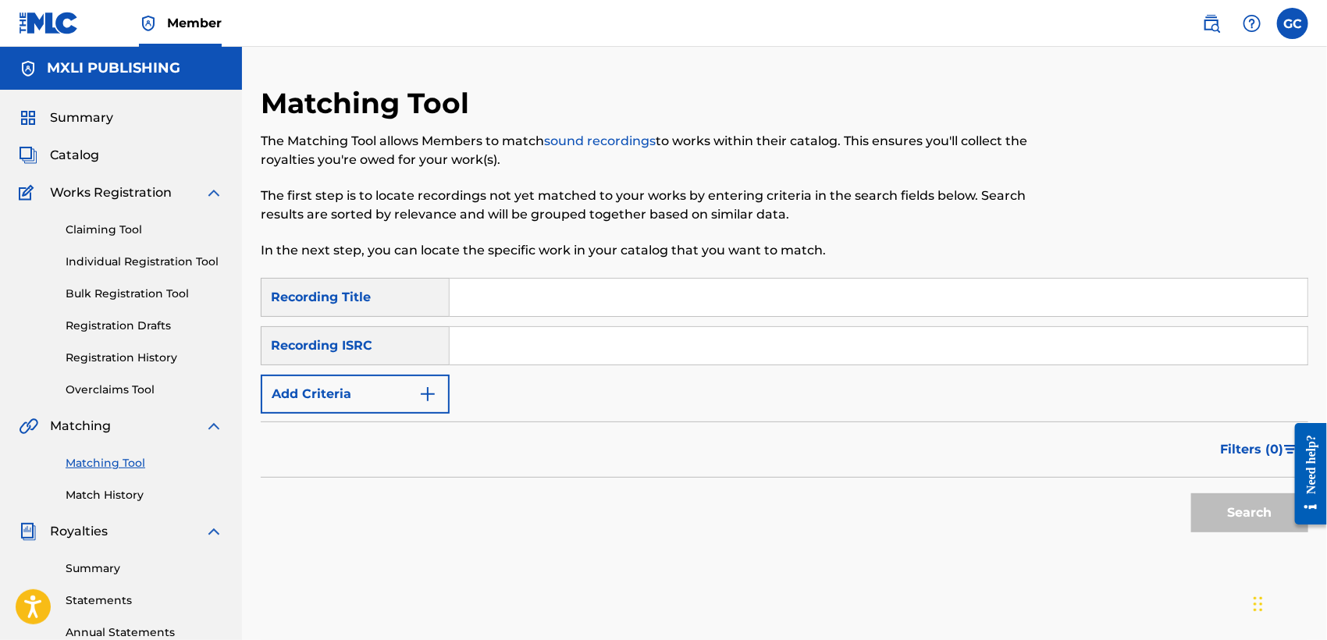
click at [525, 300] on input "Search Form" at bounding box center [879, 297] width 858 height 37
type input "el patio de mi casa"
click at [1191, 493] on button "Search" at bounding box center [1249, 512] width 117 height 39
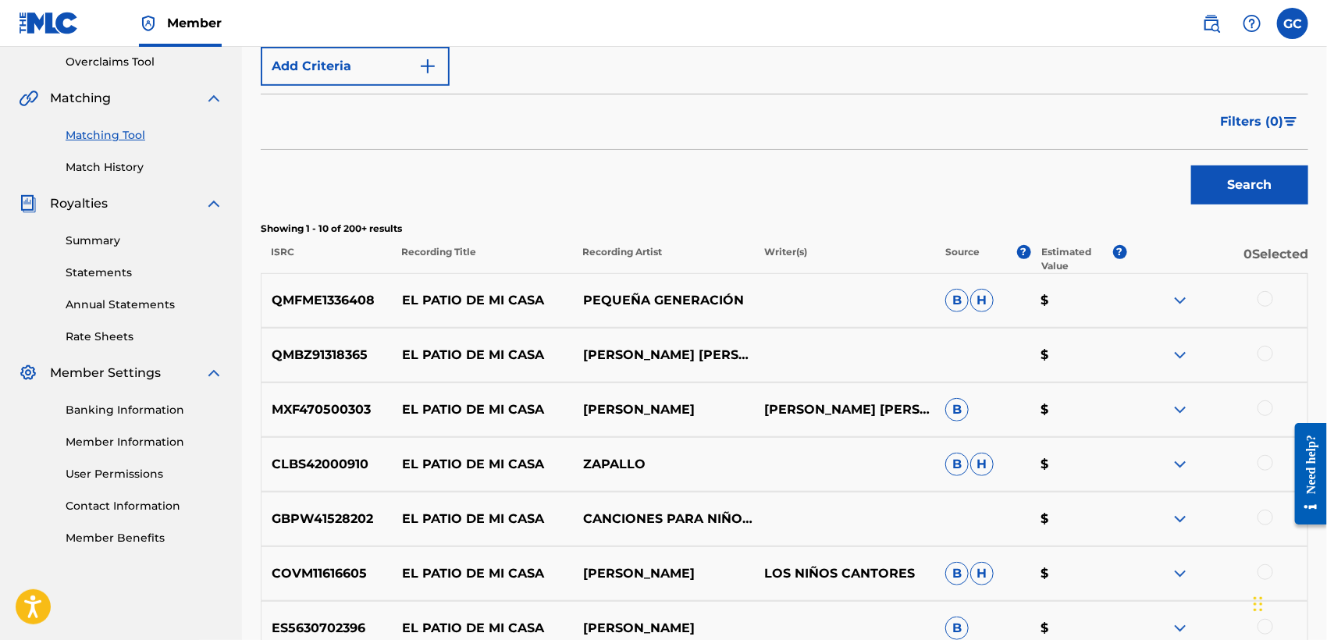
scroll to position [347, 0]
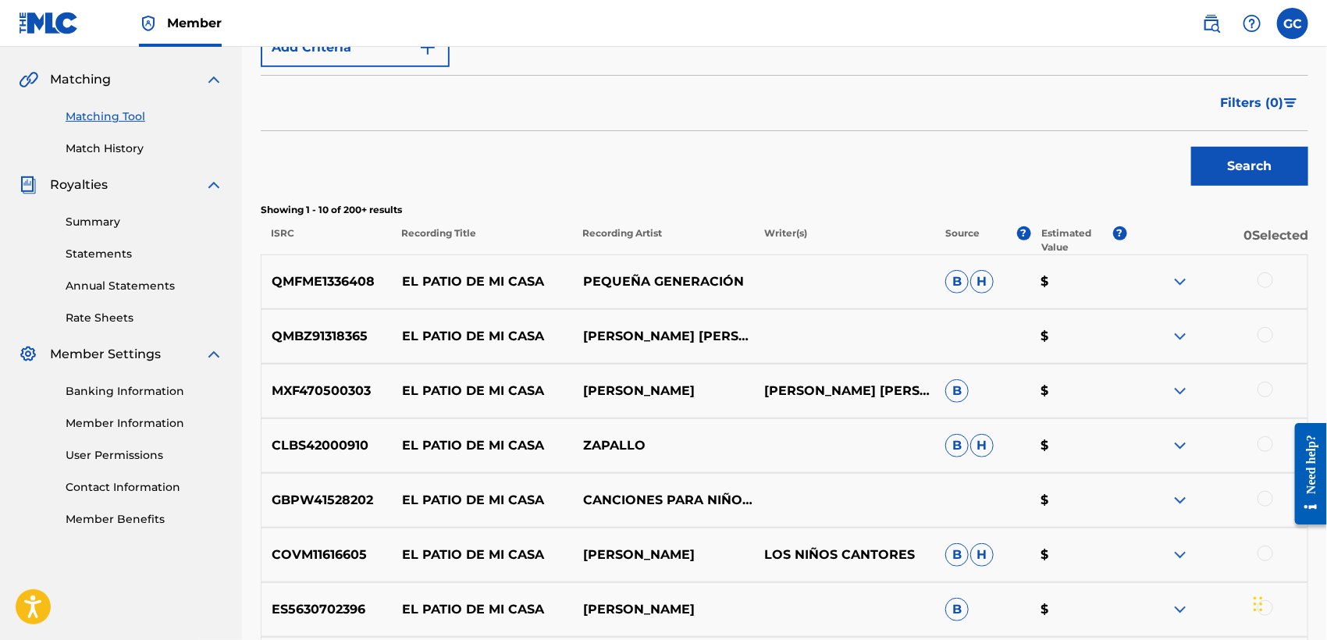
click at [1239, 106] on span "Filters ( 0 )" at bounding box center [1251, 103] width 63 height 19
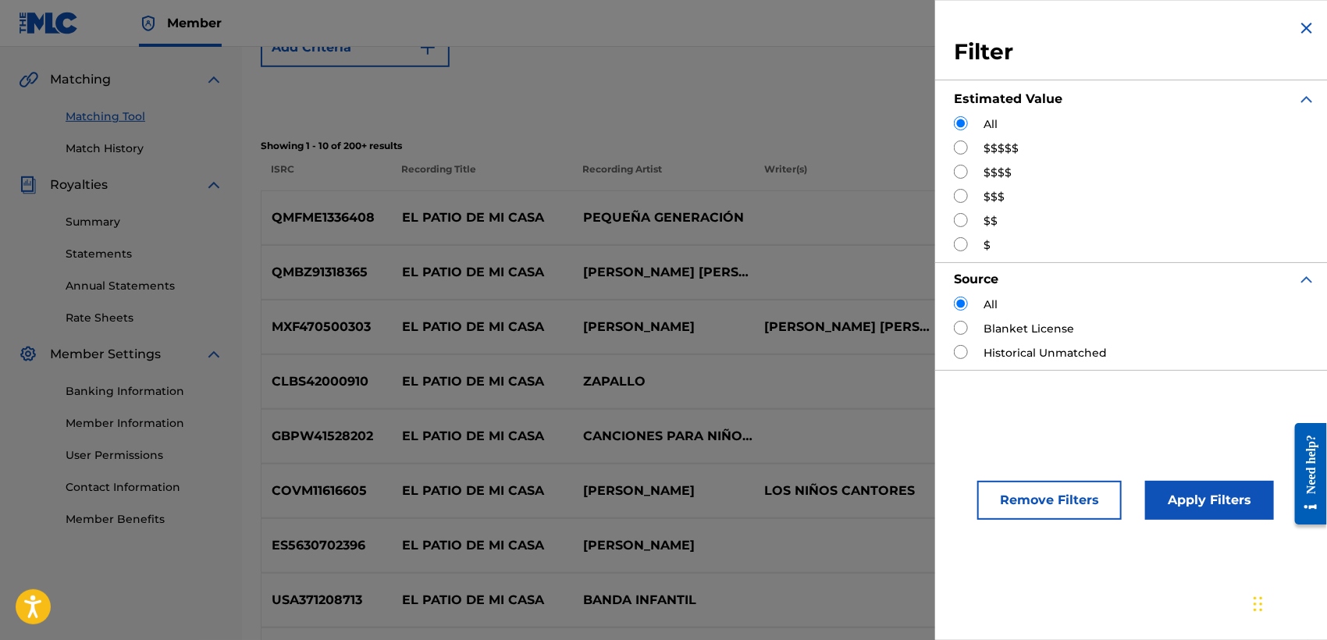
click at [1008, 148] on label "$$$$$" at bounding box center [1000, 148] width 35 height 16
click at [959, 174] on input "Search Form" at bounding box center [961, 172] width 14 height 14
radio input "true"
click at [1187, 506] on button "Apply Filters" at bounding box center [1209, 500] width 129 height 39
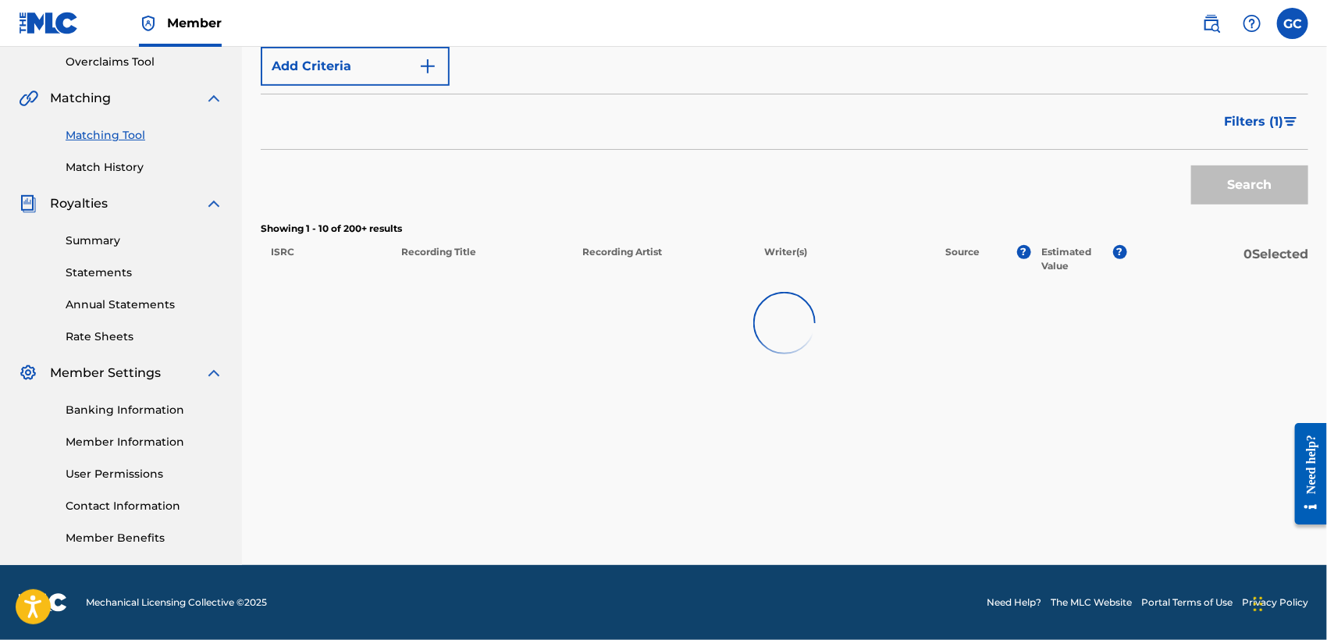
scroll to position [328, 0]
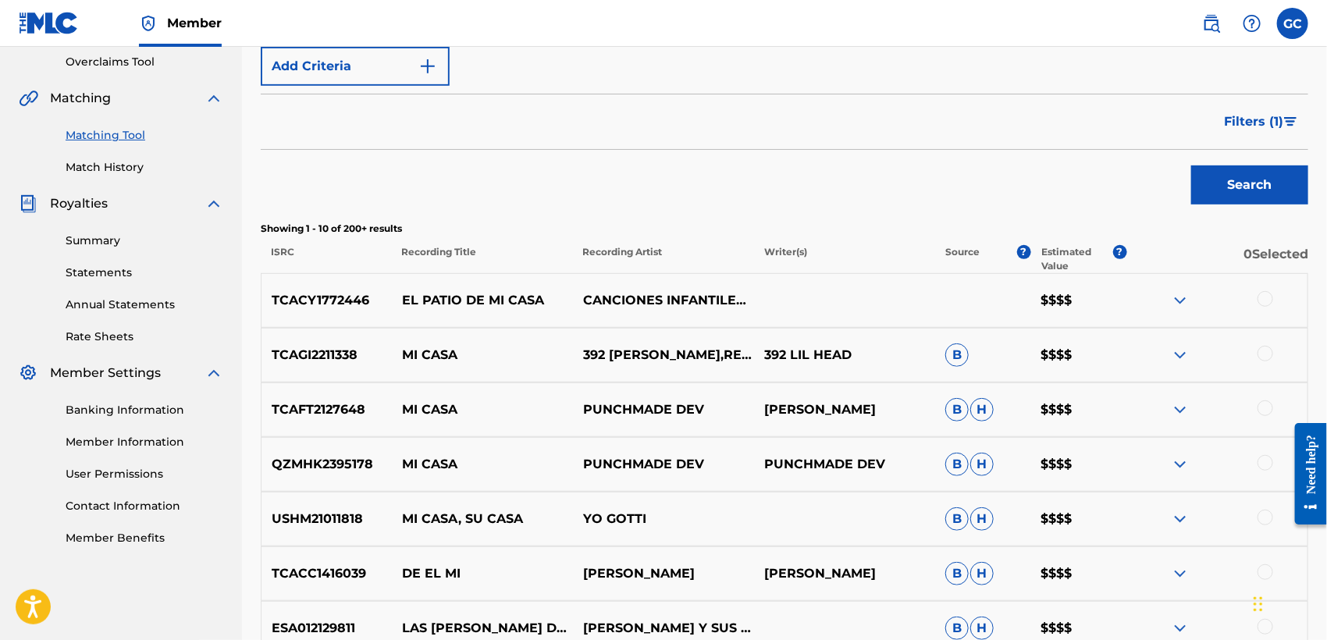
click at [1174, 303] on img at bounding box center [1180, 300] width 19 height 19
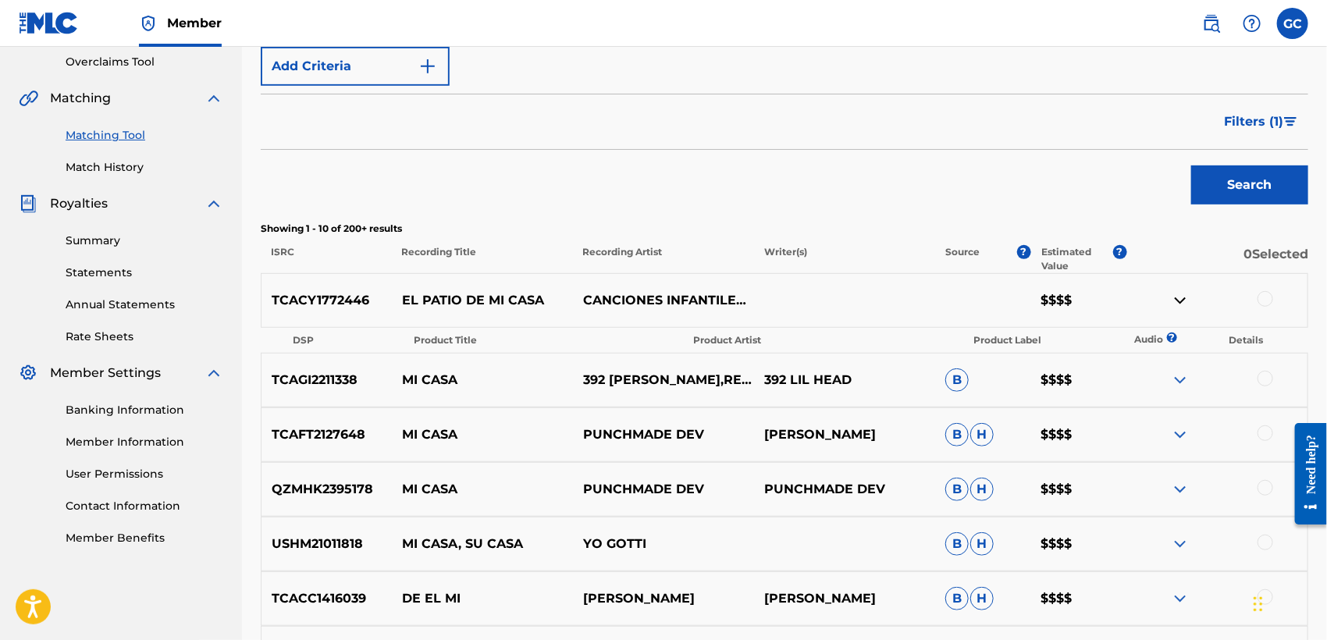
click at [1174, 303] on img at bounding box center [1180, 300] width 19 height 19
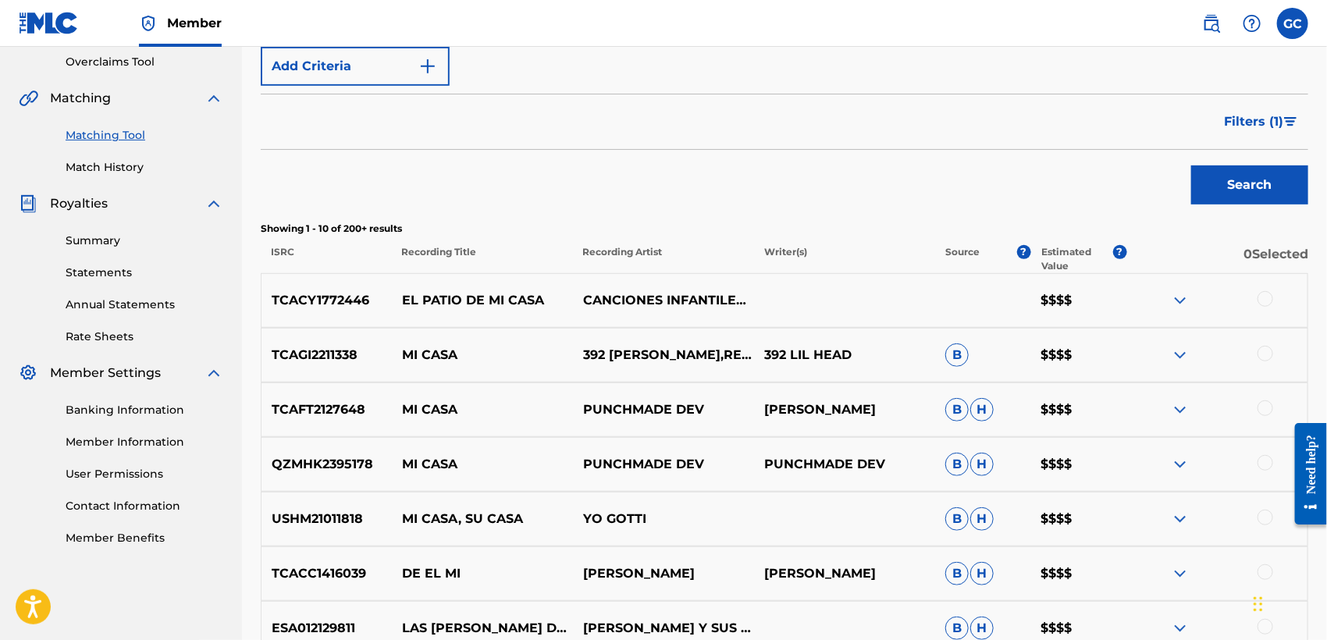
click at [1252, 120] on span "Filters ( 1 )" at bounding box center [1253, 121] width 59 height 19
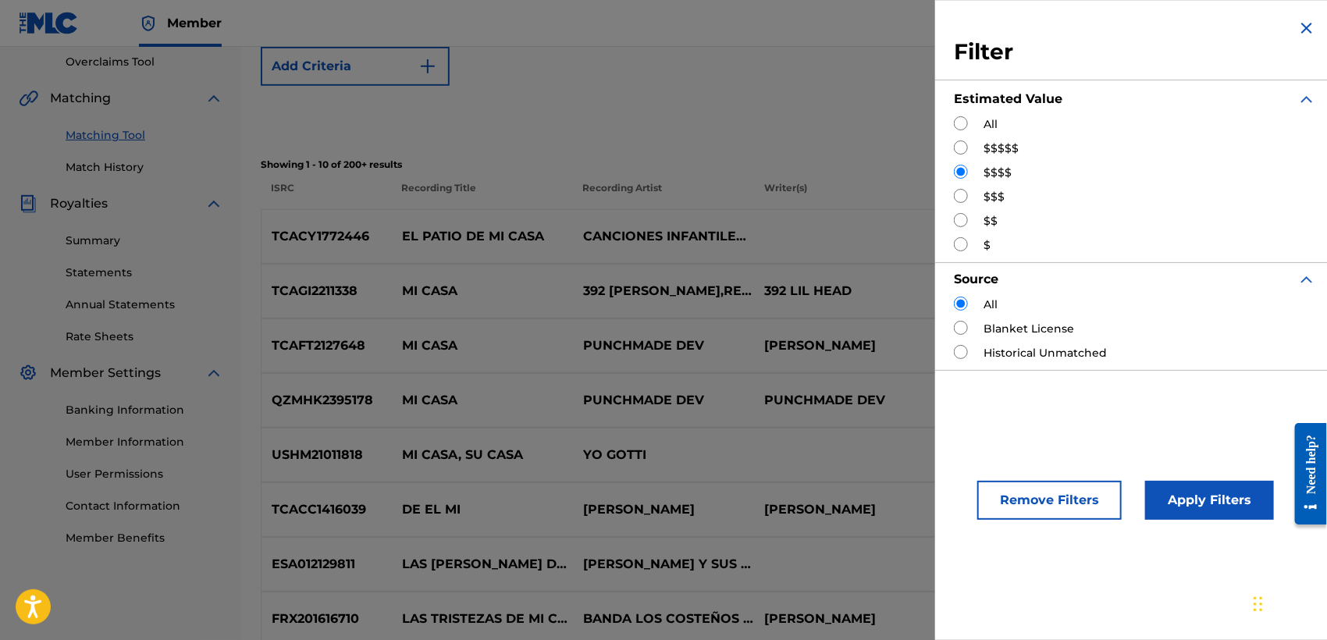
click at [993, 142] on label "$$$$$" at bounding box center [1000, 148] width 35 height 16
click at [959, 144] on input "Search Form" at bounding box center [961, 147] width 14 height 14
radio input "true"
click at [1195, 495] on button "Apply Filters" at bounding box center [1209, 500] width 129 height 39
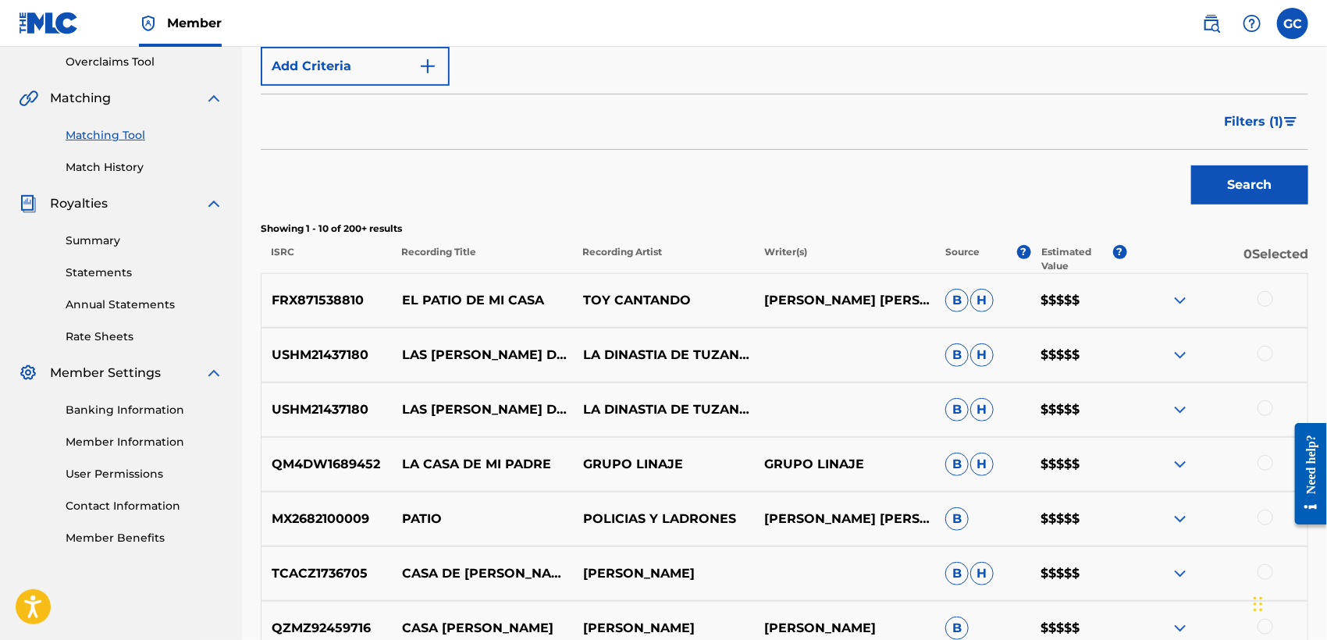
click at [1246, 121] on span "Filters ( 1 )" at bounding box center [1253, 121] width 59 height 19
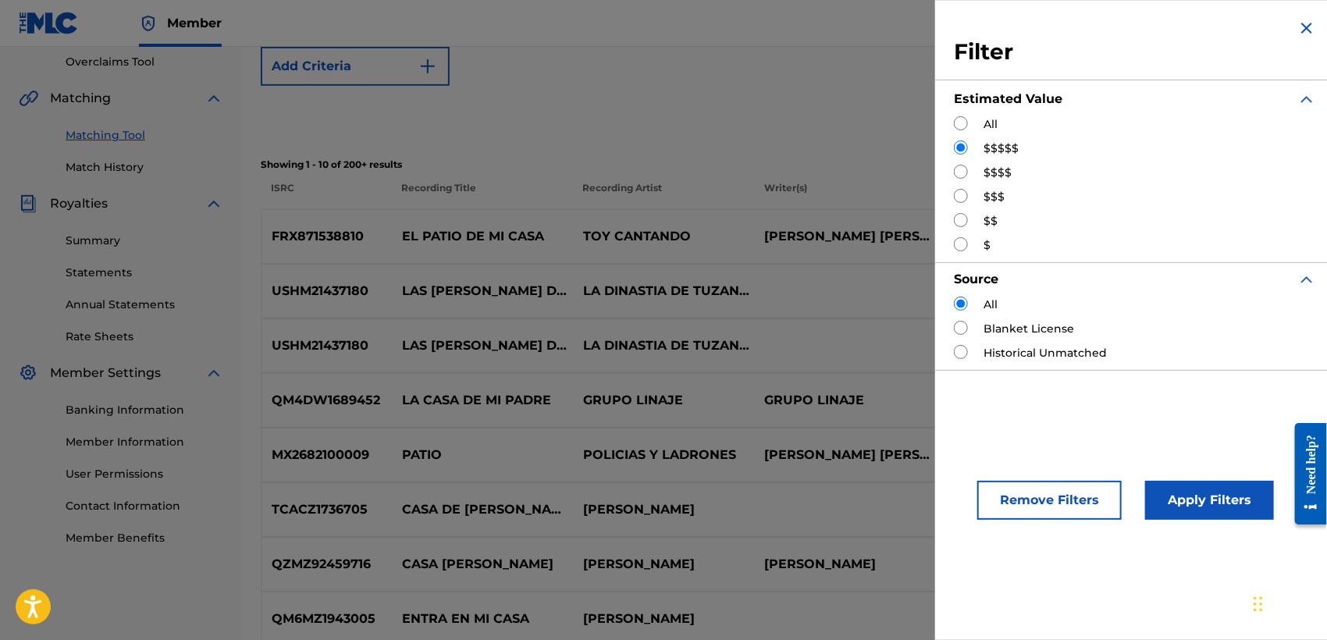
click at [975, 358] on div "Historical Unmatched" at bounding box center [1135, 353] width 362 height 16
click at [958, 350] on input "Search Form" at bounding box center [961, 352] width 14 height 14
radio input "true"
click at [962, 125] on input "Search Form" at bounding box center [961, 123] width 14 height 14
radio input "true"
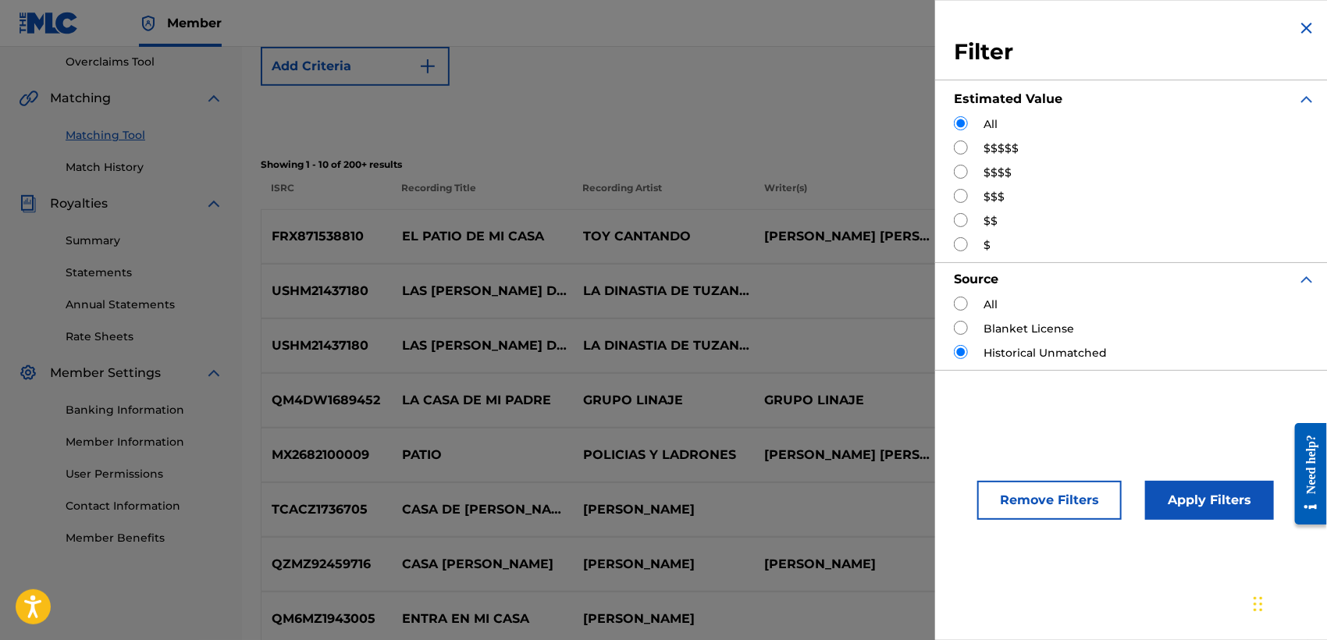
click at [1186, 493] on button "Apply Filters" at bounding box center [1209, 500] width 129 height 39
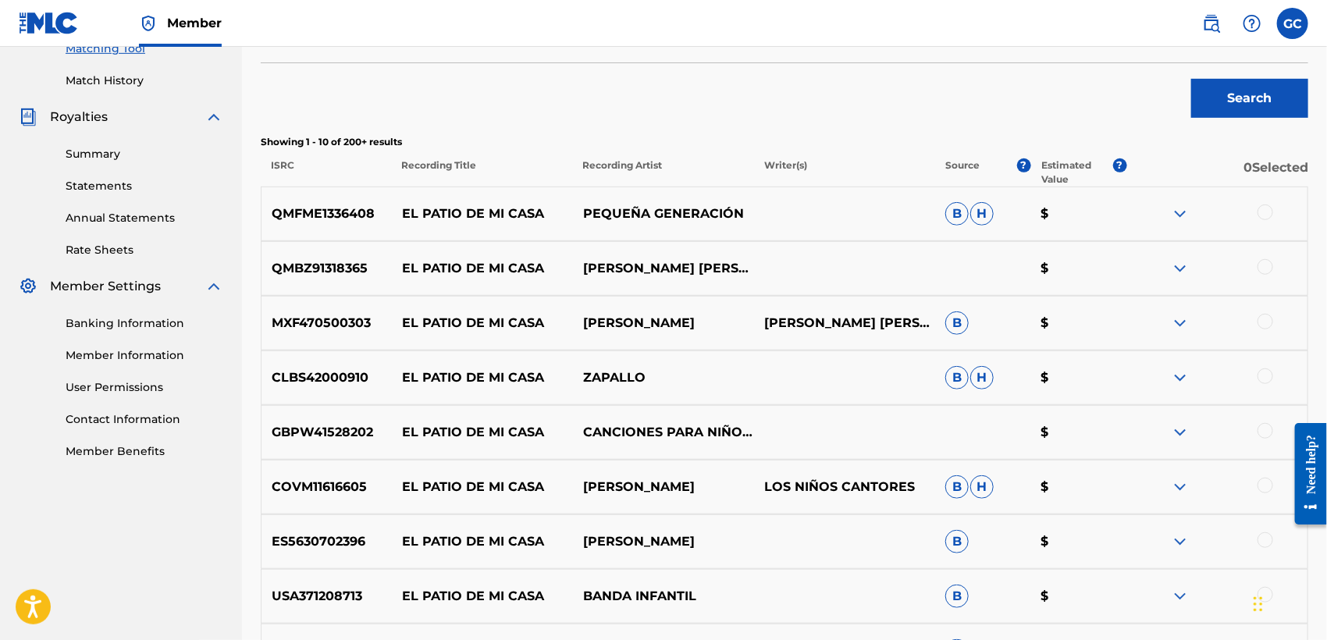
scroll to position [241, 0]
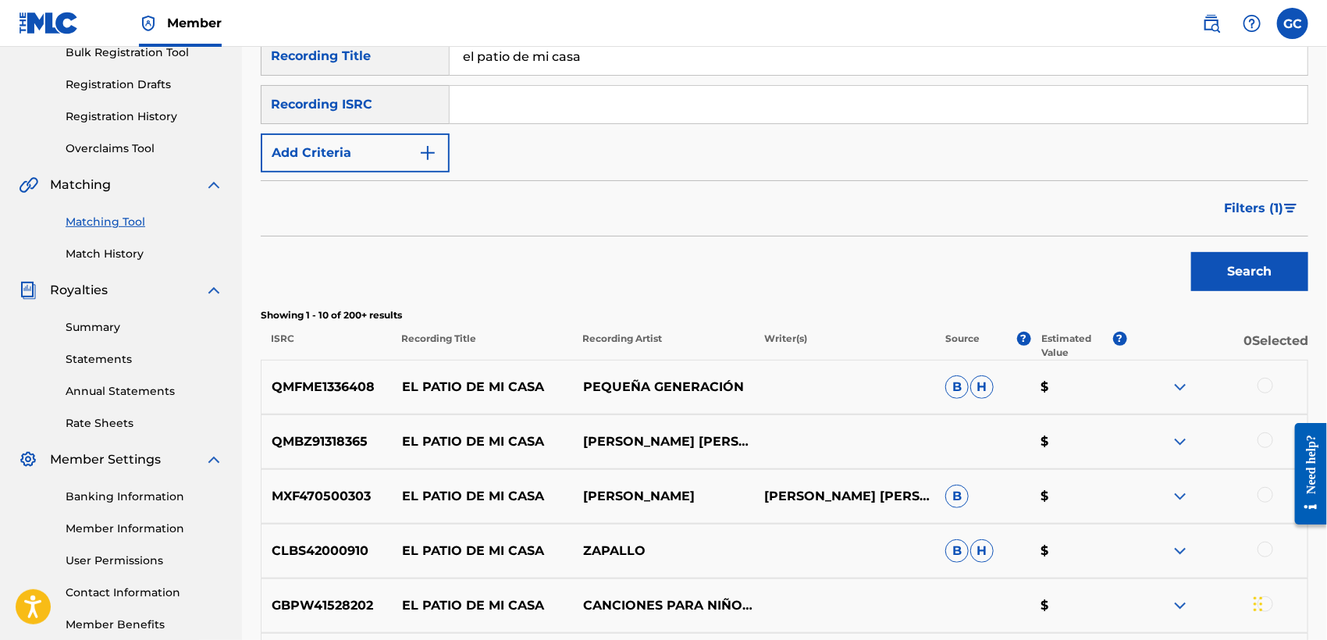
click at [1277, 214] on span "Filters ( 1 )" at bounding box center [1253, 208] width 59 height 19
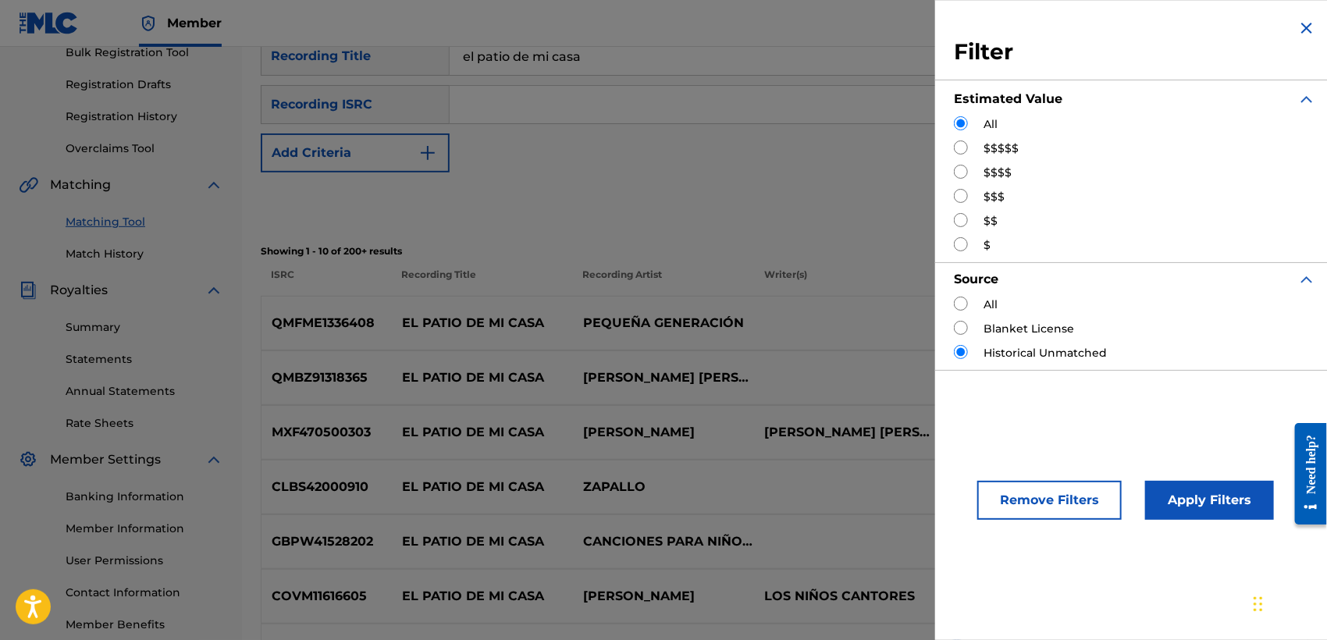
click at [1002, 169] on label "$$$$" at bounding box center [997, 173] width 28 height 16
click at [956, 169] on input "Search Form" at bounding box center [961, 172] width 14 height 14
radio input "true"
click at [1194, 500] on button "Apply Filters" at bounding box center [1209, 500] width 129 height 39
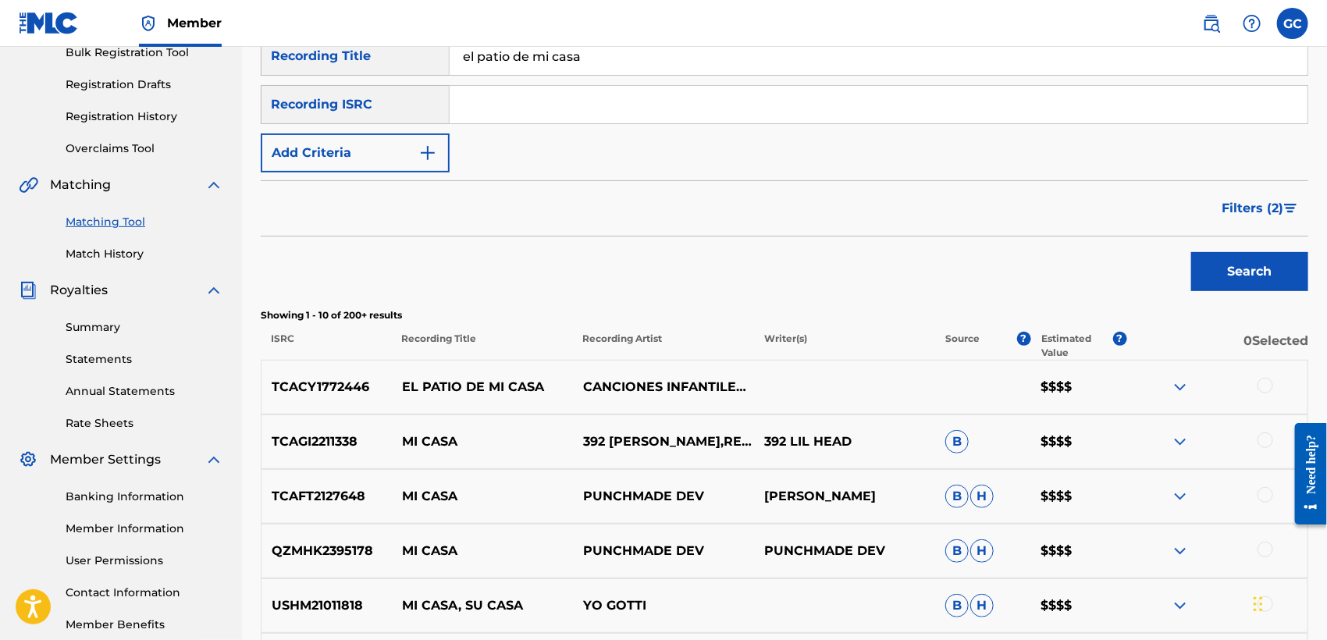
click at [1267, 382] on div at bounding box center [1265, 386] width 16 height 16
click at [1184, 389] on img at bounding box center [1180, 387] width 19 height 19
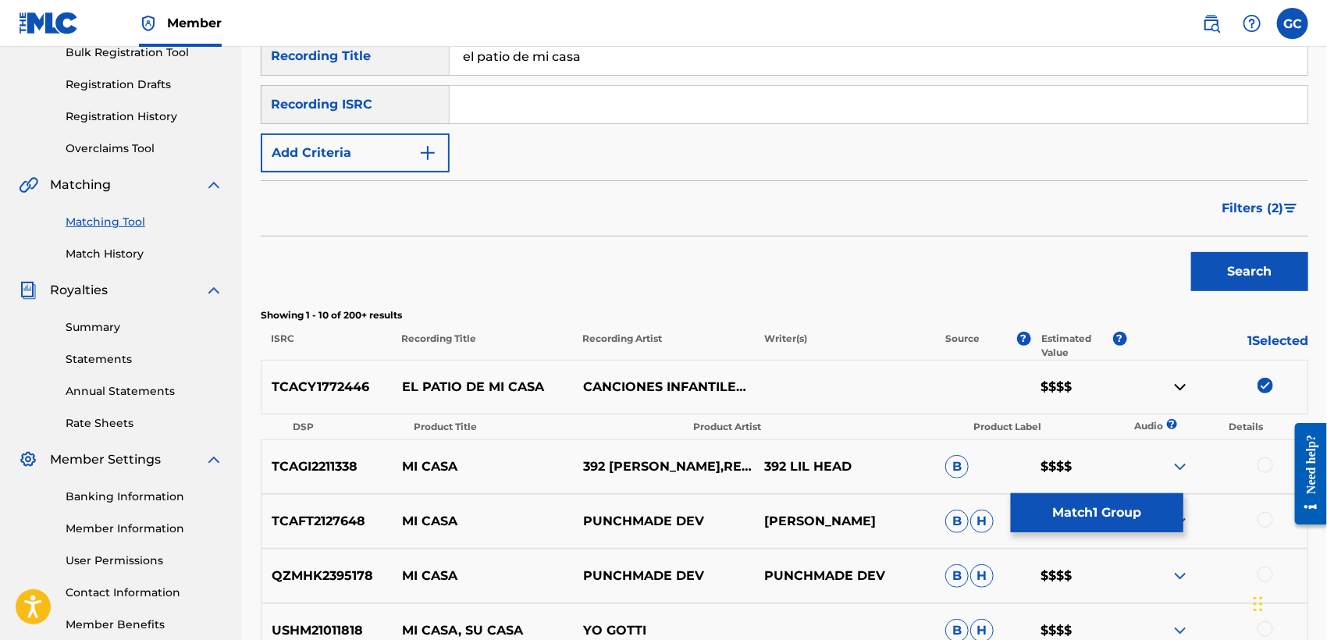
click at [1184, 389] on img at bounding box center [1180, 387] width 19 height 19
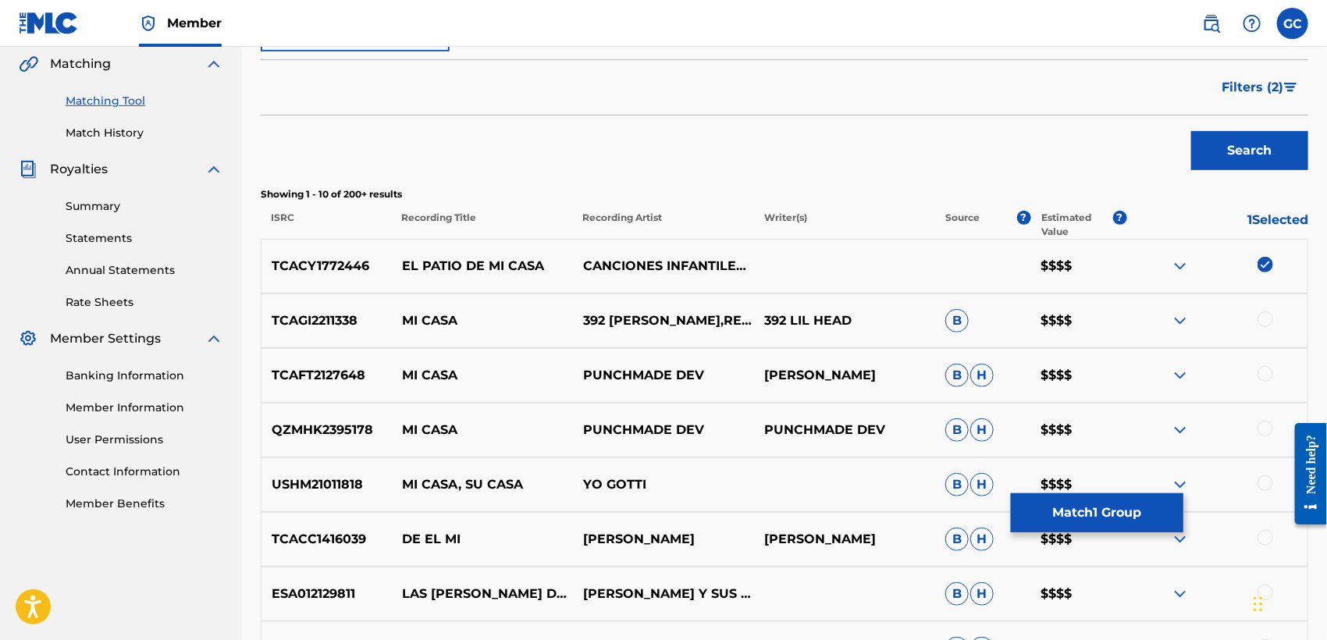
scroll to position [414, 0]
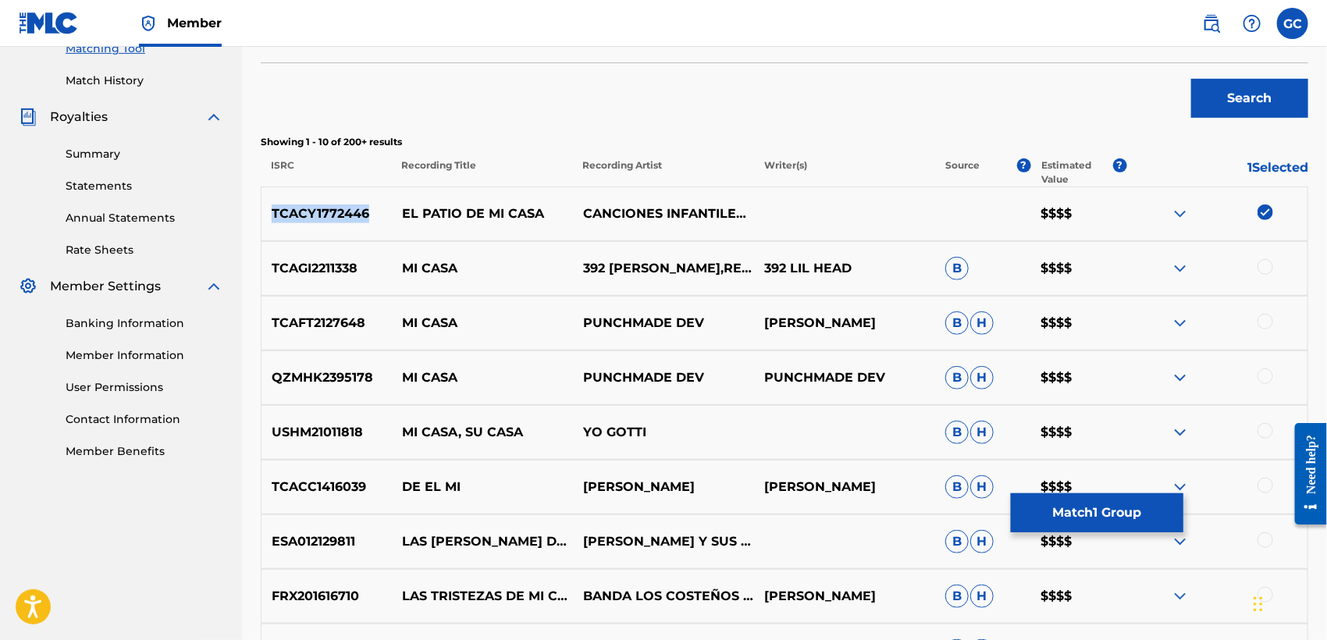
drag, startPoint x: 316, startPoint y: 209, endPoint x: 263, endPoint y: 209, distance: 53.1
click at [263, 209] on p "TCACY1772446" at bounding box center [326, 213] width 130 height 19
copy p "TCACY1772446"
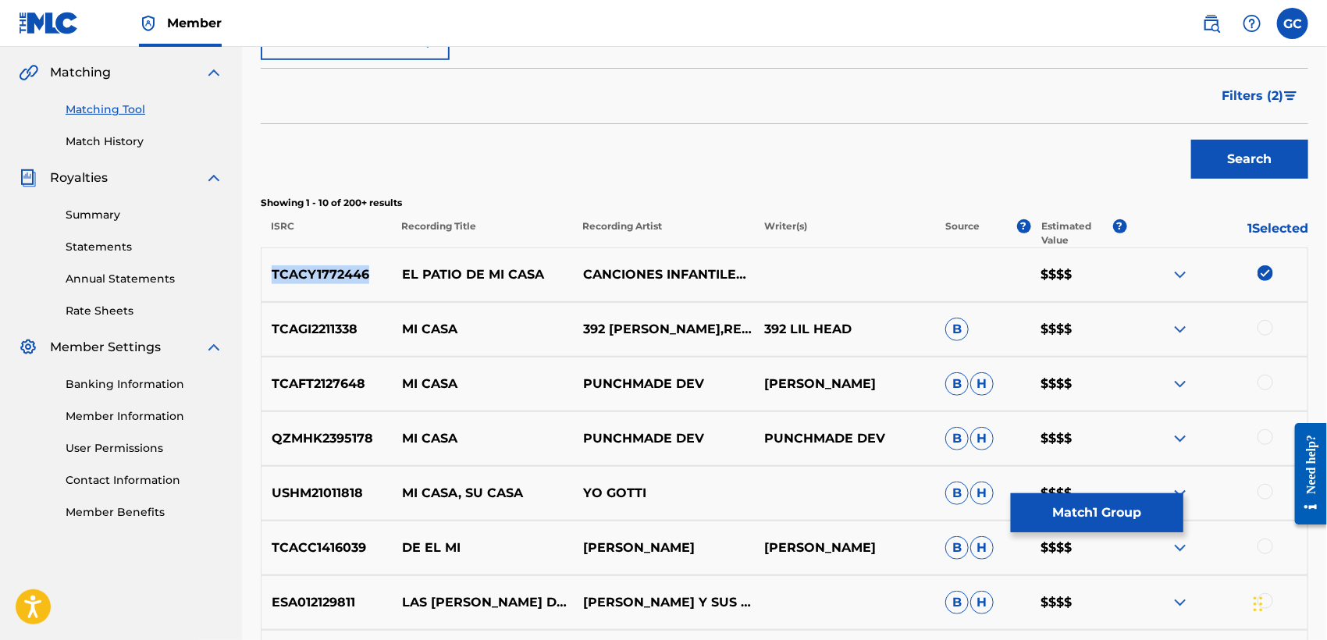
scroll to position [328, 0]
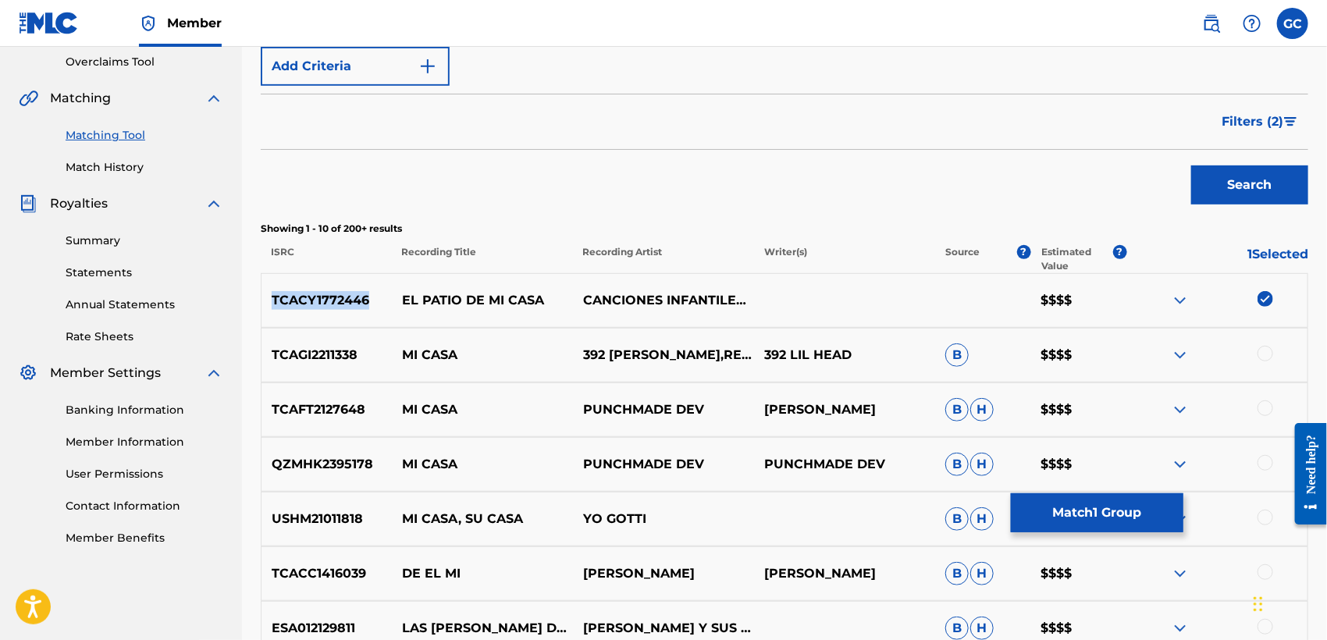
click at [1090, 511] on button "Match 1 Group" at bounding box center [1097, 512] width 172 height 39
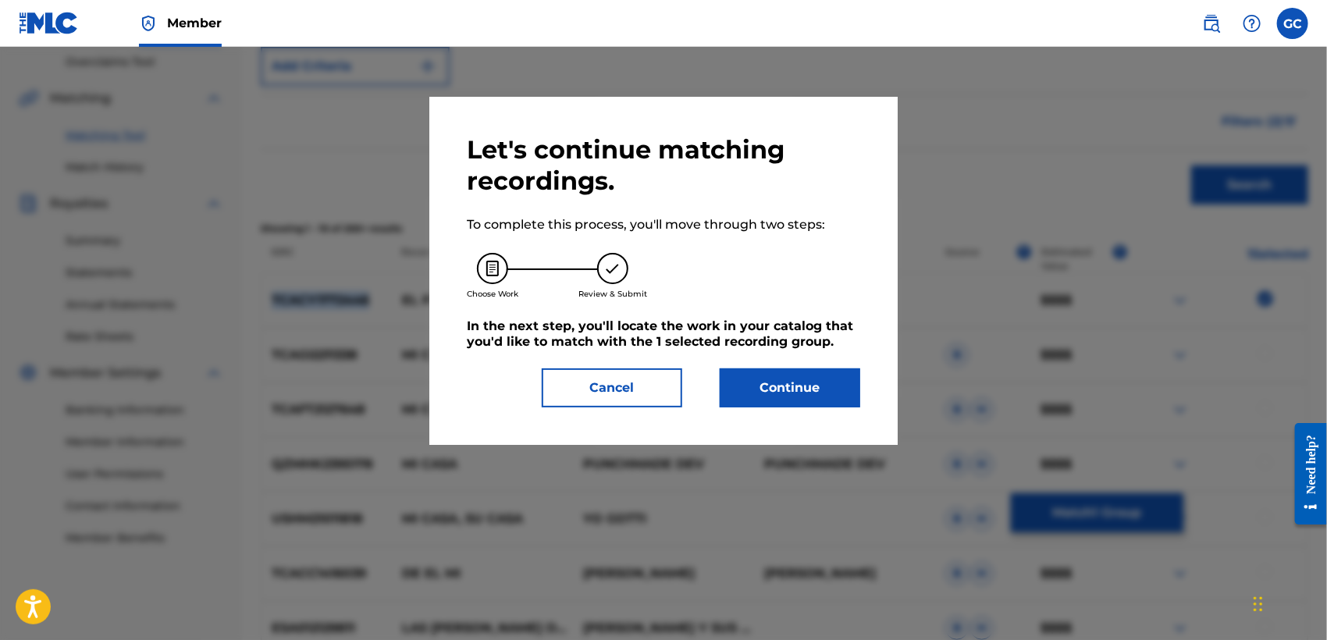
click at [809, 371] on button "Continue" at bounding box center [790, 387] width 140 height 39
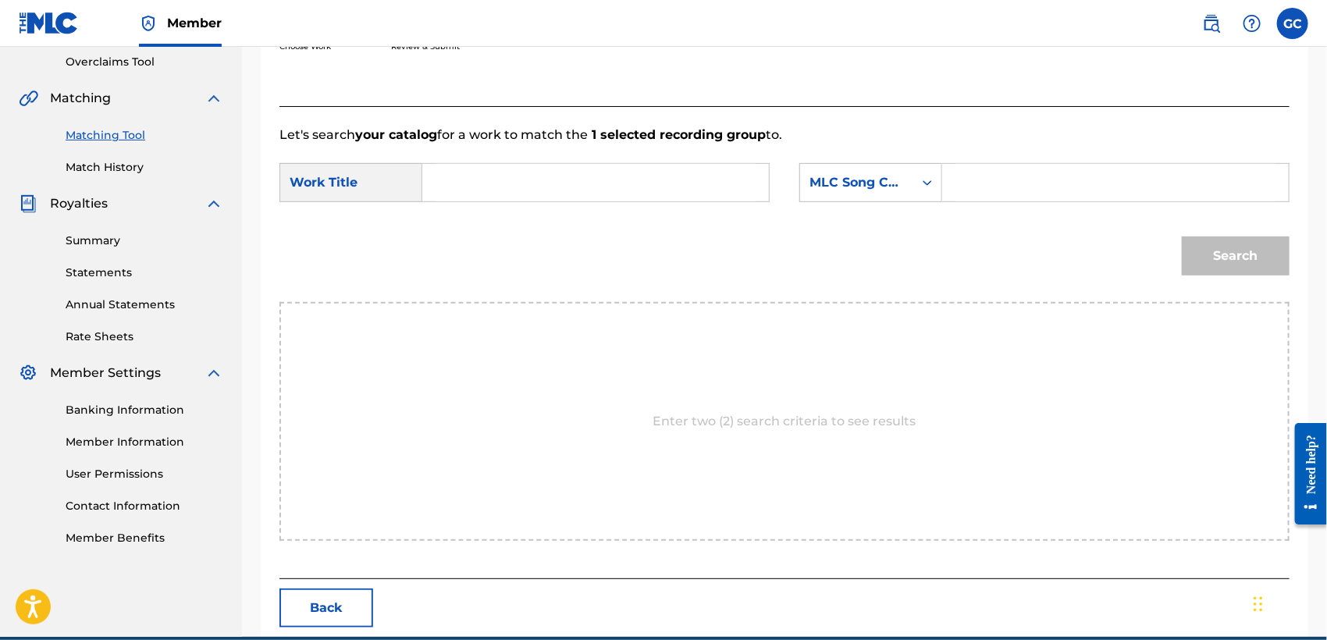
click at [561, 194] on input "Search Form" at bounding box center [595, 182] width 320 height 37
click at [574, 183] on input "Search Form" at bounding box center [595, 182] width 320 height 37
type input "el patio de mi casa"
click at [884, 188] on div "MLC Song Code" at bounding box center [856, 182] width 94 height 19
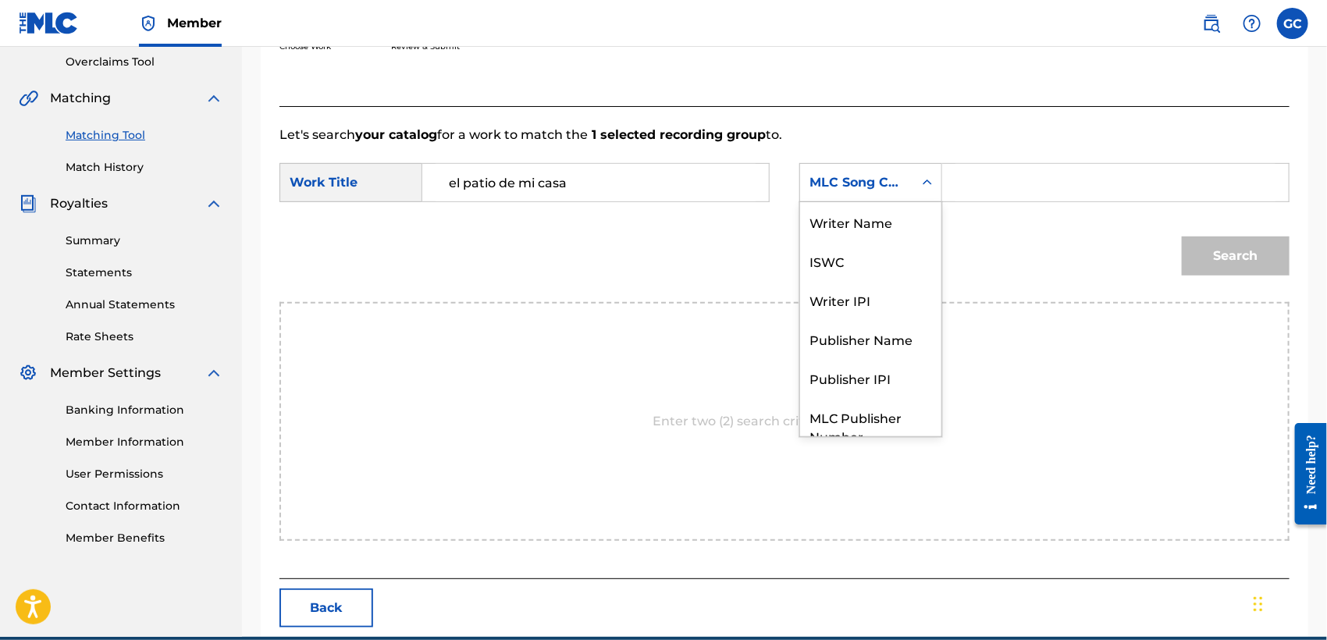
scroll to position [57, 0]
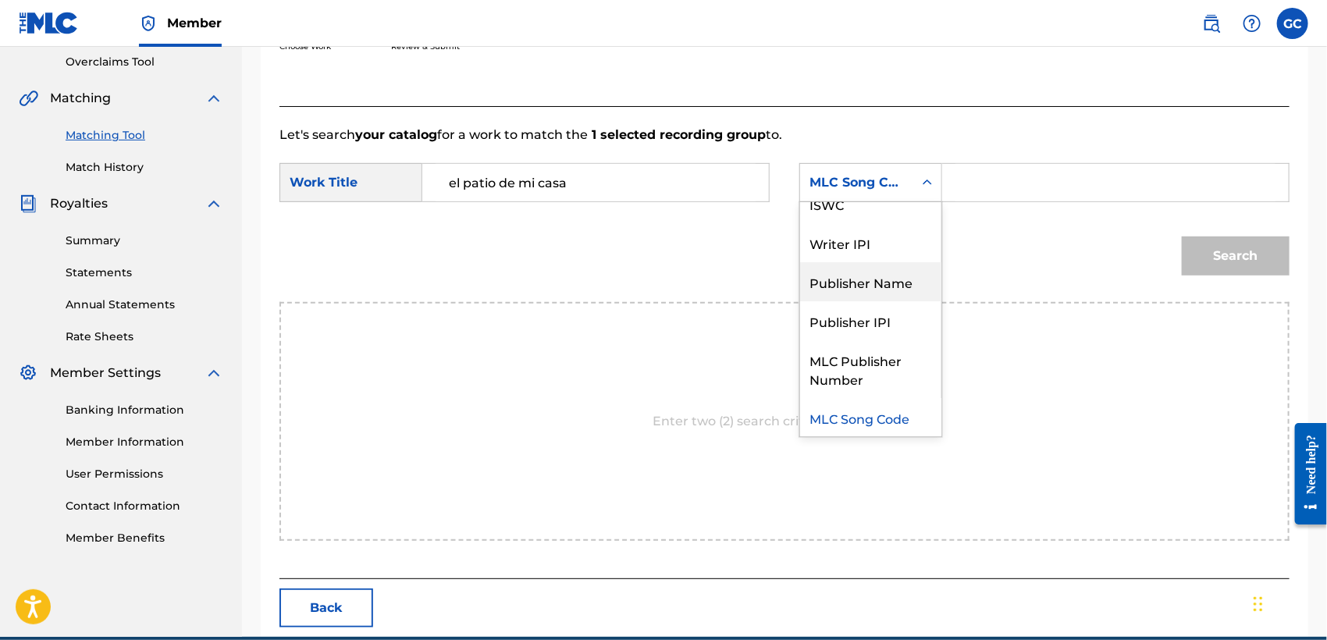
click at [869, 282] on div "Publisher Name" at bounding box center [870, 281] width 141 height 39
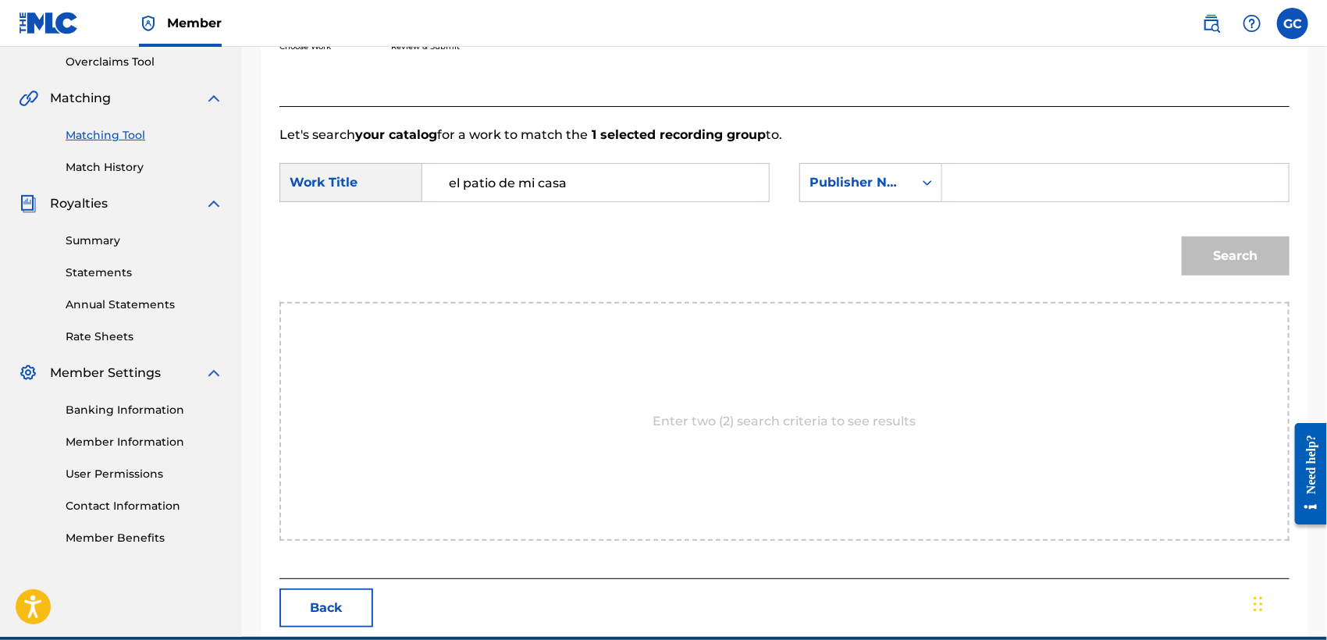
click at [1015, 182] on input "Search Form" at bounding box center [1115, 182] width 320 height 37
type input "mxli"
click at [1182, 236] on button "Search" at bounding box center [1236, 255] width 108 height 39
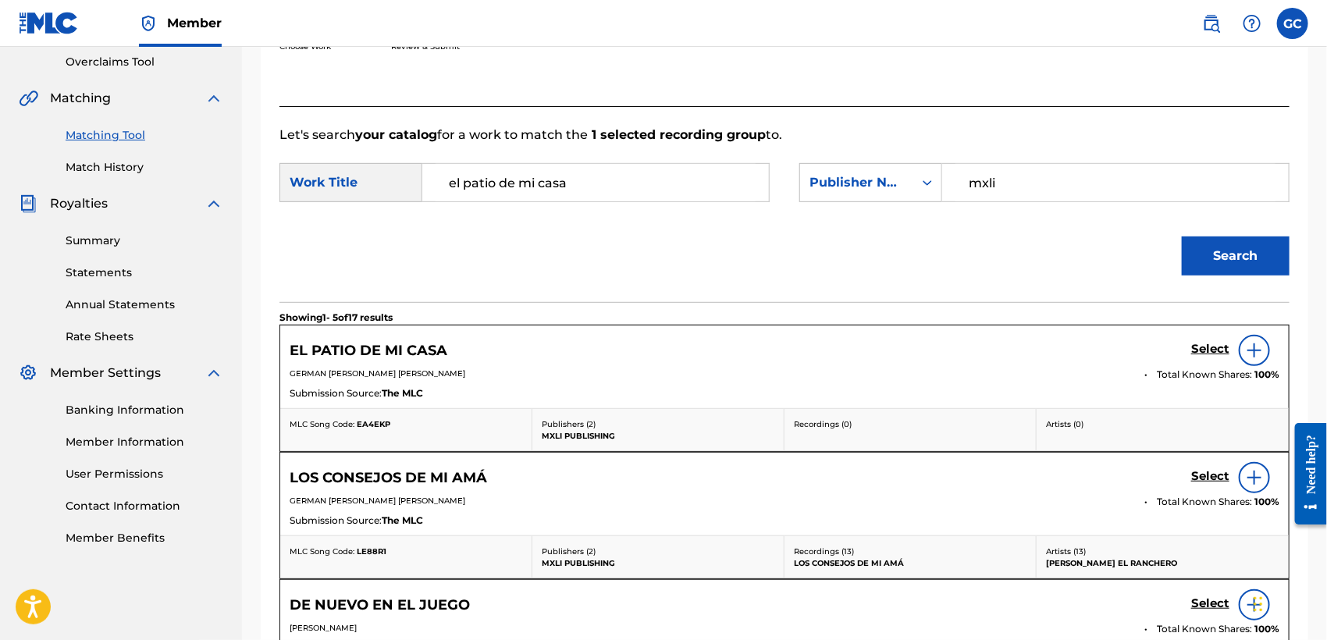
click at [1218, 343] on h5 "Select" at bounding box center [1210, 349] width 38 height 15
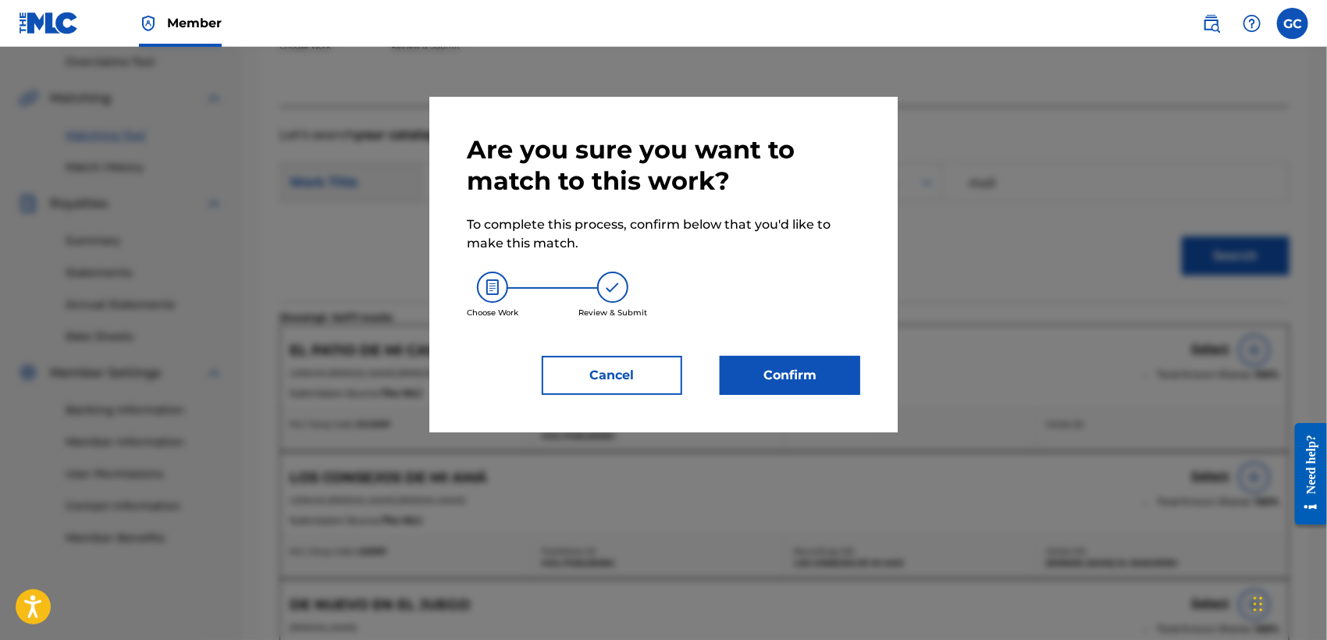
click at [815, 370] on button "Confirm" at bounding box center [790, 375] width 140 height 39
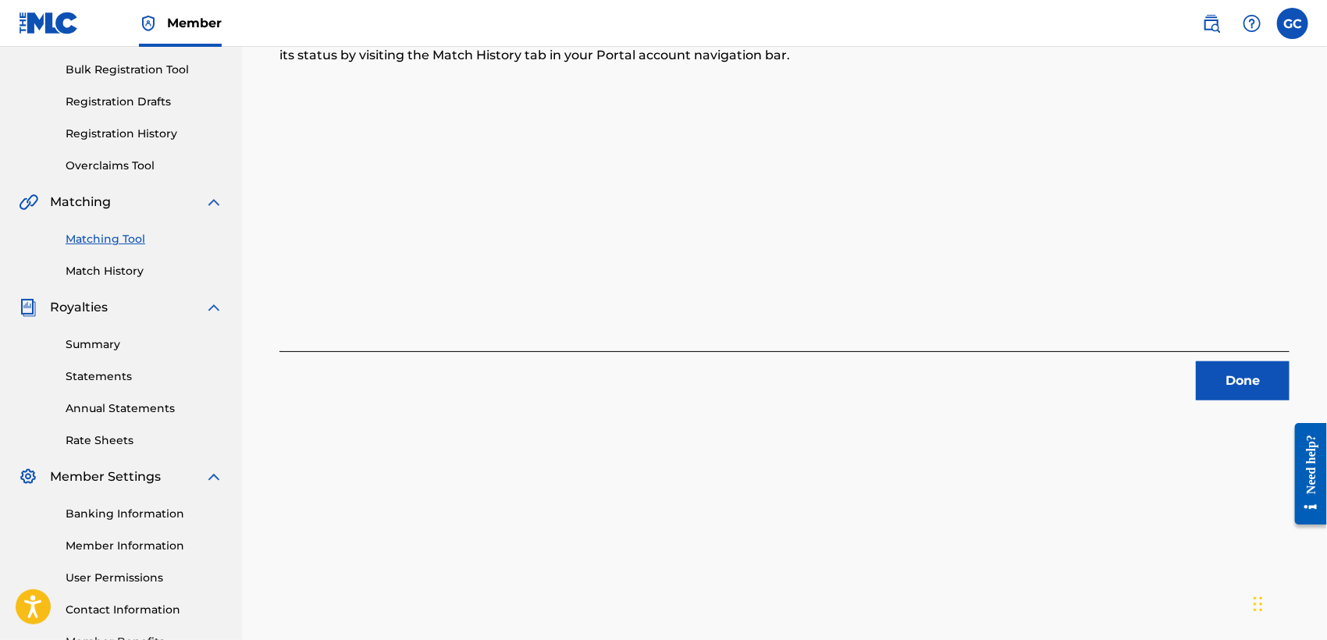
scroll to position [68, 0]
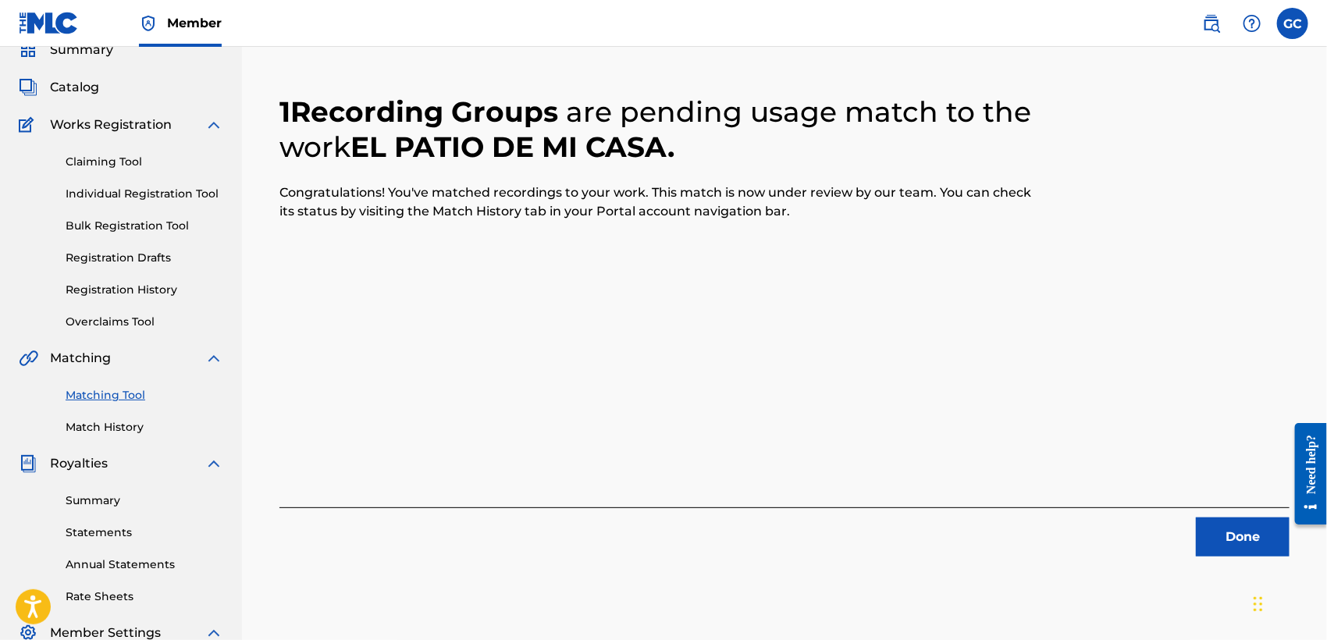
click at [1218, 536] on button "Done" at bounding box center [1243, 536] width 94 height 39
